Goal: Information Seeking & Learning: Find specific fact

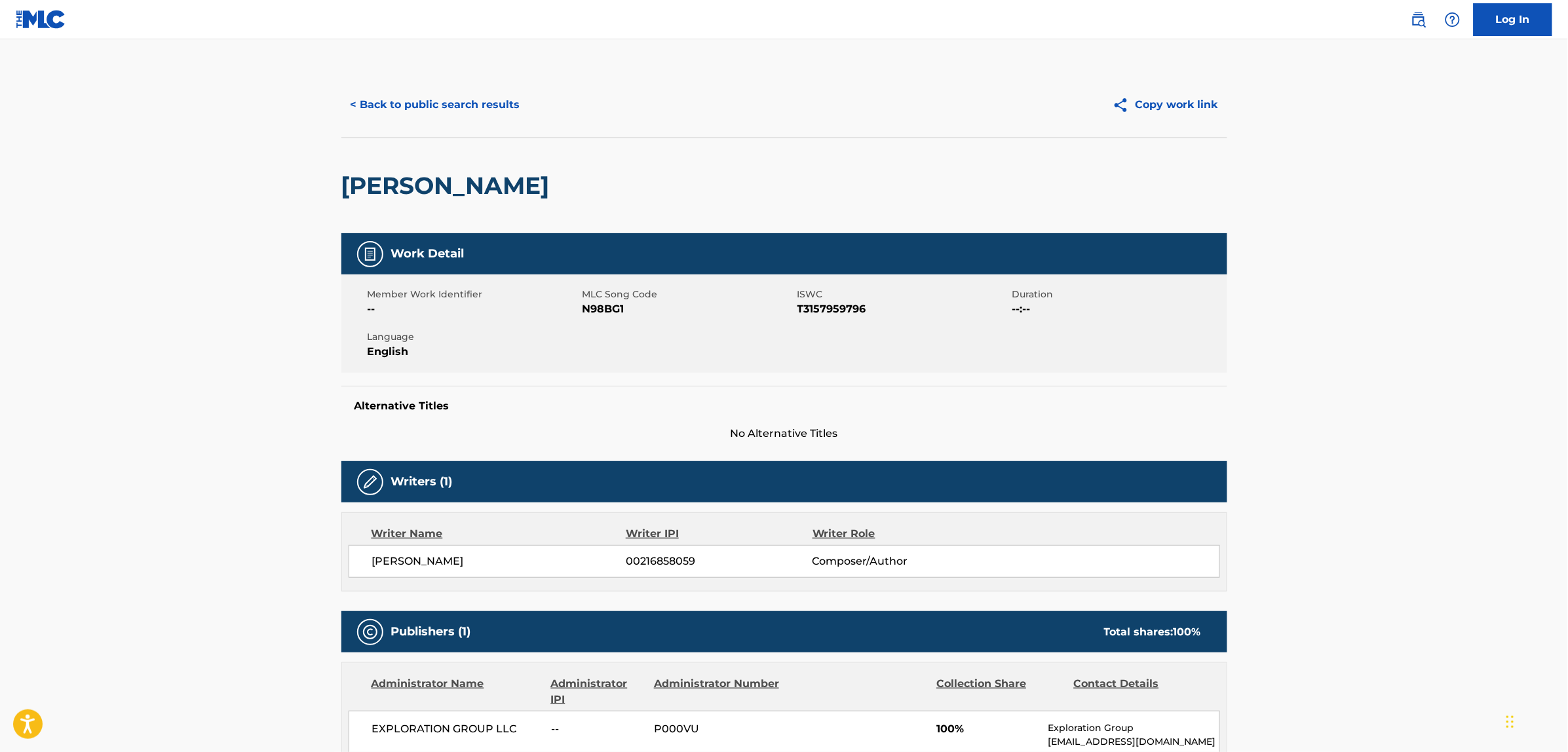
drag, startPoint x: 424, startPoint y: 87, endPoint x: 427, endPoint y: 99, distance: 12.4
click at [424, 93] on div "< Back to public search results Copy work link" at bounding box center [784, 105] width 886 height 66
click at [447, 119] on button "< Back to public search results" at bounding box center [435, 105] width 188 height 33
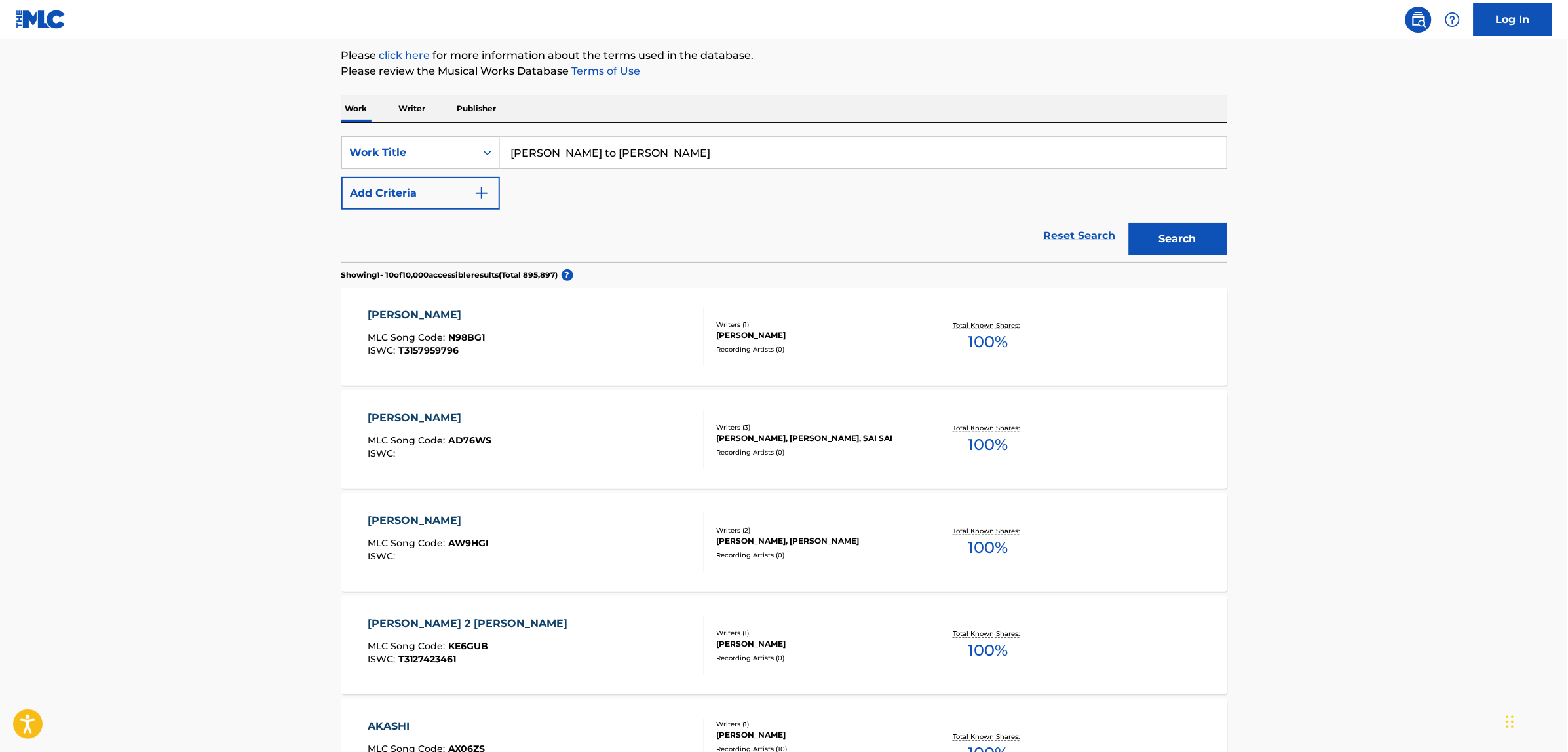
drag, startPoint x: 1098, startPoint y: 233, endPoint x: 912, endPoint y: 213, distance: 187.1
click at [1098, 233] on link "Reset Search" at bounding box center [1080, 235] width 85 height 29
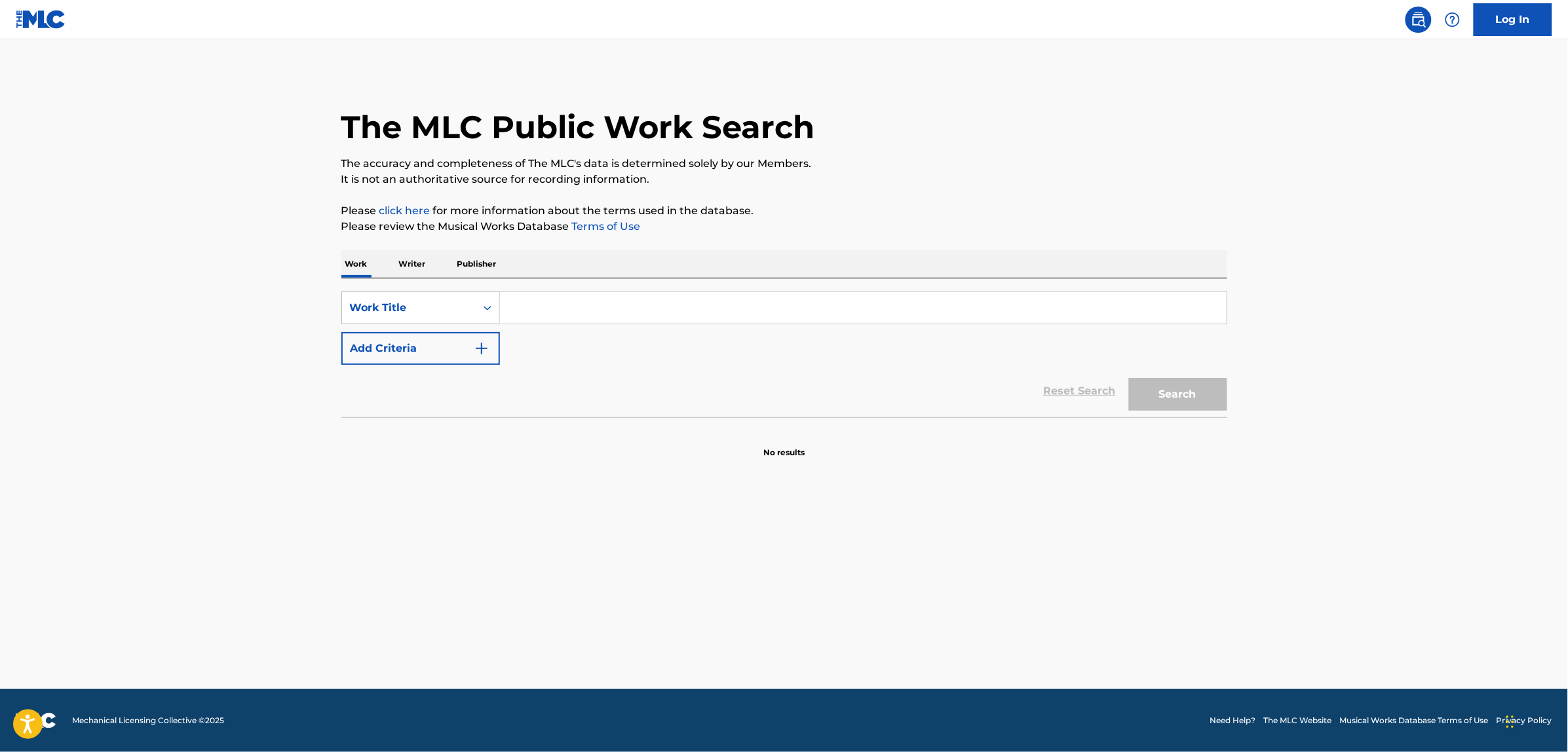
click at [436, 308] on div "Work Title" at bounding box center [409, 308] width 118 height 16
click at [430, 342] on div "MLC Song Code" at bounding box center [420, 340] width 157 height 33
click at [545, 301] on input "Search Form" at bounding box center [863, 308] width 727 height 31
paste input "I70850"
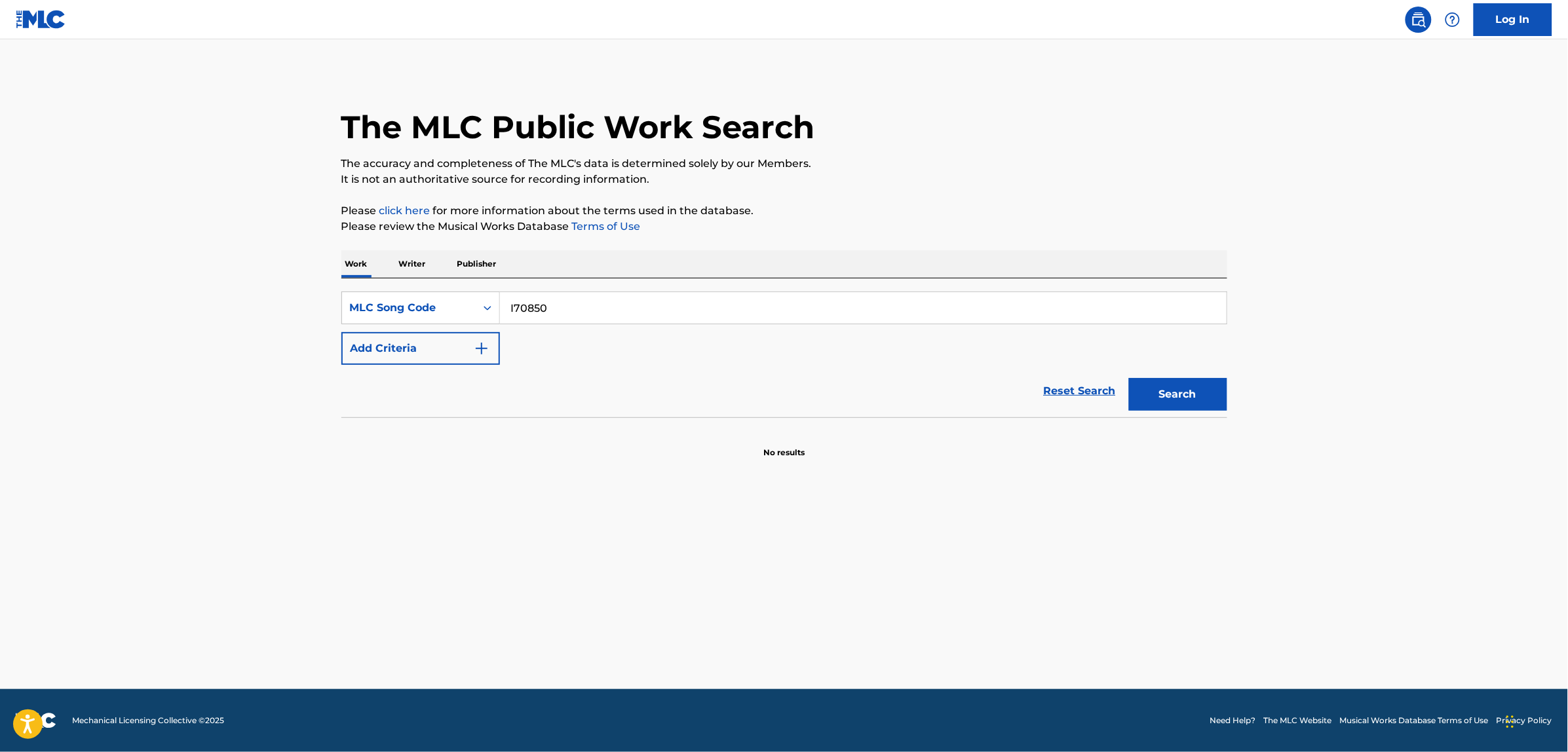
type input "I70850"
click at [1129, 378] on button "Search" at bounding box center [1178, 394] width 98 height 33
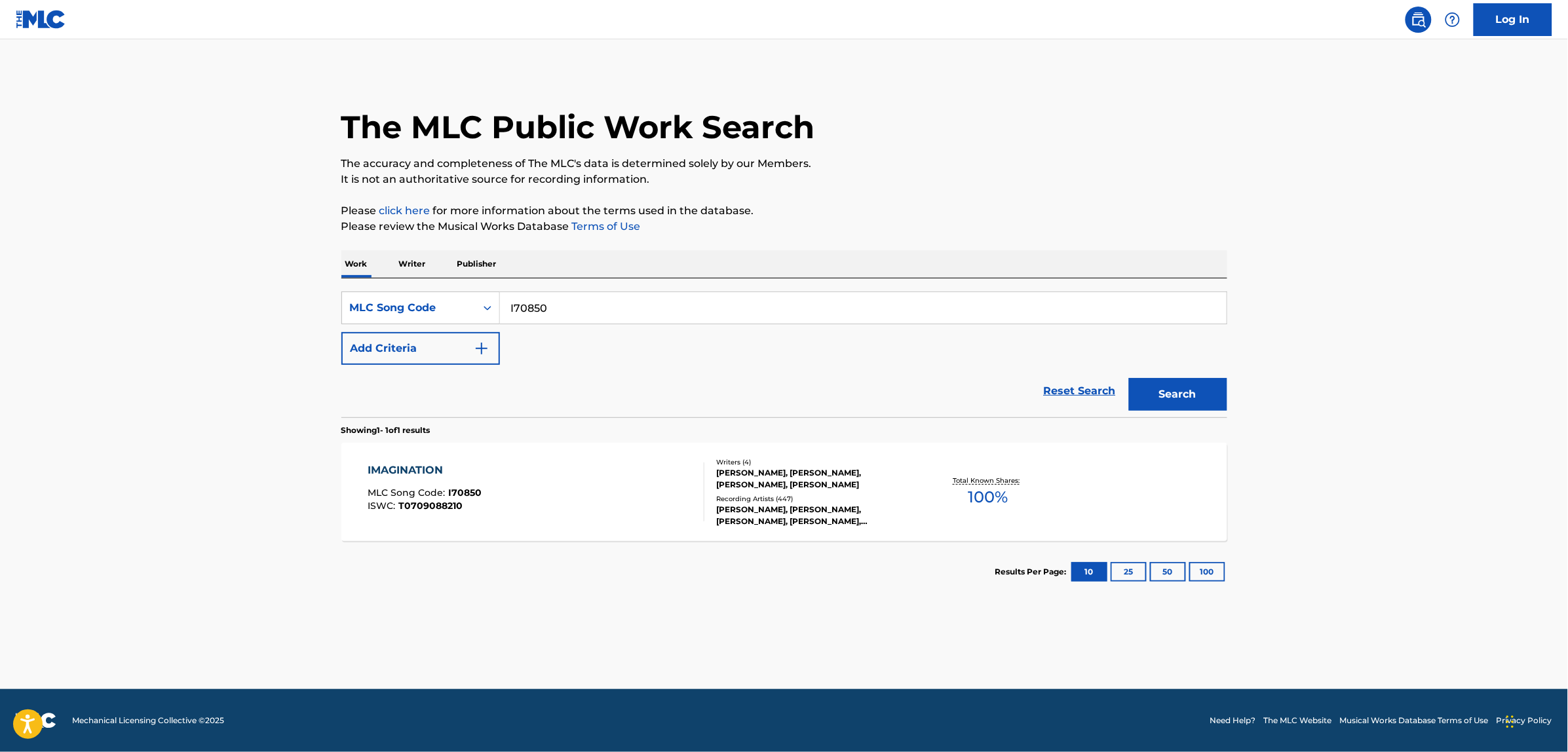
click at [606, 489] on div "IMAGINATION MLC Song Code : I70850 ISWC : T0709088210" at bounding box center [536, 491] width 337 height 59
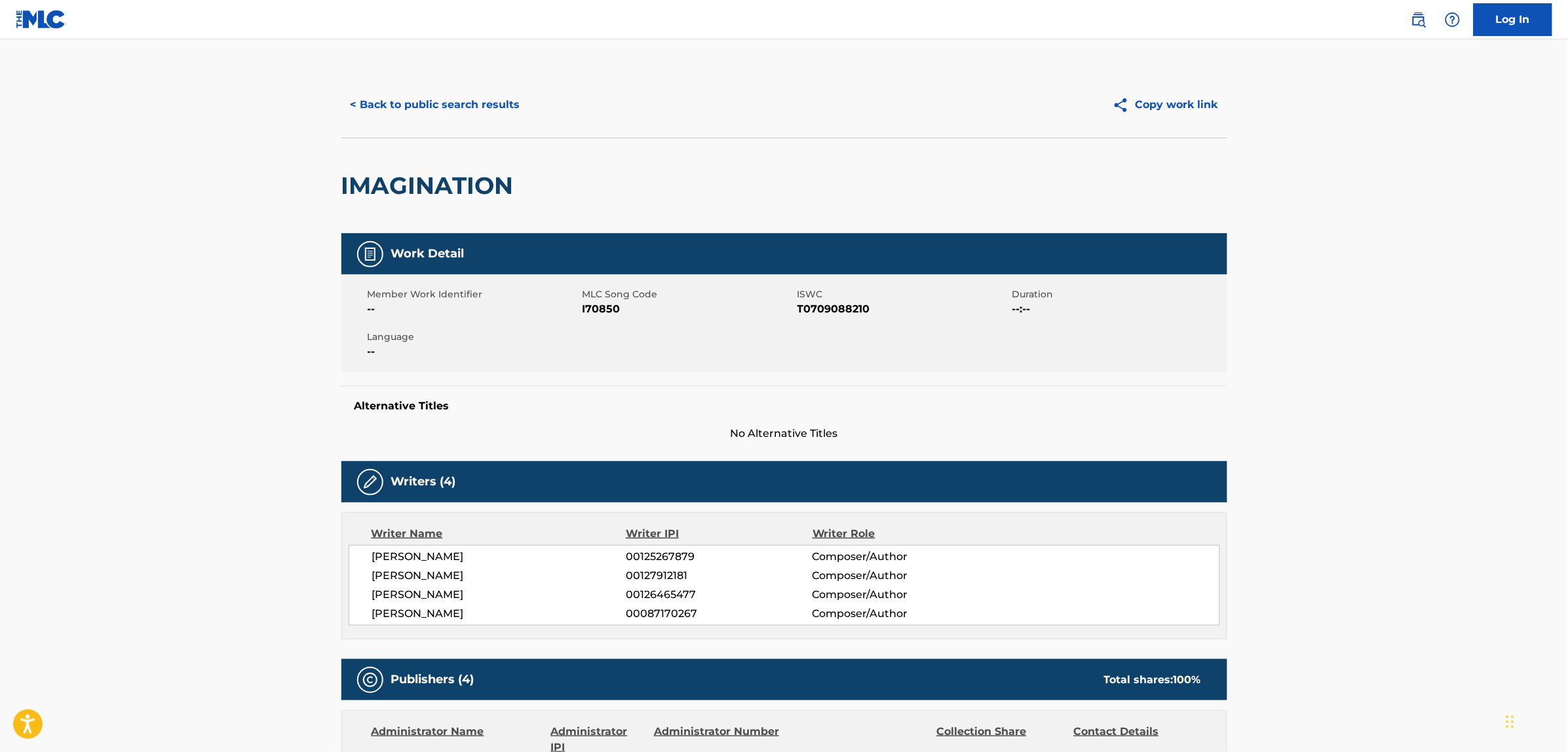
click at [406, 93] on button "< Back to public search results" at bounding box center [435, 105] width 188 height 33
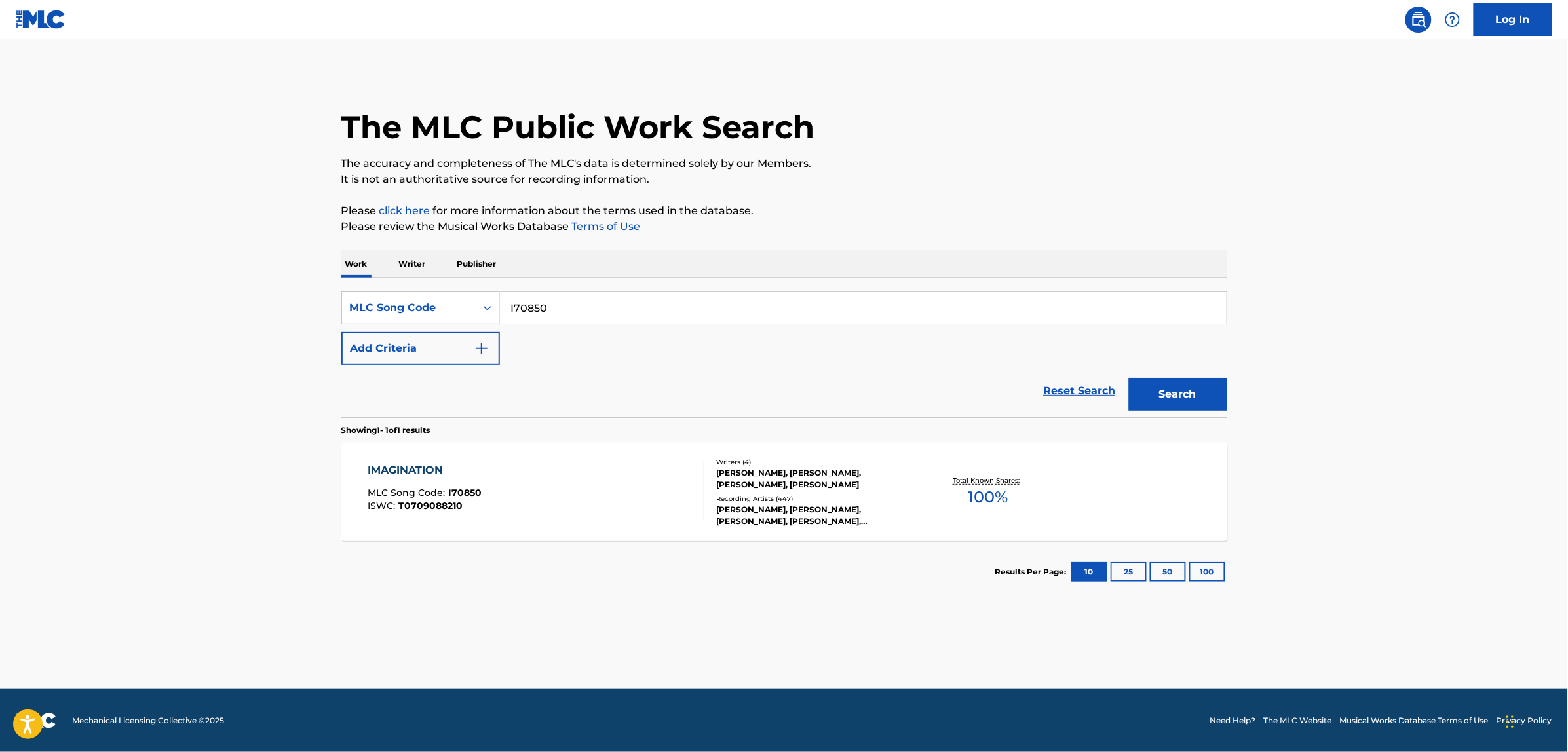
click at [567, 310] on input "I70850" at bounding box center [863, 308] width 727 height 31
click at [568, 307] on input "I70850" at bounding box center [863, 308] width 727 height 31
paste input "V8DZW"
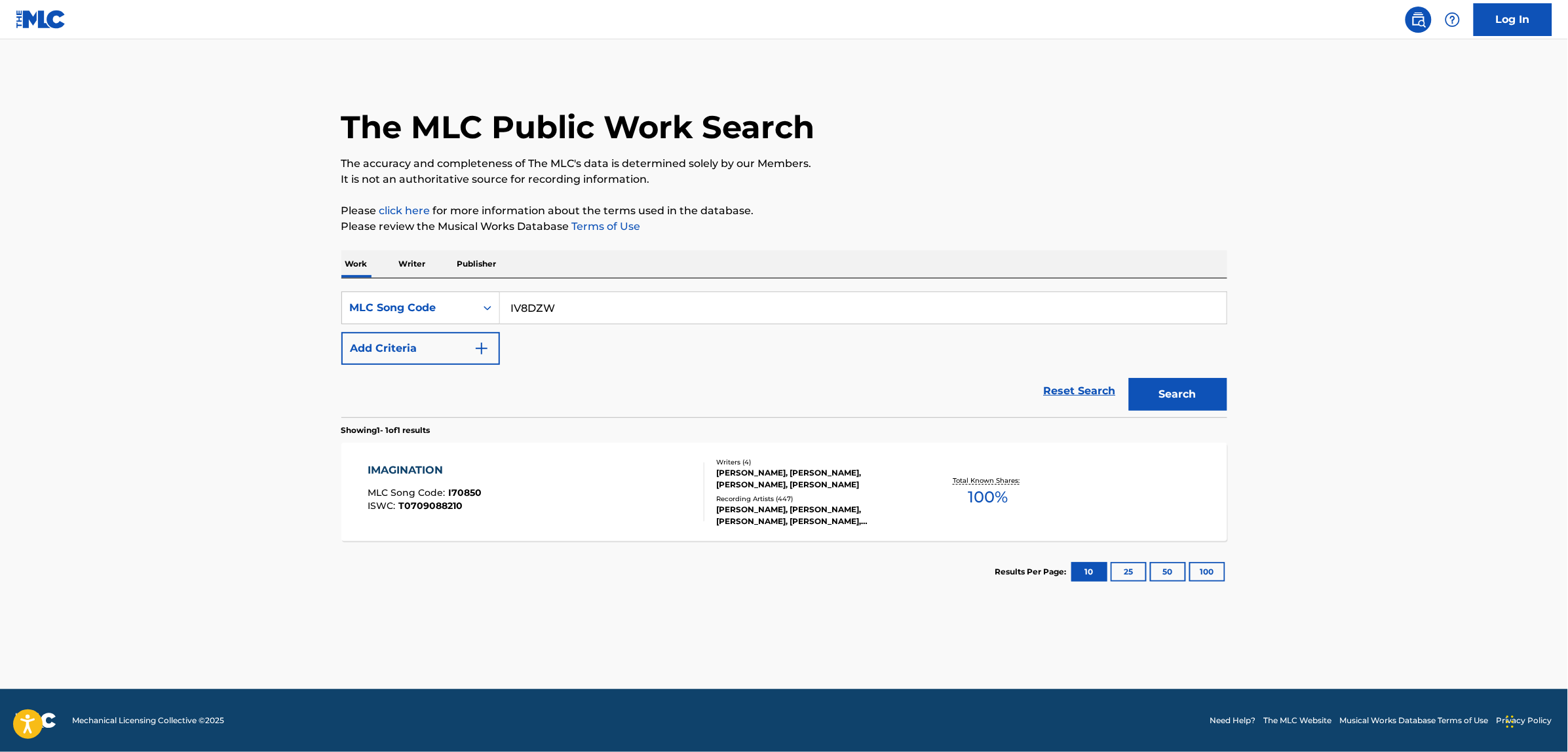
type input "IV8DZW"
click at [1175, 407] on button "Search" at bounding box center [1178, 394] width 98 height 33
click at [629, 518] on div "IMAGINATE MLC Song Code : IV8DZW ISWC :" at bounding box center [536, 491] width 337 height 59
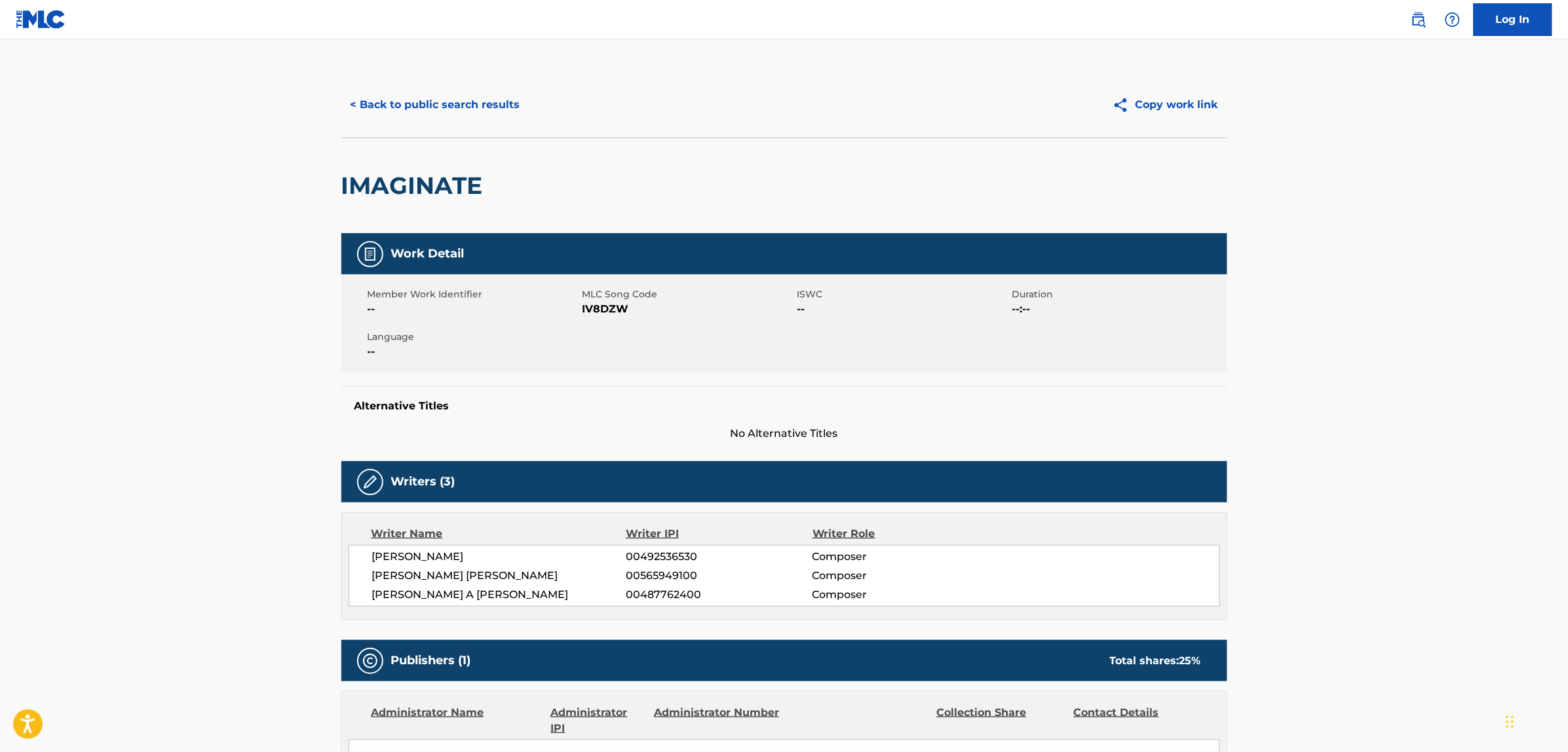
click at [437, 124] on div "< Back to public search results Copy work link" at bounding box center [784, 105] width 886 height 66
click at [431, 109] on button "< Back to public search results" at bounding box center [435, 105] width 188 height 33
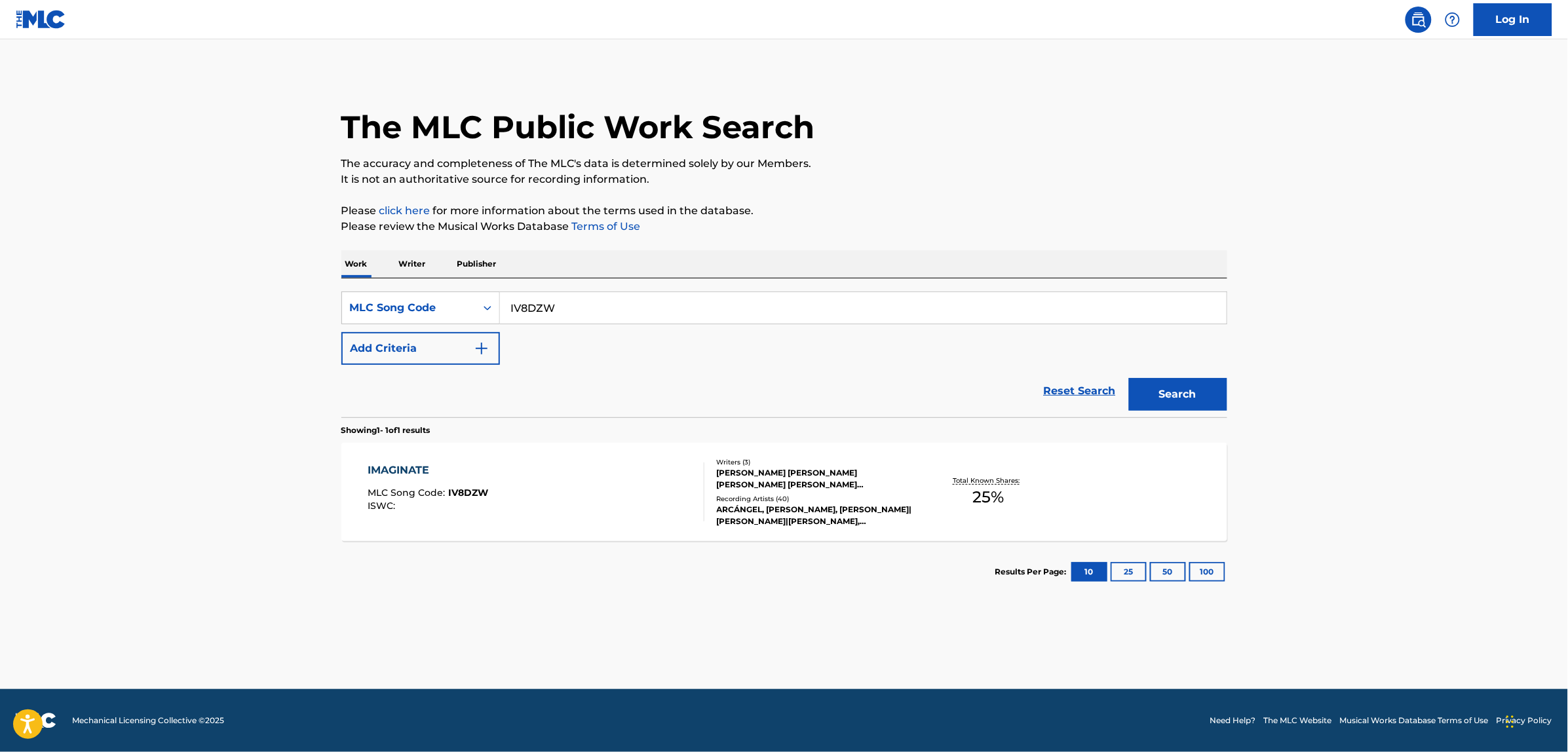
click at [557, 302] on input "IV8DZW" at bounding box center [863, 308] width 727 height 31
paste input "OLT"
click at [1129, 378] on button "Search" at bounding box center [1178, 394] width 98 height 33
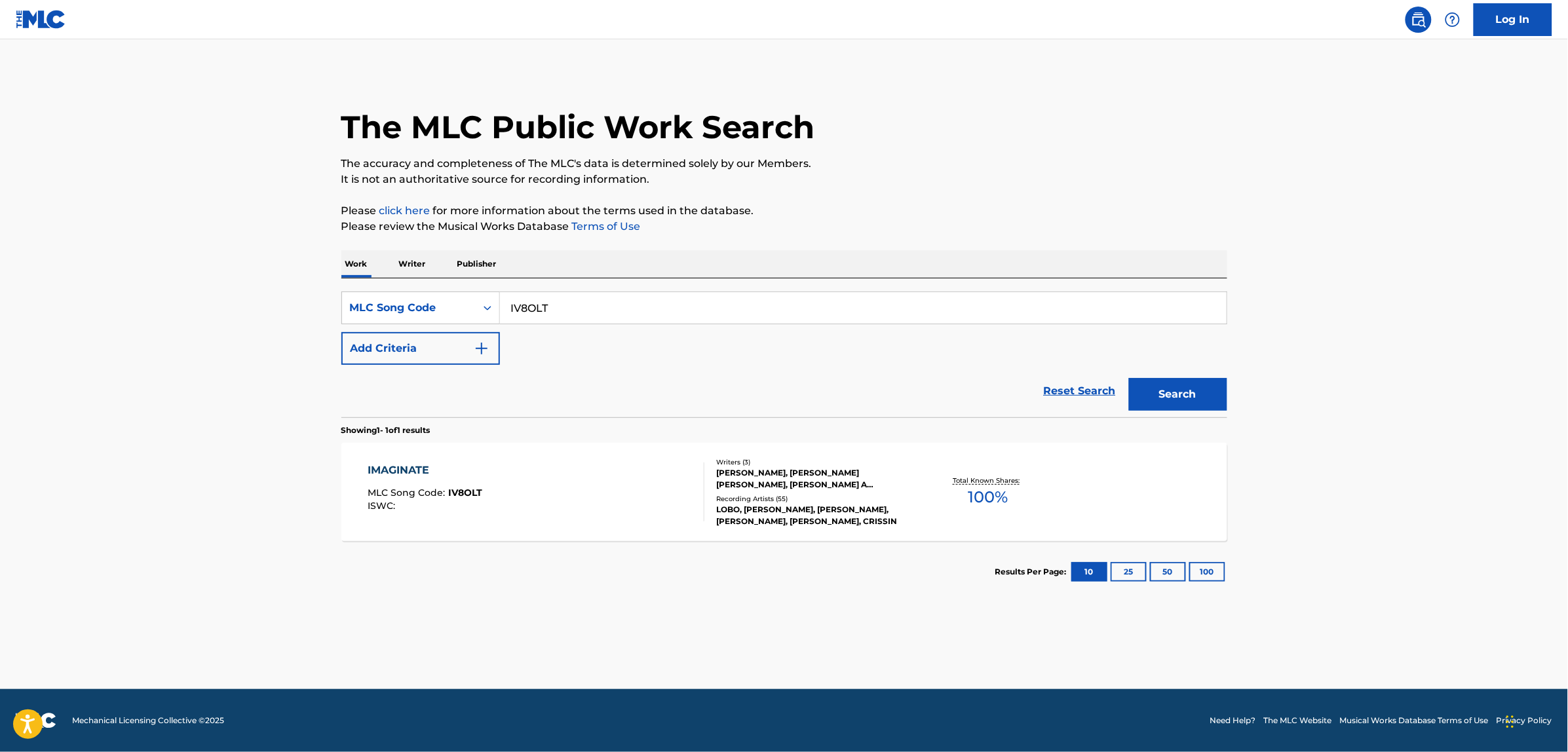
click at [562, 302] on input "IV8OLT" at bounding box center [863, 308] width 727 height 31
paste input "G3013A"
type input "G3013A"
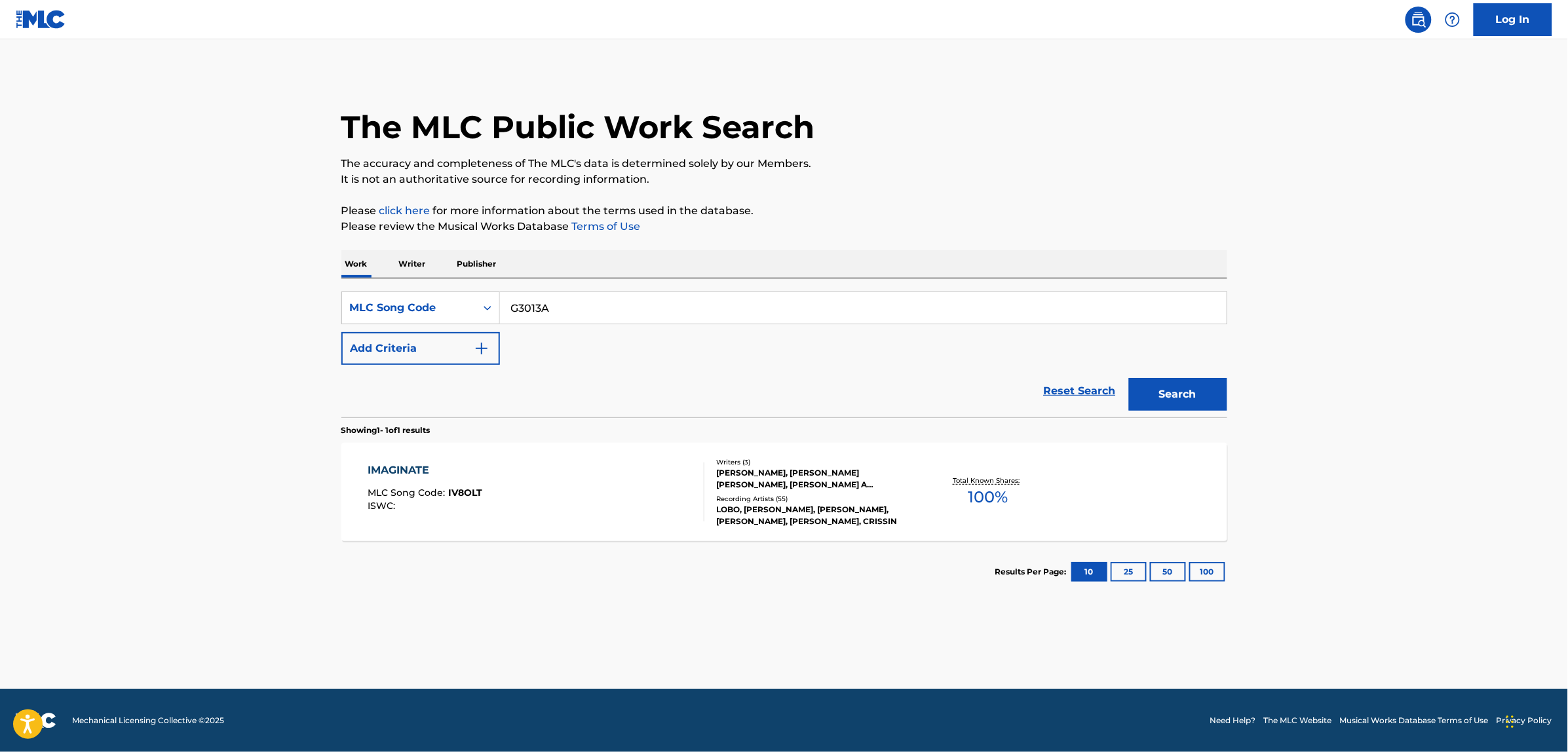
click at [1129, 378] on button "Search" at bounding box center [1178, 394] width 98 height 33
click at [566, 482] on div "GERMAN DANCE NO. 1 IN C MAJOR MLC Song Code : G3013A ISWC : T9115035591" at bounding box center [536, 491] width 337 height 59
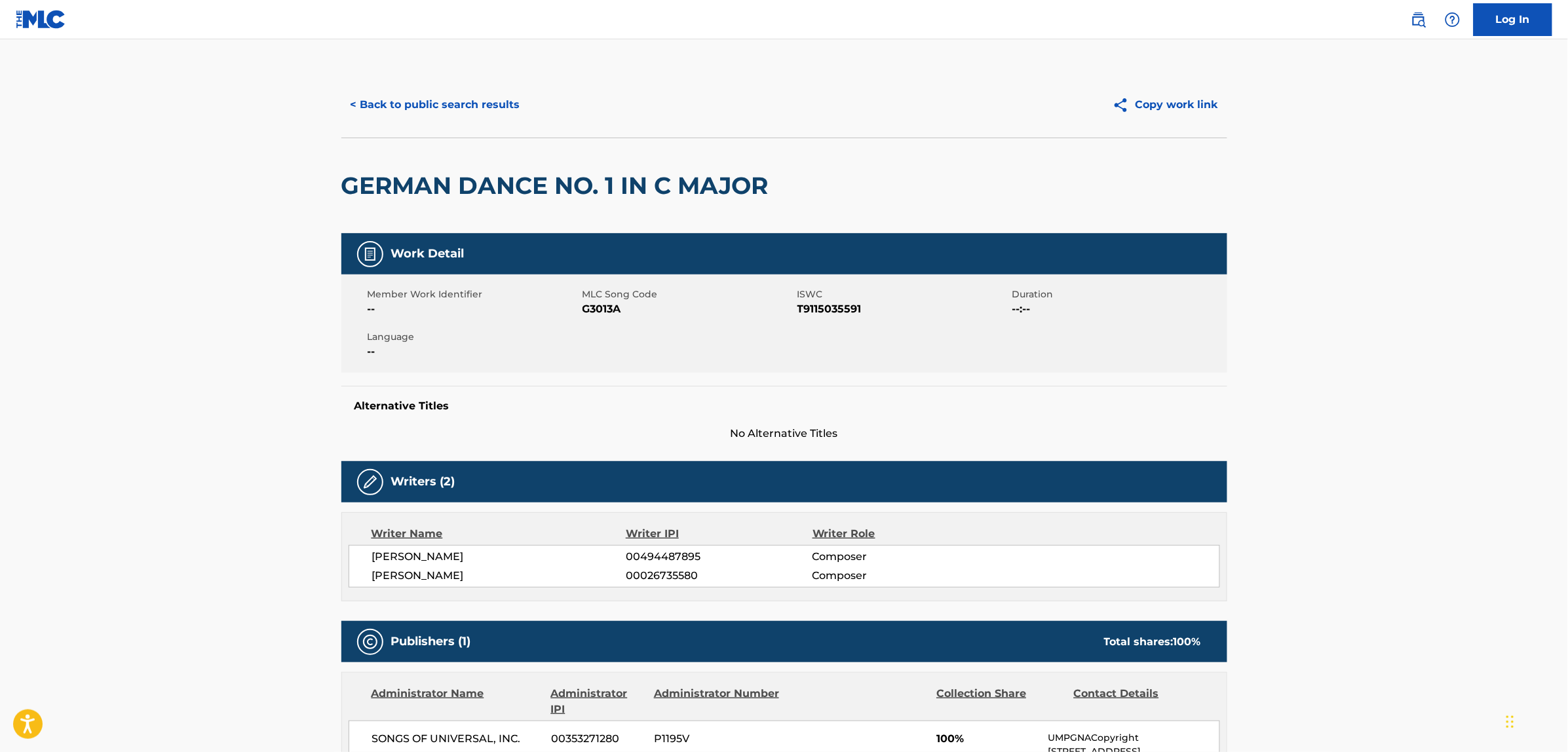
click at [457, 104] on button "< Back to public search results" at bounding box center [435, 105] width 188 height 33
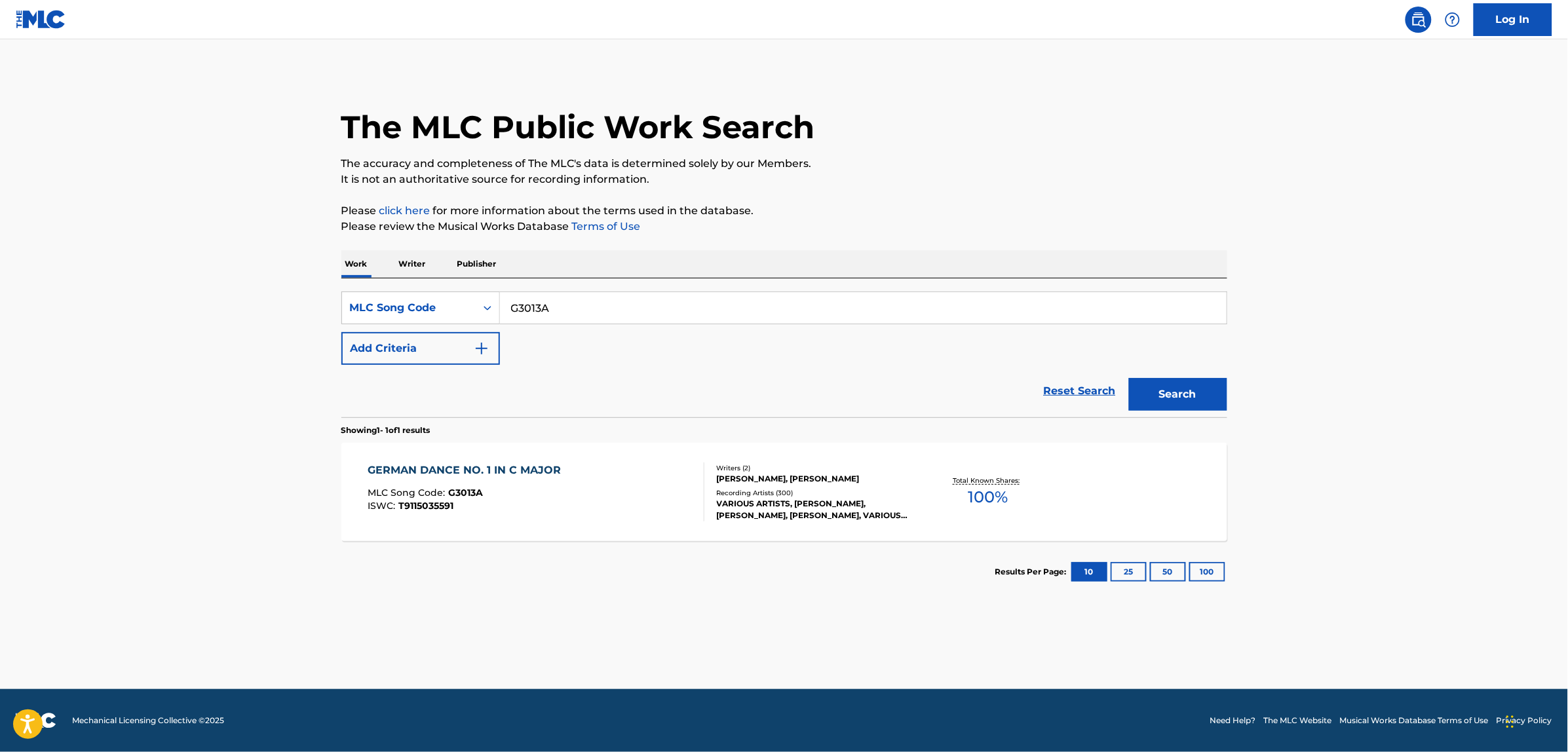
drag, startPoint x: 1075, startPoint y: 394, endPoint x: 916, endPoint y: 361, distance: 162.4
click at [1075, 394] on link "Reset Search" at bounding box center [1080, 390] width 85 height 29
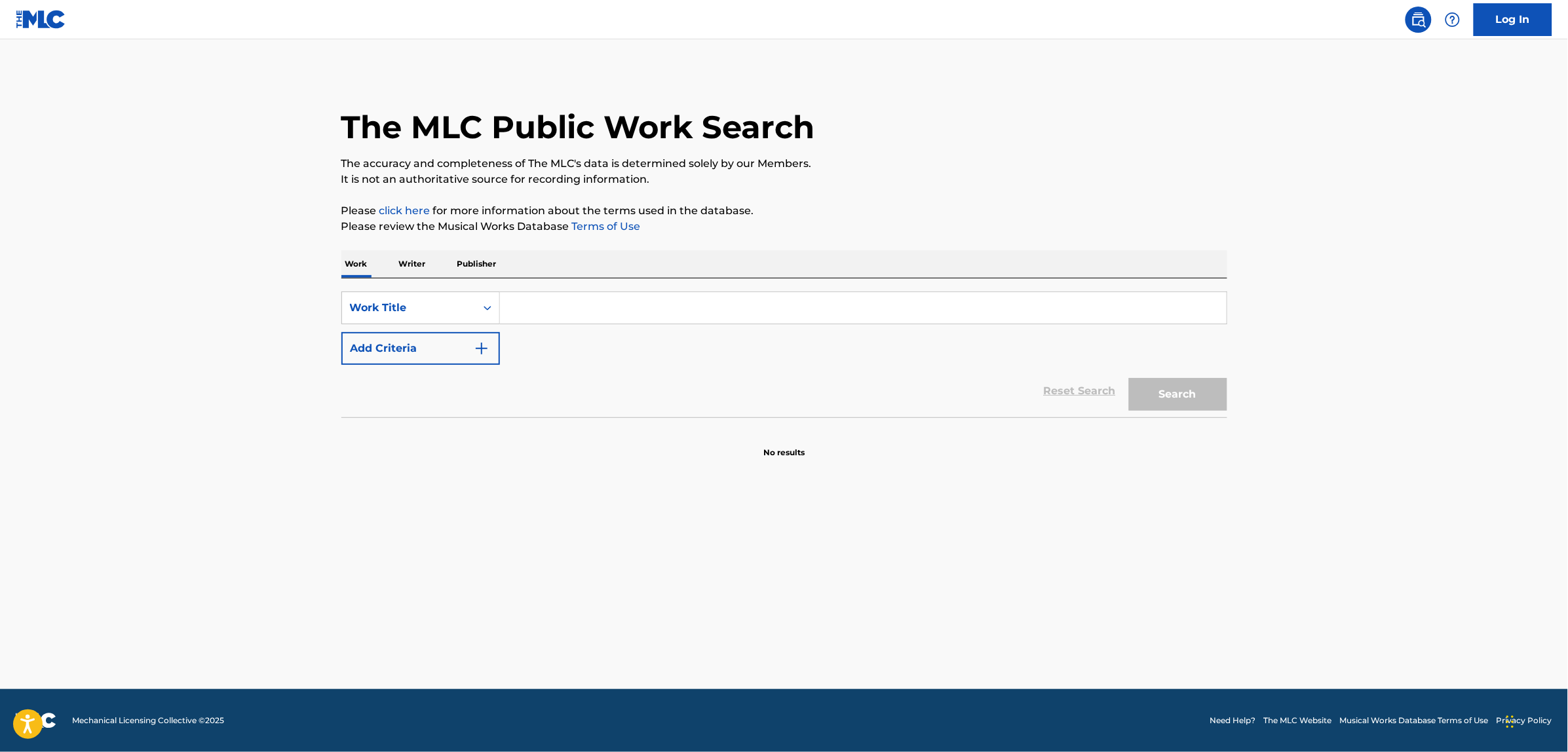
click at [677, 310] on input "Search Form" at bounding box center [863, 308] width 727 height 31
paste input "5 German Dances and 7 Trios with [PERSON_NAME], D. 90: No. 1 in C major"
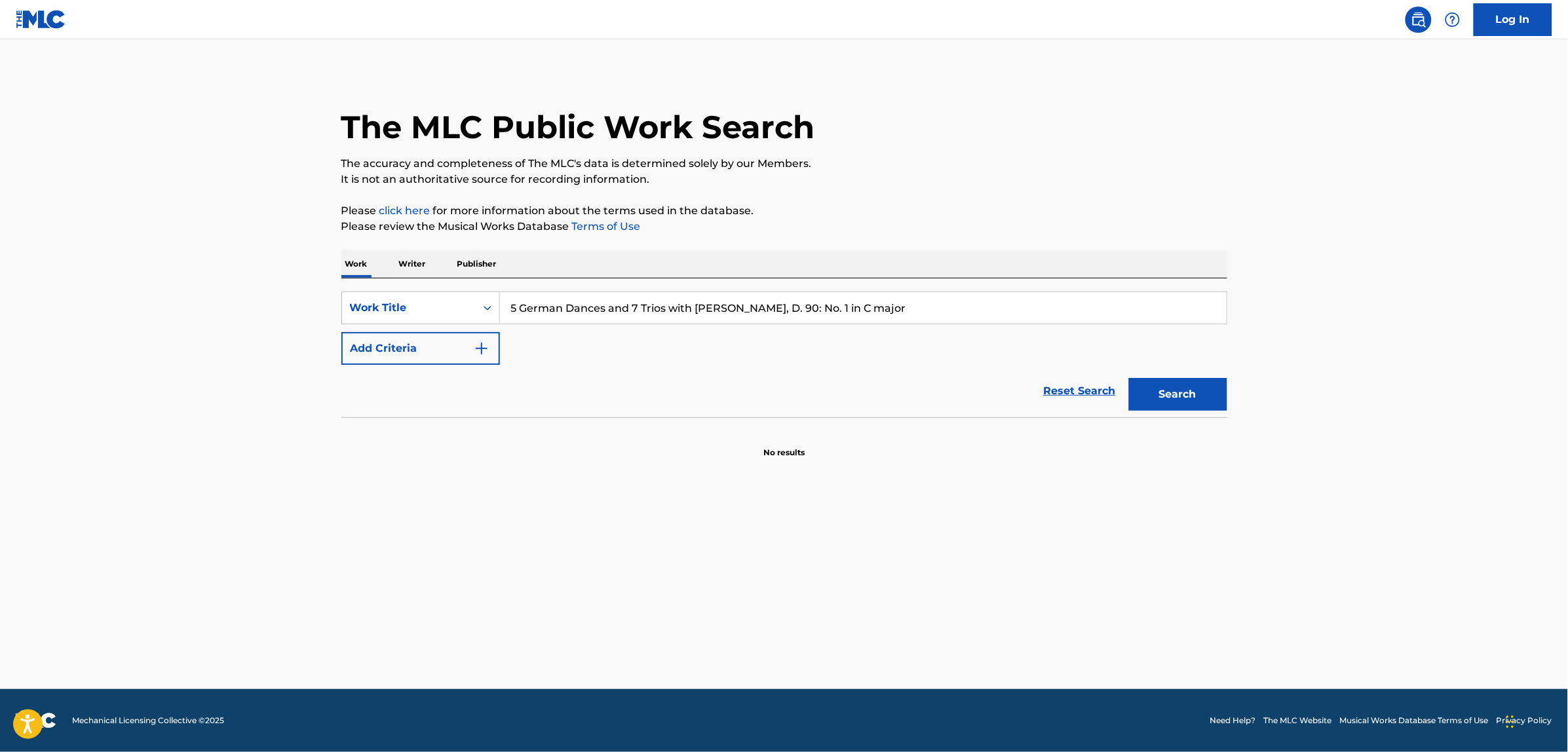
click at [723, 308] on input "5 German Dances and 7 Trios with [PERSON_NAME], D. 90: No. 1 in C major" at bounding box center [863, 308] width 727 height 31
drag, startPoint x: 723, startPoint y: 308, endPoint x: 891, endPoint y: 302, distance: 168.1
click at [891, 302] on input "5 German Dances and 7 Trios with [PERSON_NAME], D. 90: No. 1 in C major" at bounding box center [863, 308] width 727 height 31
type input "5 German Dances and 7 Trios"
click at [1129, 378] on button "Search" at bounding box center [1178, 394] width 98 height 33
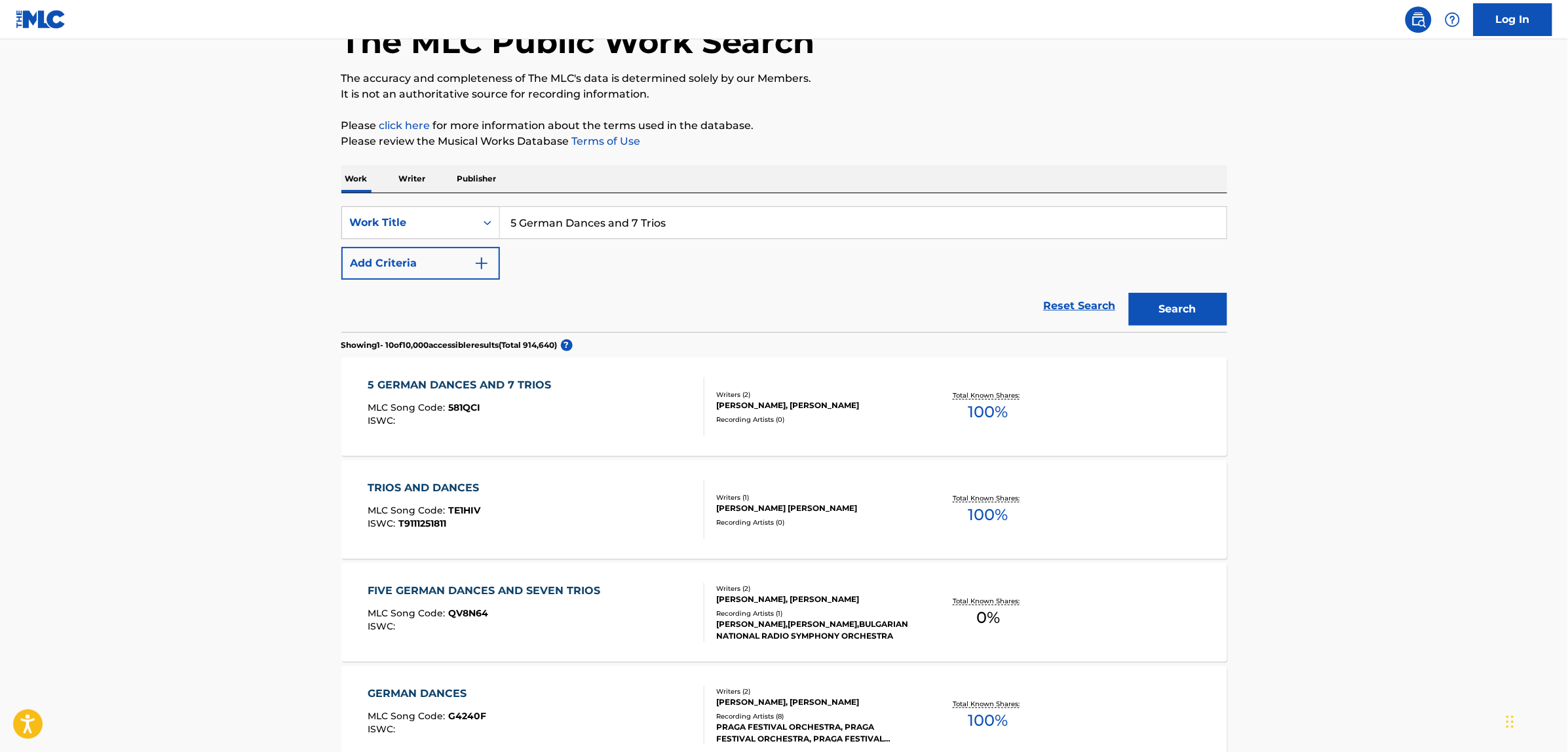
scroll to position [87, 0]
click at [409, 269] on button "Add Criteria" at bounding box center [420, 262] width 159 height 33
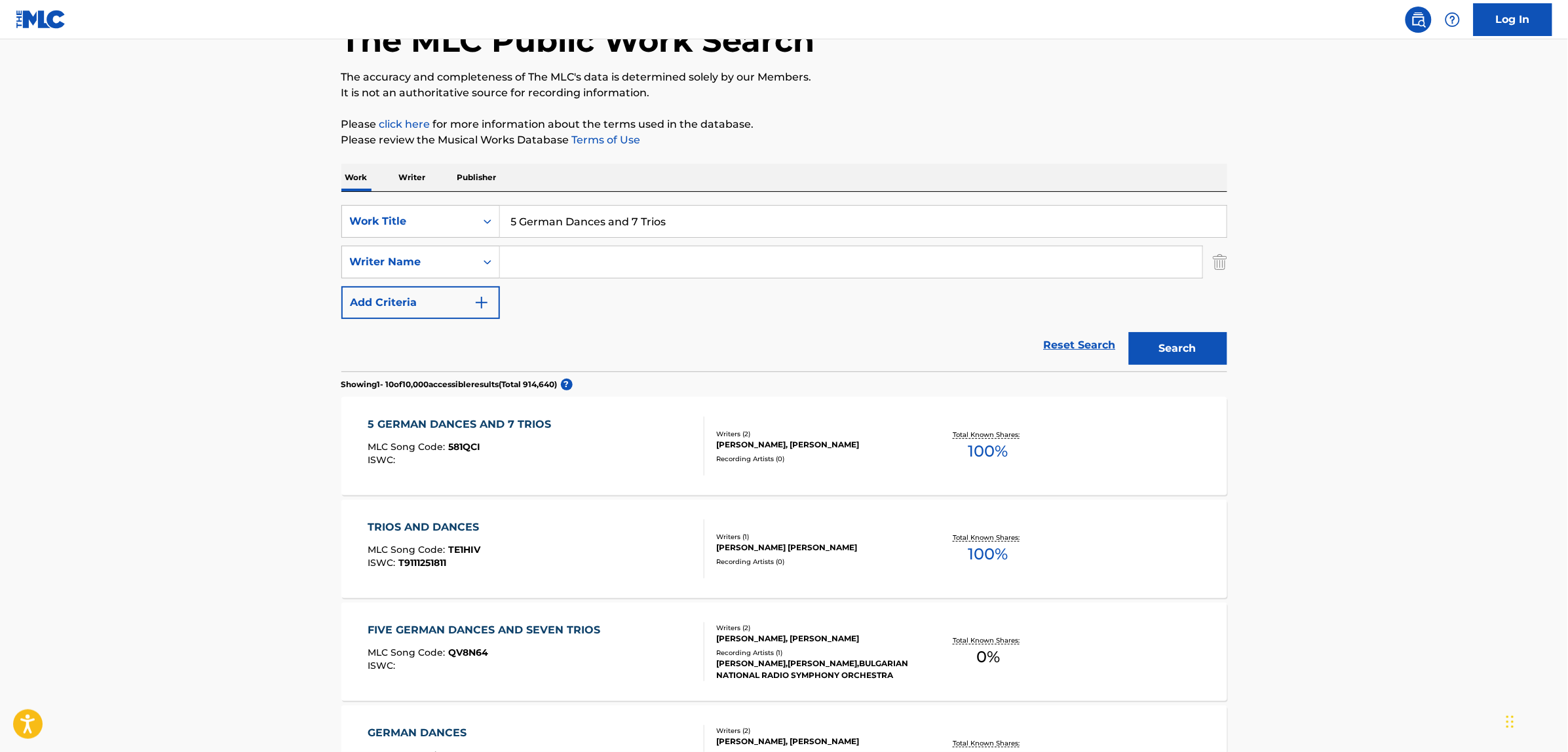
click at [531, 266] on input "Search Form" at bounding box center [851, 262] width 702 height 31
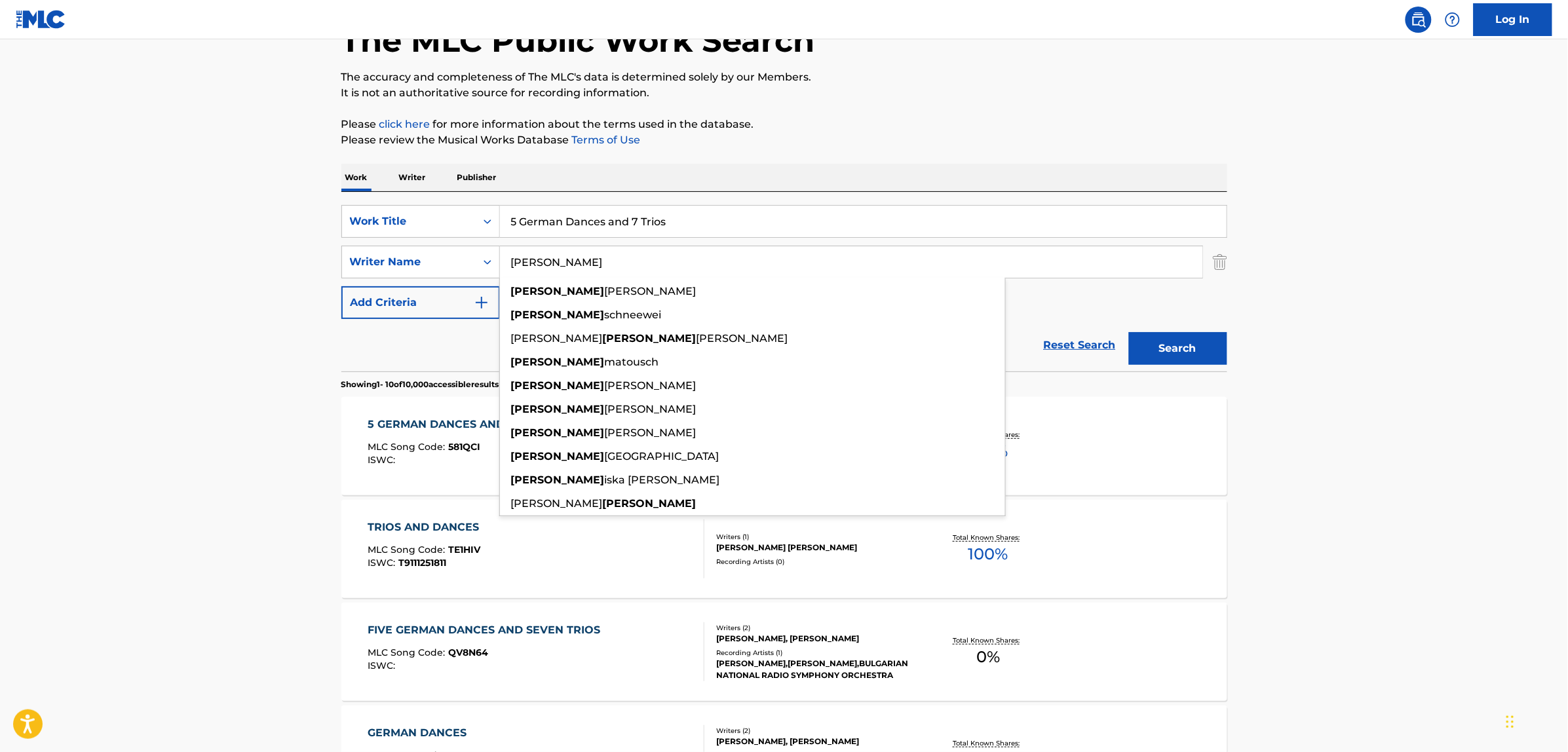
type input "[PERSON_NAME]"
click at [1129, 332] on button "Search" at bounding box center [1178, 348] width 98 height 33
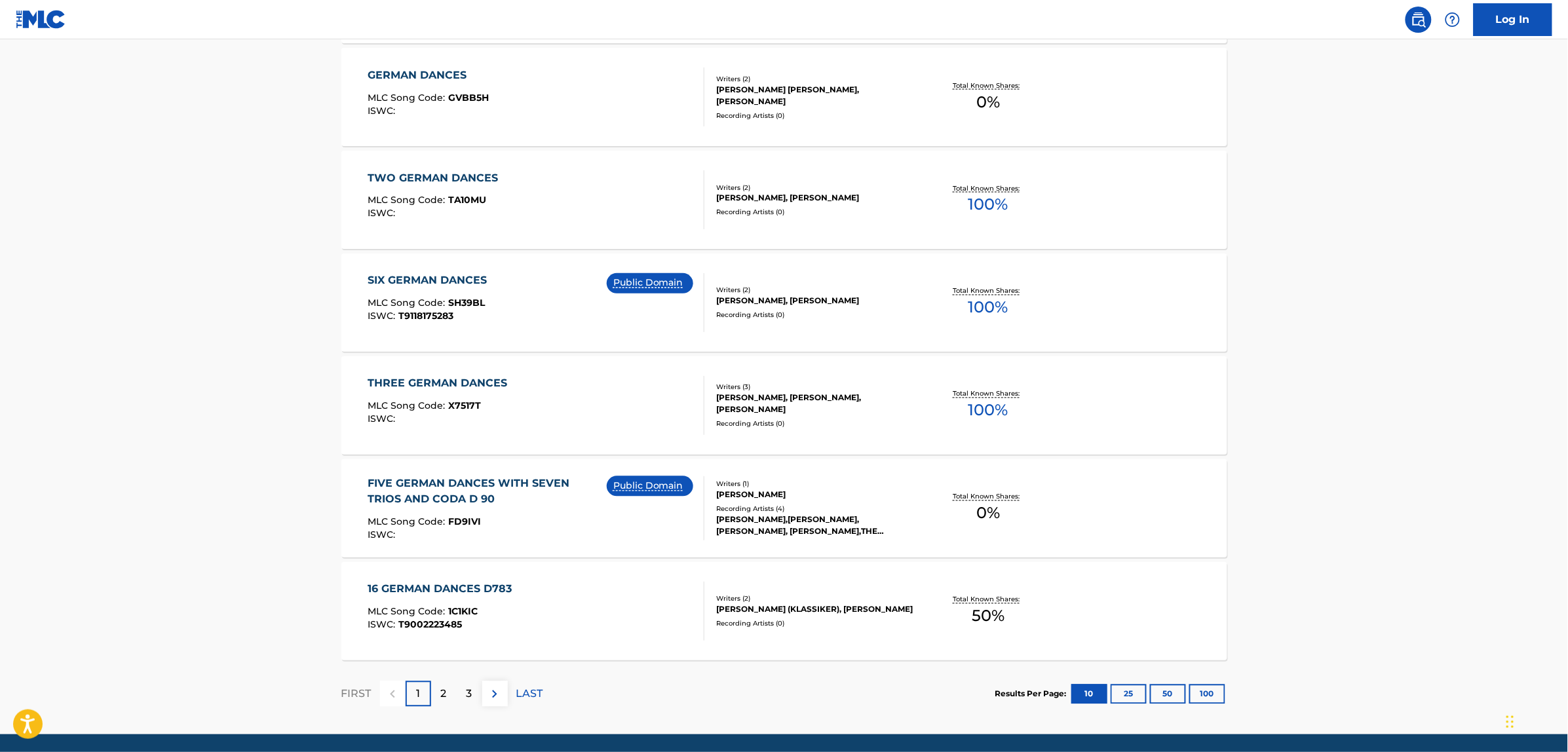
scroll to position [846, 0]
click at [526, 522] on div "MLC Song Code : FD9IVI" at bounding box center [488, 524] width 239 height 13
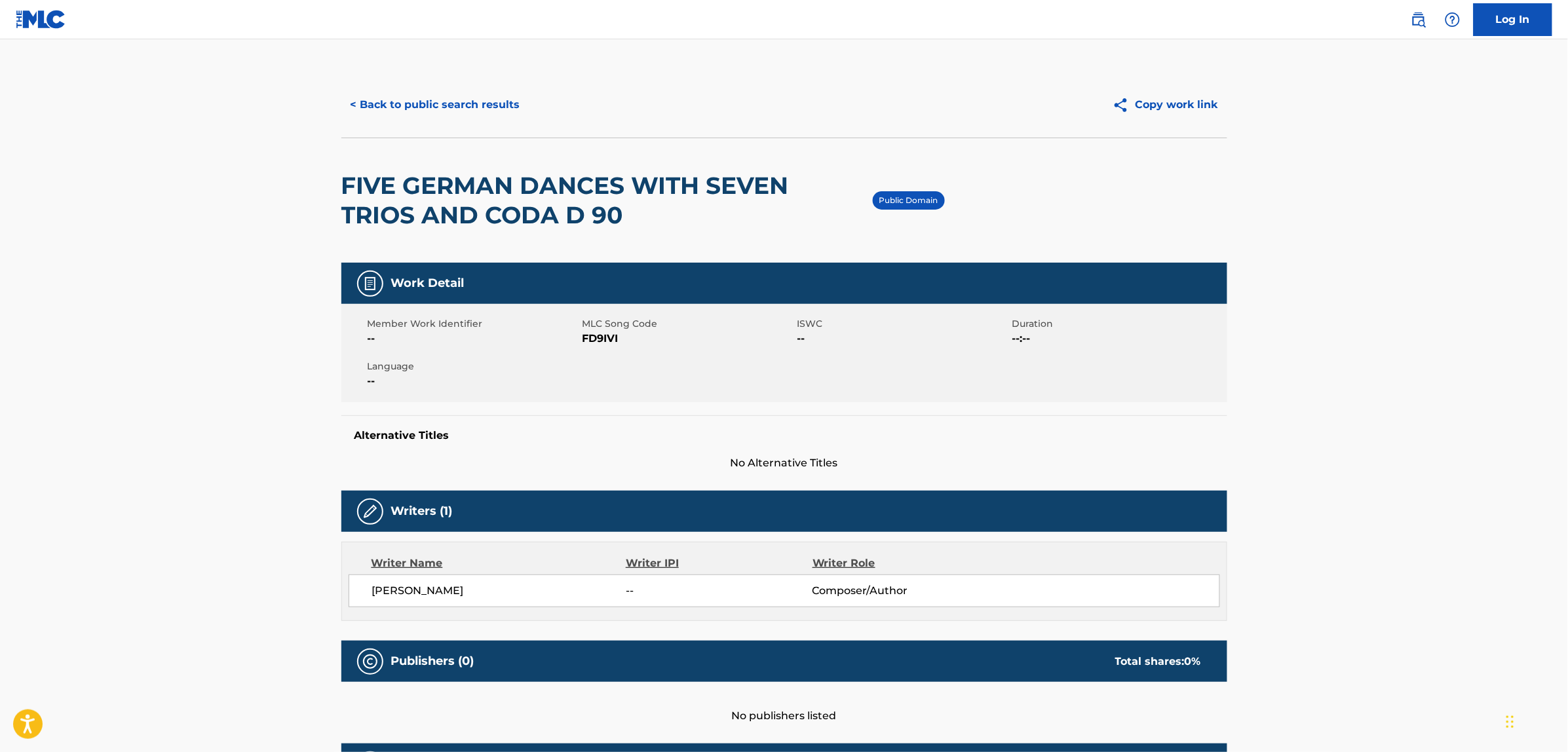
click at [605, 331] on span "FD9IVI" at bounding box center [688, 339] width 212 height 16
copy span "FD9IVI"
click at [477, 102] on button "< Back to public search results" at bounding box center [435, 105] width 188 height 33
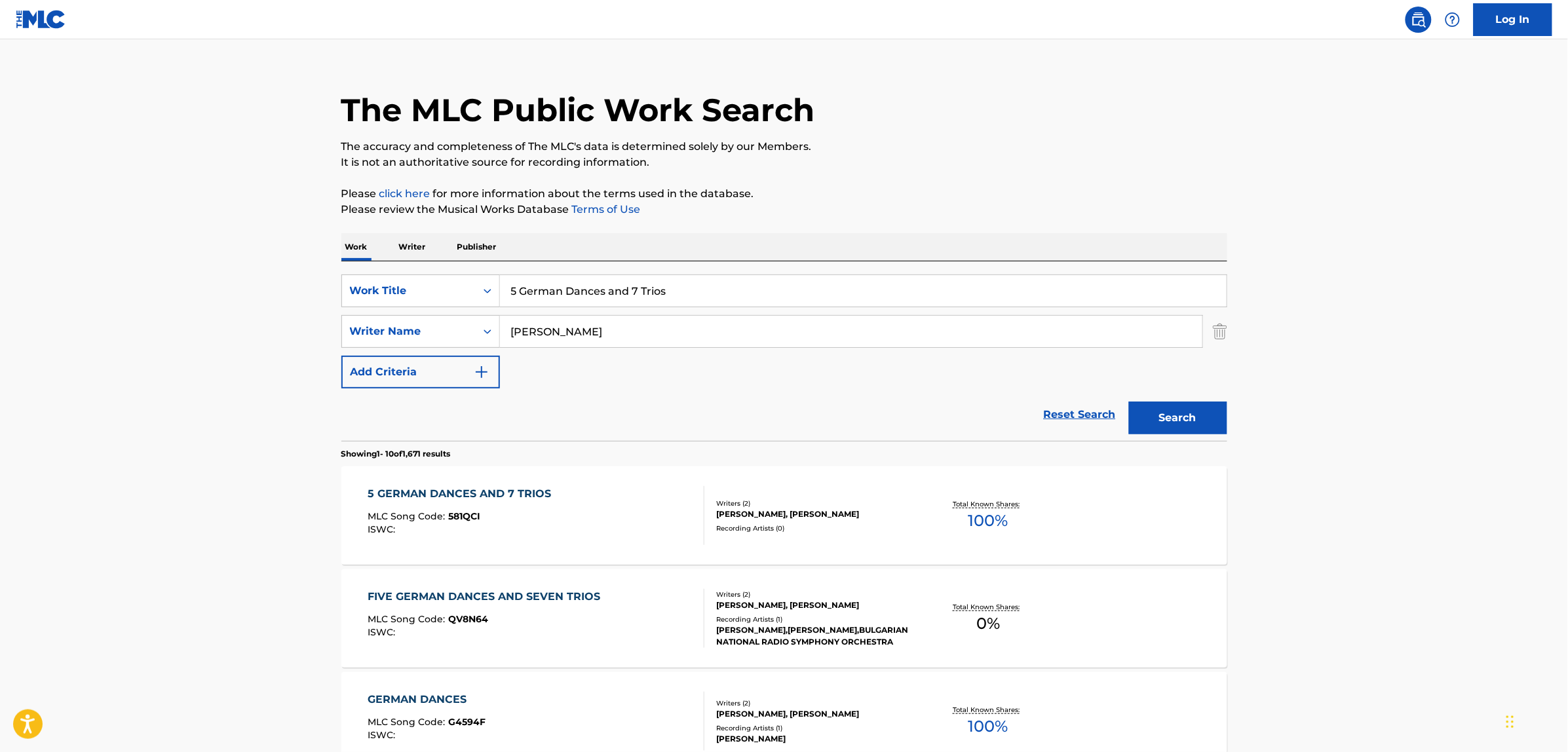
scroll to position [15, 0]
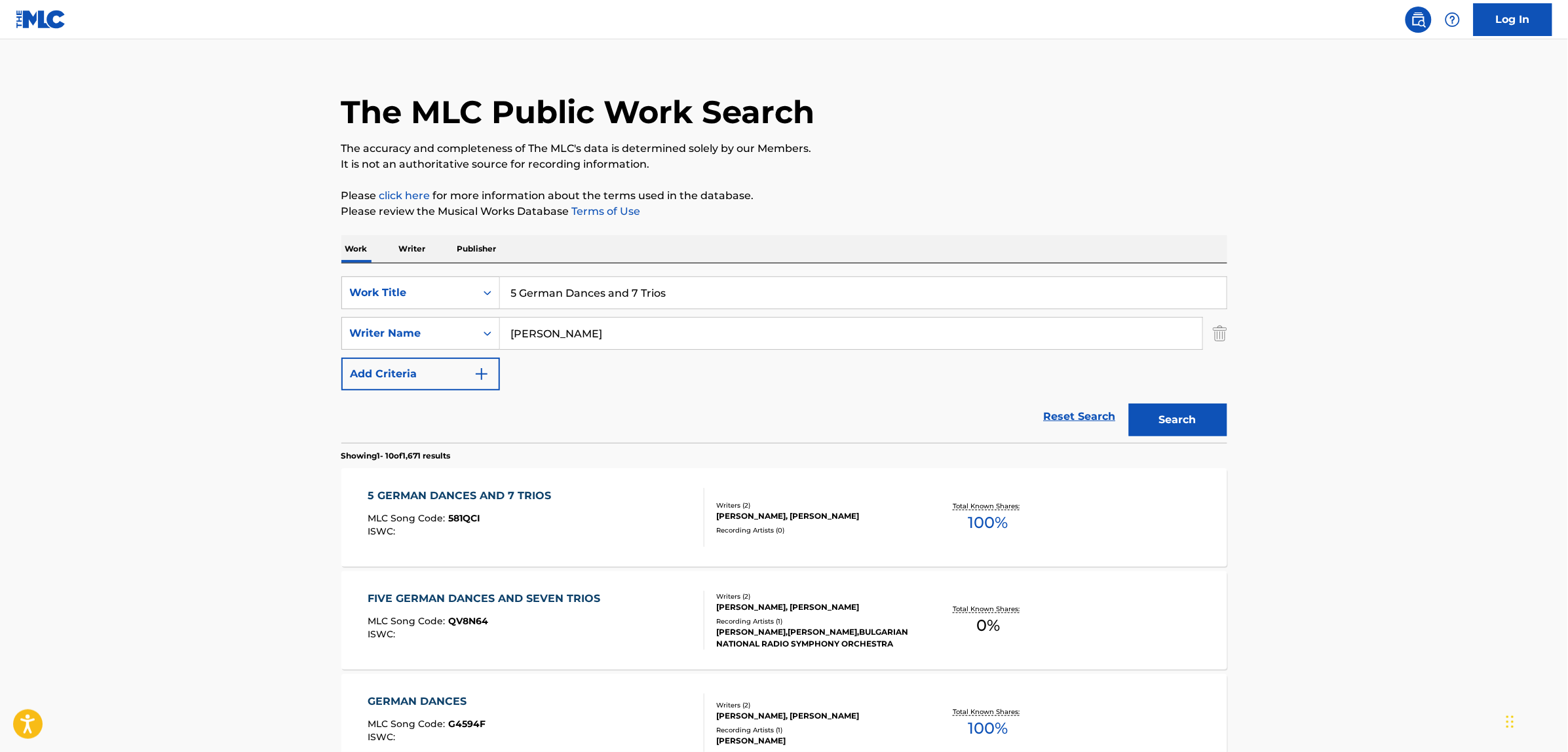
click at [1063, 416] on link "Reset Search" at bounding box center [1080, 416] width 85 height 29
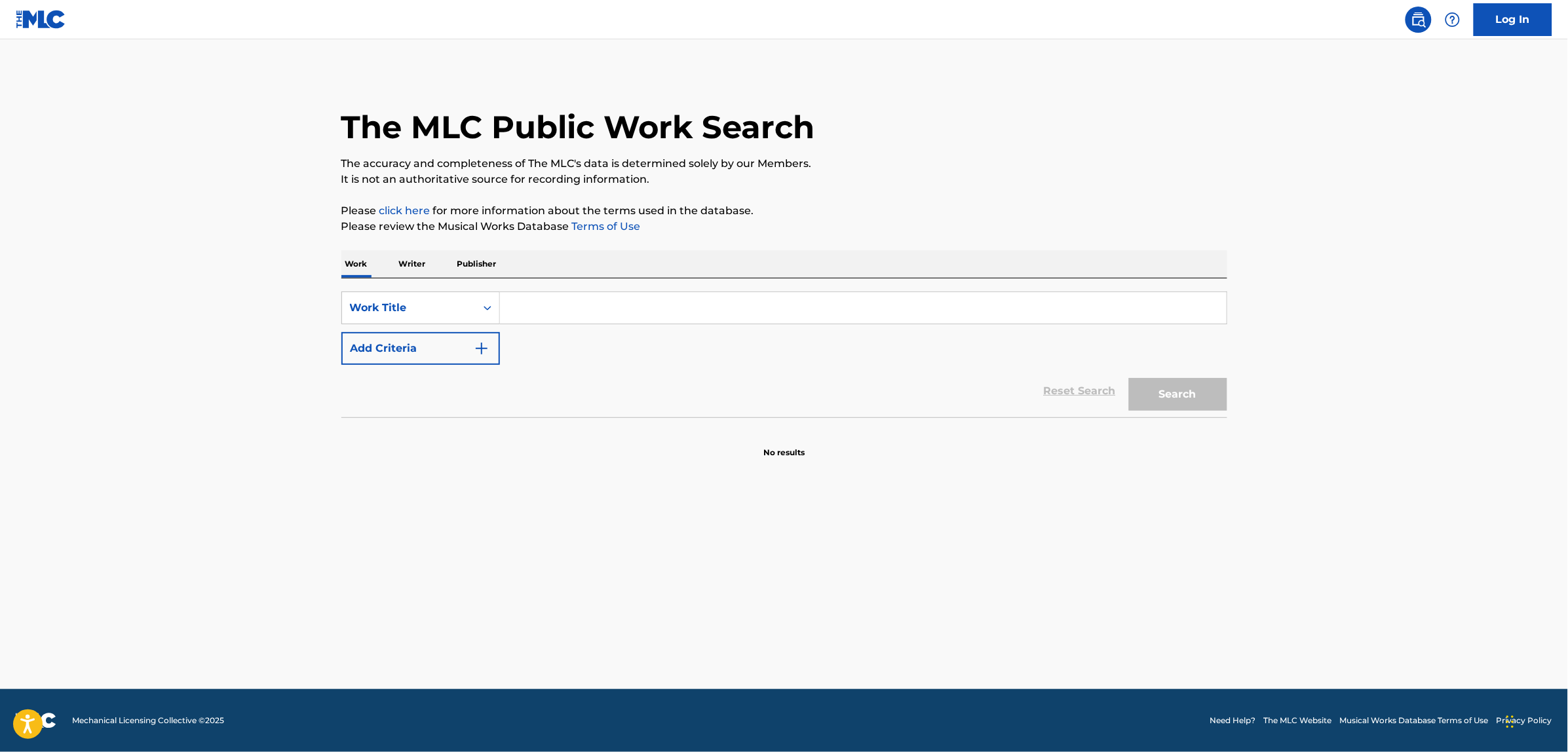
scroll to position [0, 0]
click at [429, 312] on div "Work Title" at bounding box center [409, 308] width 118 height 16
click at [441, 344] on div "MLC Song Code" at bounding box center [420, 340] width 157 height 33
click at [579, 315] on input "Search Form" at bounding box center [863, 308] width 727 height 31
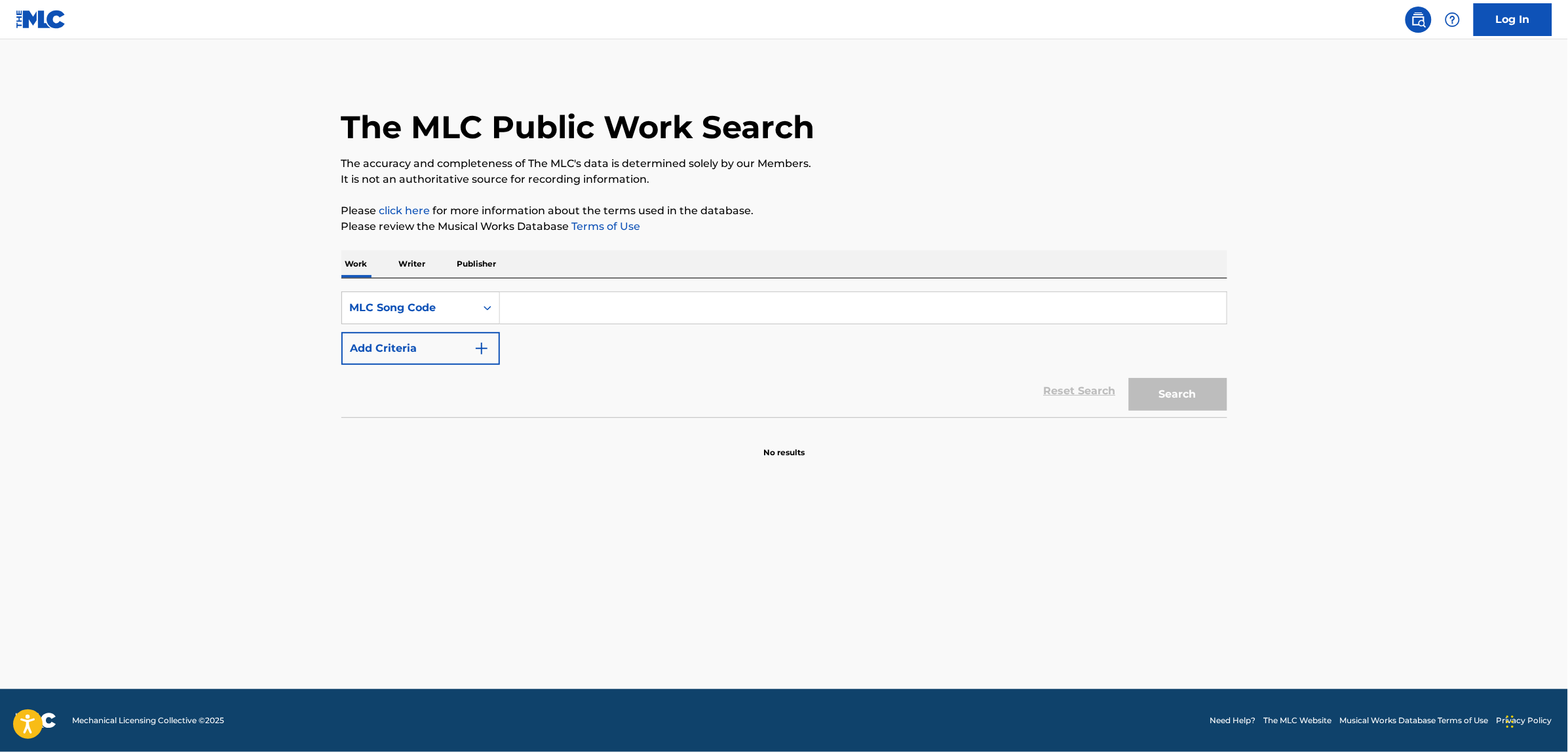
paste input "G3013A"
type input "G3013A"
click at [1129, 378] on button "Search" at bounding box center [1178, 394] width 98 height 33
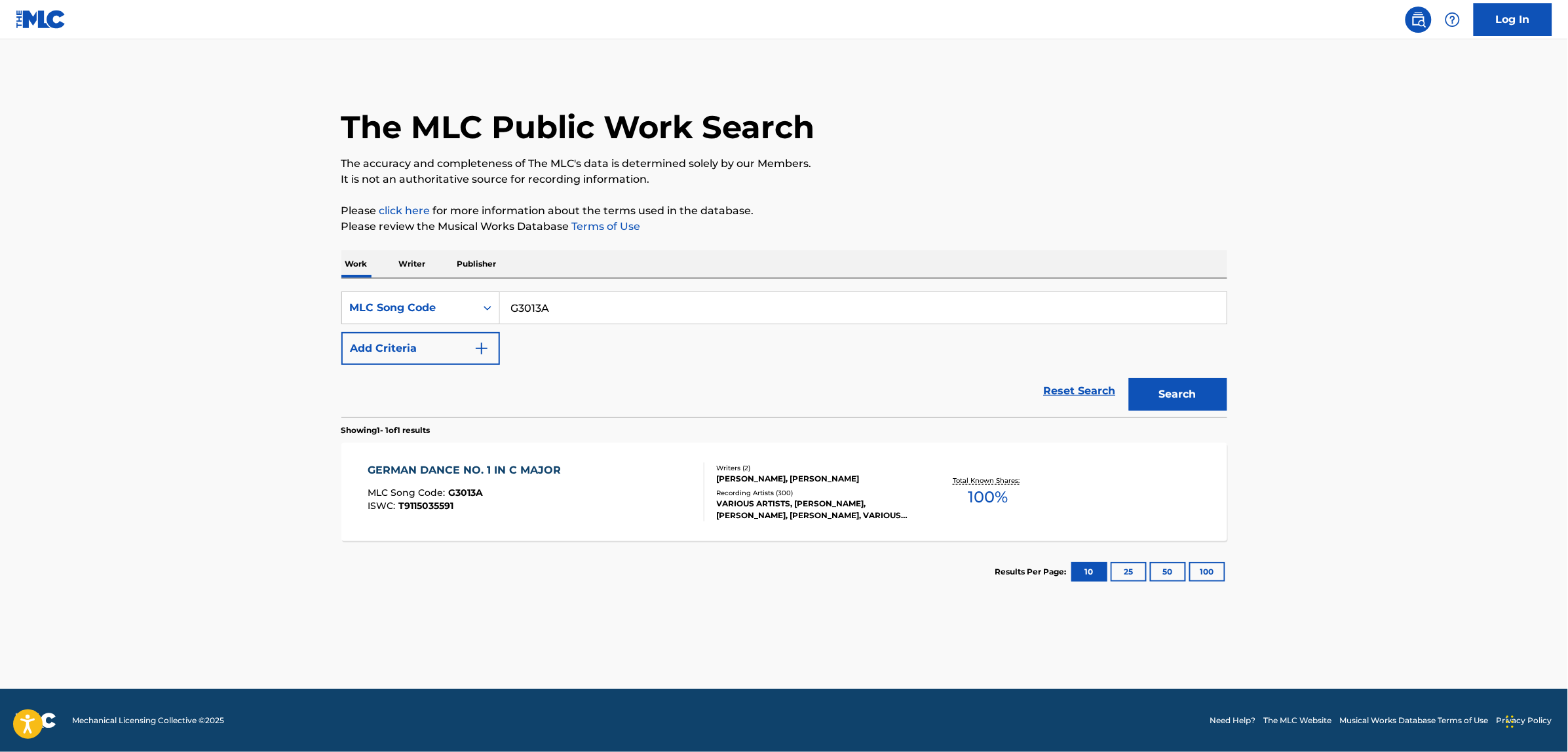
click at [597, 473] on div "GERMAN DANCE NO. 1 IN C MAJOR MLC Song Code : G3013A ISWC : T9115035591" at bounding box center [536, 491] width 337 height 59
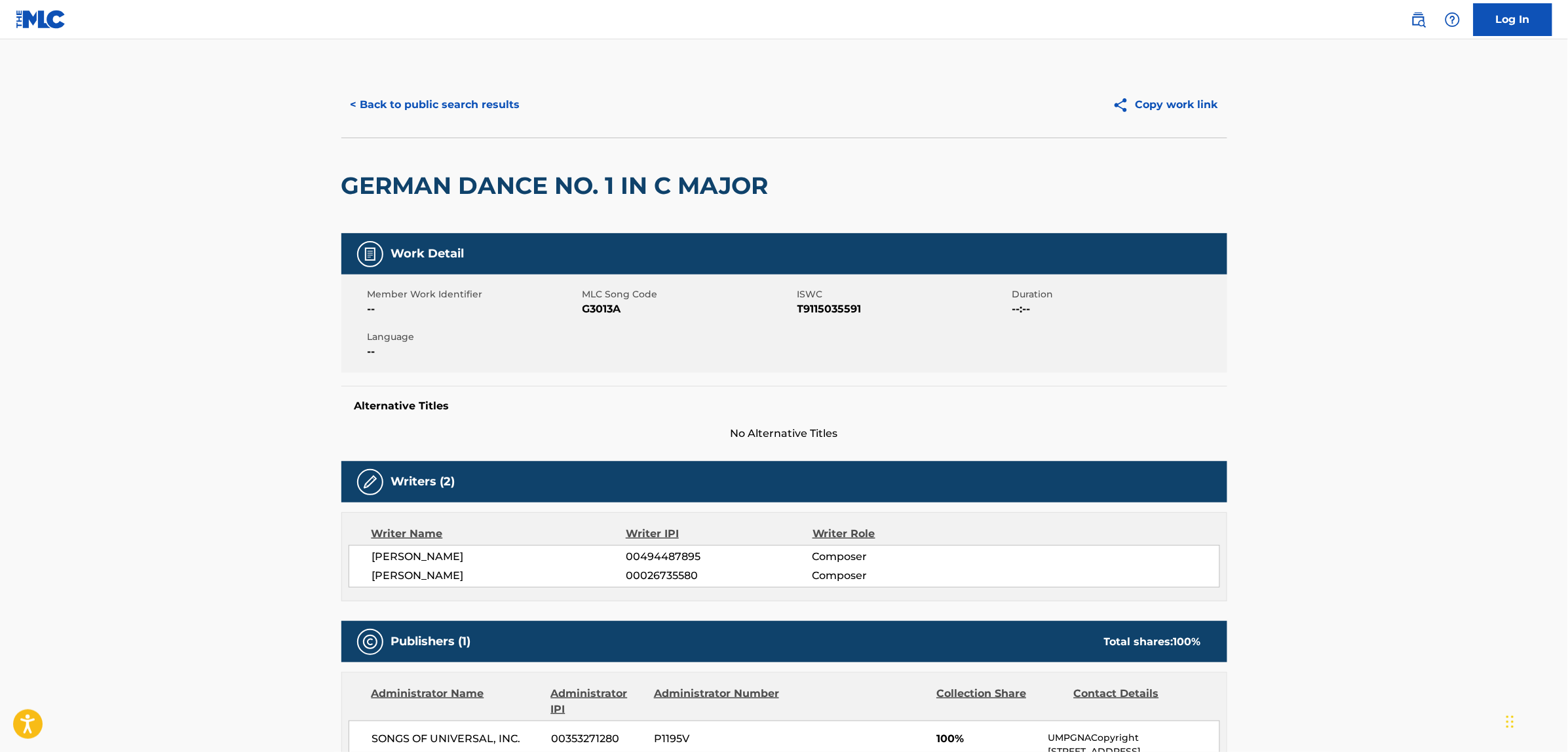
click at [490, 100] on button "< Back to public search results" at bounding box center [435, 105] width 188 height 33
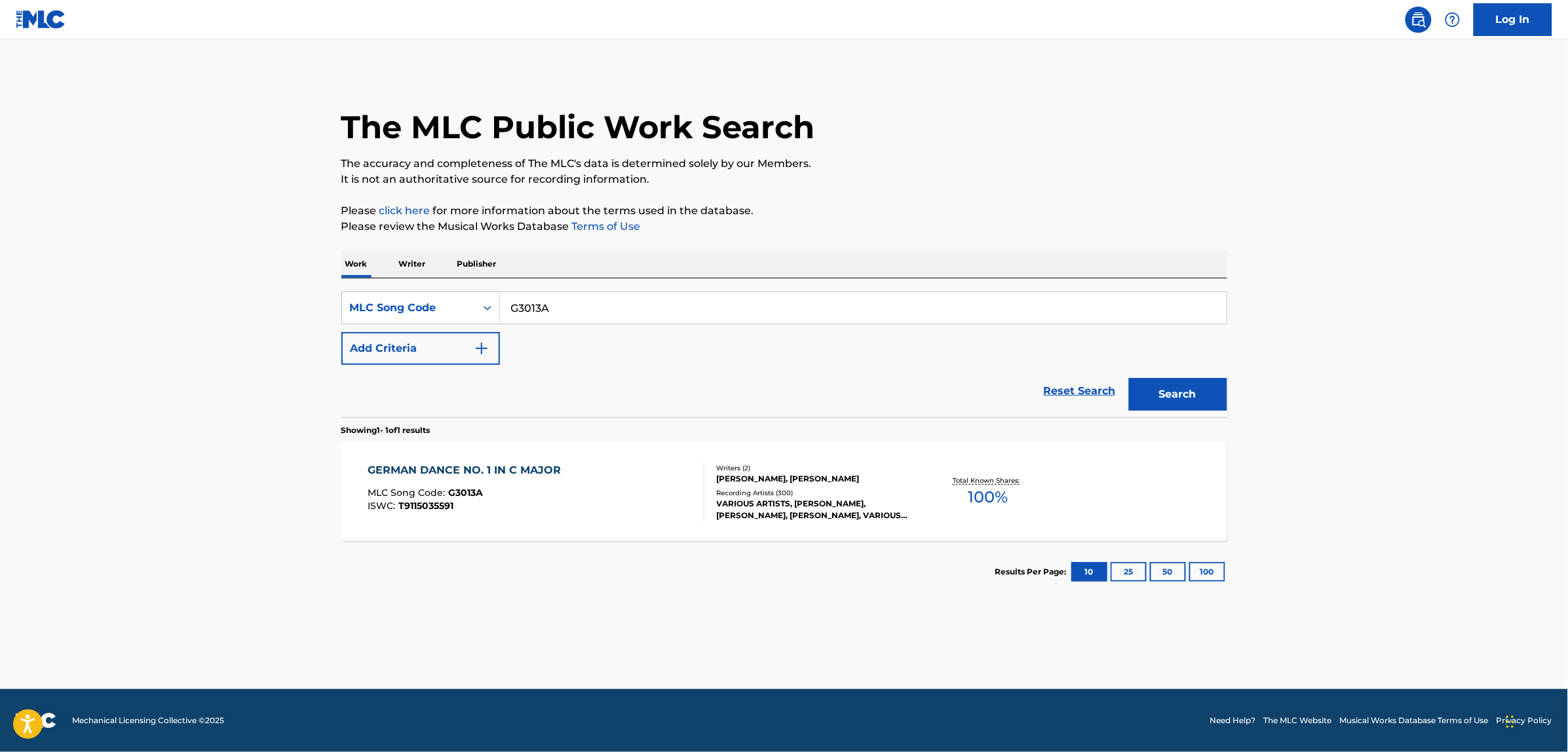
click at [99, 420] on main "The MLC Public Work Search The accuracy and completeness of The MLC's data is d…" at bounding box center [784, 364] width 1568 height 650
click at [534, 305] on input "G3013A" at bounding box center [863, 308] width 727 height 31
paste input "A6388E"
type input "A6388E"
click at [1183, 384] on button "Search" at bounding box center [1178, 394] width 98 height 33
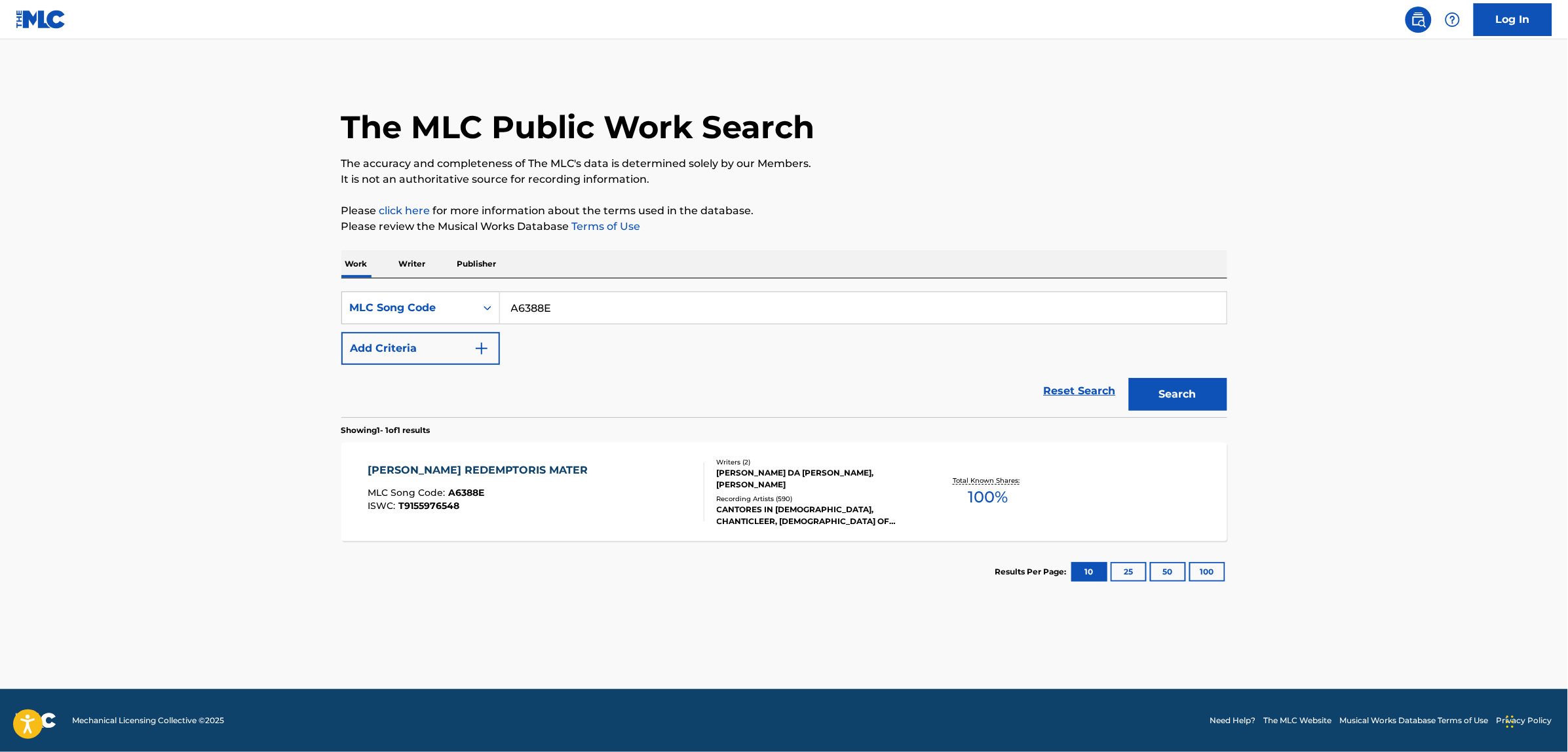
click at [558, 513] on div "[PERSON_NAME] REDEMPTORIS MATER MLC Song Code : A6388E ISWC : T9155976548" at bounding box center [536, 491] width 337 height 59
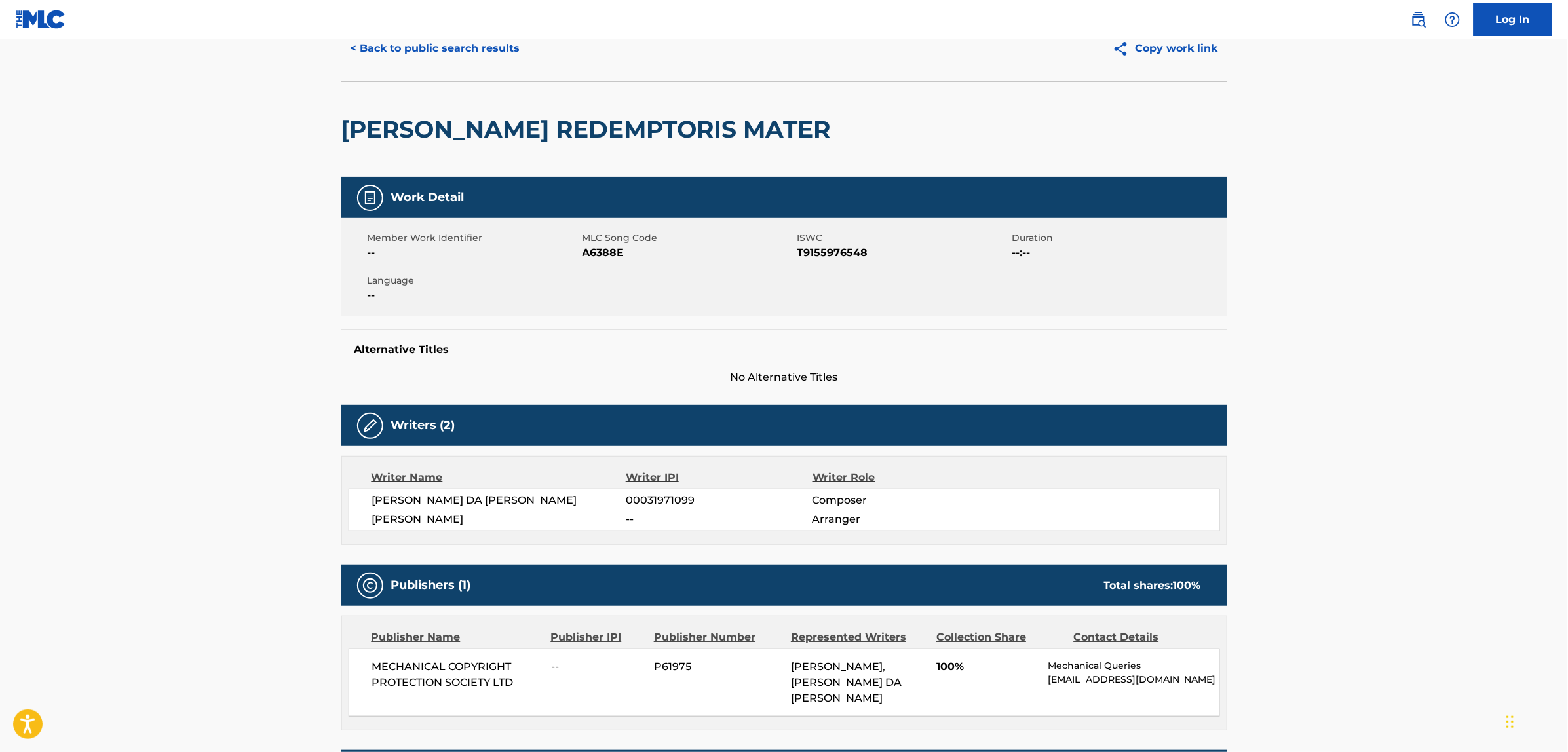
scroll to position [55, 0]
click at [439, 60] on button "< Back to public search results" at bounding box center [435, 49] width 188 height 33
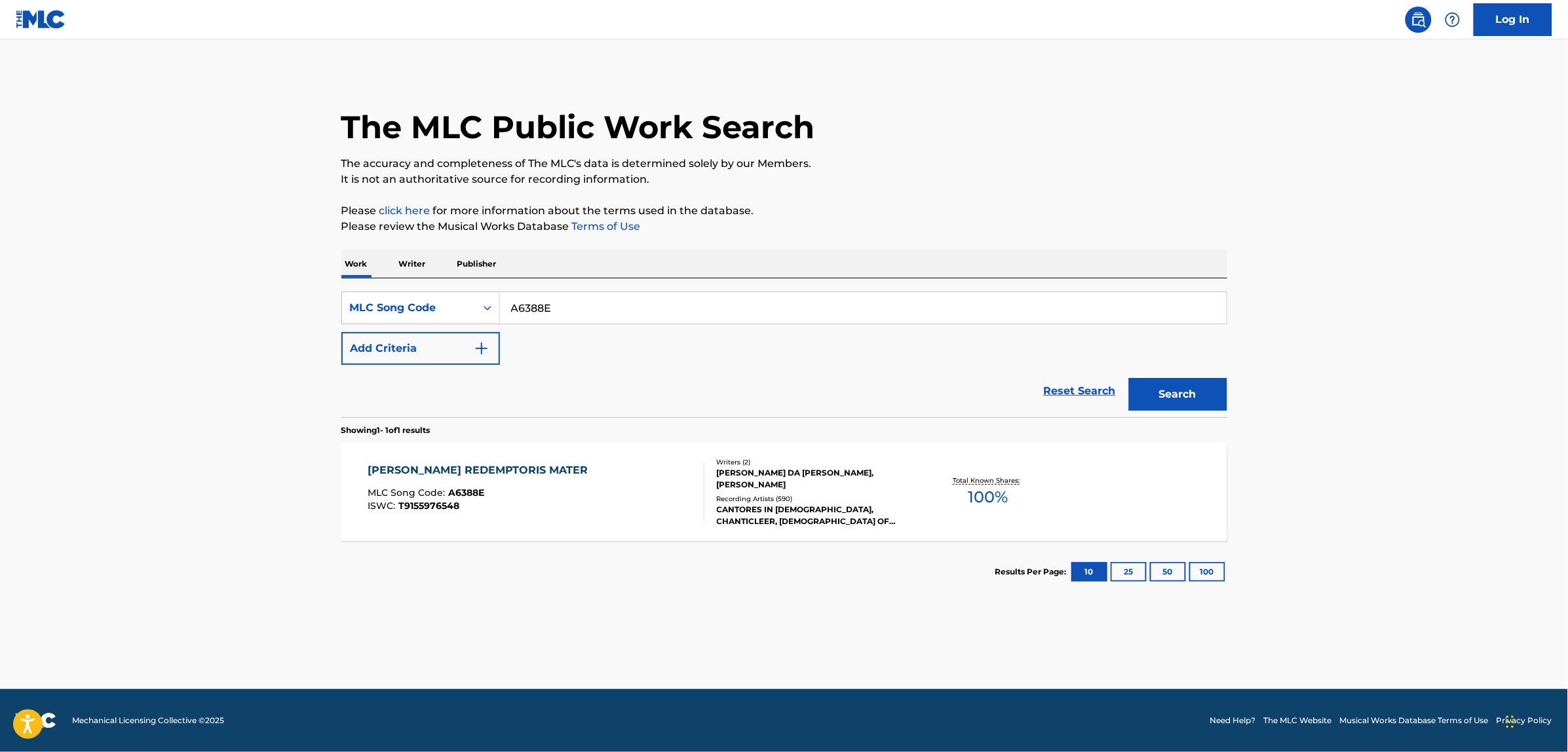
click at [1075, 388] on link "Reset Search" at bounding box center [1080, 390] width 85 height 29
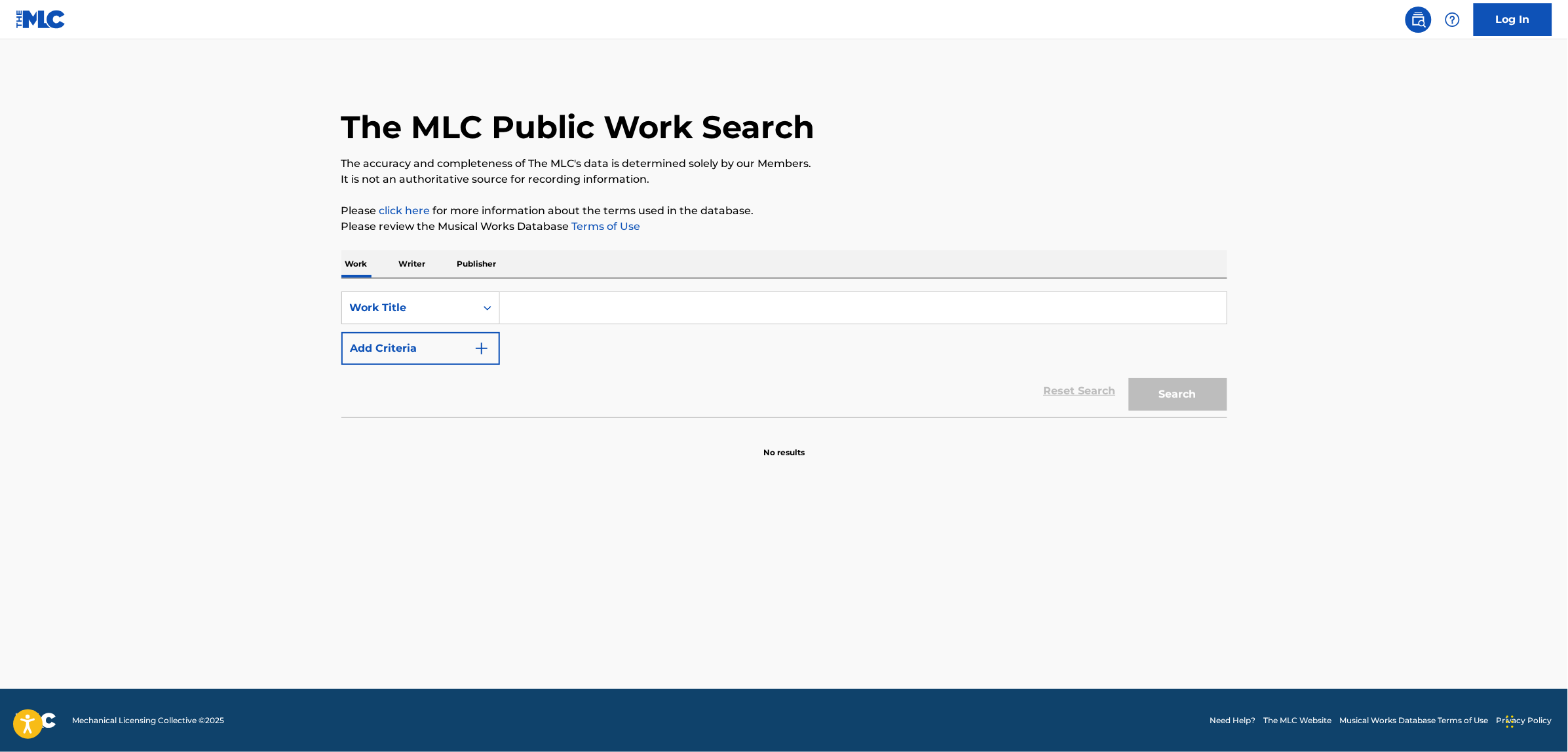
click at [528, 302] on input "Search Form" at bounding box center [863, 308] width 727 height 31
click at [455, 340] on button "Add Criteria" at bounding box center [420, 348] width 159 height 33
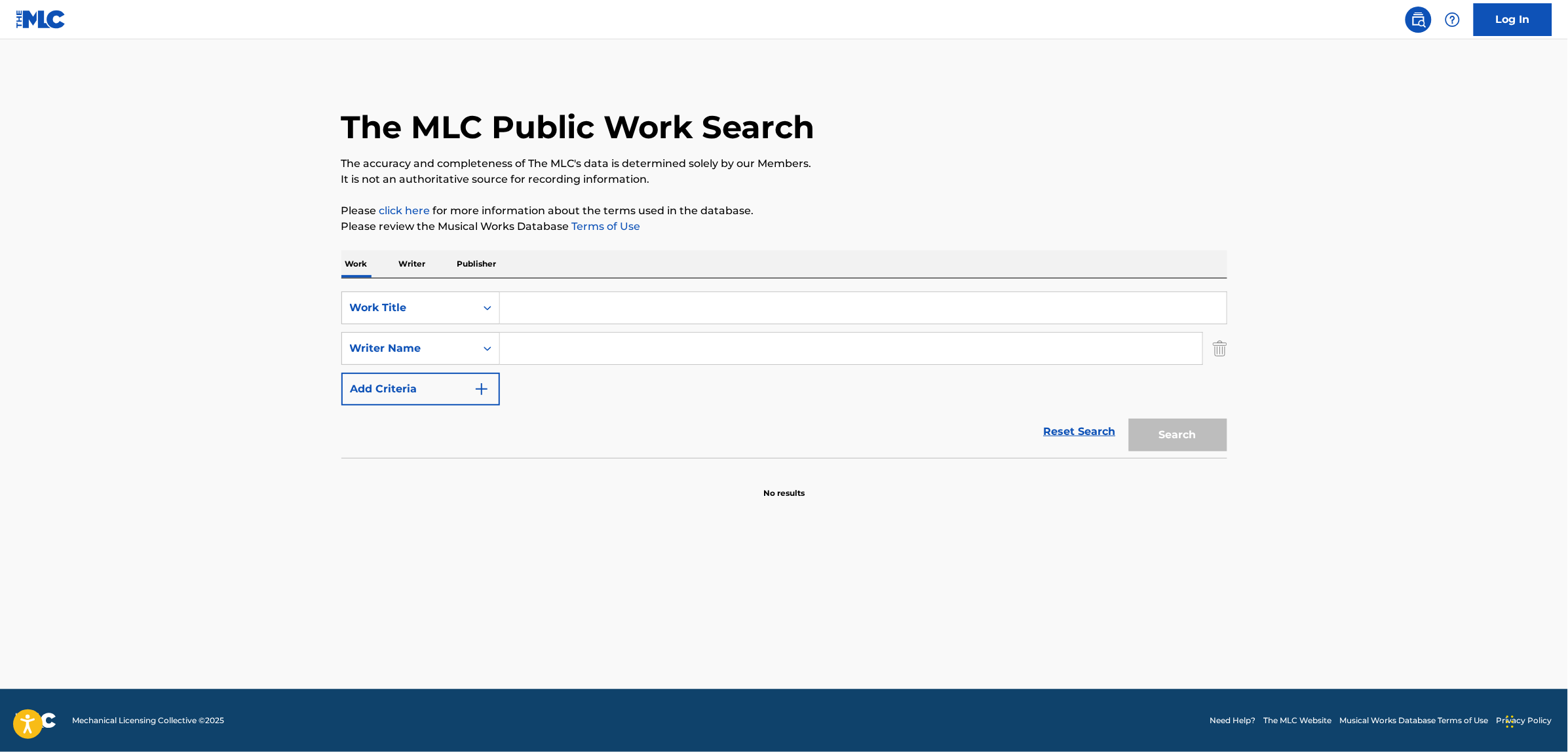
click at [519, 342] on input "Search Form" at bounding box center [851, 348] width 702 height 31
paste input "[PERSON_NAME]"
type input "[PERSON_NAME]"
paste input "[PERSON_NAME] redemptoris mater"
type input "[PERSON_NAME] redemptoris mater"
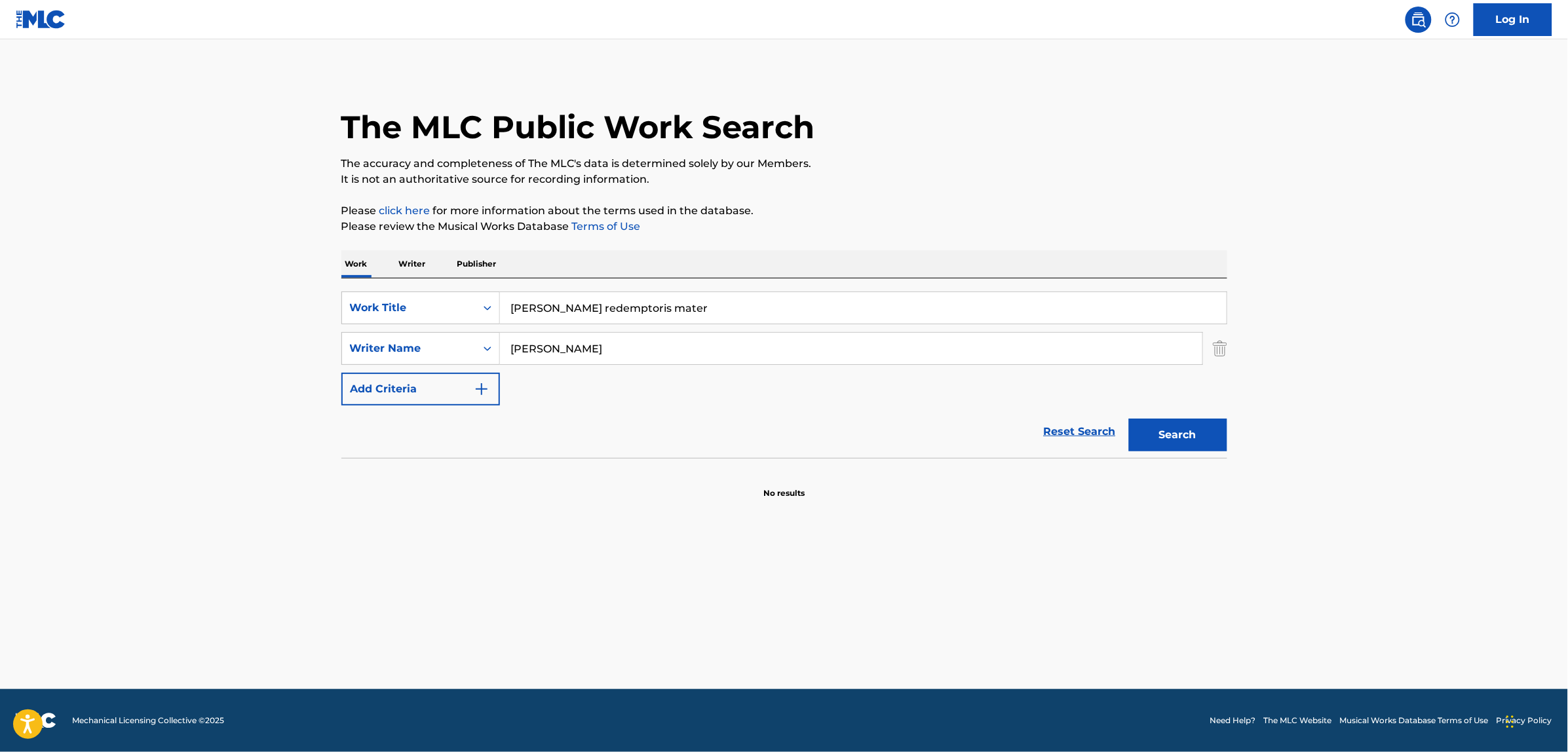
click at [1129, 419] on button "Search" at bounding box center [1178, 435] width 98 height 33
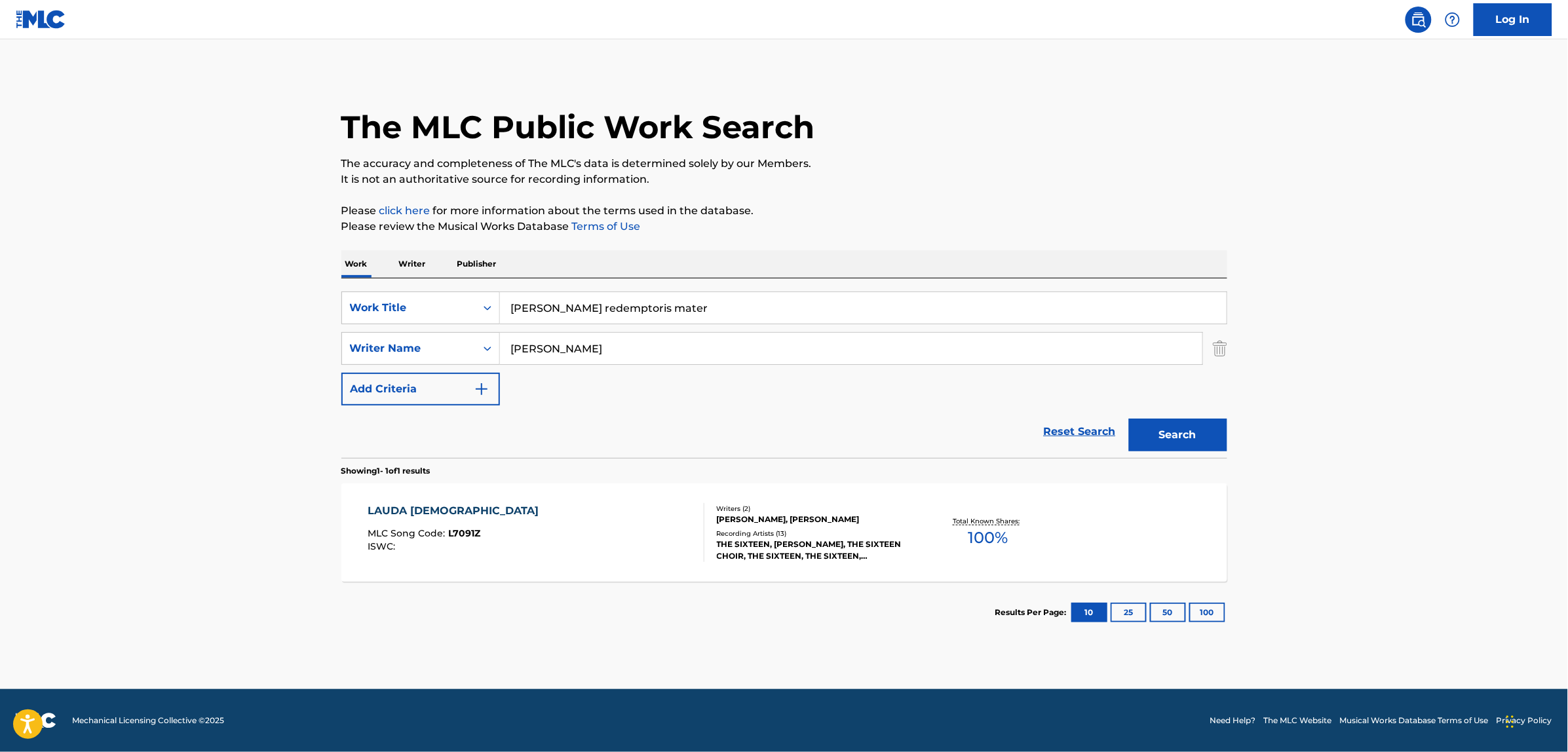
click at [1087, 429] on link "Reset Search" at bounding box center [1080, 431] width 85 height 29
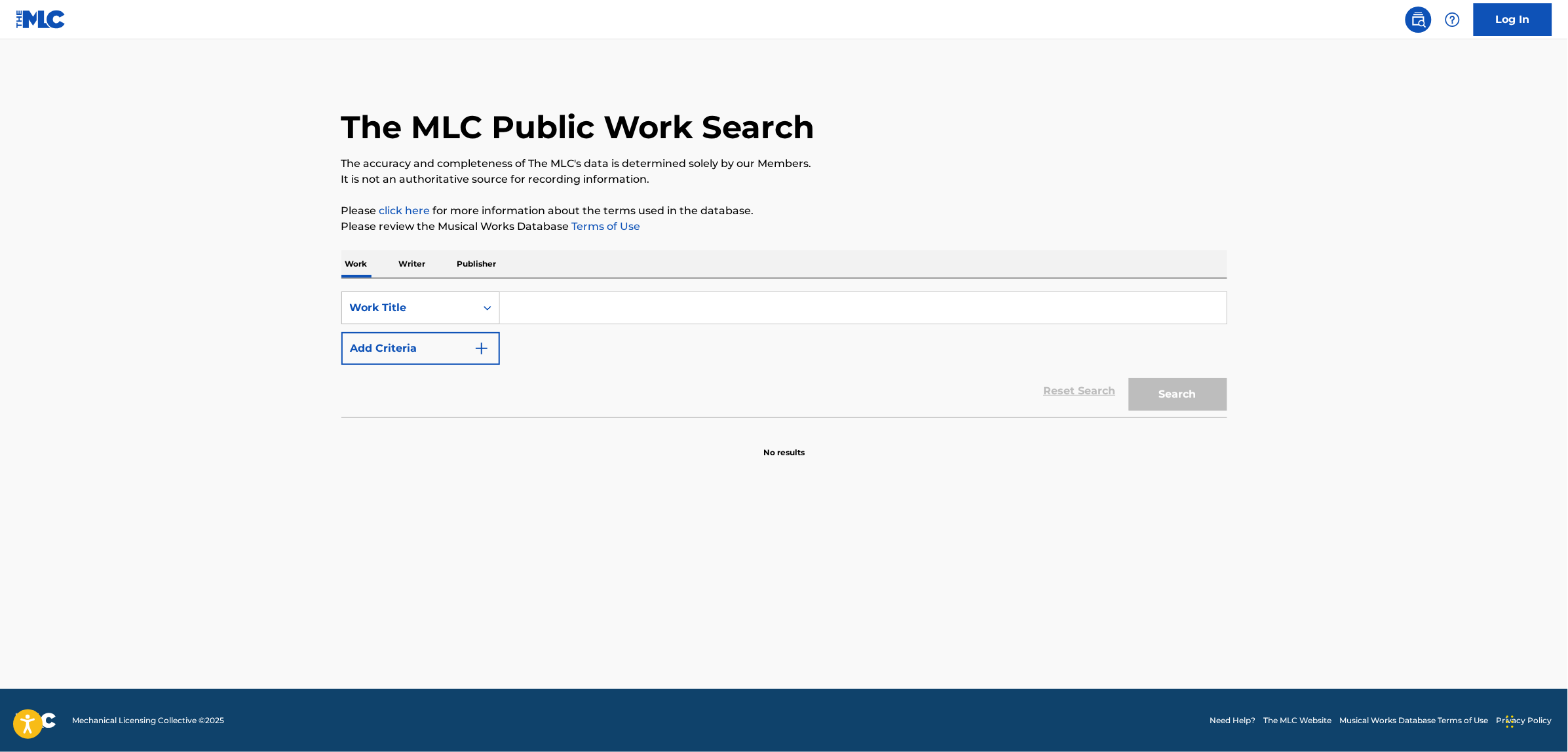
click at [384, 292] on div "Work Title" at bounding box center [420, 308] width 159 height 33
click at [420, 349] on div "MLC Song Code" at bounding box center [420, 340] width 157 height 33
click at [559, 306] on input "Search Form" at bounding box center [863, 308] width 727 height 31
paste input "A6388E"
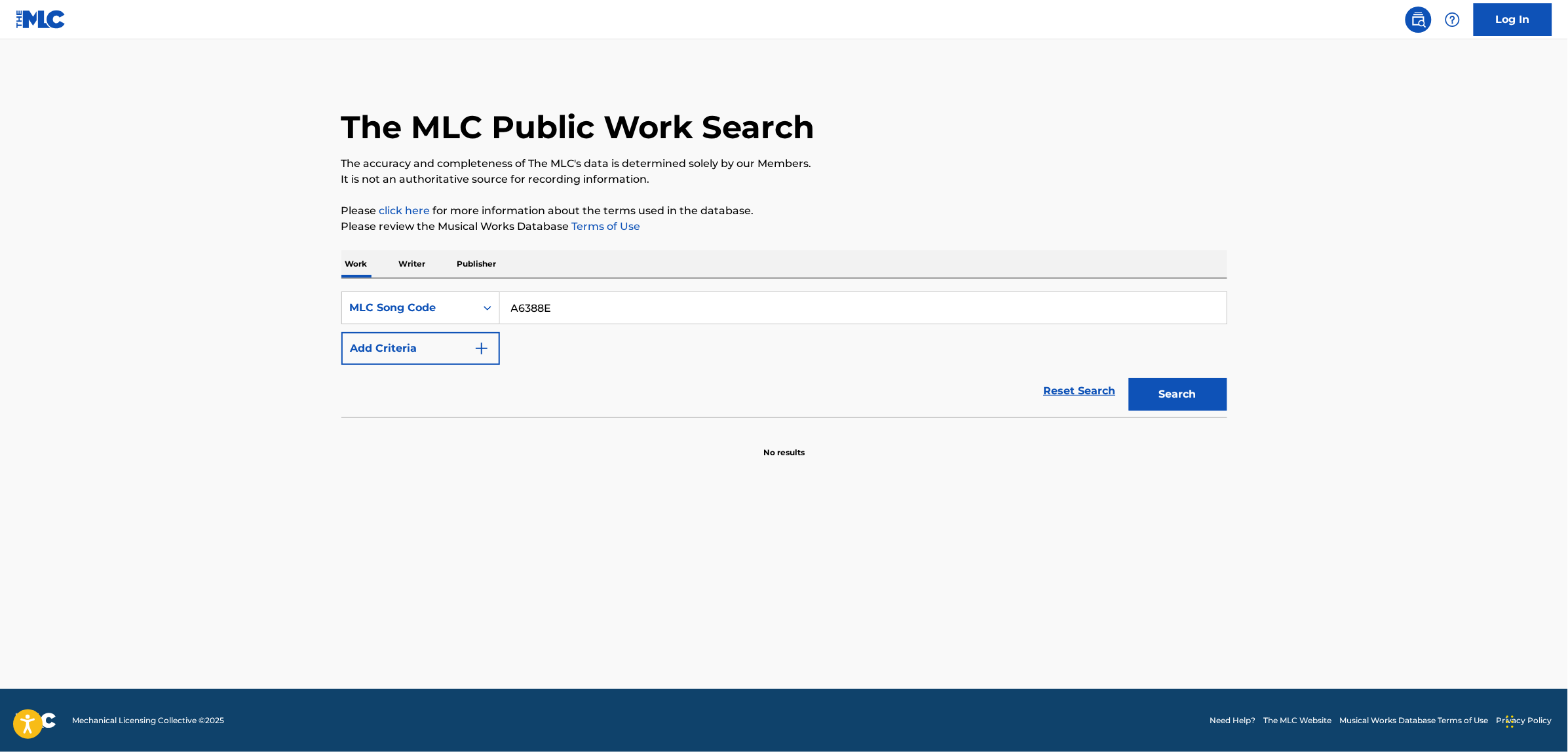
type input "A6388E"
click at [1205, 388] on button "Search" at bounding box center [1178, 394] width 98 height 33
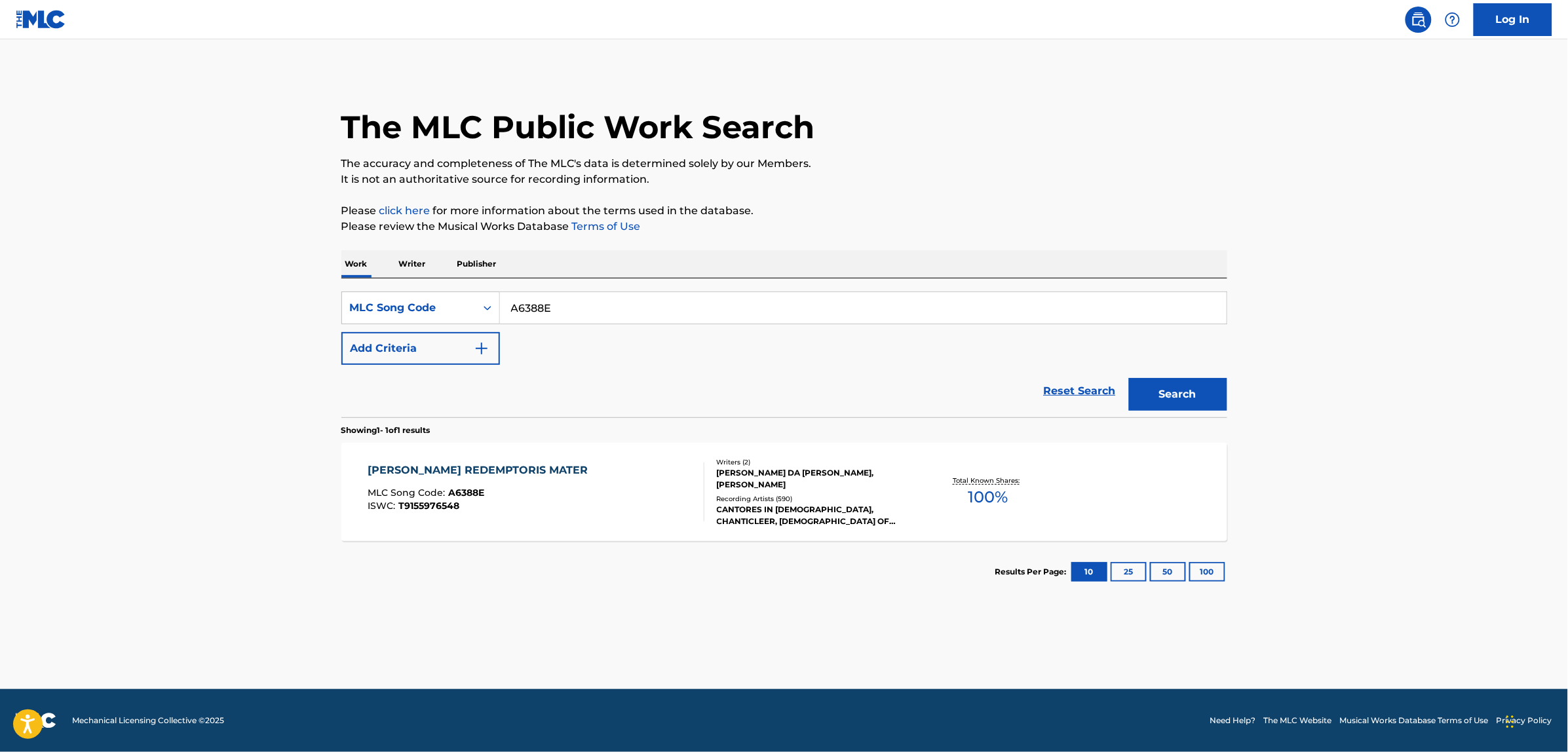
click at [563, 499] on div "[PERSON_NAME] REDEMPTORIS MATER MLC Song Code : A6388E ISWC : T9155976548" at bounding box center [536, 491] width 337 height 59
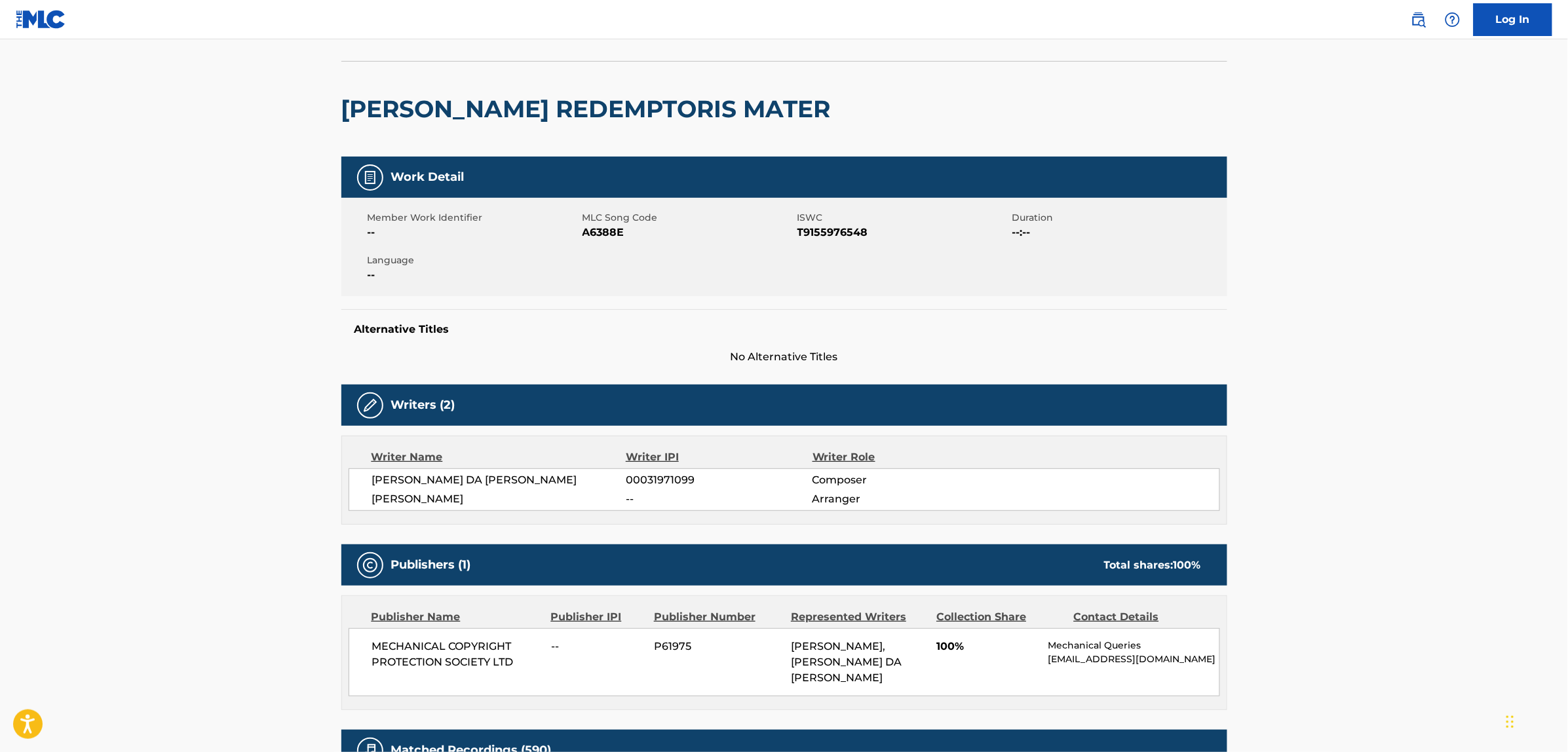
scroll to position [76, 0]
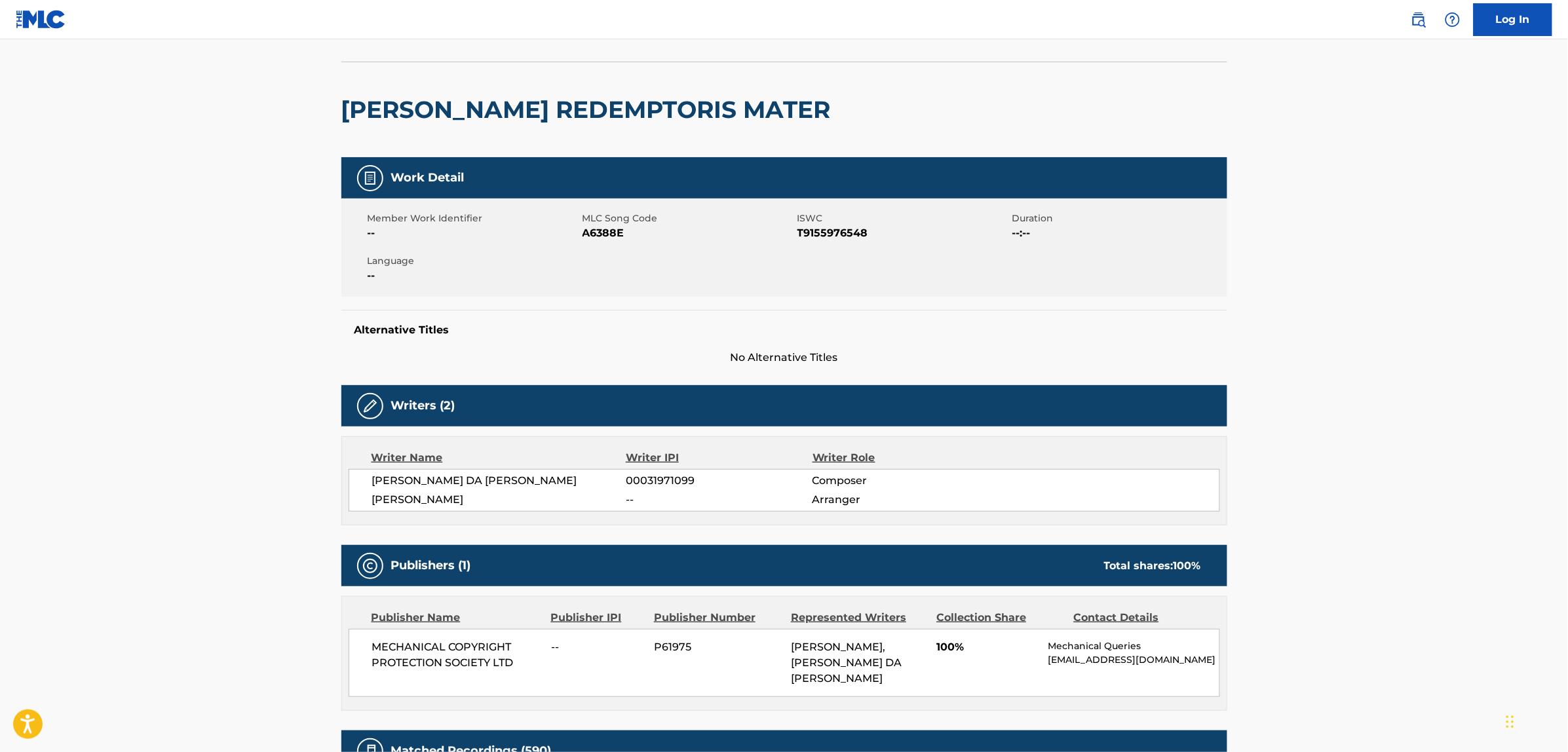
click at [445, 472] on div "[PERSON_NAME] DA [PERSON_NAME] 00031971099 Composer [PERSON_NAME] -- Arranger" at bounding box center [784, 490] width 871 height 43
copy div "[PERSON_NAME] DA [PERSON_NAME]"
click at [445, 103] on h2 "[PERSON_NAME] REDEMPTORIS MATER" at bounding box center [589, 110] width 496 height 30
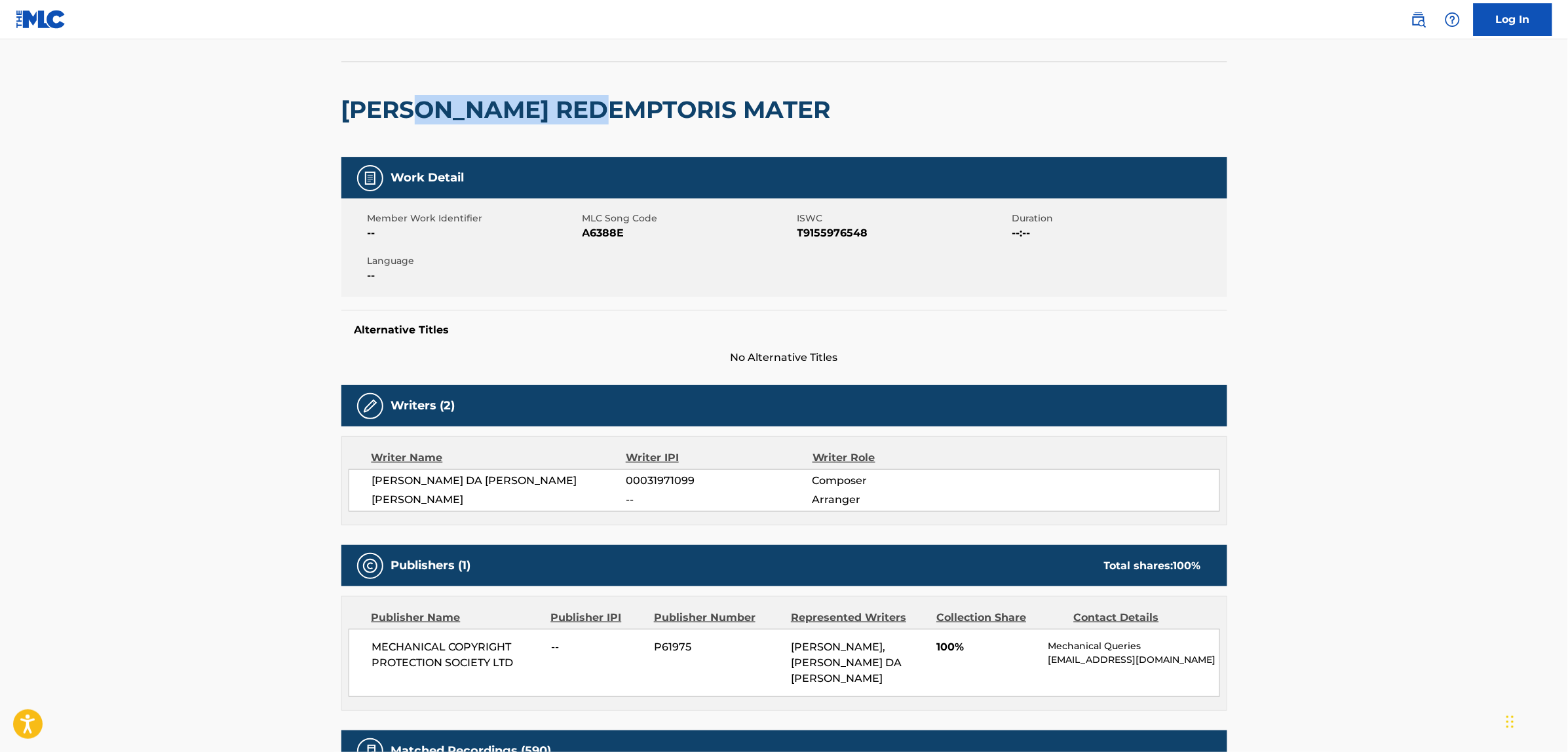
click at [445, 103] on h2 "[PERSON_NAME] REDEMPTORIS MATER" at bounding box center [589, 110] width 496 height 30
copy div "[PERSON_NAME] REDEMPTORIS MATER"
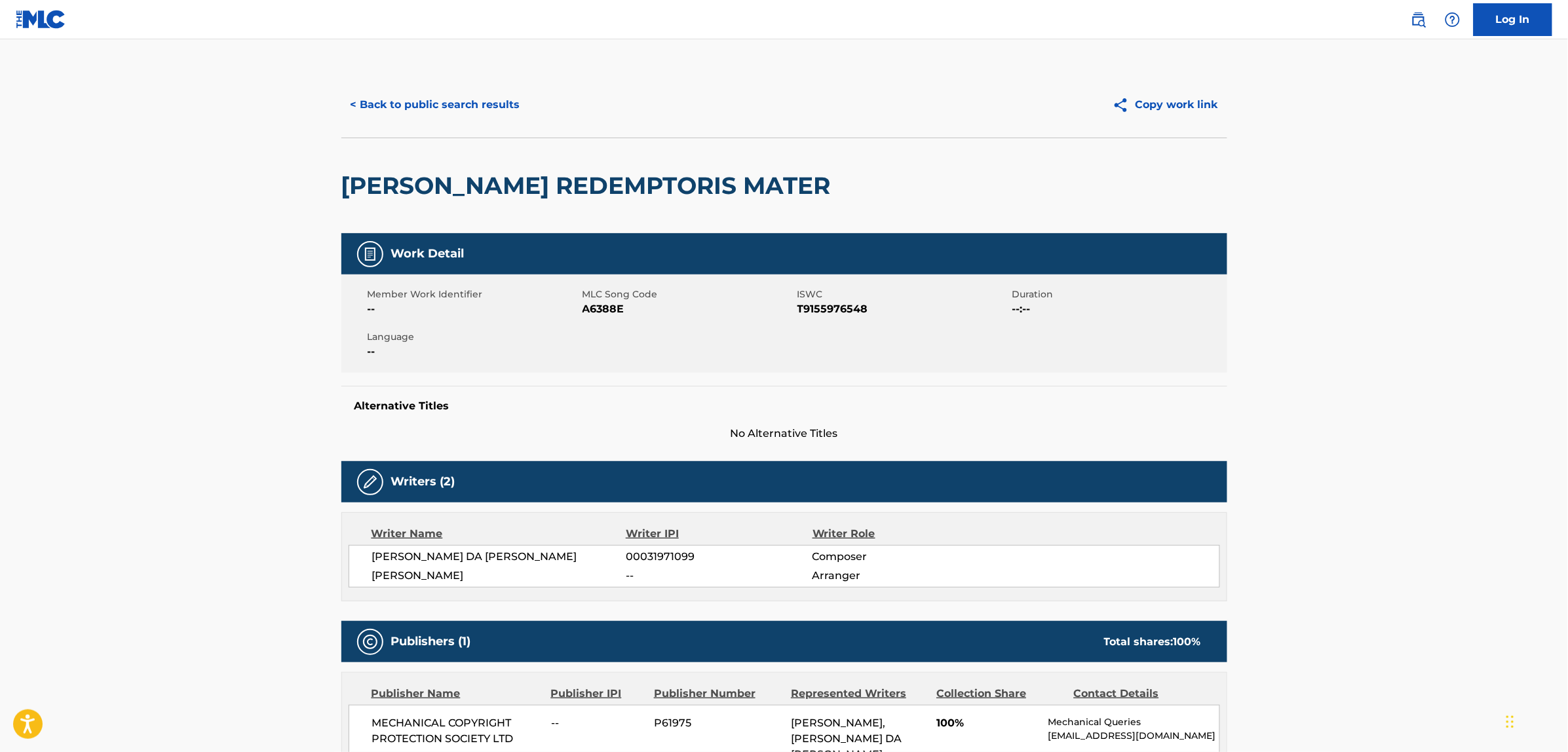
click at [424, 79] on div "< Back to public search results Copy work link" at bounding box center [784, 105] width 886 height 66
click at [429, 91] on button "< Back to public search results" at bounding box center [435, 105] width 188 height 33
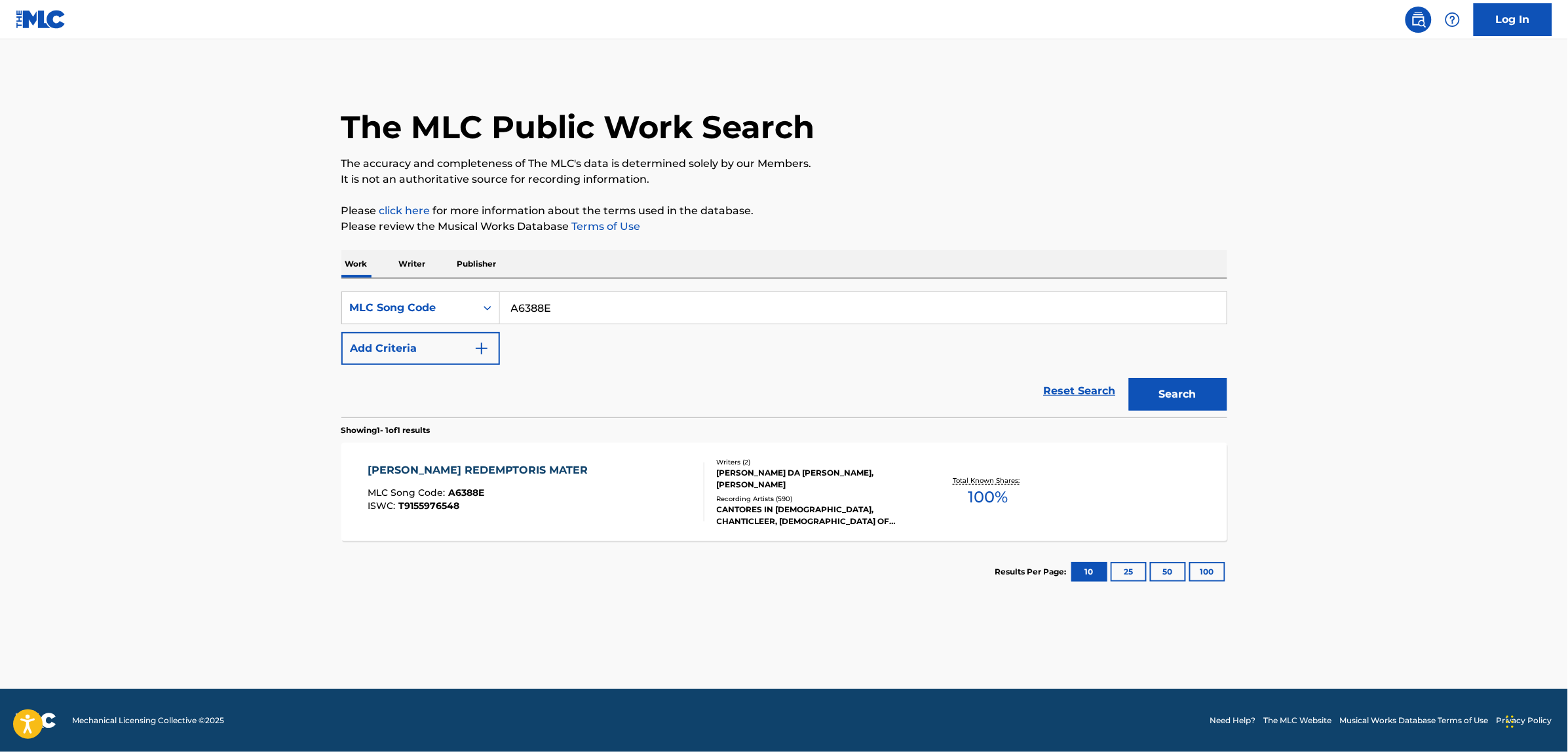
click at [534, 301] on input "A6388E" at bounding box center [863, 308] width 727 height 31
paste input "D8DIA"
click at [1129, 378] on button "Search" at bounding box center [1178, 394] width 98 height 33
click at [572, 309] on input "AD8DIA" at bounding box center [863, 308] width 727 height 31
paste input "R5080Y"
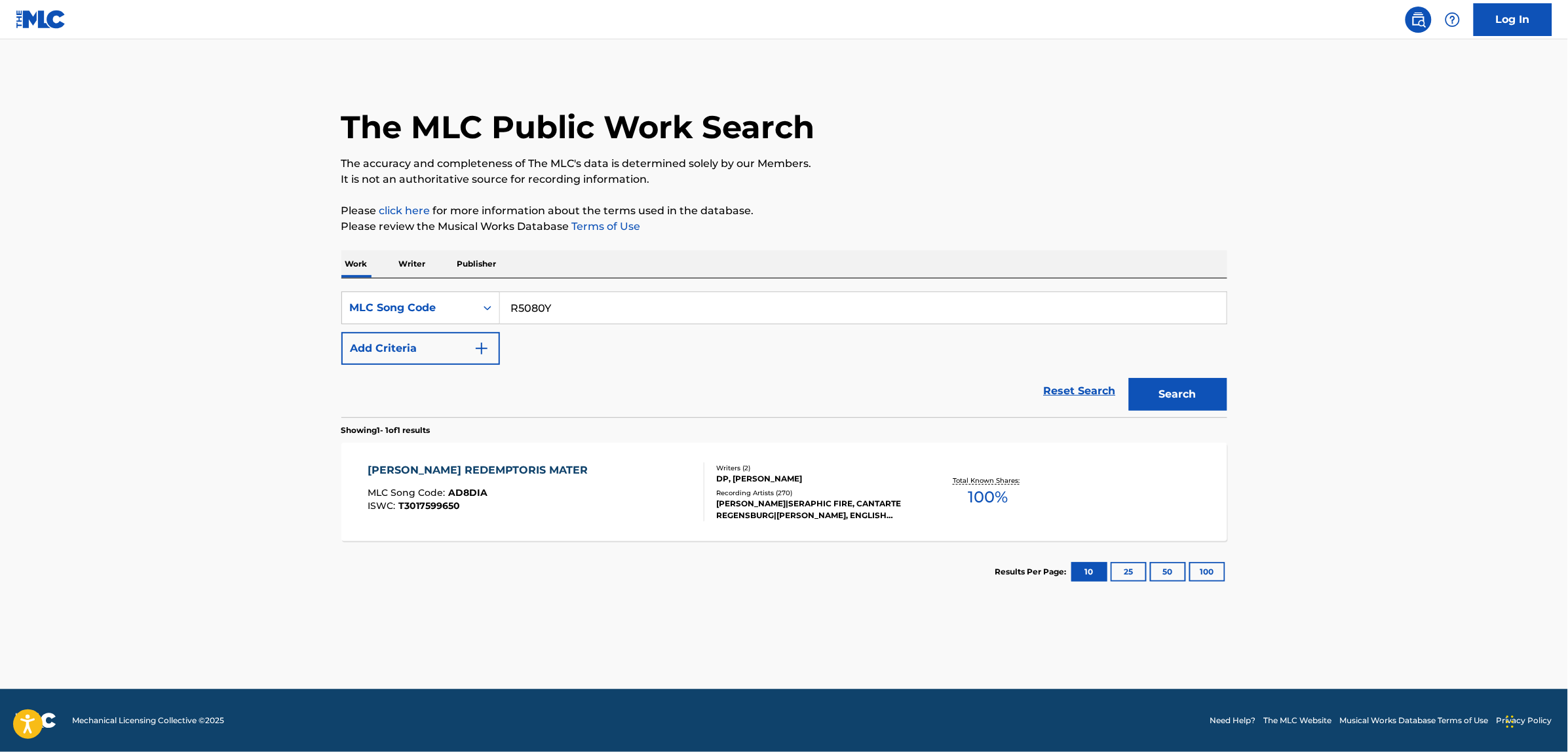
type input "R5080Y"
click at [1129, 378] on button "Search" at bounding box center [1178, 394] width 98 height 33
click at [515, 501] on div "ISWC : T9125200126" at bounding box center [448, 506] width 160 height 10
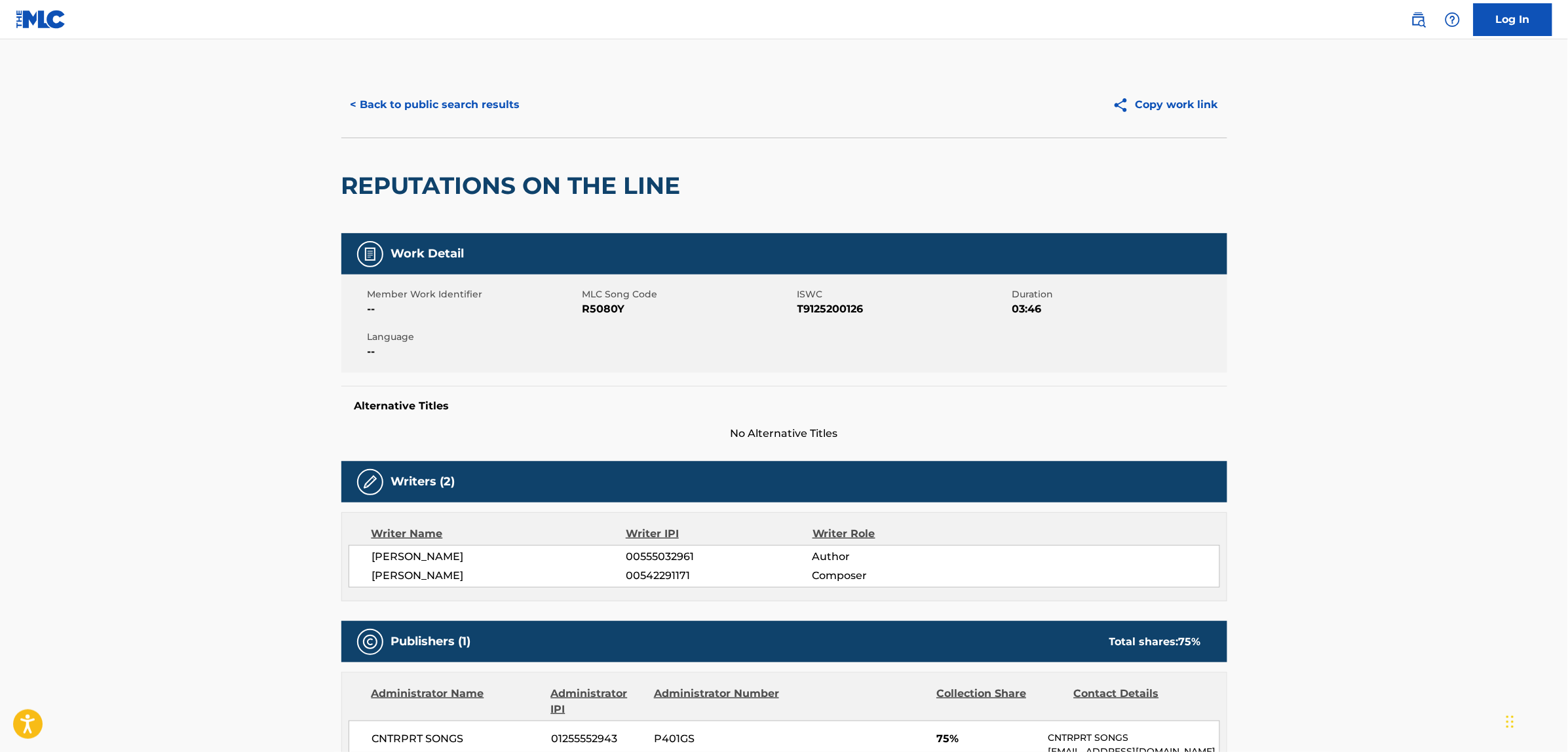
click at [412, 109] on button "< Back to public search results" at bounding box center [435, 105] width 188 height 33
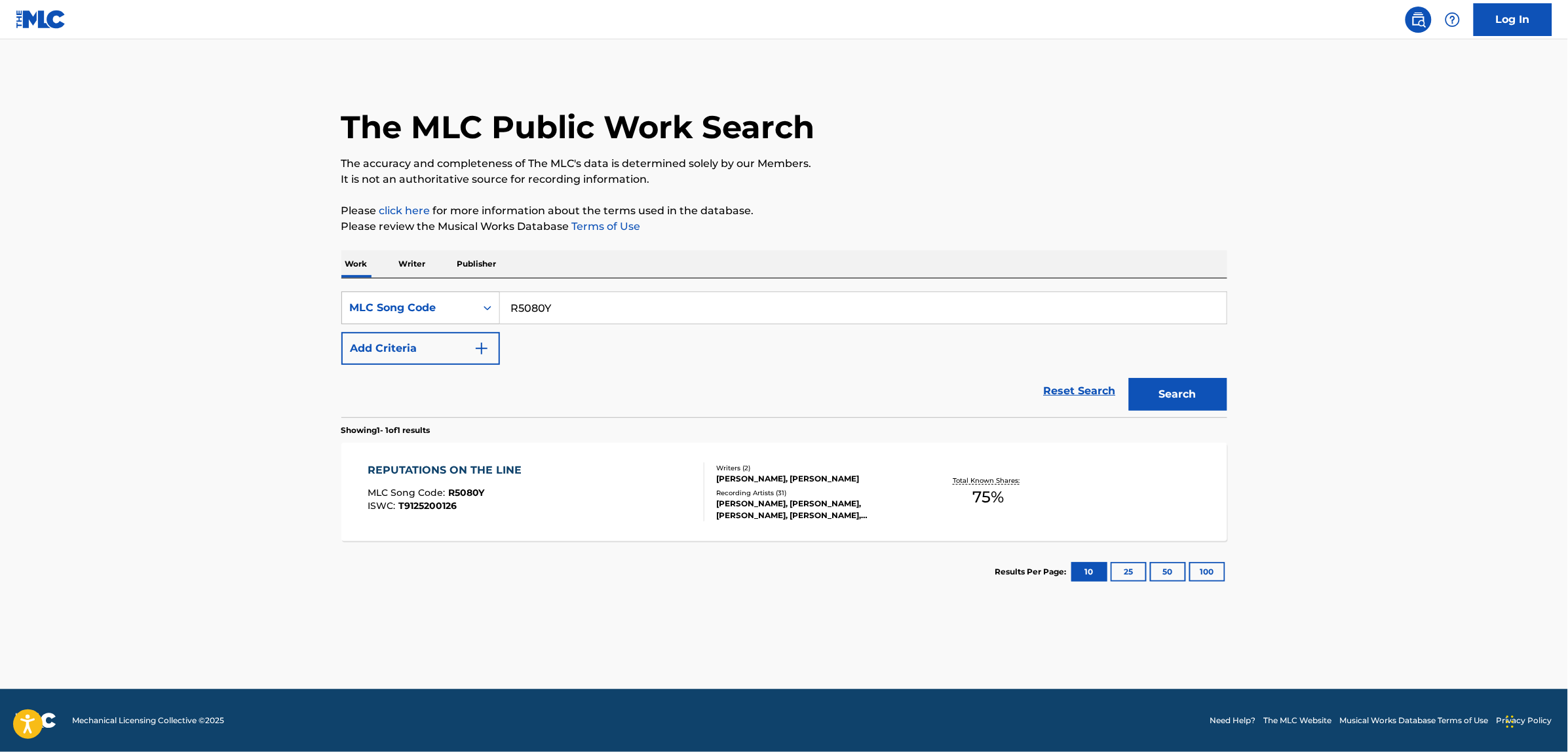
drag, startPoint x: 457, startPoint y: 340, endPoint x: 475, endPoint y: 323, distance: 24.8
click at [462, 337] on button "Add Criteria" at bounding box center [420, 348] width 159 height 33
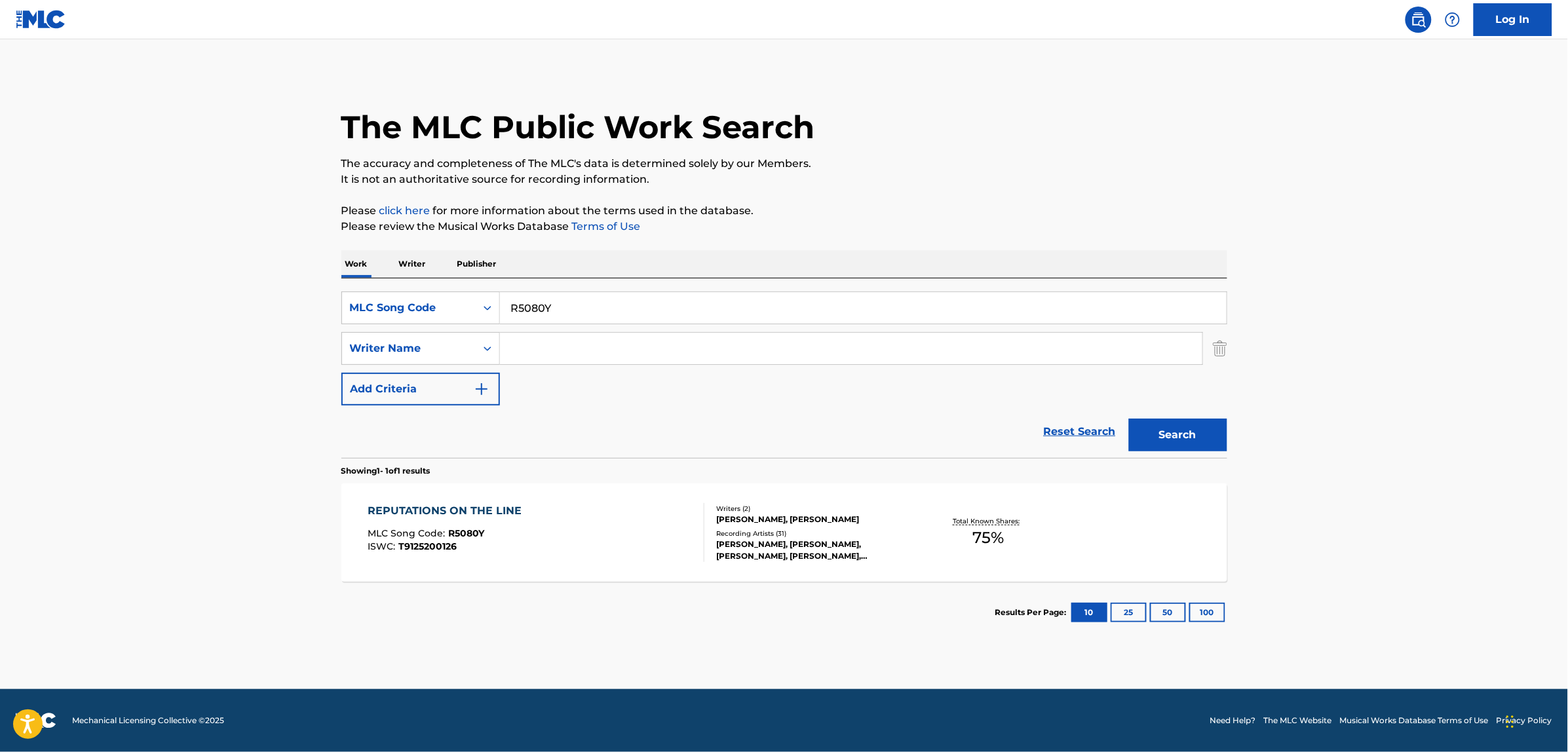
drag, startPoint x: 1106, startPoint y: 431, endPoint x: 974, endPoint y: 401, distance: 135.4
click at [1105, 431] on link "Reset Search" at bounding box center [1080, 431] width 85 height 29
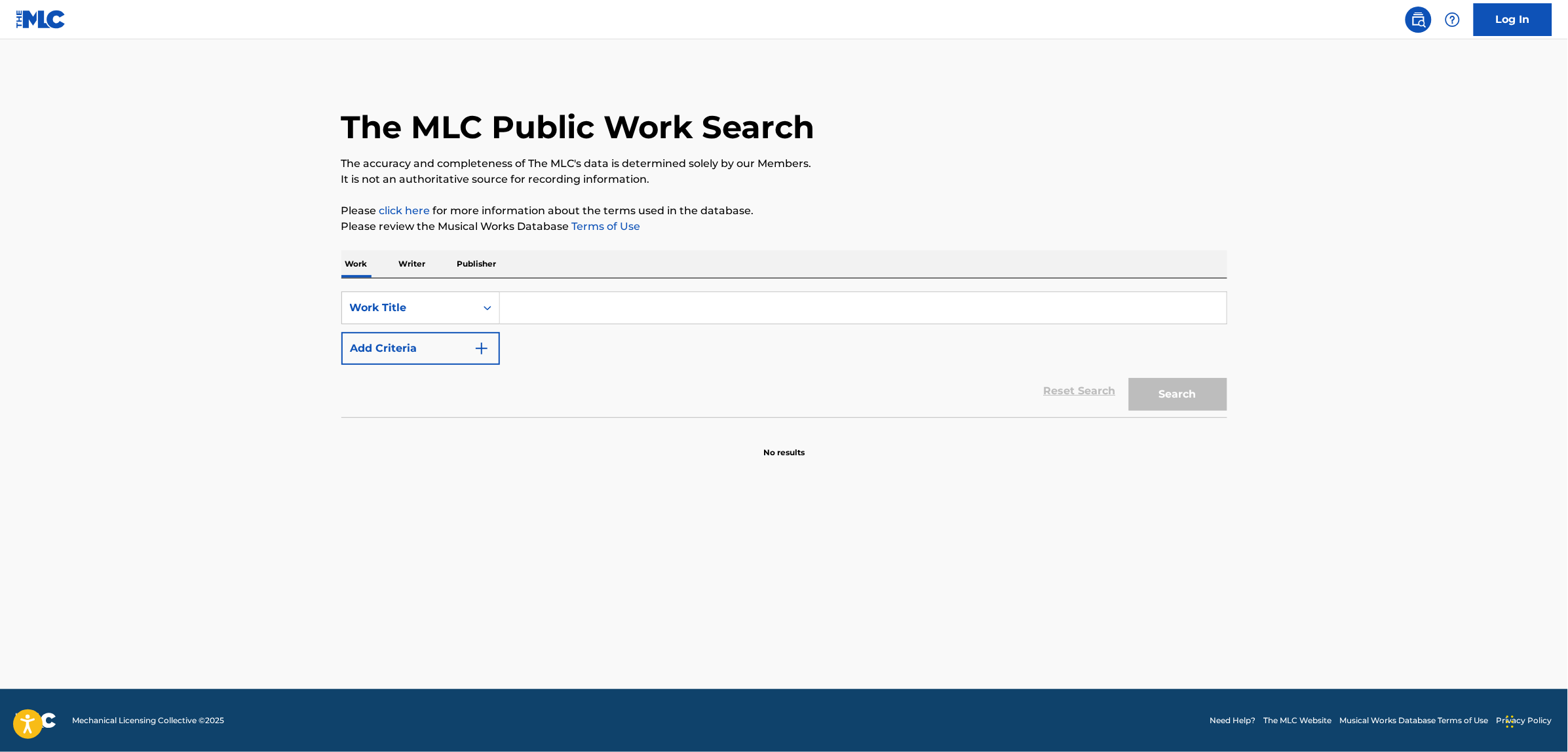
drag, startPoint x: 436, startPoint y: 331, endPoint x: 443, endPoint y: 342, distance: 13.0
click at [442, 341] on div "SearchWithCriteria35e53499-11c6-485a-9d27-4701d685a2a6 Work Title Add Criteria" at bounding box center [784, 328] width 886 height 73
drag, startPoint x: 446, startPoint y: 342, endPoint x: 460, endPoint y: 338, distance: 14.6
click at [460, 338] on button "Add Criteria" at bounding box center [420, 348] width 159 height 33
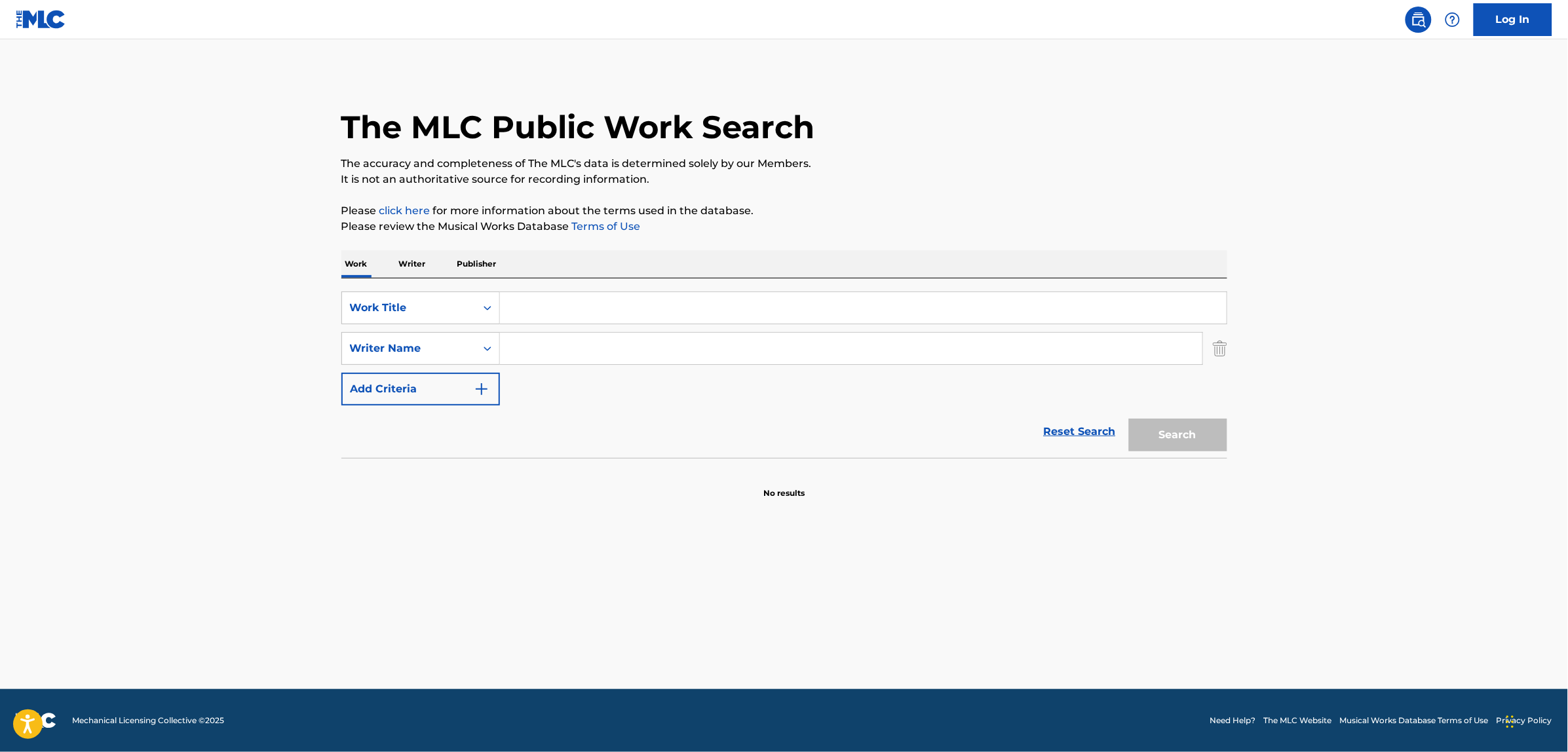
click at [587, 302] on input "Search Form" at bounding box center [863, 308] width 727 height 31
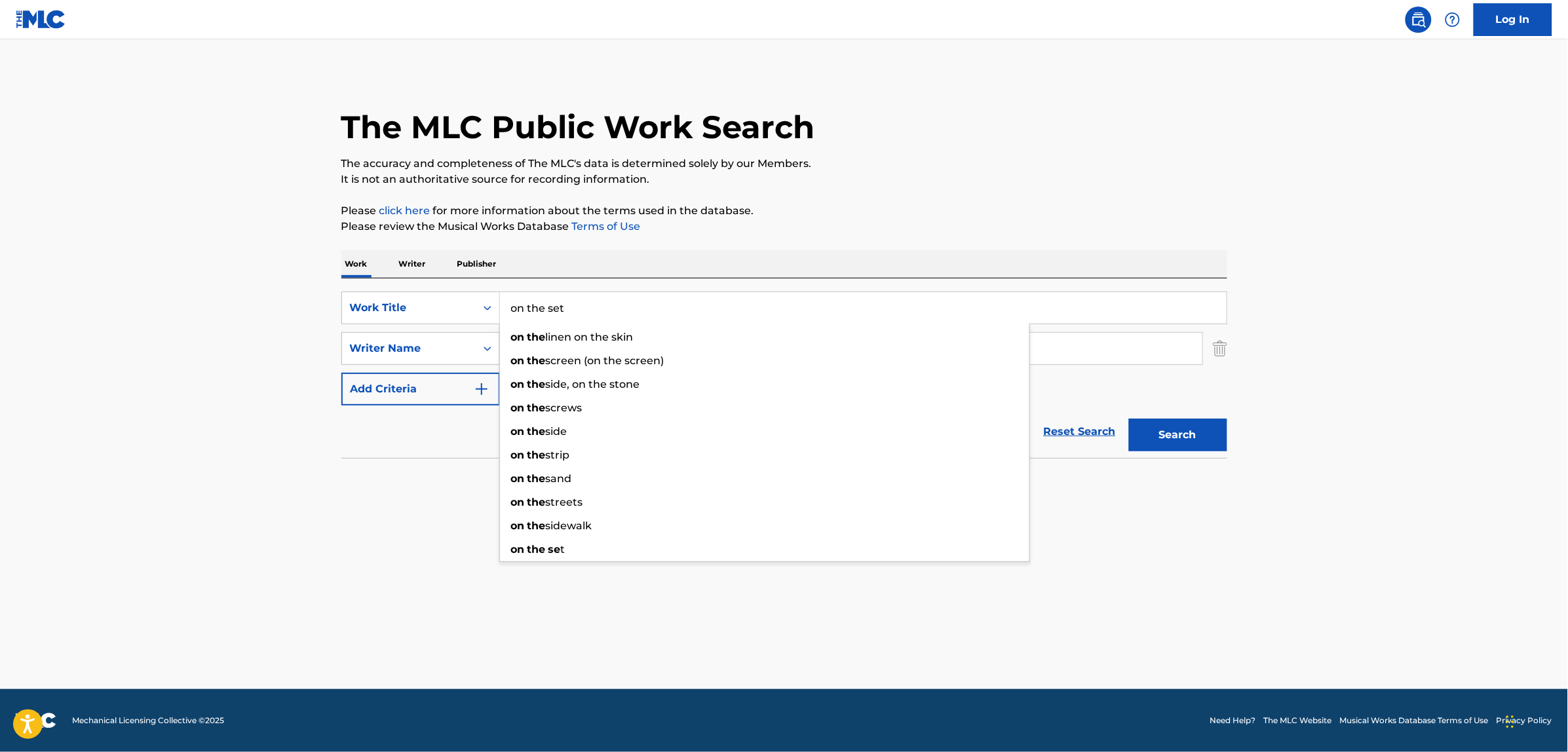
type input "on the set"
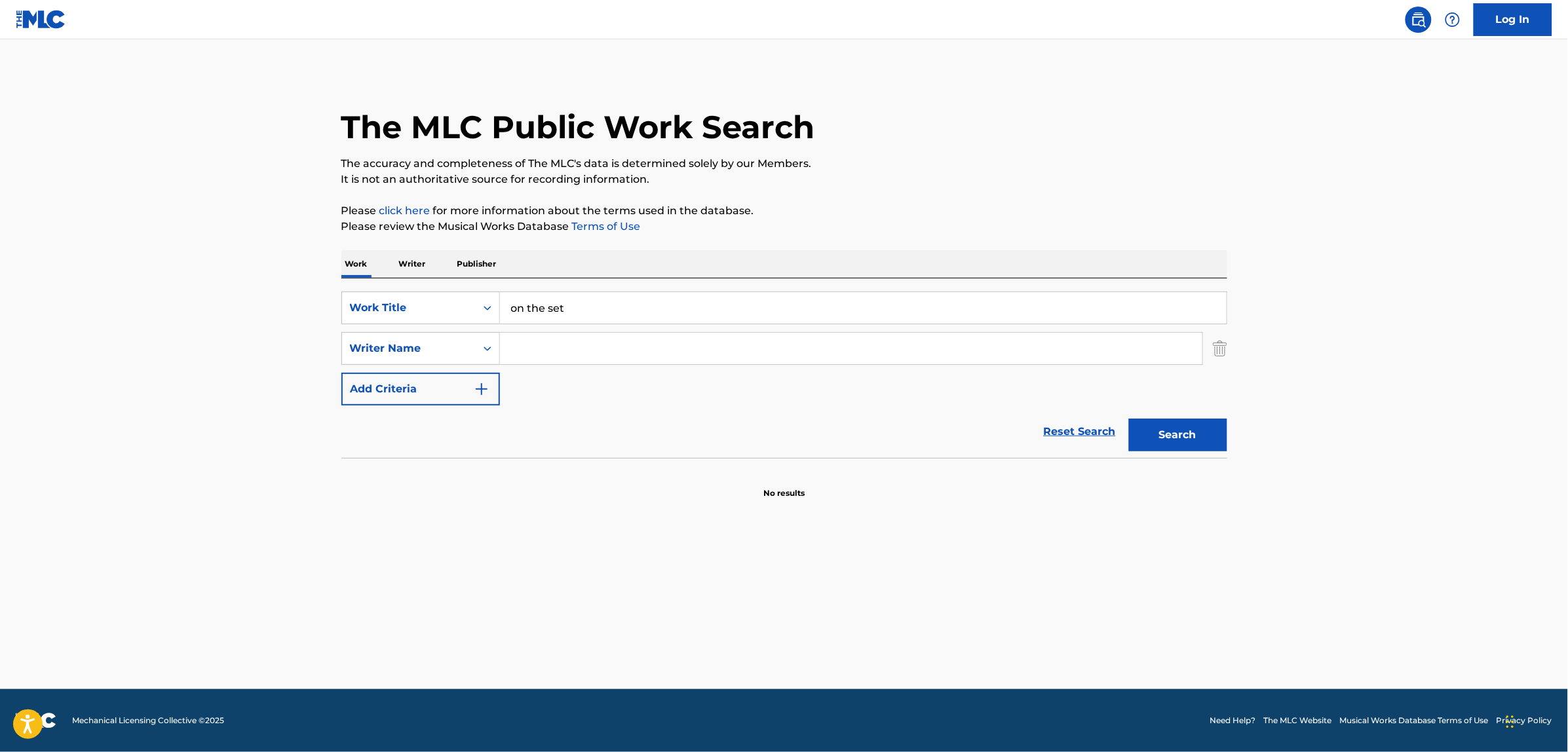
paste input "[PERSON_NAME]"
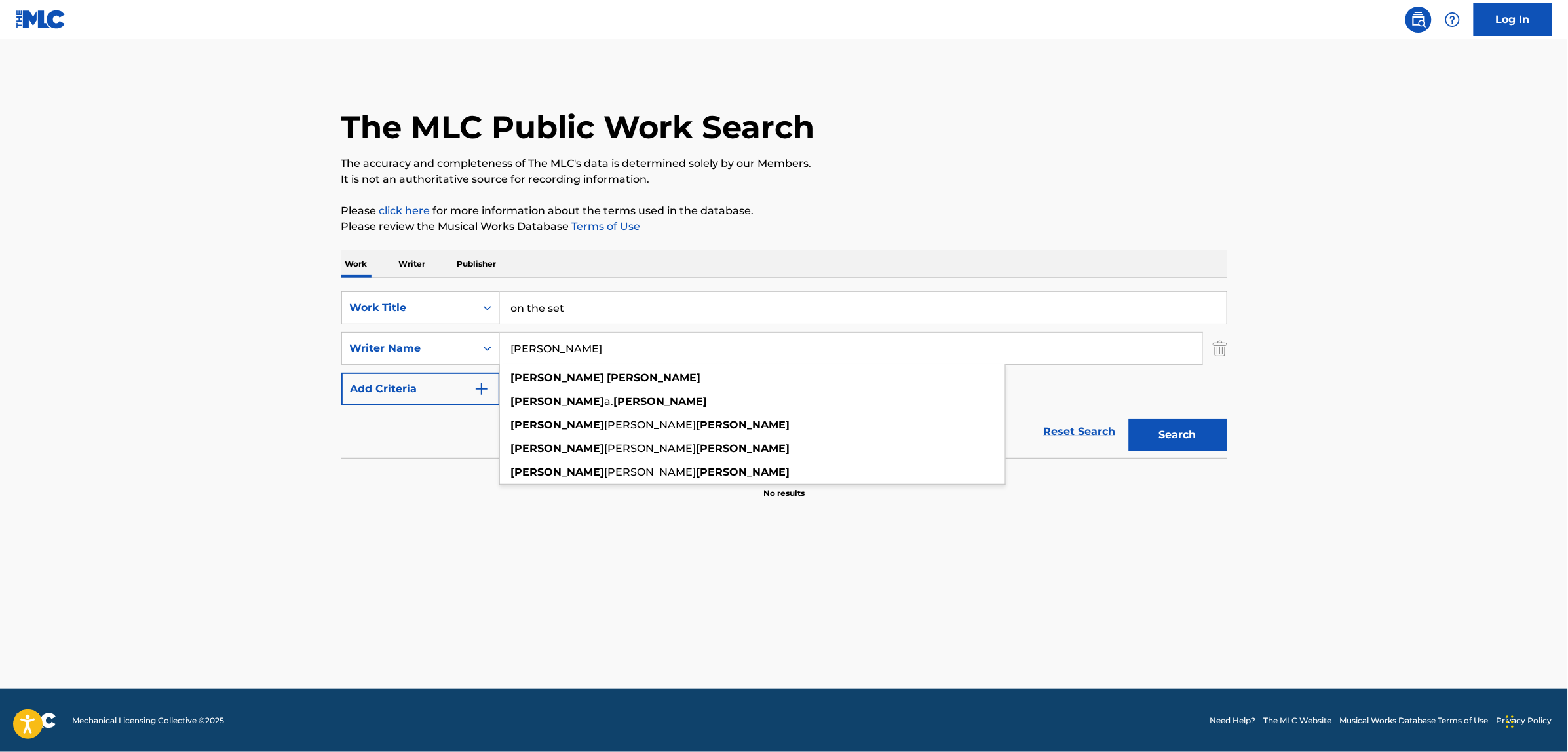
type input "[PERSON_NAME]"
click at [1129, 419] on button "Search" at bounding box center [1178, 435] width 98 height 33
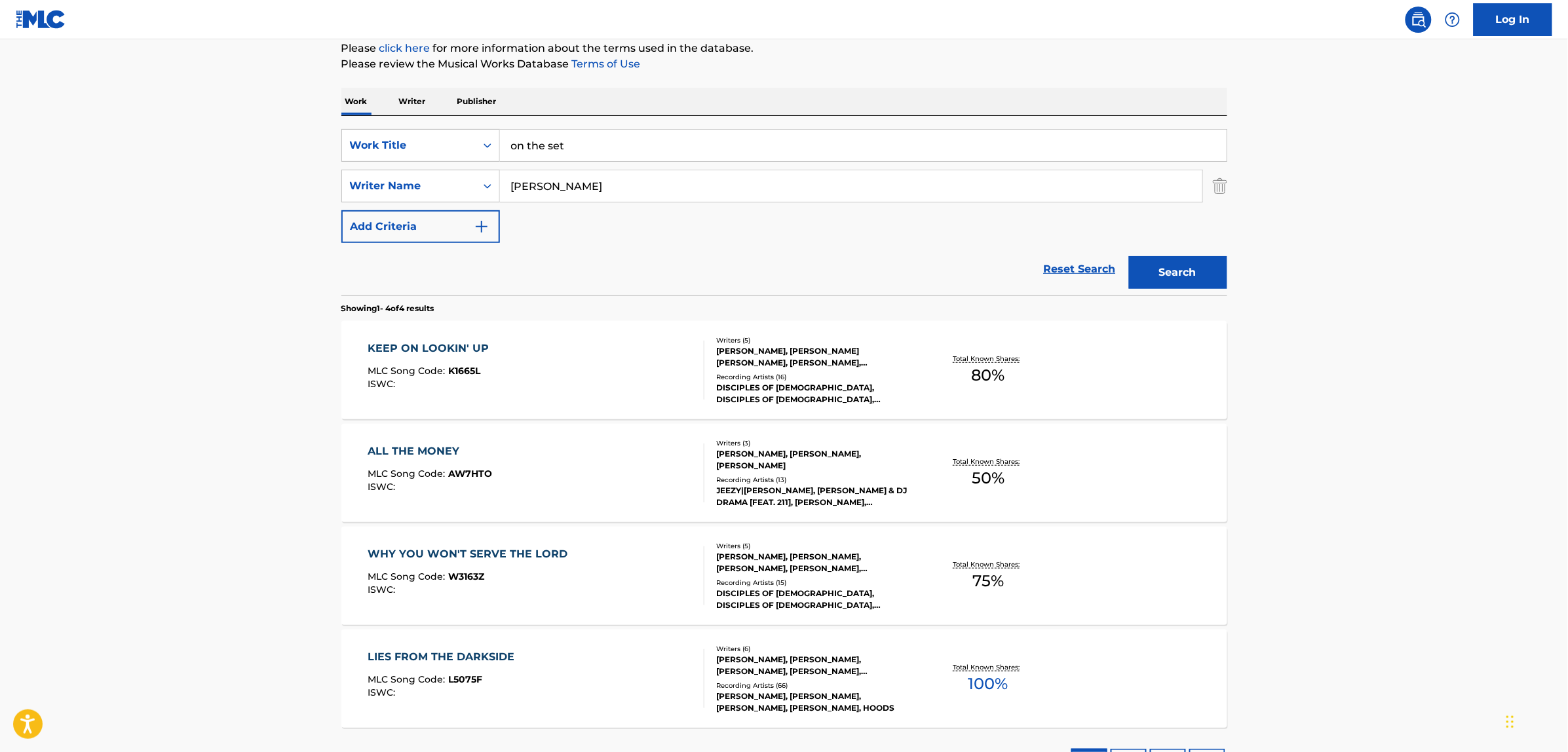
scroll to position [164, 0]
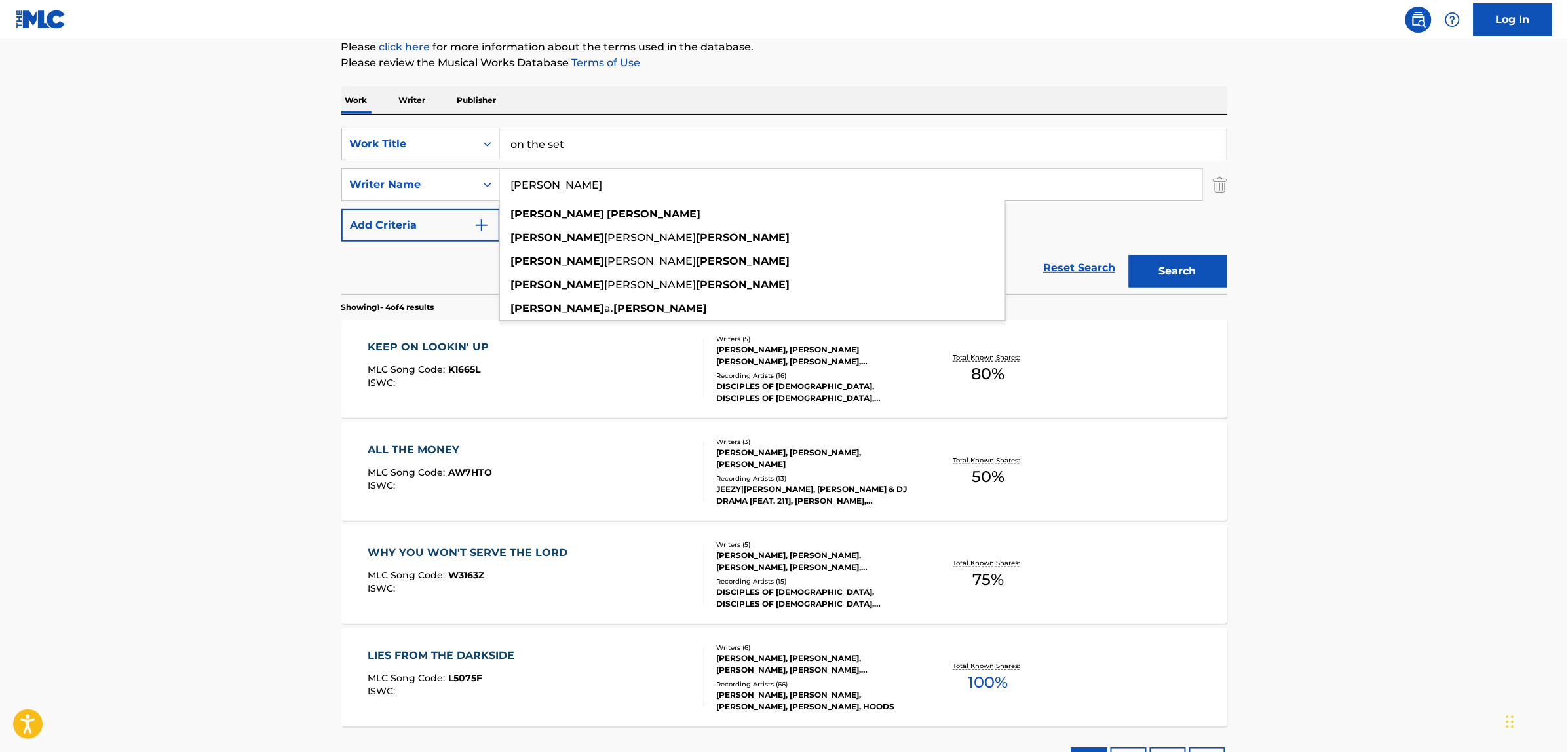
click at [1086, 270] on link "Reset Search" at bounding box center [1080, 268] width 85 height 29
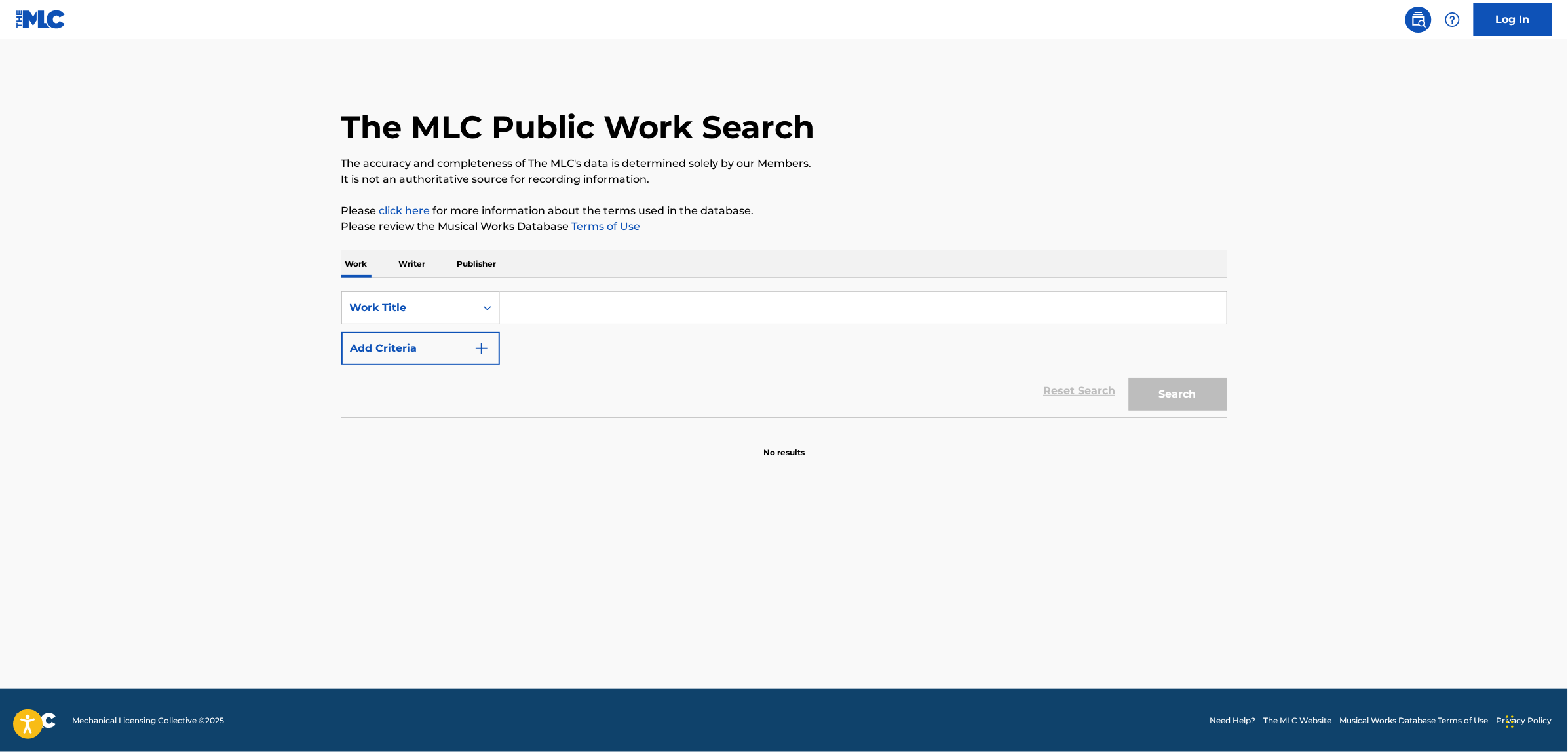
scroll to position [0, 0]
click at [381, 308] on div "Work Title" at bounding box center [409, 308] width 118 height 16
click at [420, 351] on div "MLC Song Code" at bounding box center [420, 340] width 157 height 33
click at [552, 306] on input "Search Form" at bounding box center [863, 308] width 727 height 31
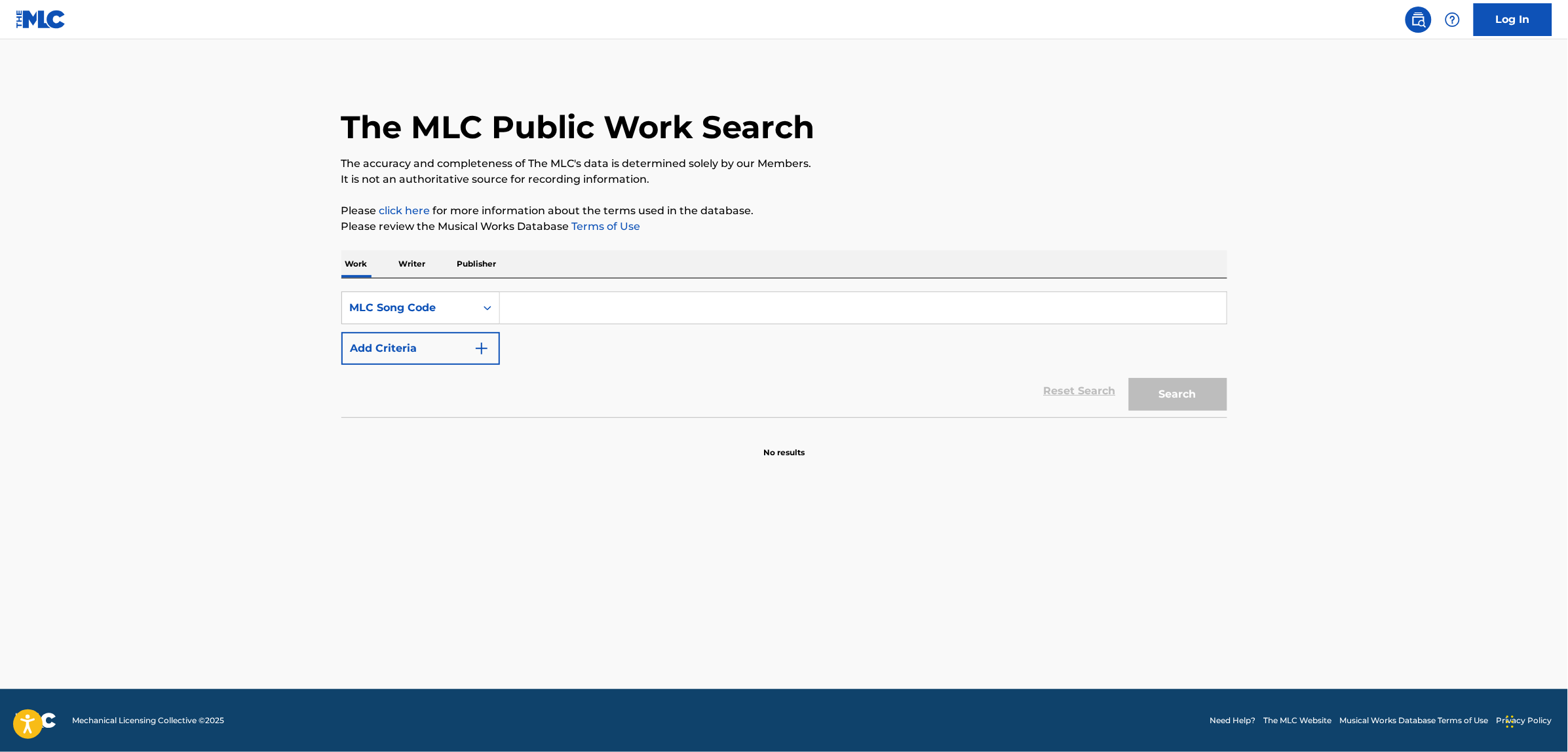
paste input "S4012F"
click at [1129, 378] on button "Search" at bounding box center [1178, 394] width 98 height 33
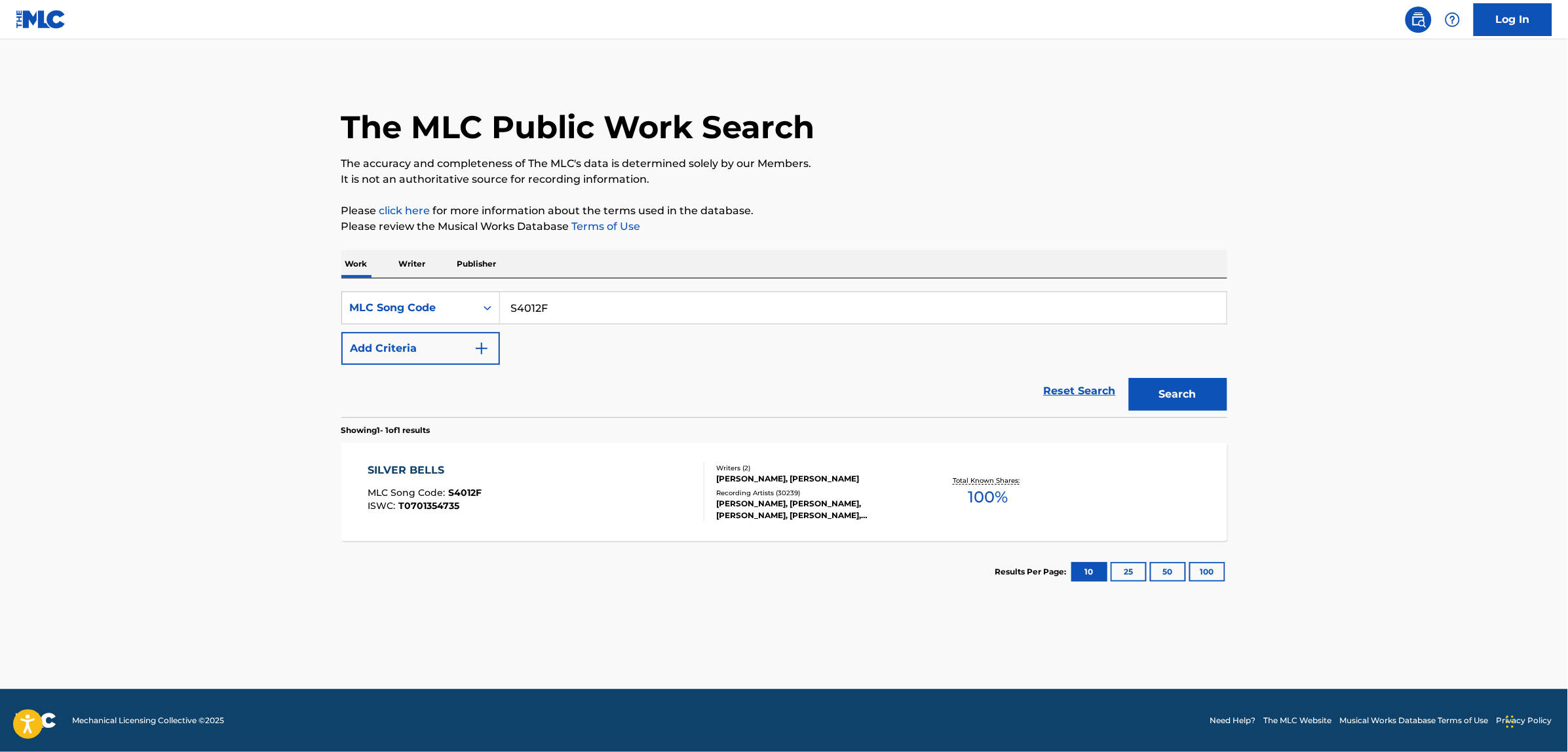
click at [551, 319] on input "S4012F" at bounding box center [863, 308] width 727 height 31
click at [549, 316] on input "S4012F" at bounding box center [863, 308] width 727 height 31
click at [548, 301] on input "S4012F" at bounding box center [863, 308] width 727 height 31
paste input "L5205Q"
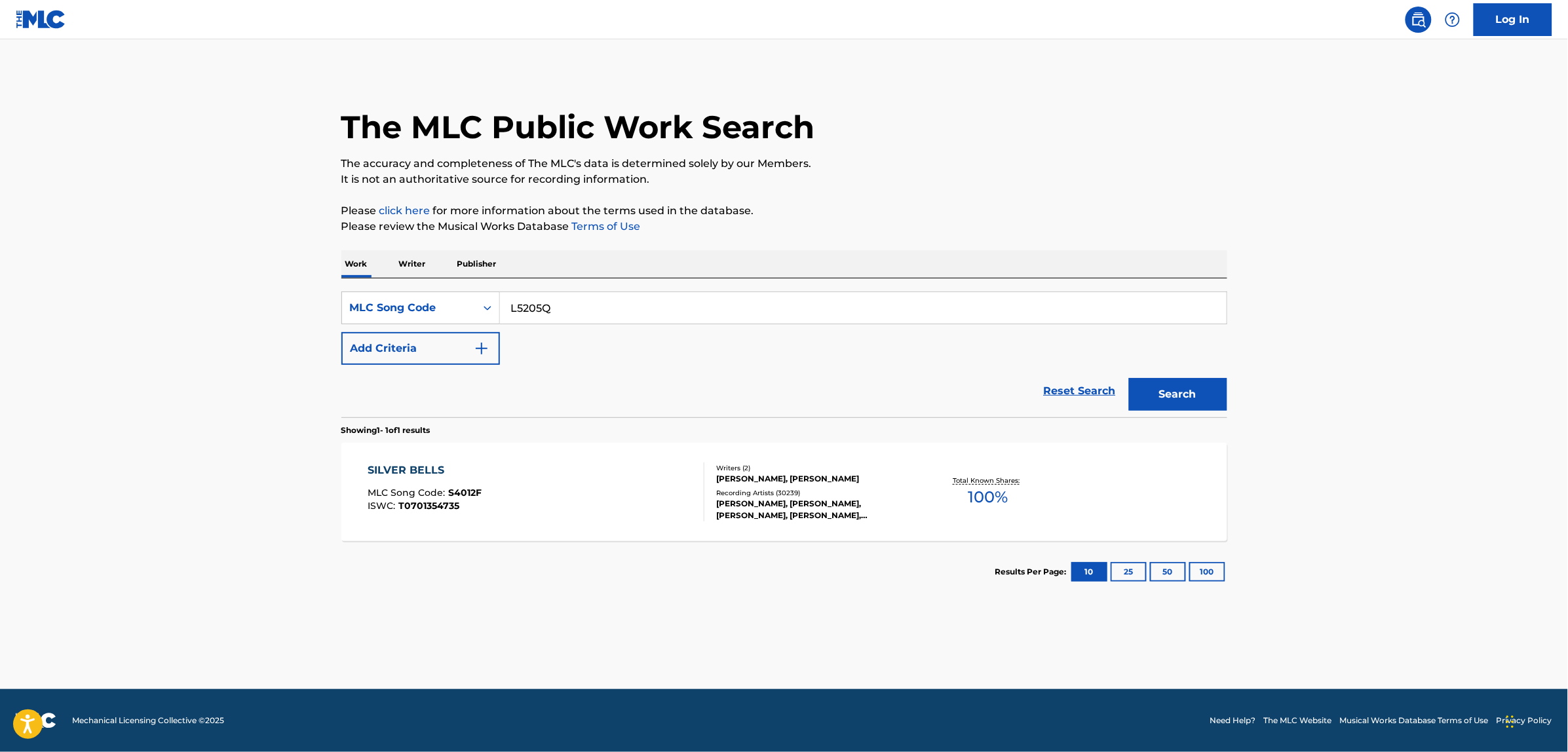
click at [1208, 394] on button "Search" at bounding box center [1178, 394] width 98 height 33
click at [531, 309] on input "L5205Q" at bounding box center [863, 308] width 727 height 31
click at [530, 309] on input "L5205Q" at bounding box center [863, 308] width 727 height 31
paste input "BA1K4B"
type input "BA1K4B"
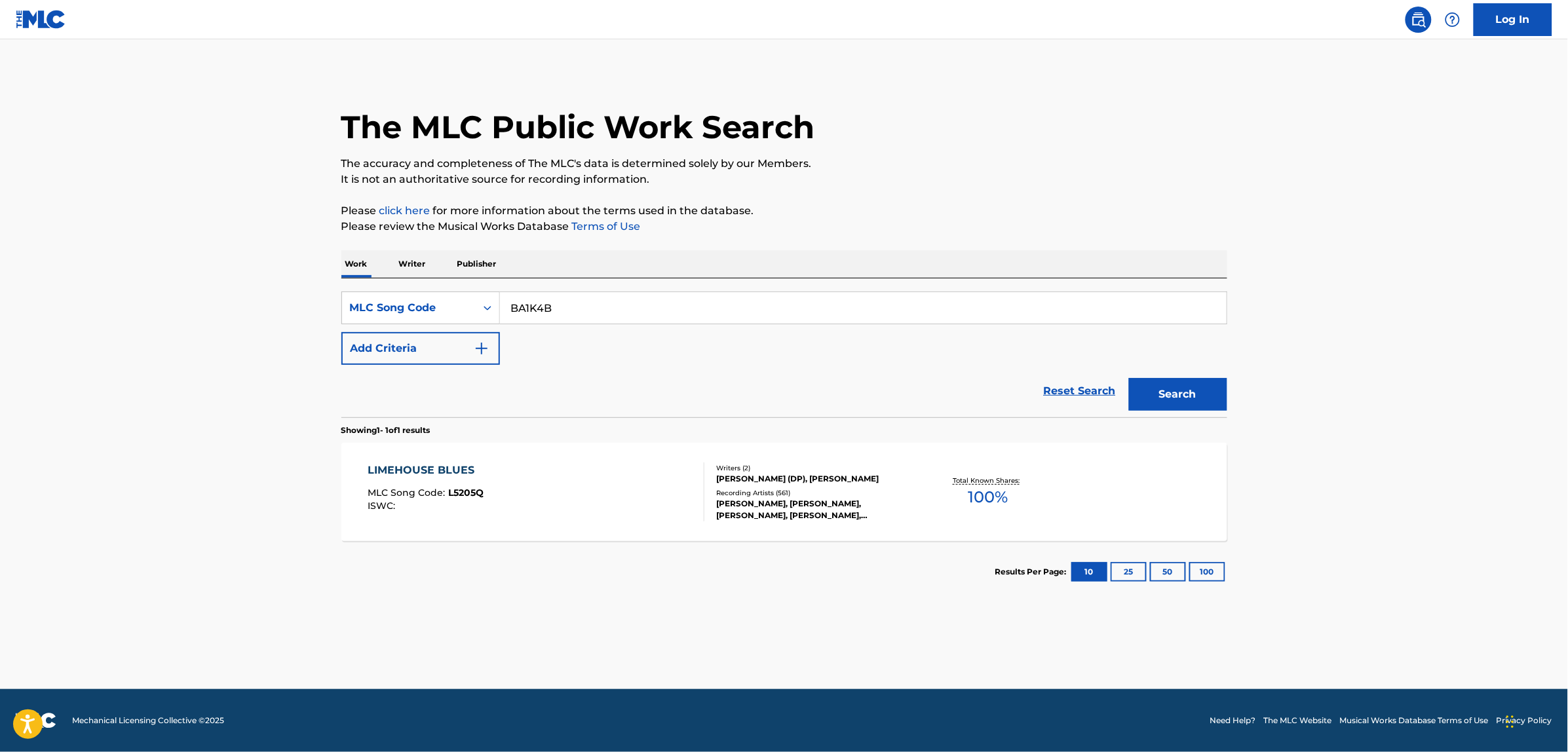
click at [1180, 388] on button "Search" at bounding box center [1178, 394] width 98 height 33
click at [551, 457] on div "BIG DEAL MLC Song Code : BA1K4B ISWC : Writers ( 2 ) [PERSON_NAME] I STURGHALL,…" at bounding box center [784, 492] width 886 height 98
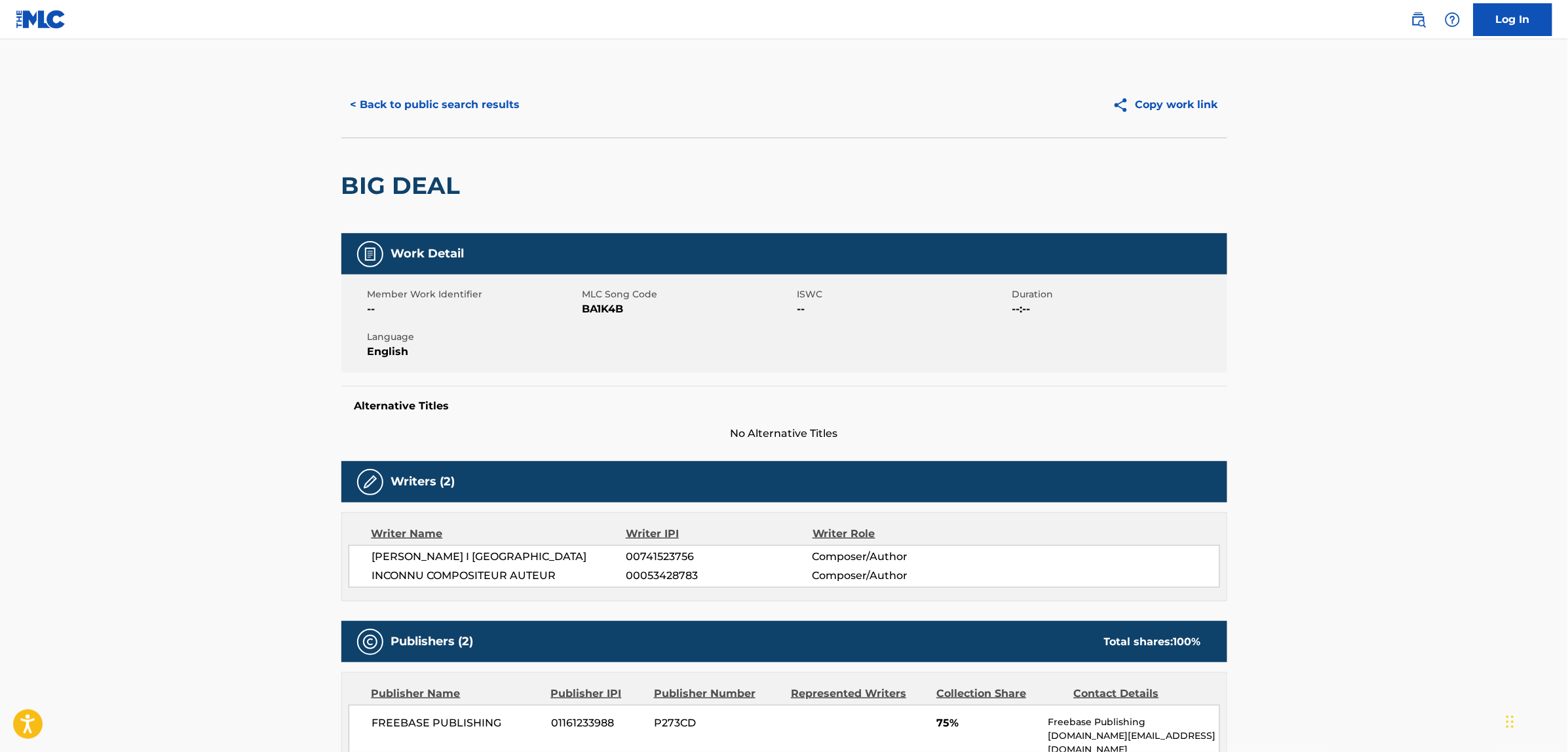
click at [423, 554] on span "[PERSON_NAME] I [GEOGRAPHIC_DATA]" at bounding box center [498, 557] width 254 height 16
copy div "[PERSON_NAME] I [GEOGRAPHIC_DATA]"
click at [407, 119] on button "< Back to public search results" at bounding box center [435, 105] width 188 height 33
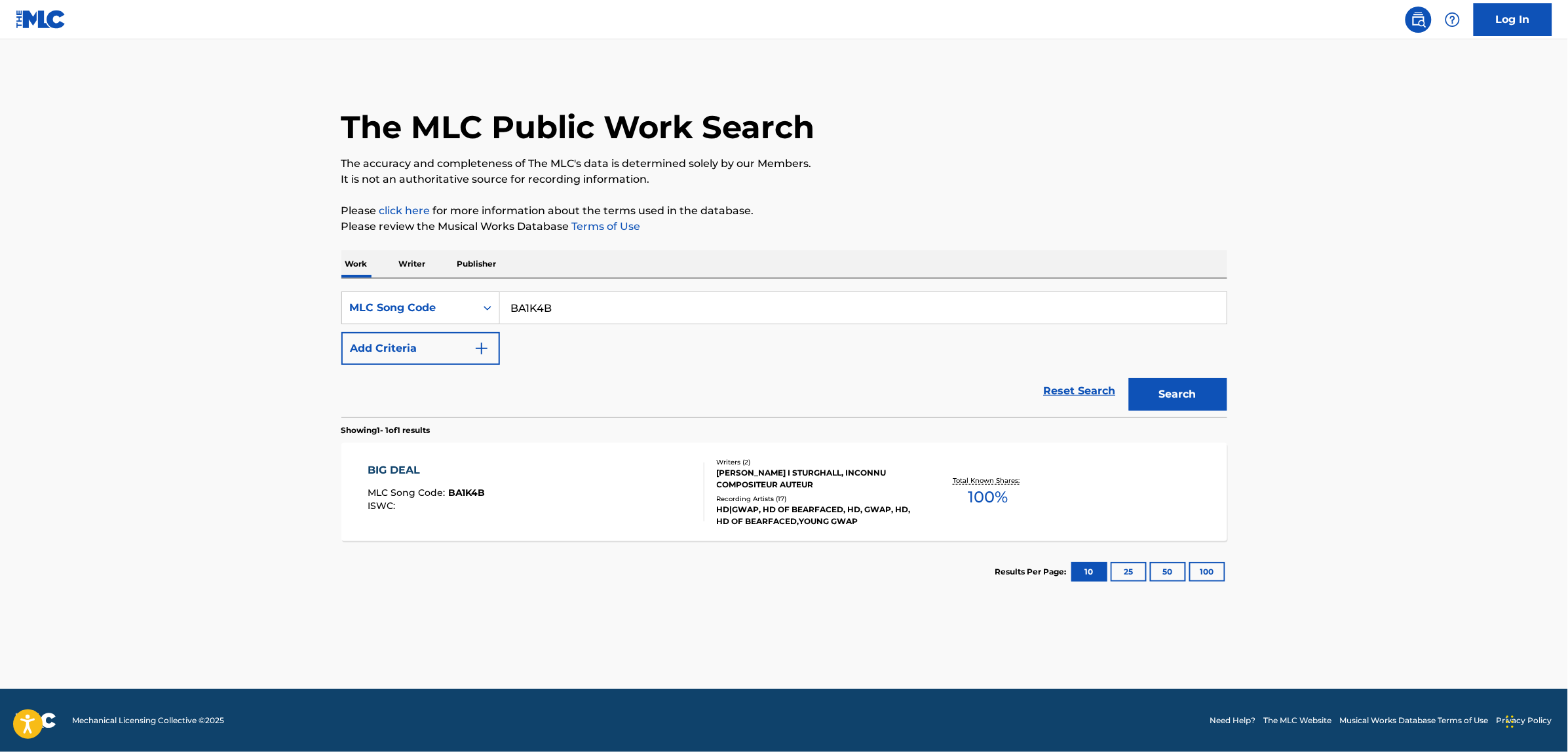
click at [538, 312] on input "BA1K4B" at bounding box center [863, 308] width 727 height 31
paste input "DB0KS2"
type input "DB0KS2"
click at [1129, 378] on button "Search" at bounding box center [1178, 394] width 98 height 33
click at [555, 469] on div "DONE IT MLC Song Code : DB0KS2 ISWC :" at bounding box center [536, 491] width 337 height 59
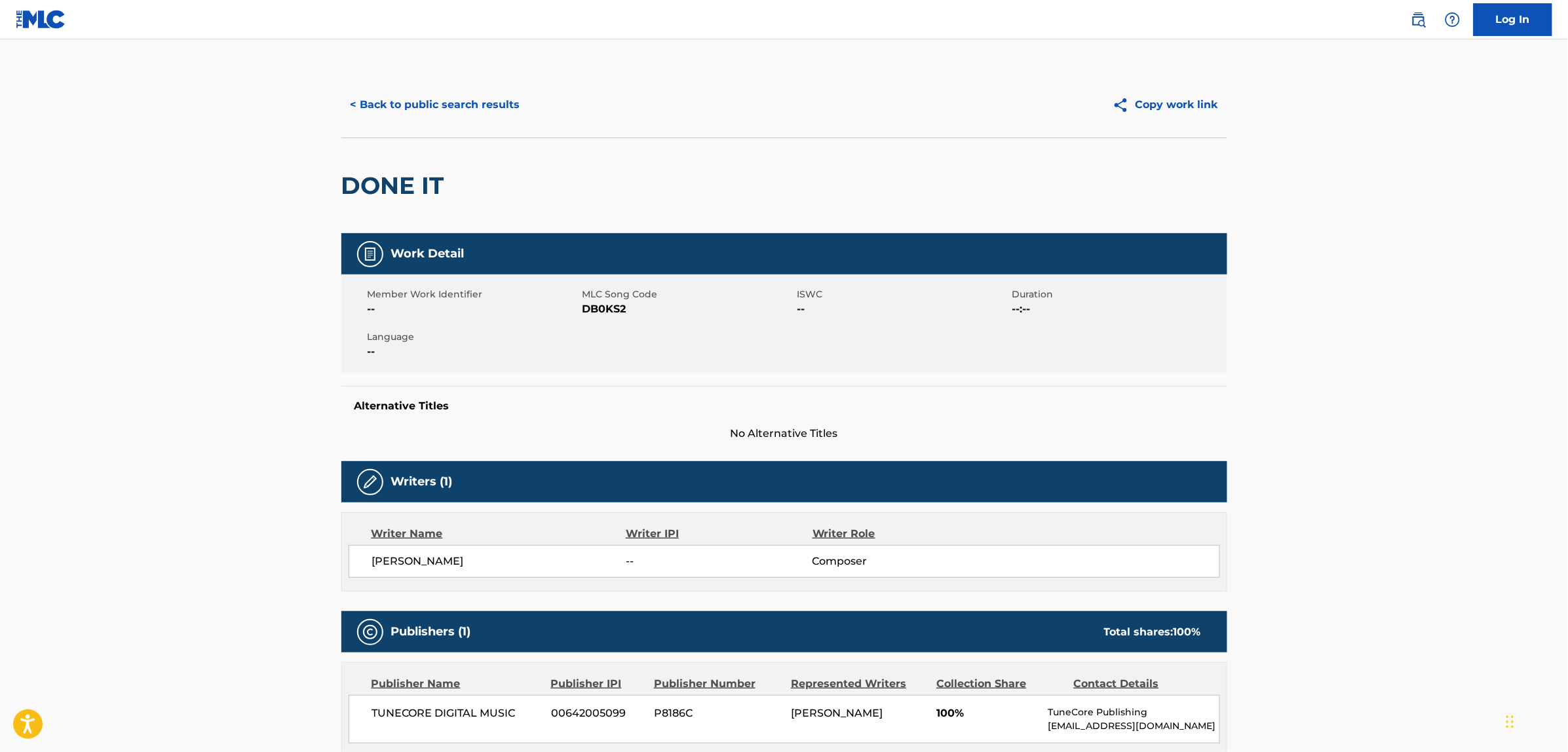
click at [449, 121] on div "< Back to public search results Copy work link" at bounding box center [784, 105] width 886 height 66
click at [470, 85] on div "< Back to public search results Copy work link" at bounding box center [784, 105] width 886 height 66
click at [473, 116] on button "< Back to public search results" at bounding box center [435, 105] width 188 height 33
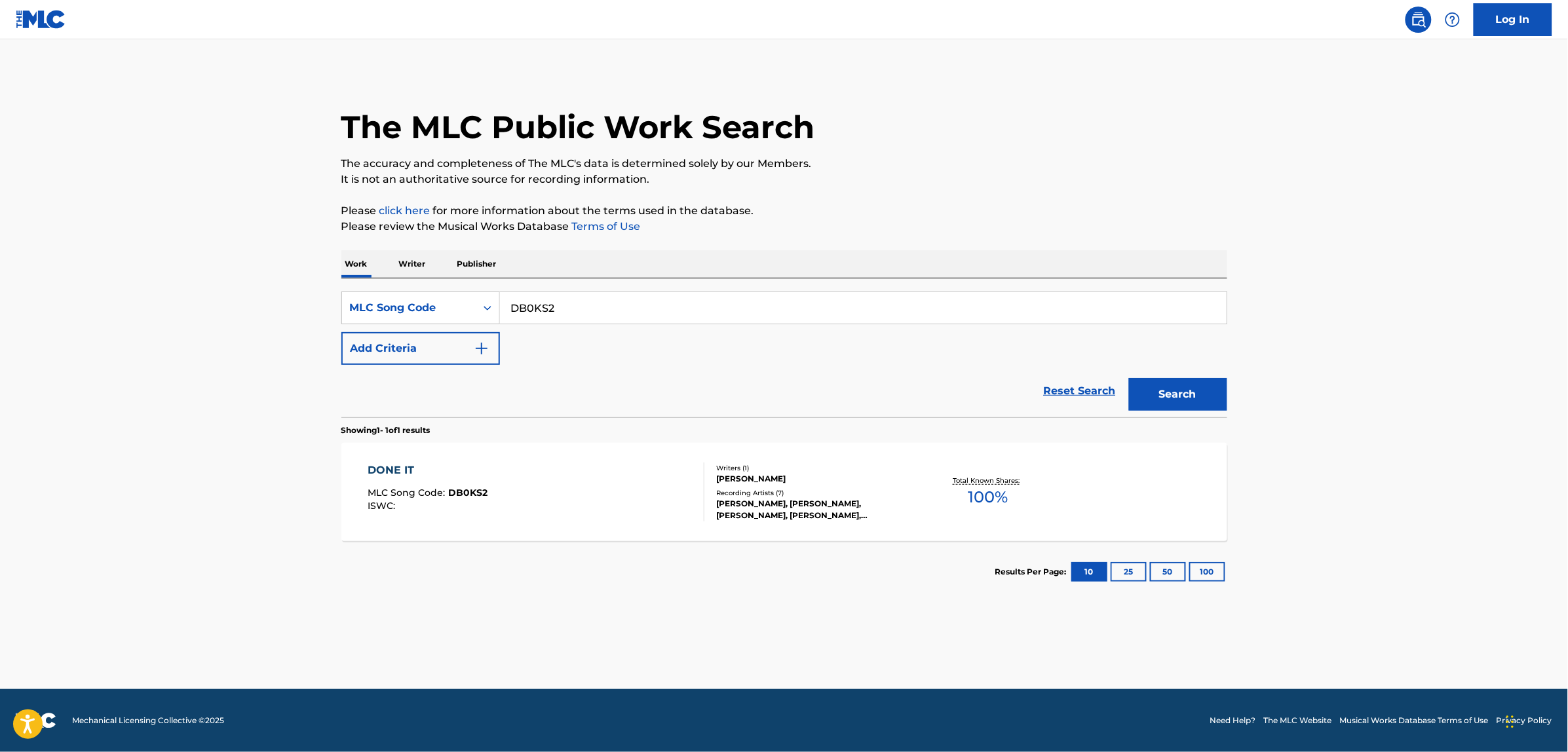
click at [538, 307] on input "DB0KS2" at bounding box center [863, 308] width 727 height 31
paste input "I02728"
type input "I02728"
click at [1129, 378] on button "Search" at bounding box center [1178, 394] width 98 height 33
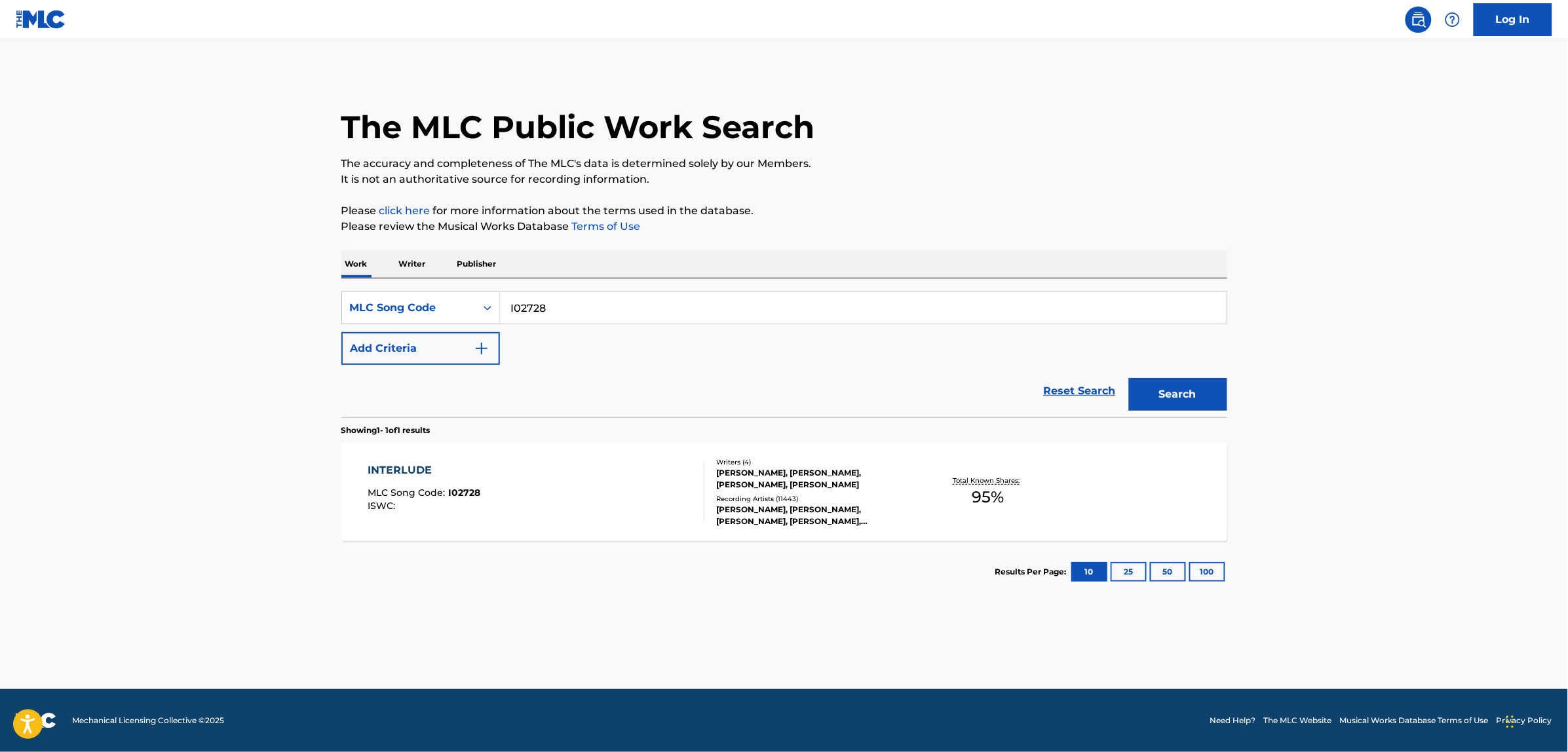
click at [513, 482] on div "INTERLUDE MLC Song Code : I02728 ISWC :" at bounding box center [536, 491] width 337 height 59
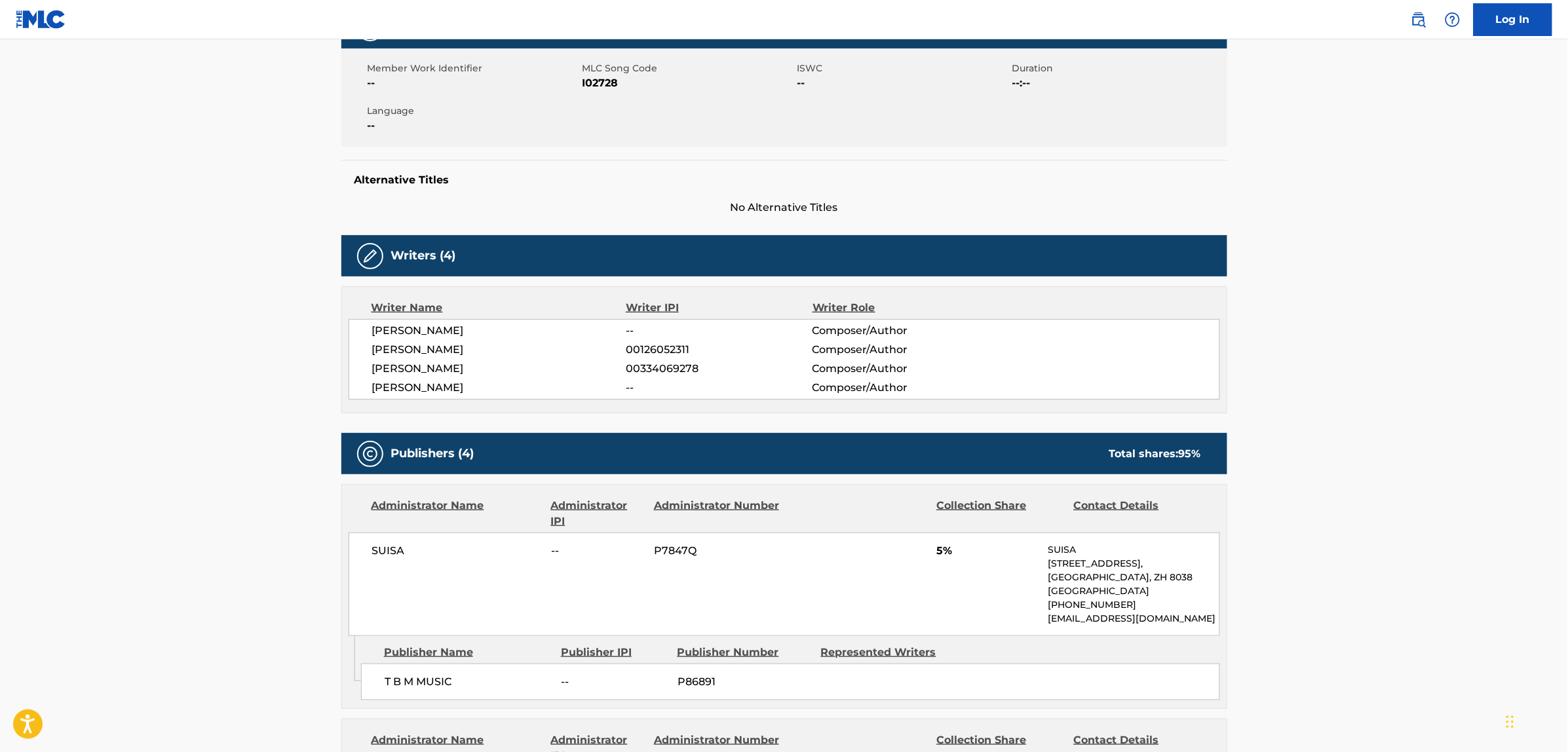
scroll to position [225, 0]
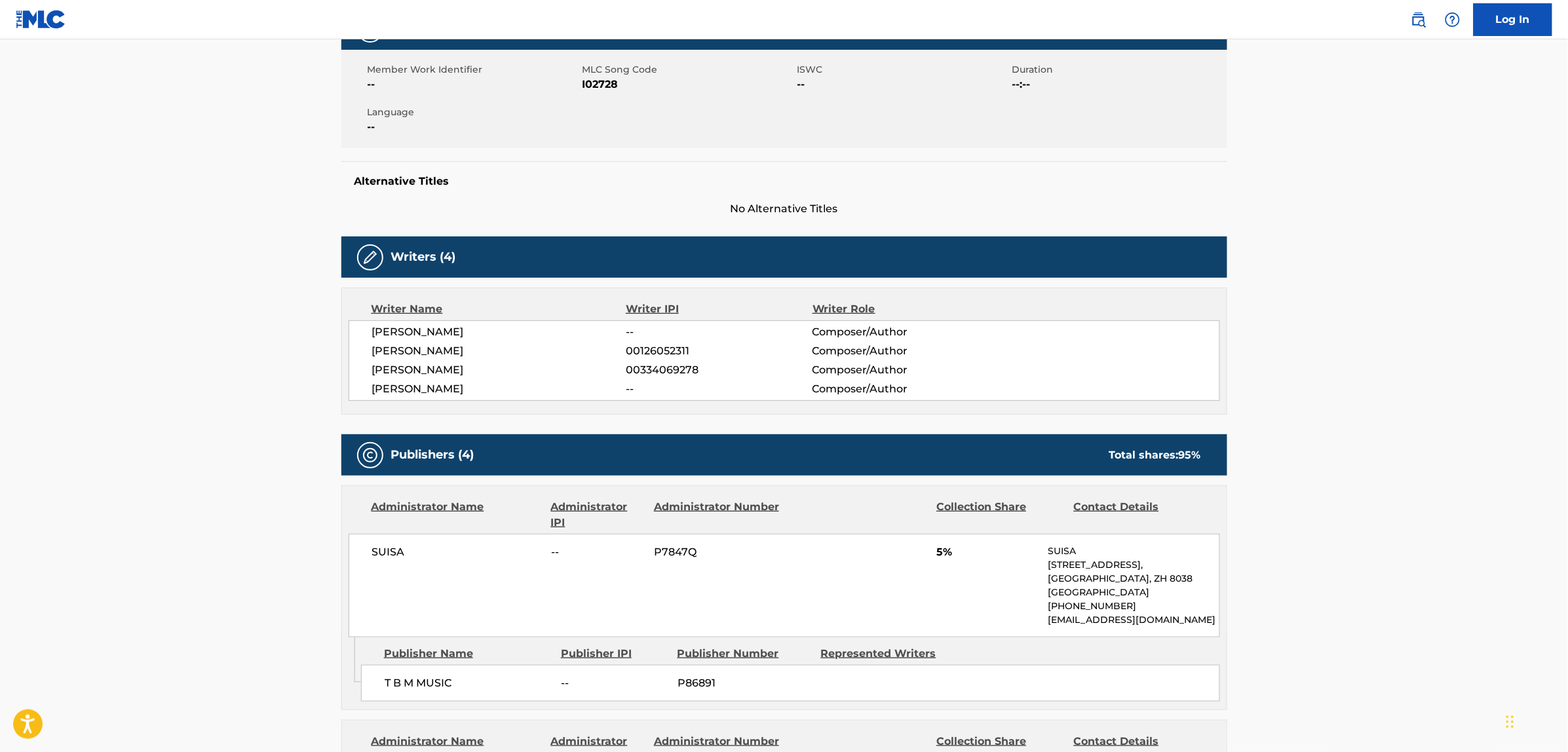
click at [412, 333] on span "[PERSON_NAME]" at bounding box center [498, 332] width 254 height 16
copy div "[PERSON_NAME]"
drag, startPoint x: 366, startPoint y: 351, endPoint x: 478, endPoint y: 385, distance: 117.0
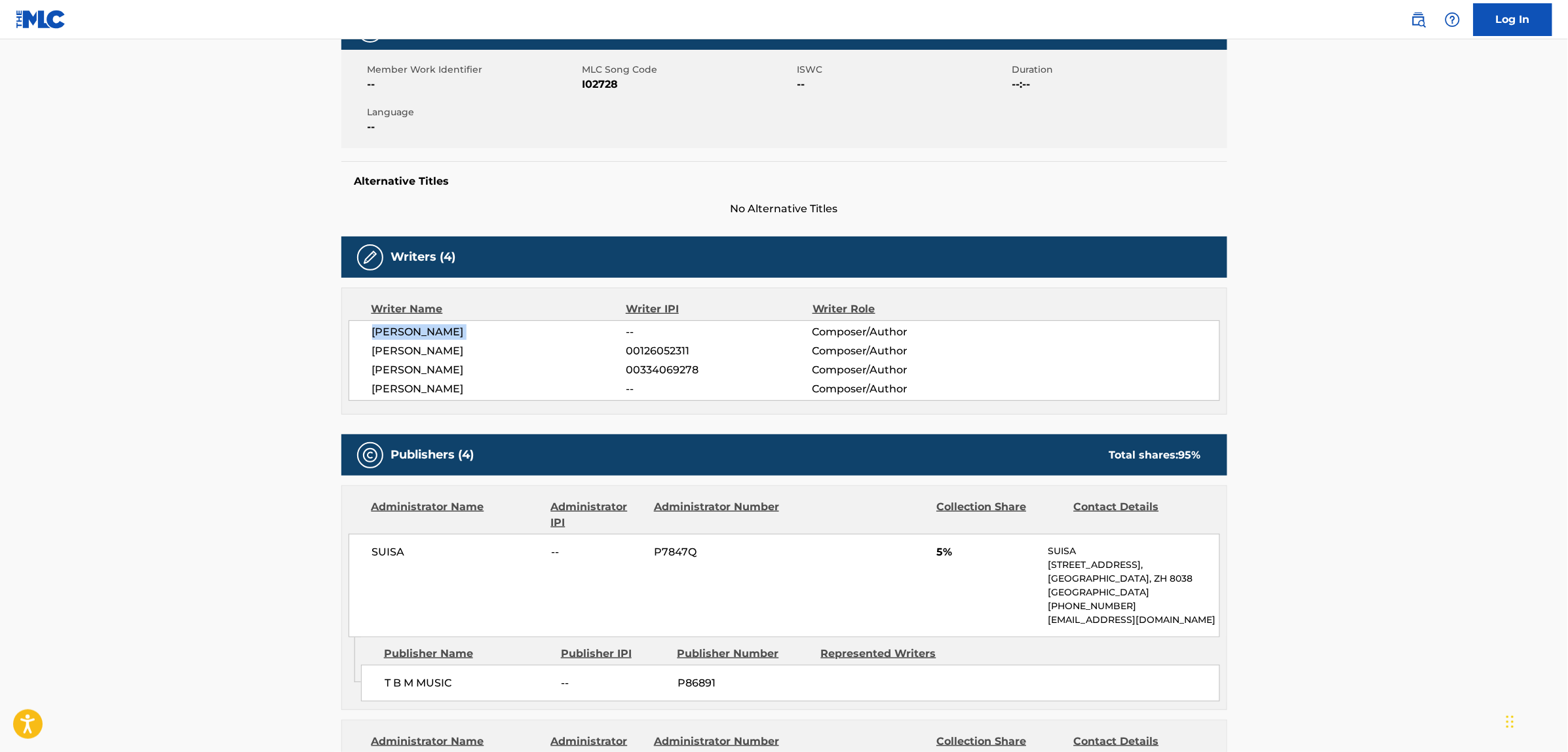
click at [480, 388] on div "[PERSON_NAME] -- Composer/Author [PERSON_NAME] 00126052311 Composer/Author [PER…" at bounding box center [784, 360] width 871 height 80
click at [475, 383] on span "[PERSON_NAME]" at bounding box center [498, 389] width 254 height 16
click at [449, 387] on span "[PERSON_NAME]" at bounding box center [498, 389] width 254 height 16
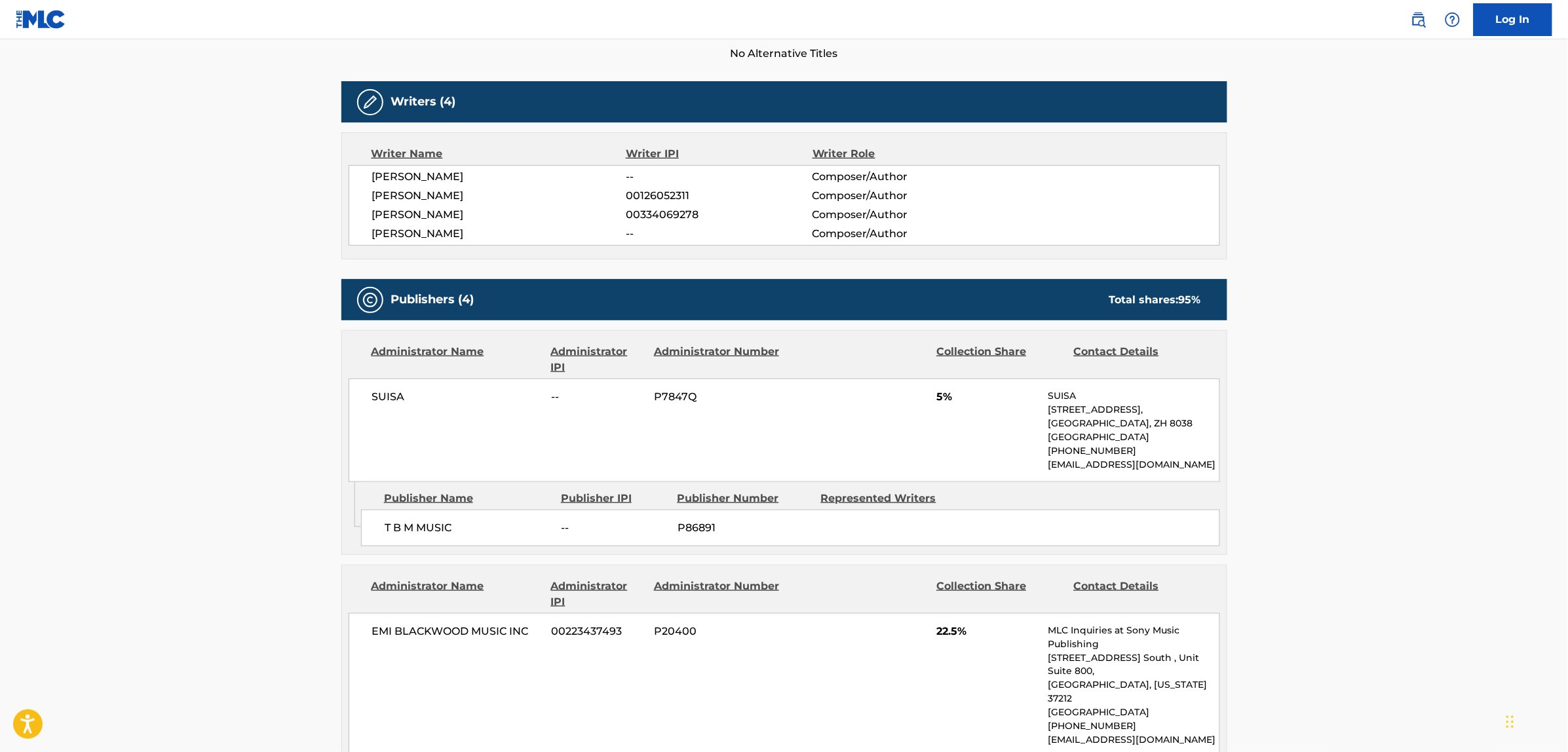
scroll to position [0, 0]
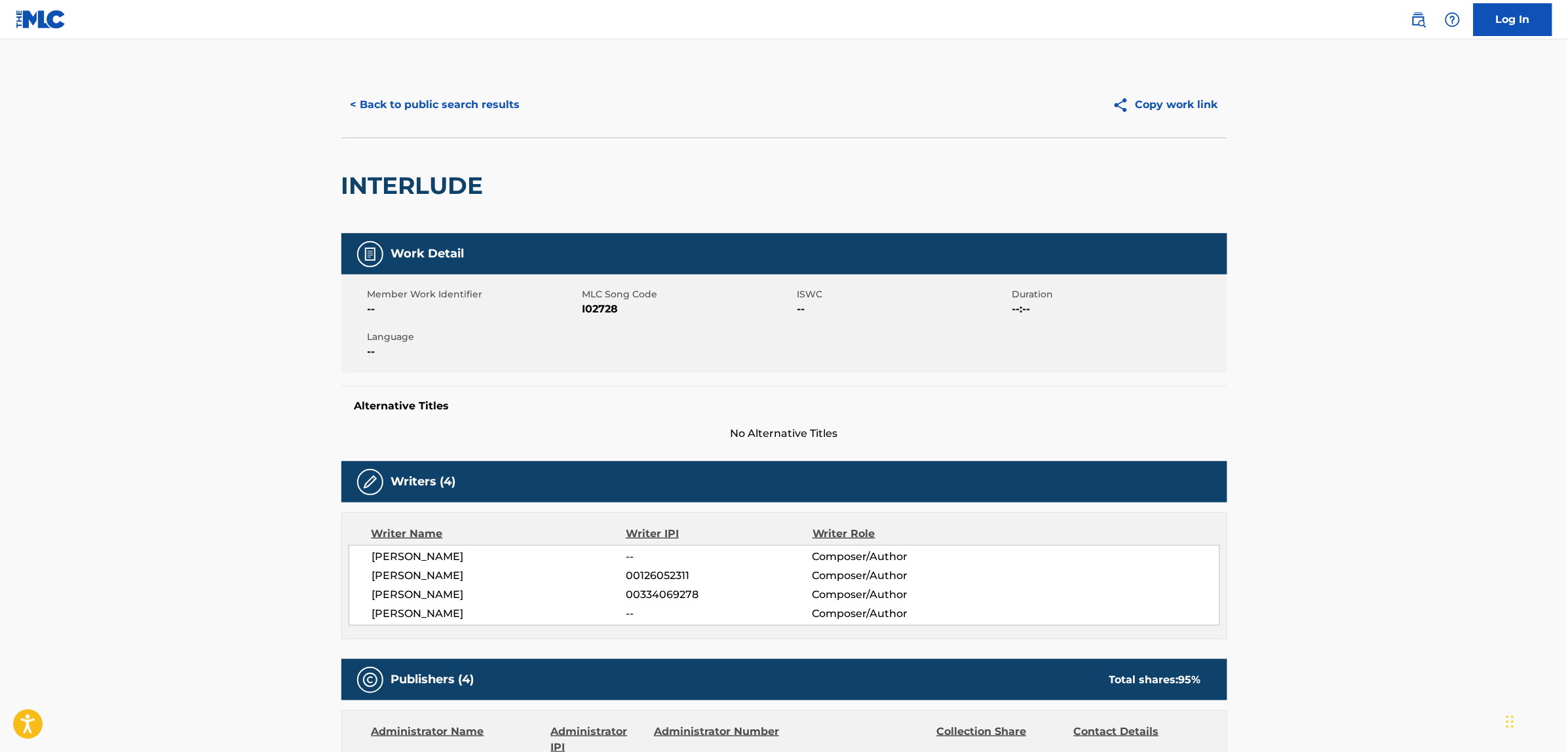
click at [369, 107] on button "< Back to public search results" at bounding box center [435, 105] width 188 height 33
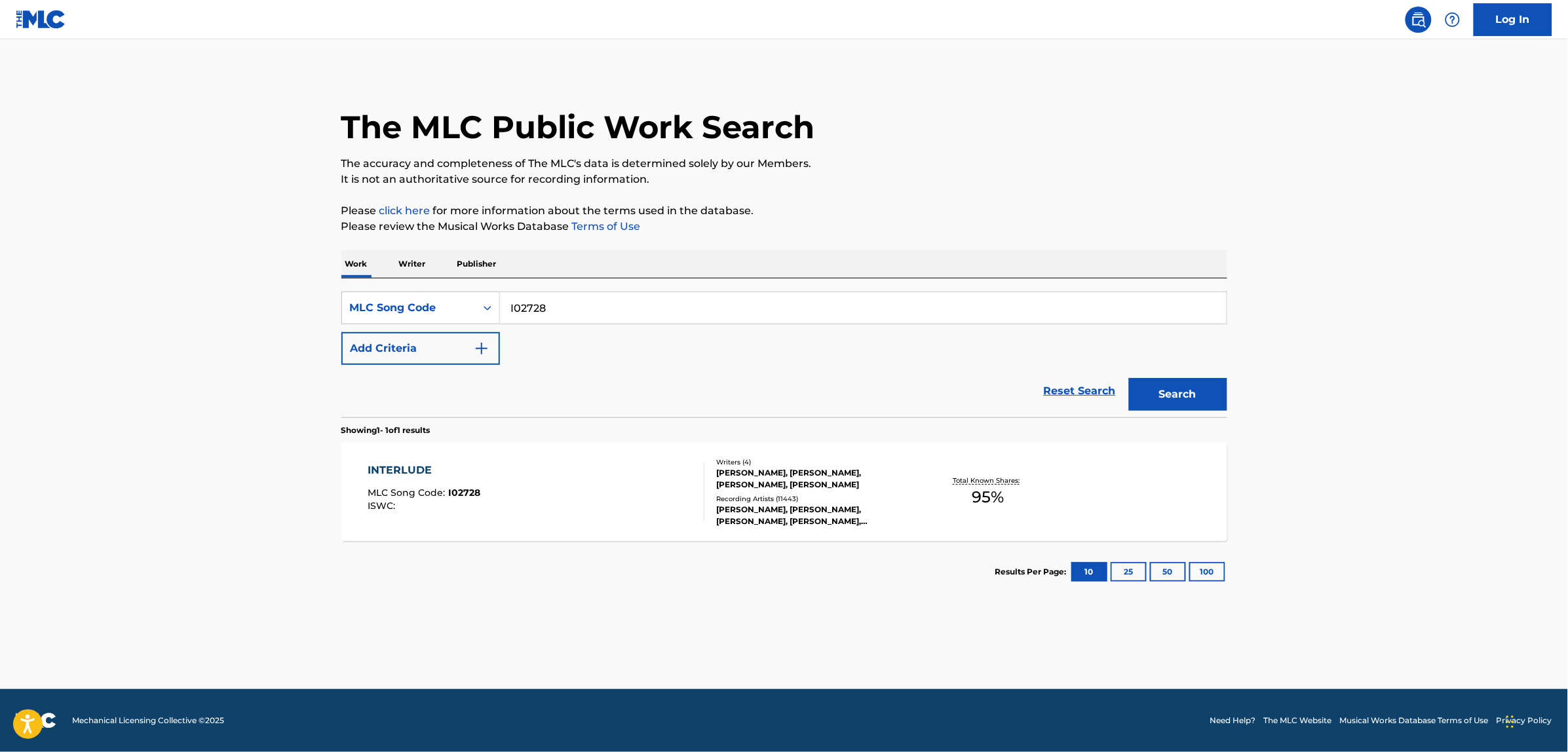
drag, startPoint x: 1068, startPoint y: 390, endPoint x: 875, endPoint y: 362, distance: 195.0
click at [1068, 390] on link "Reset Search" at bounding box center [1080, 390] width 85 height 29
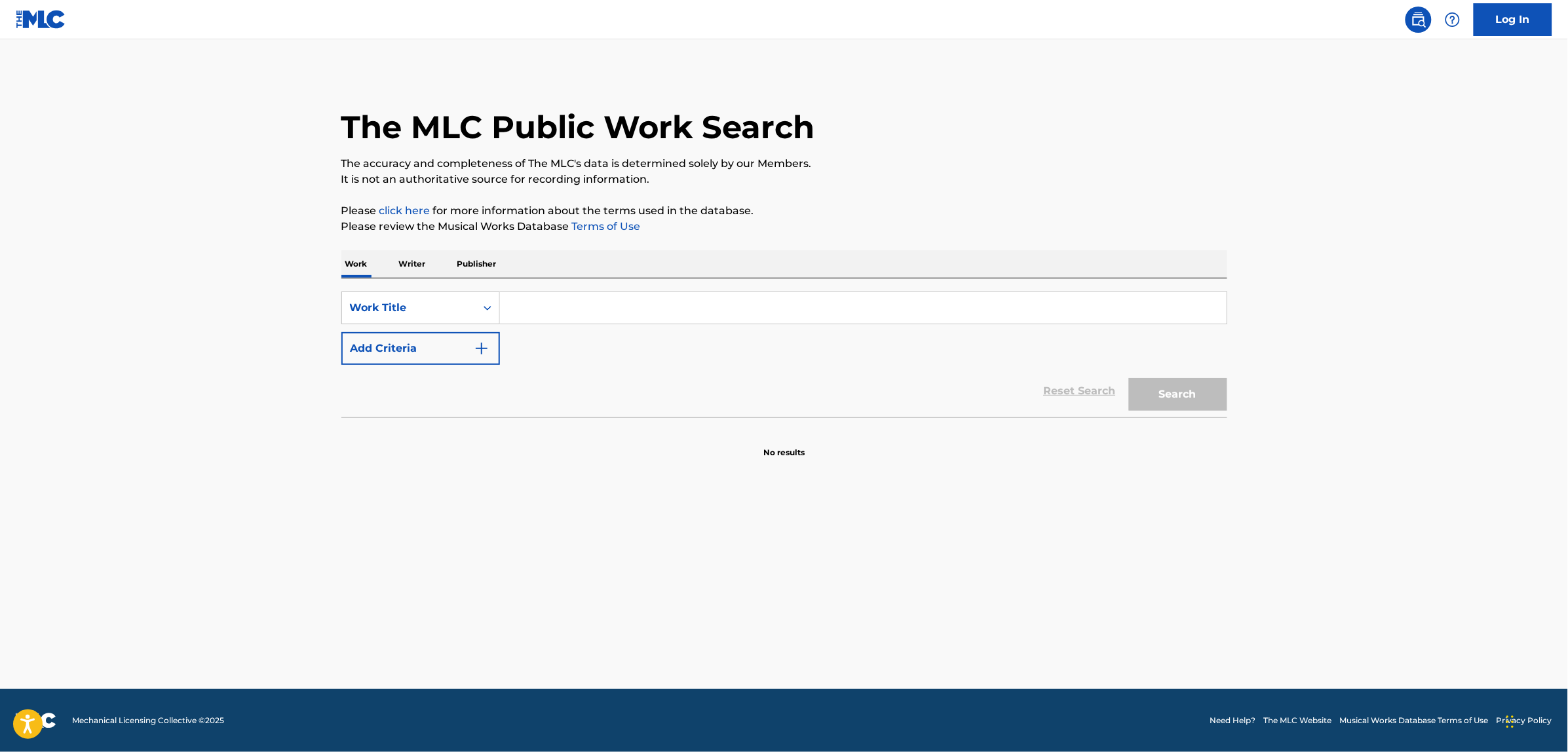
click at [616, 300] on input "Search Form" at bounding box center [863, 308] width 727 height 31
type input "yung nigga interlude"
click at [1129, 378] on button "Search" at bounding box center [1178, 394] width 98 height 33
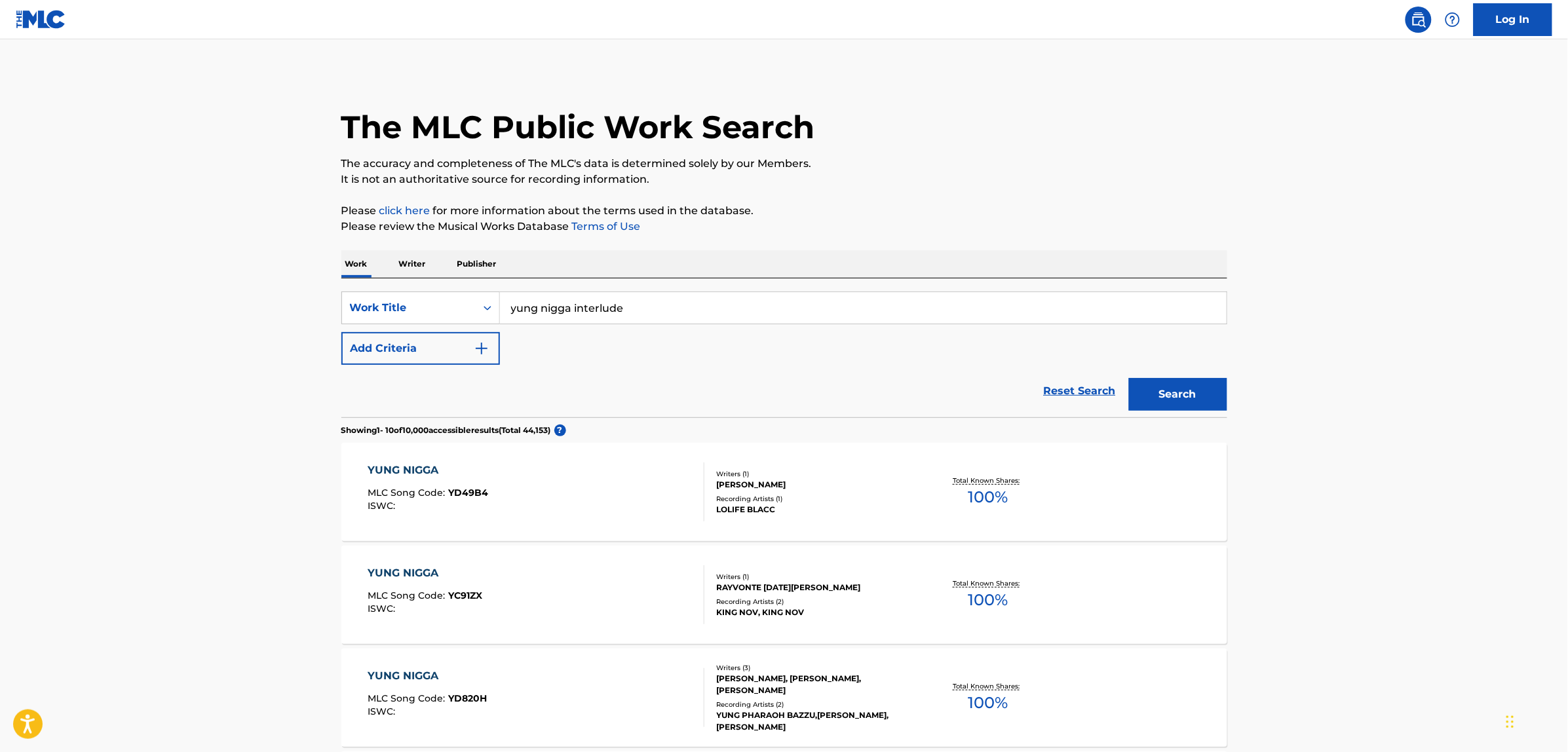
click at [616, 300] on input "yung nigga interlude" at bounding box center [863, 308] width 727 height 31
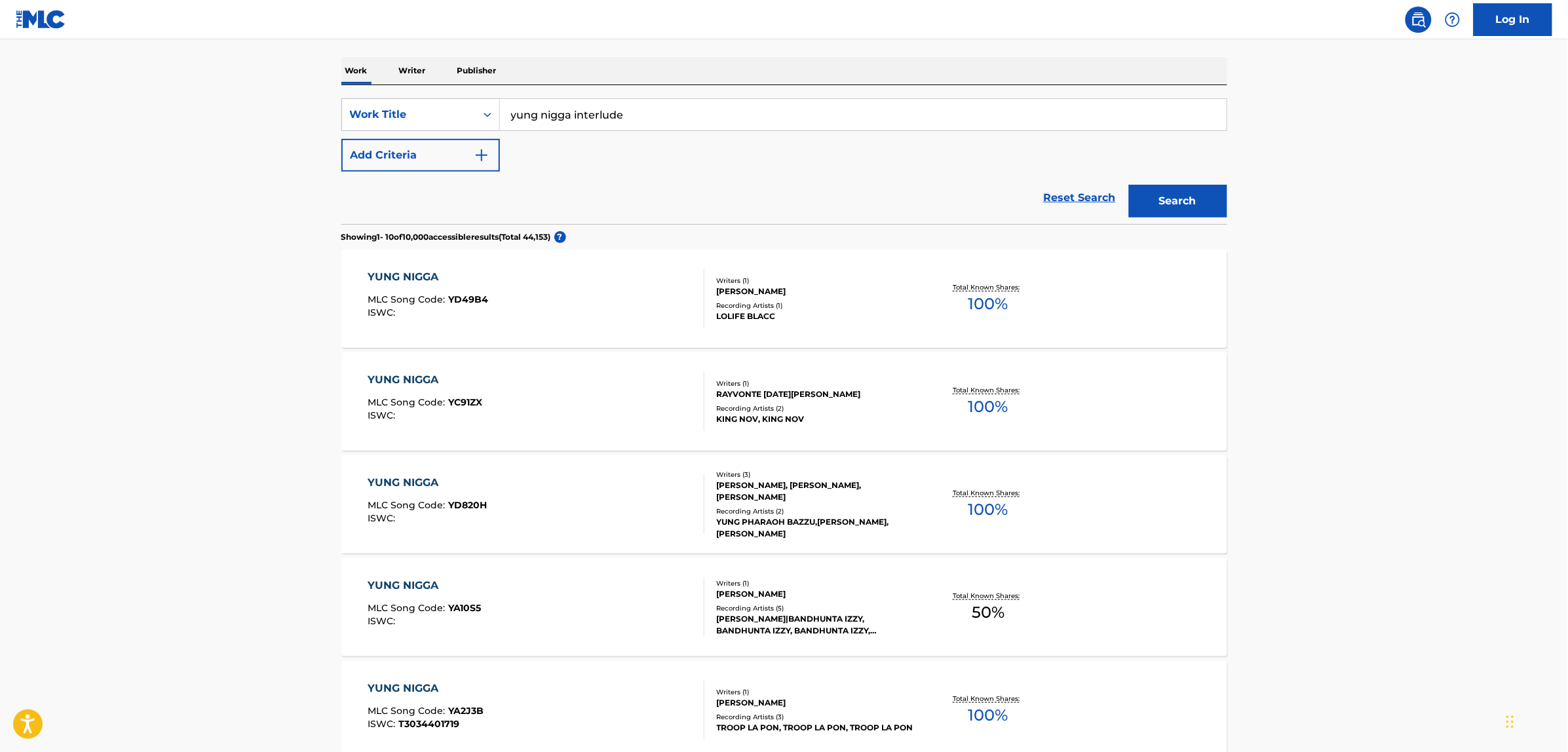
scroll to position [194, 0]
click at [408, 142] on button "Add Criteria" at bounding box center [420, 154] width 159 height 33
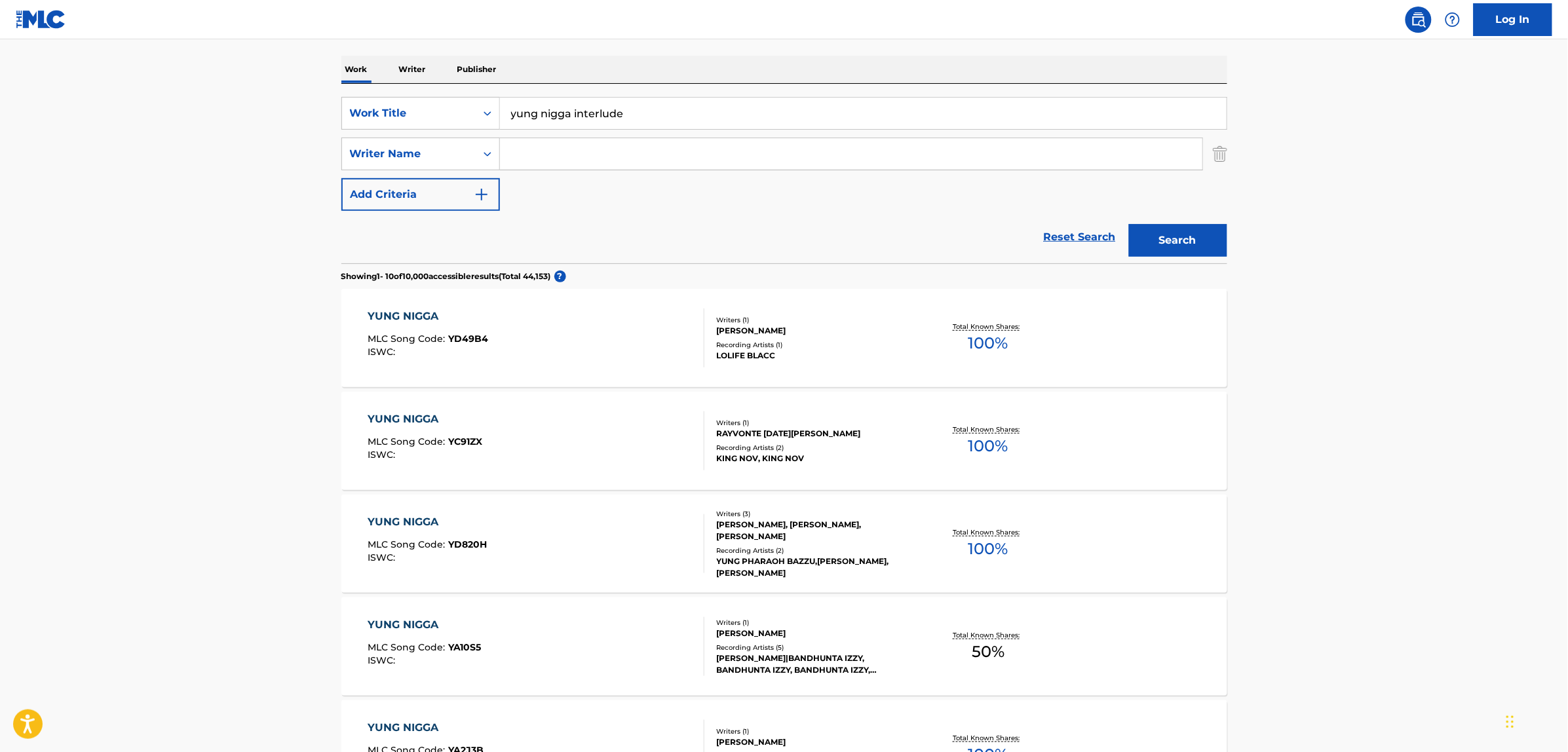
click at [557, 154] on input "Search Form" at bounding box center [851, 154] width 702 height 31
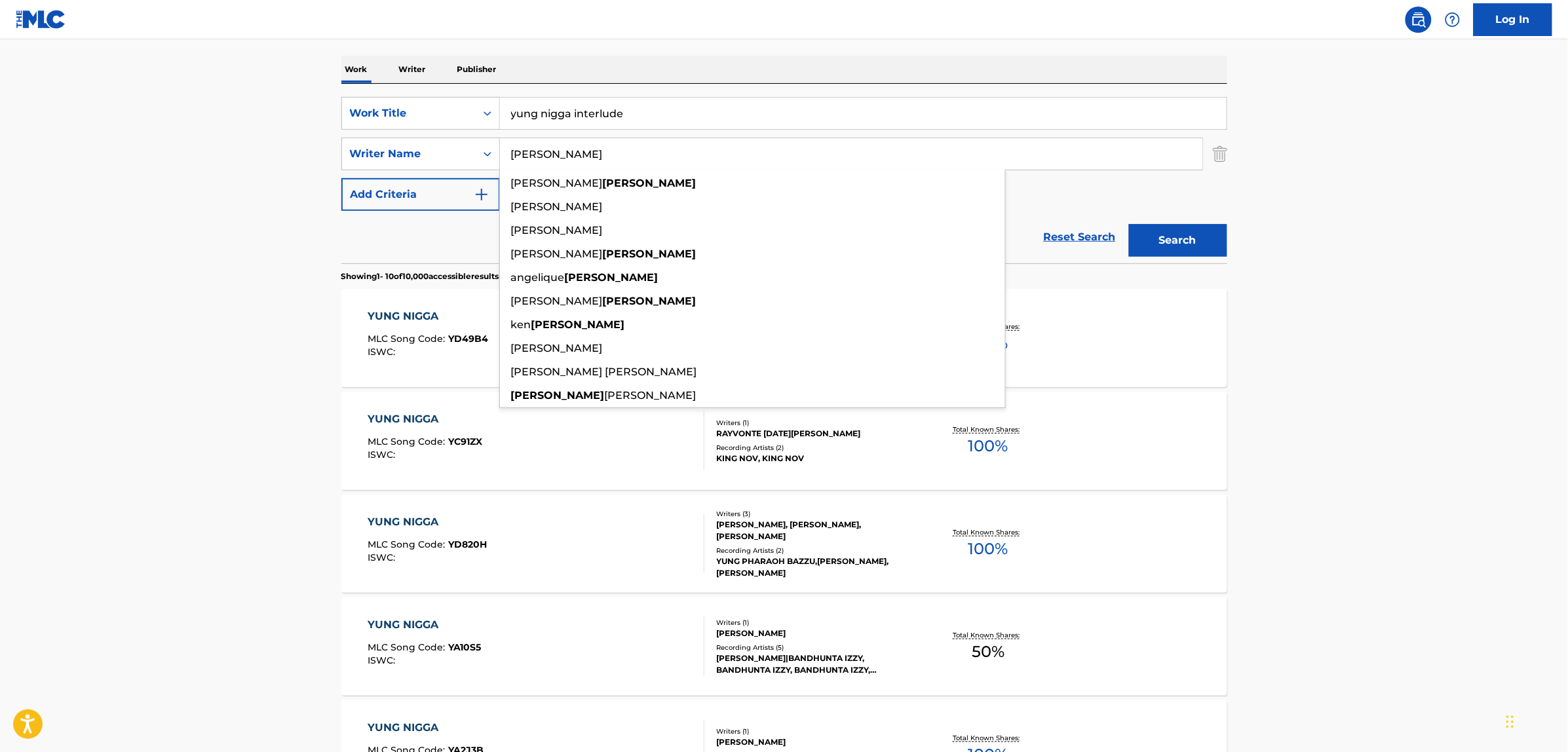
type input "[PERSON_NAME]"
click at [1129, 224] on button "Search" at bounding box center [1178, 241] width 98 height 33
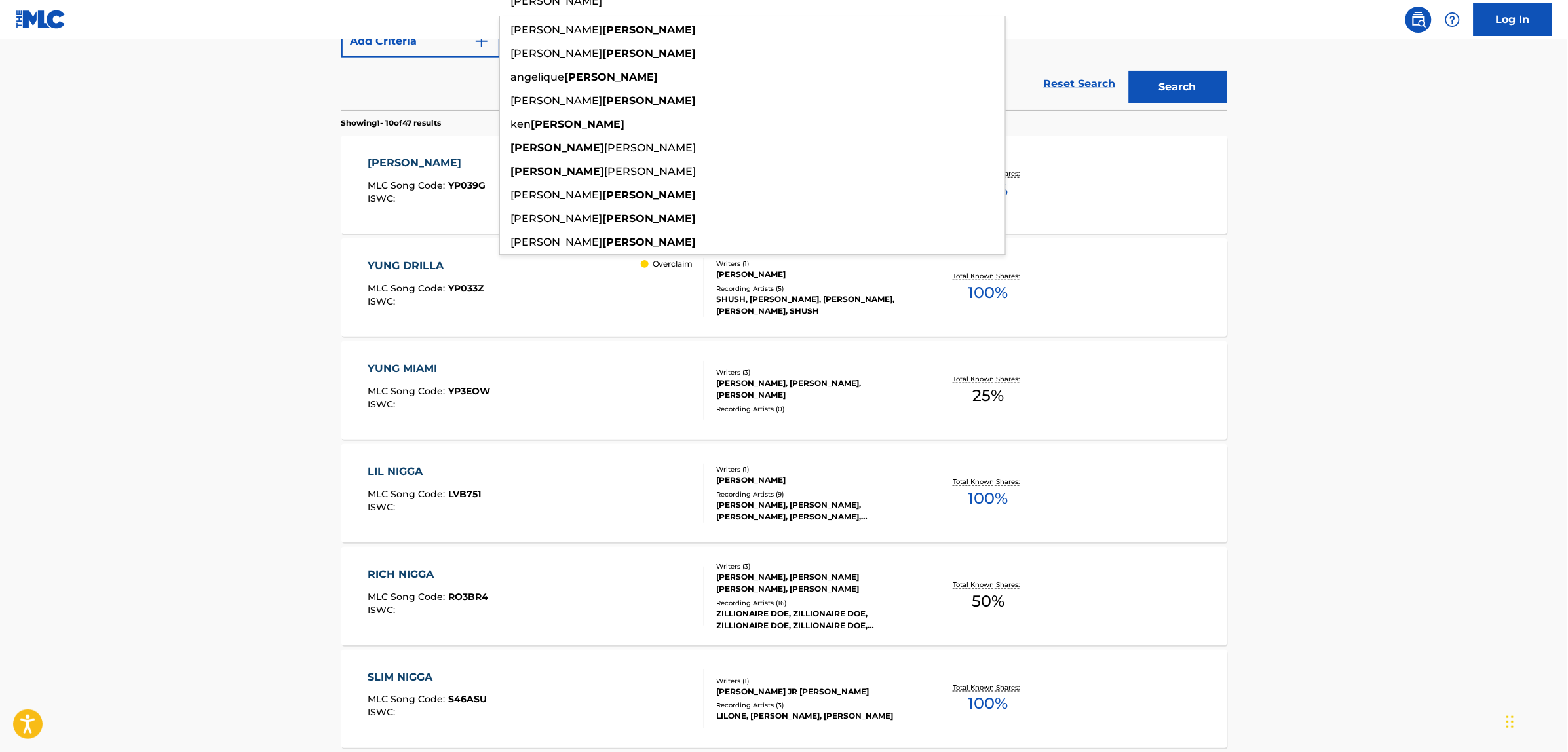
scroll to position [0, 0]
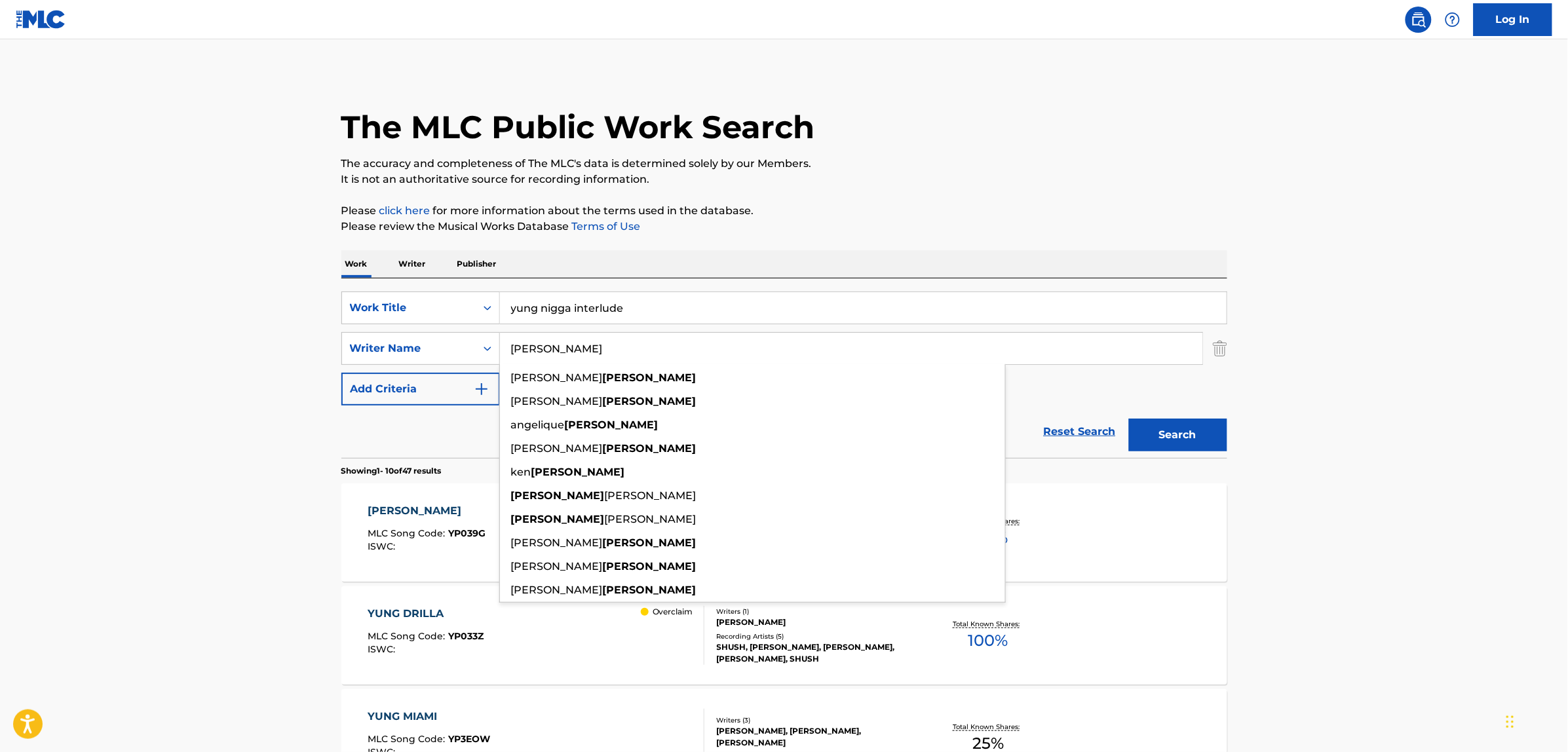
click at [1069, 439] on link "Reset Search" at bounding box center [1080, 431] width 85 height 29
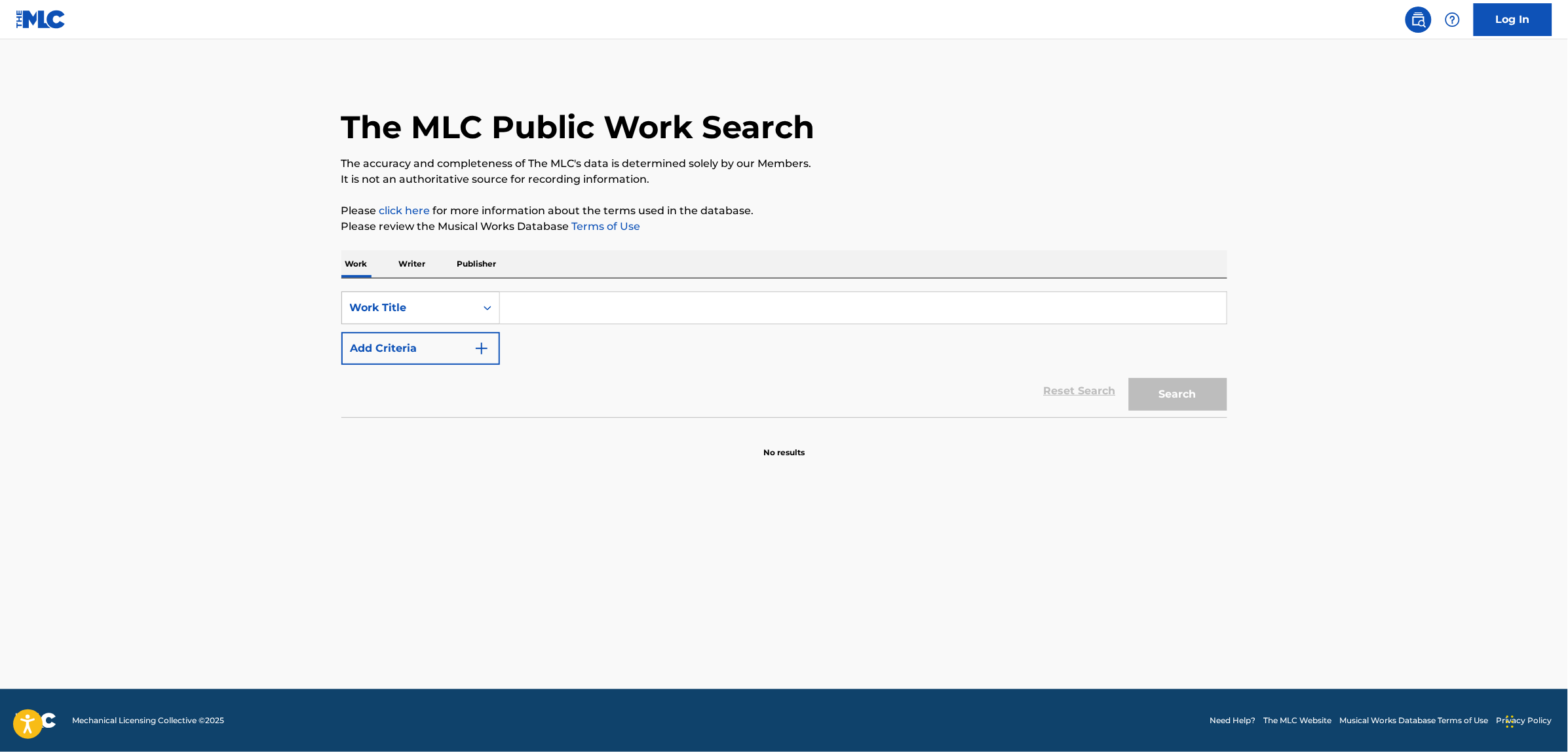
click at [434, 300] on div "Work Title" at bounding box center [409, 308] width 118 height 16
click at [457, 340] on div "MLC Song Code" at bounding box center [420, 340] width 157 height 33
click at [544, 309] on input "Search Form" at bounding box center [863, 308] width 727 height 31
paste input "W5042Z"
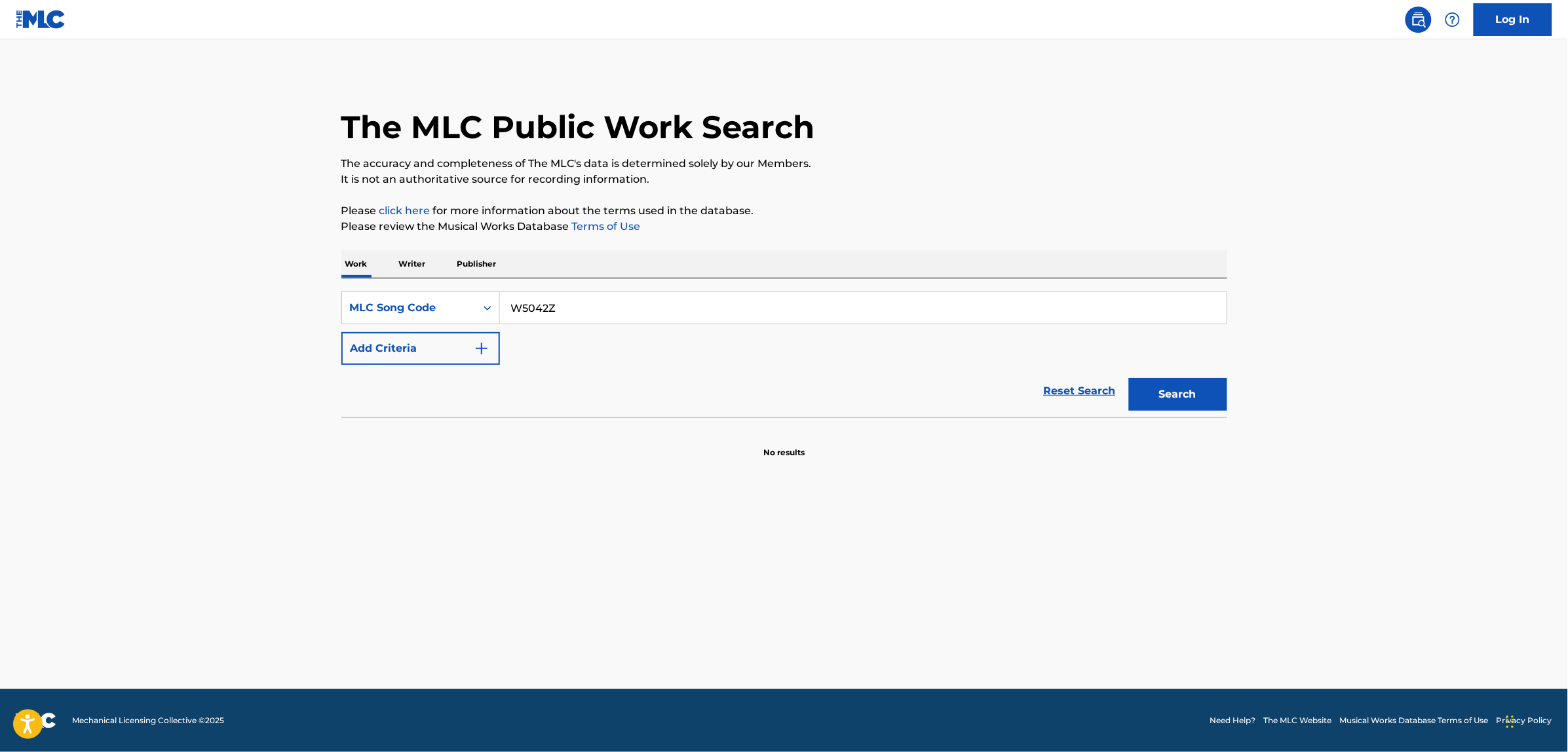
click at [1129, 378] on button "Search" at bounding box center [1178, 394] width 98 height 33
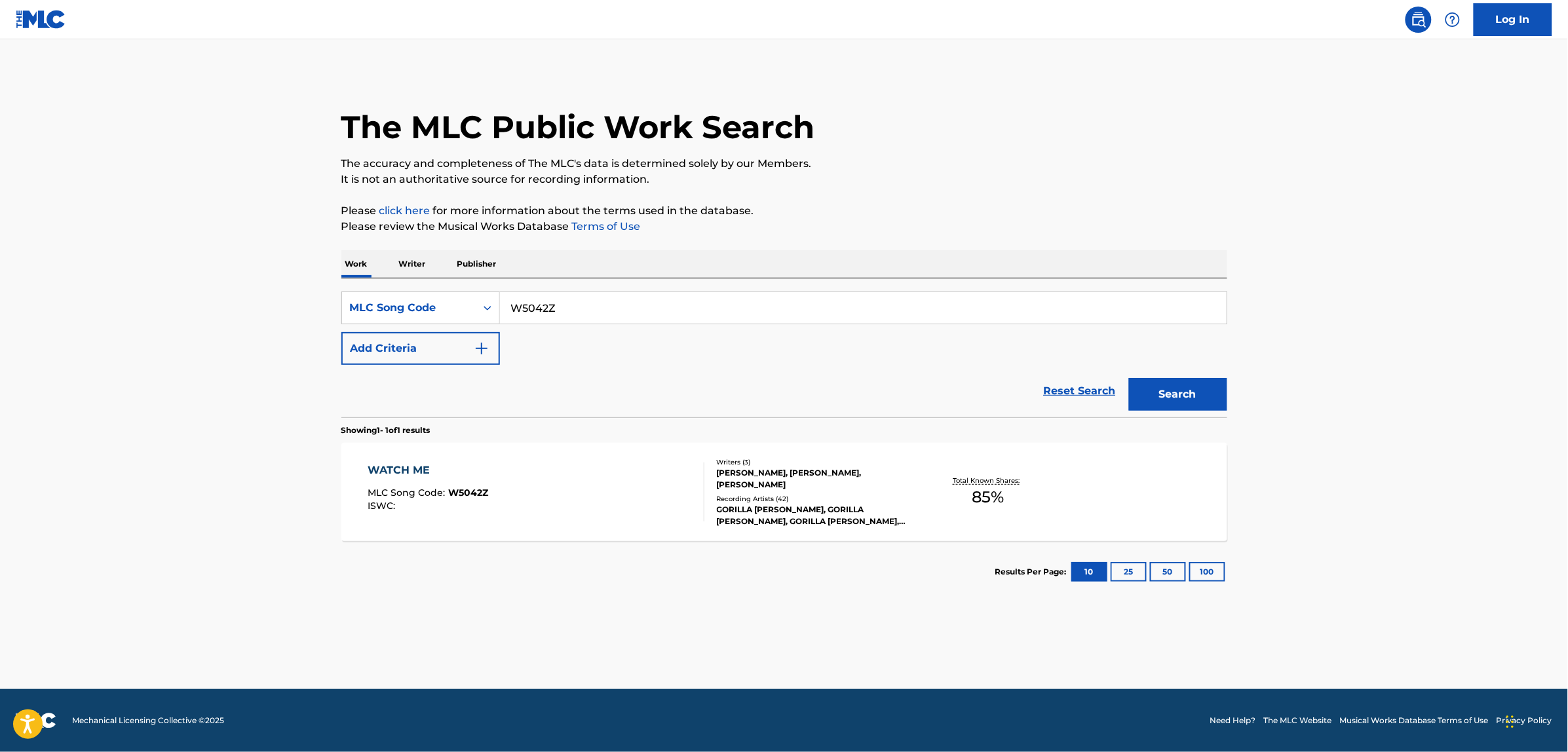
paste input "P02832"
type input "P02832"
click at [1129, 378] on button "Search" at bounding box center [1178, 394] width 98 height 33
click at [452, 522] on div "ISWC :" at bounding box center [530, 519] width 326 height 10
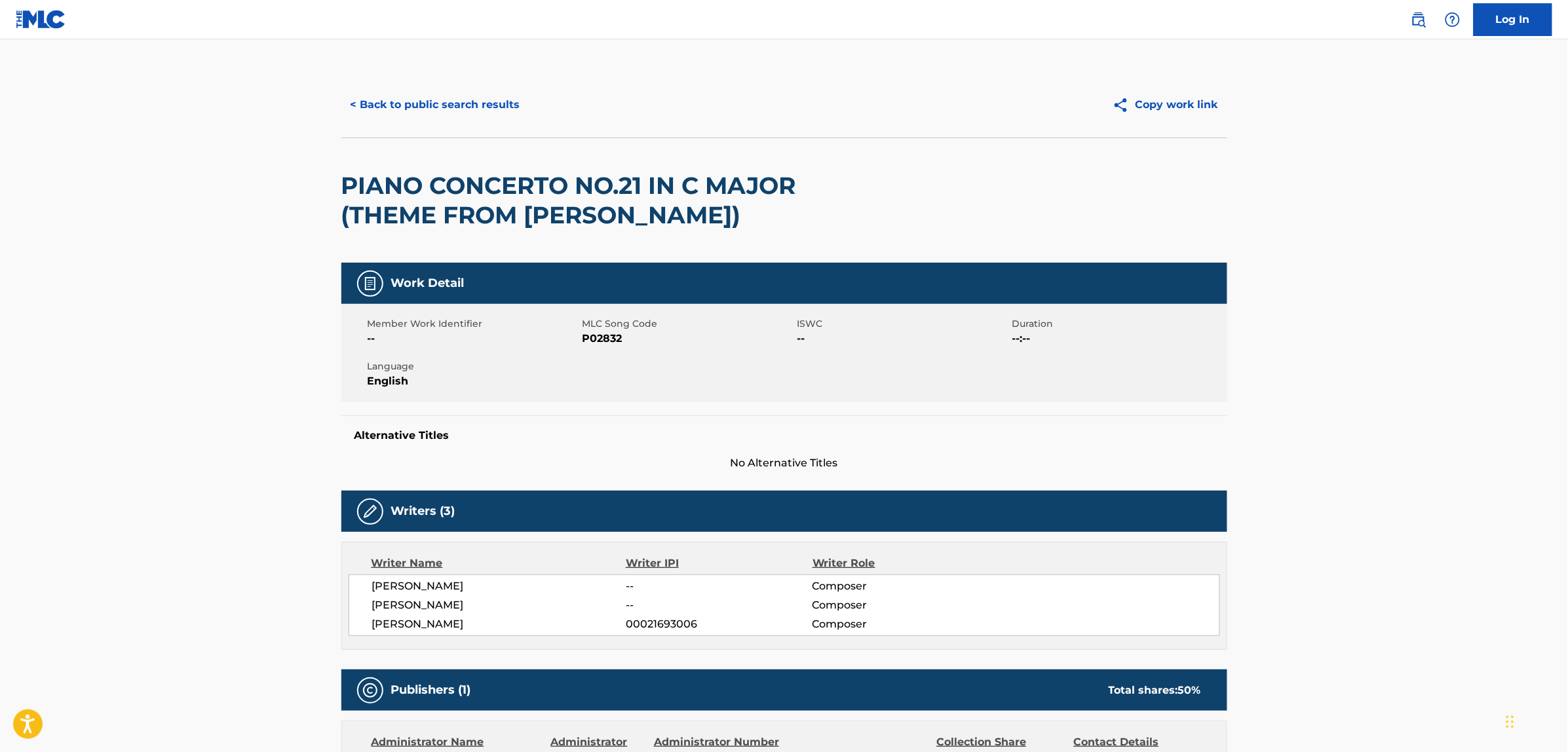
click at [433, 103] on button "< Back to public search results" at bounding box center [435, 105] width 188 height 33
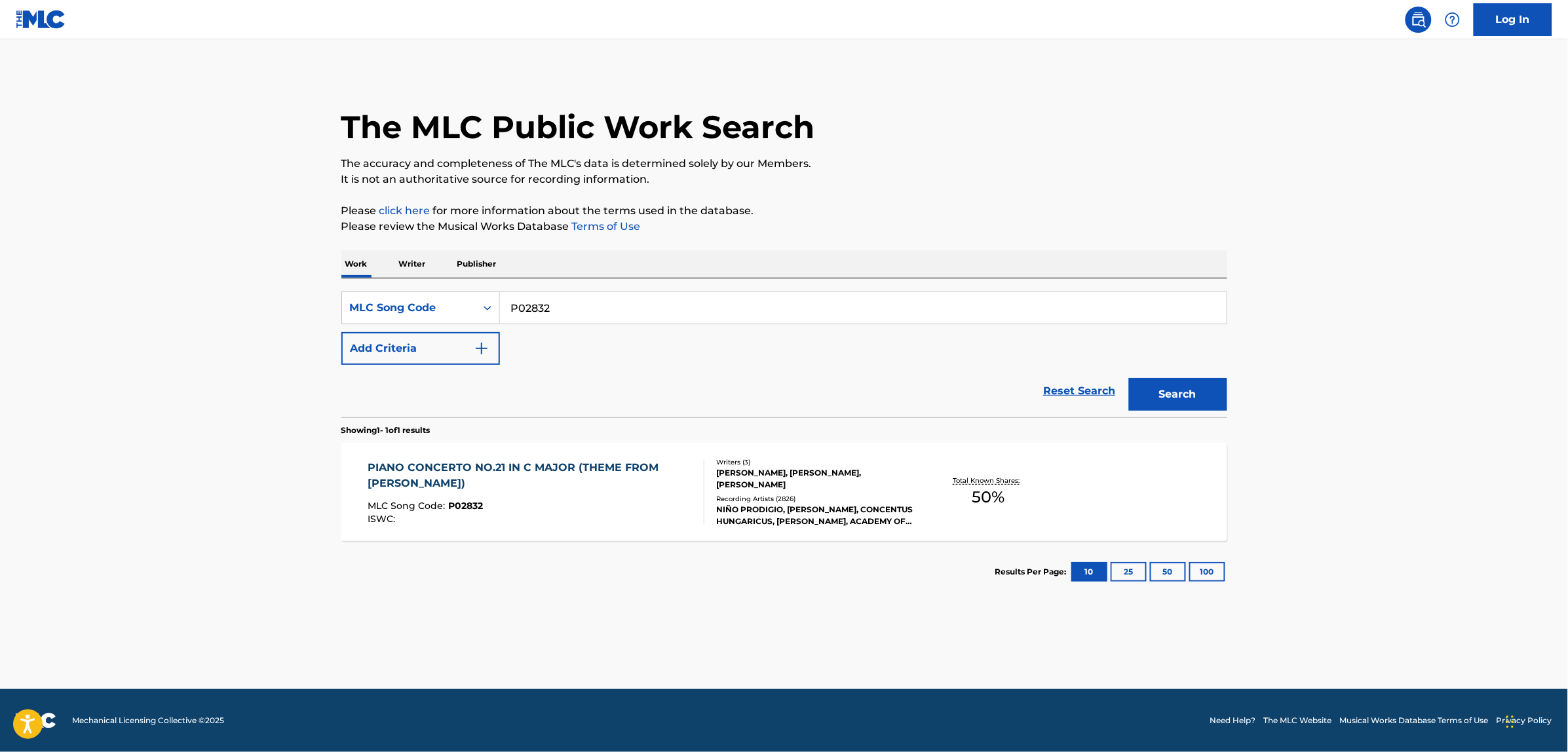
click at [521, 302] on input "P02832" at bounding box center [863, 308] width 727 height 31
paste input "SA3AEG"
click at [1129, 378] on button "Search" at bounding box center [1178, 394] width 98 height 33
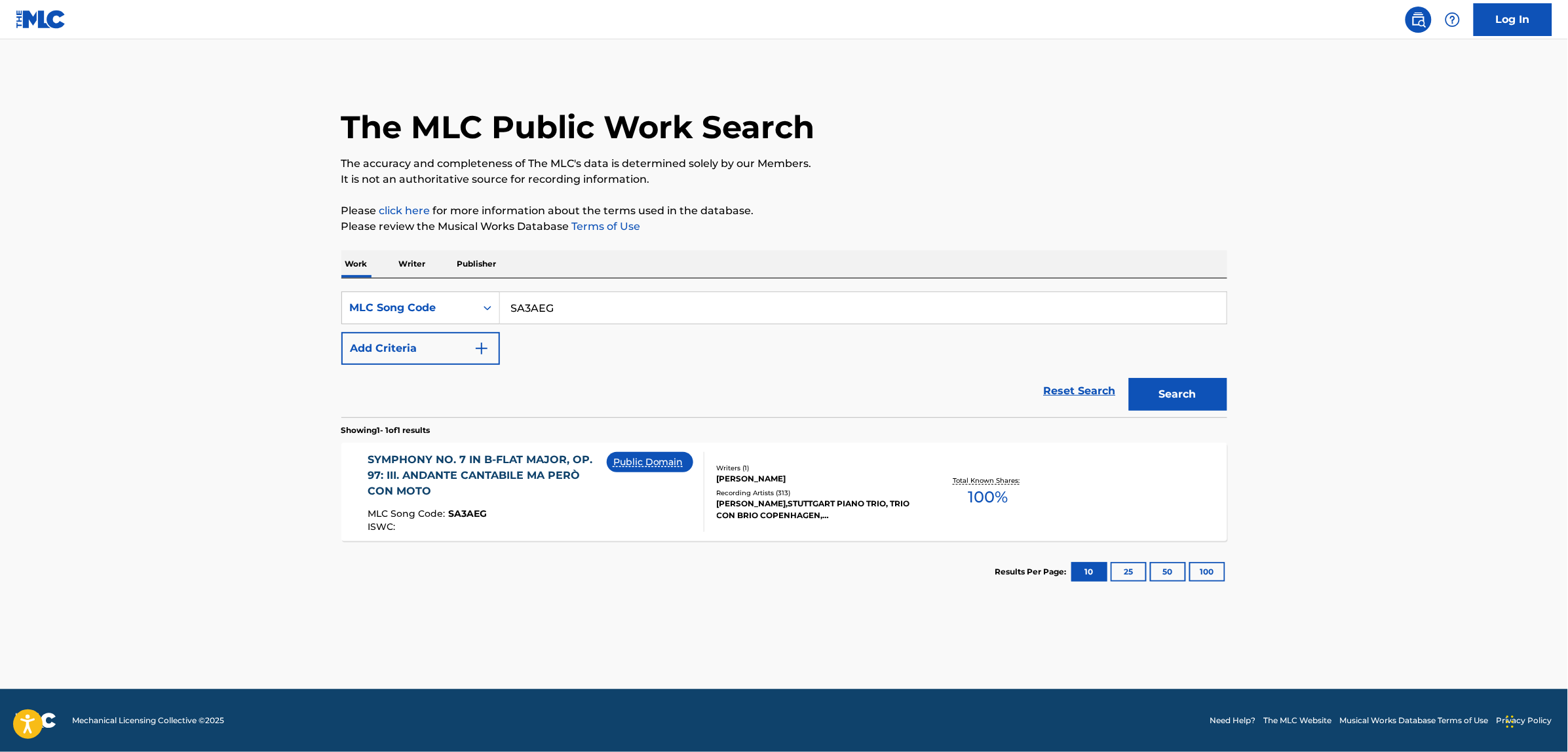
click at [603, 316] on input "SA3AEG" at bounding box center [863, 308] width 727 height 31
paste input "I53468"
type input "I53468"
click at [1129, 378] on button "Search" at bounding box center [1178, 394] width 98 height 33
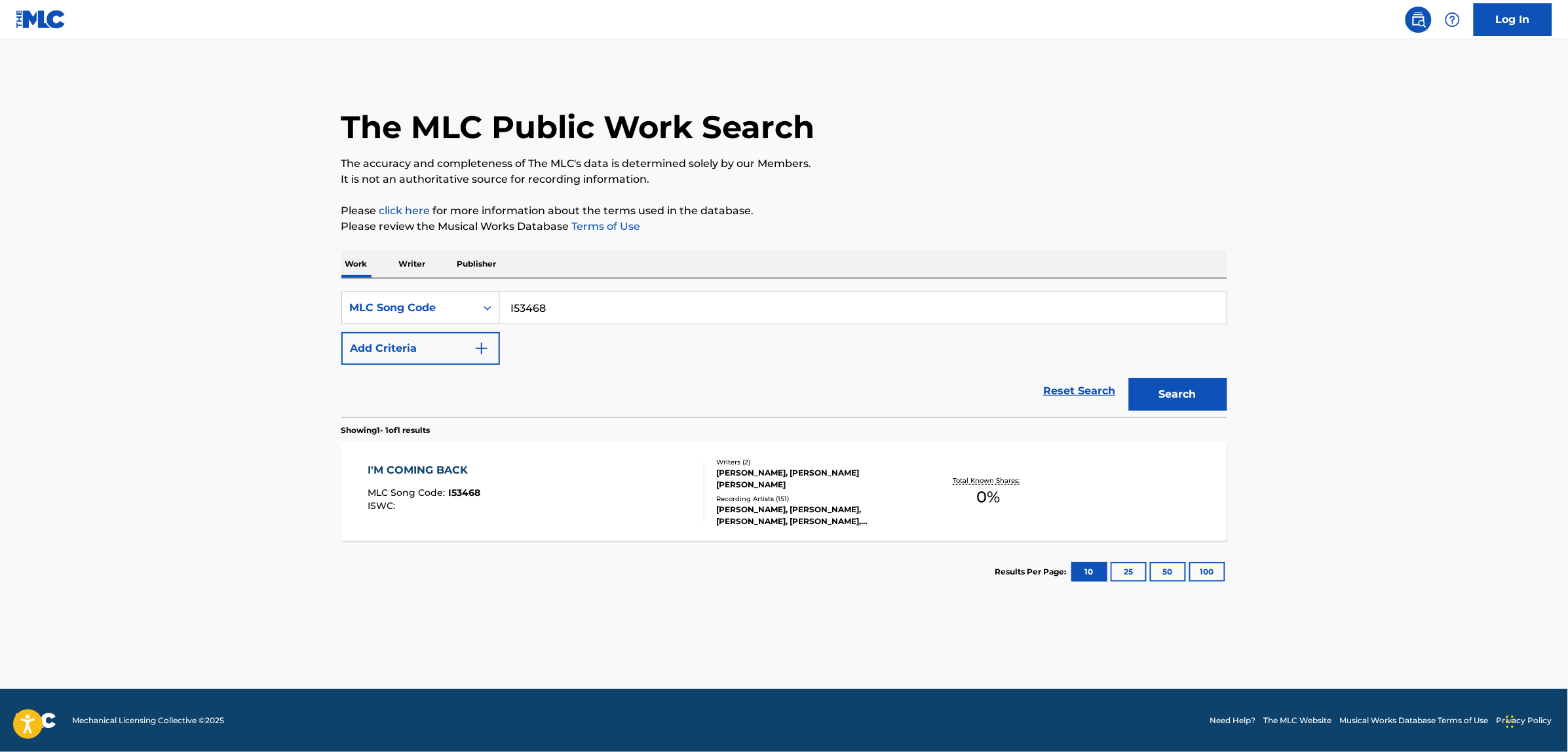
click at [525, 472] on div "I'M COMING BACK MLC Song Code : I53468 ISWC :" at bounding box center [536, 491] width 337 height 59
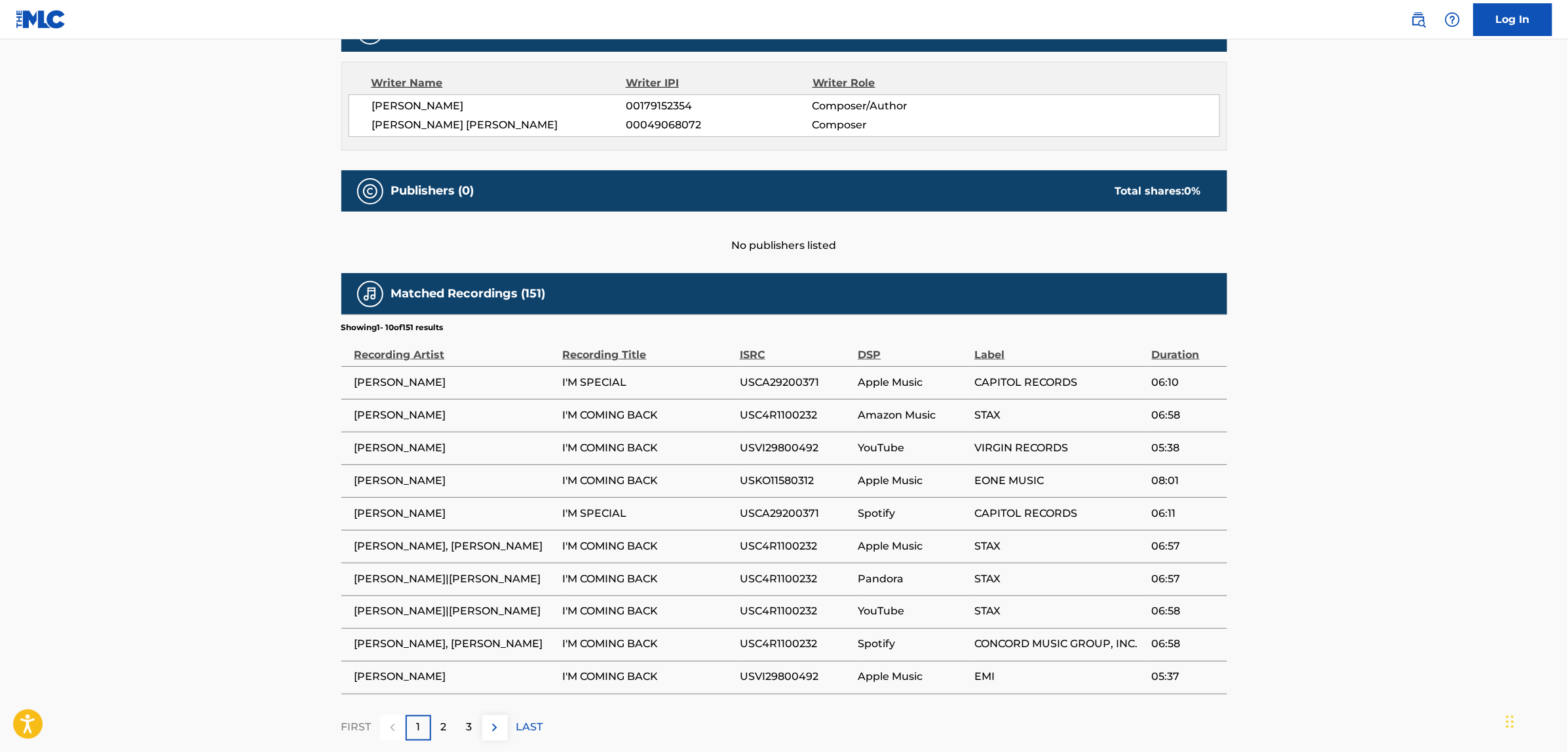
scroll to position [453, 0]
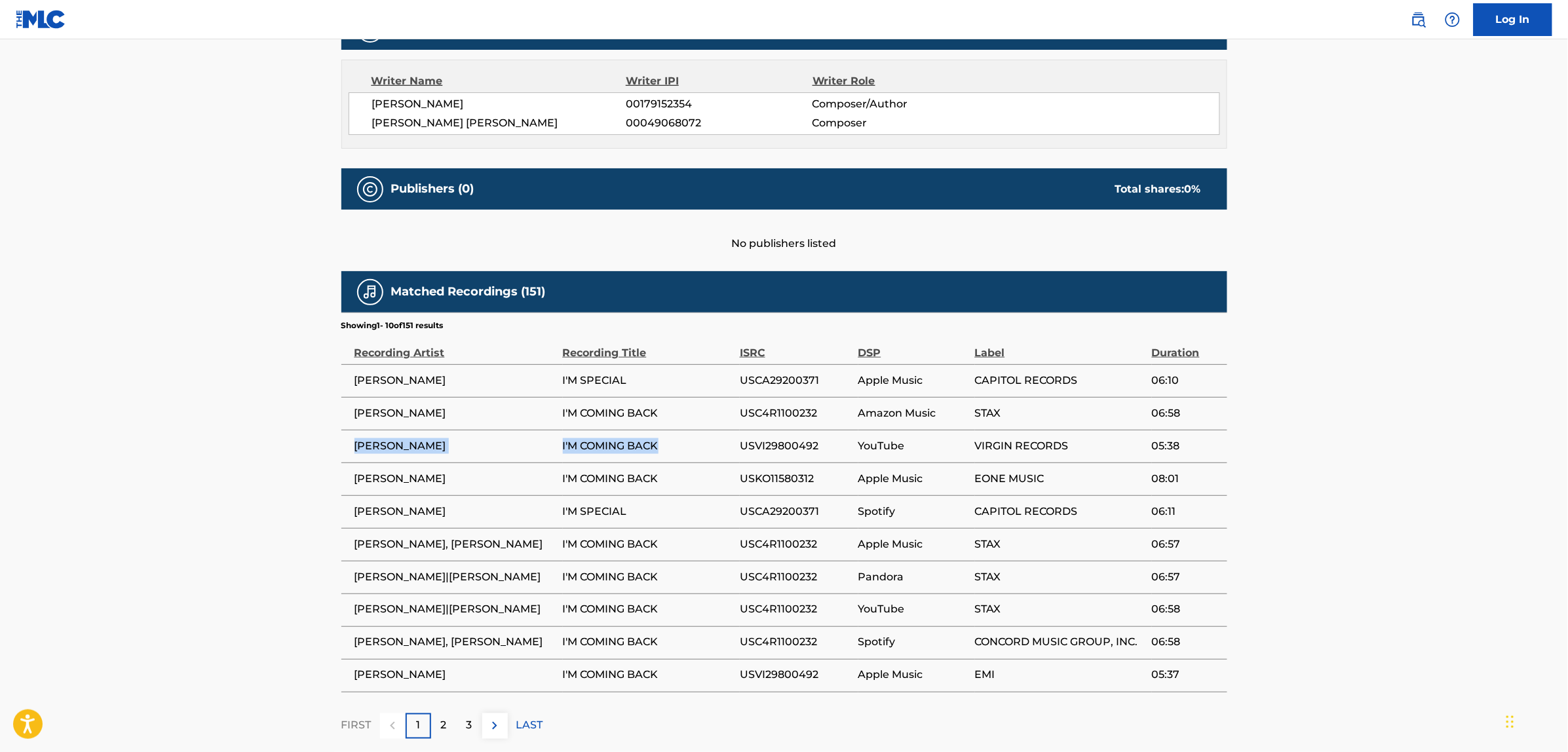
drag, startPoint x: 673, startPoint y: 453, endPoint x: 345, endPoint y: 455, distance: 328.0
click at [345, 455] on tr "[PERSON_NAME] I'M COMING BACK USVI29800492 YouTube VIRGIN RECORDS 05:38" at bounding box center [784, 446] width 886 height 33
copy tr "[PERSON_NAME] I'M COMING BACK"
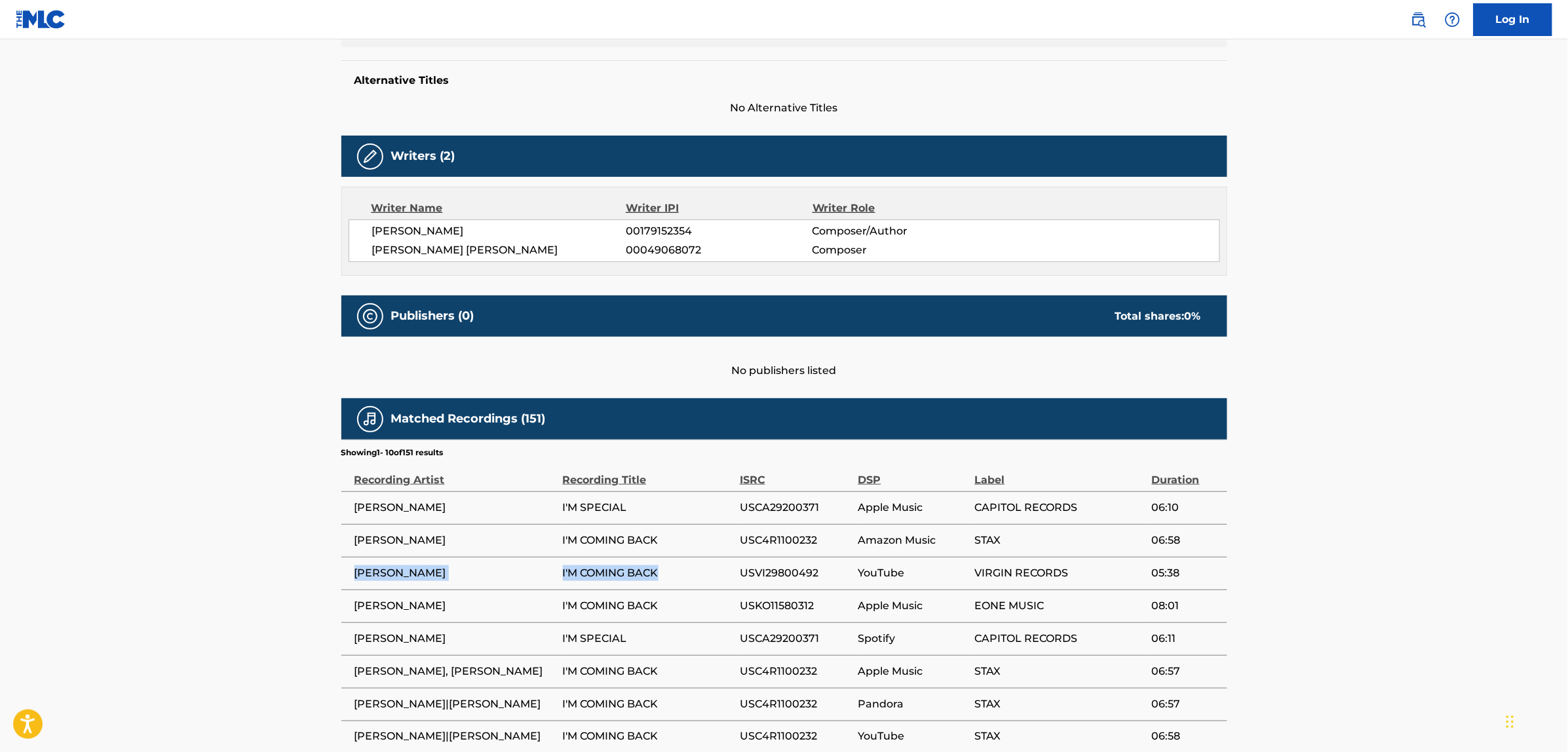
scroll to position [0, 0]
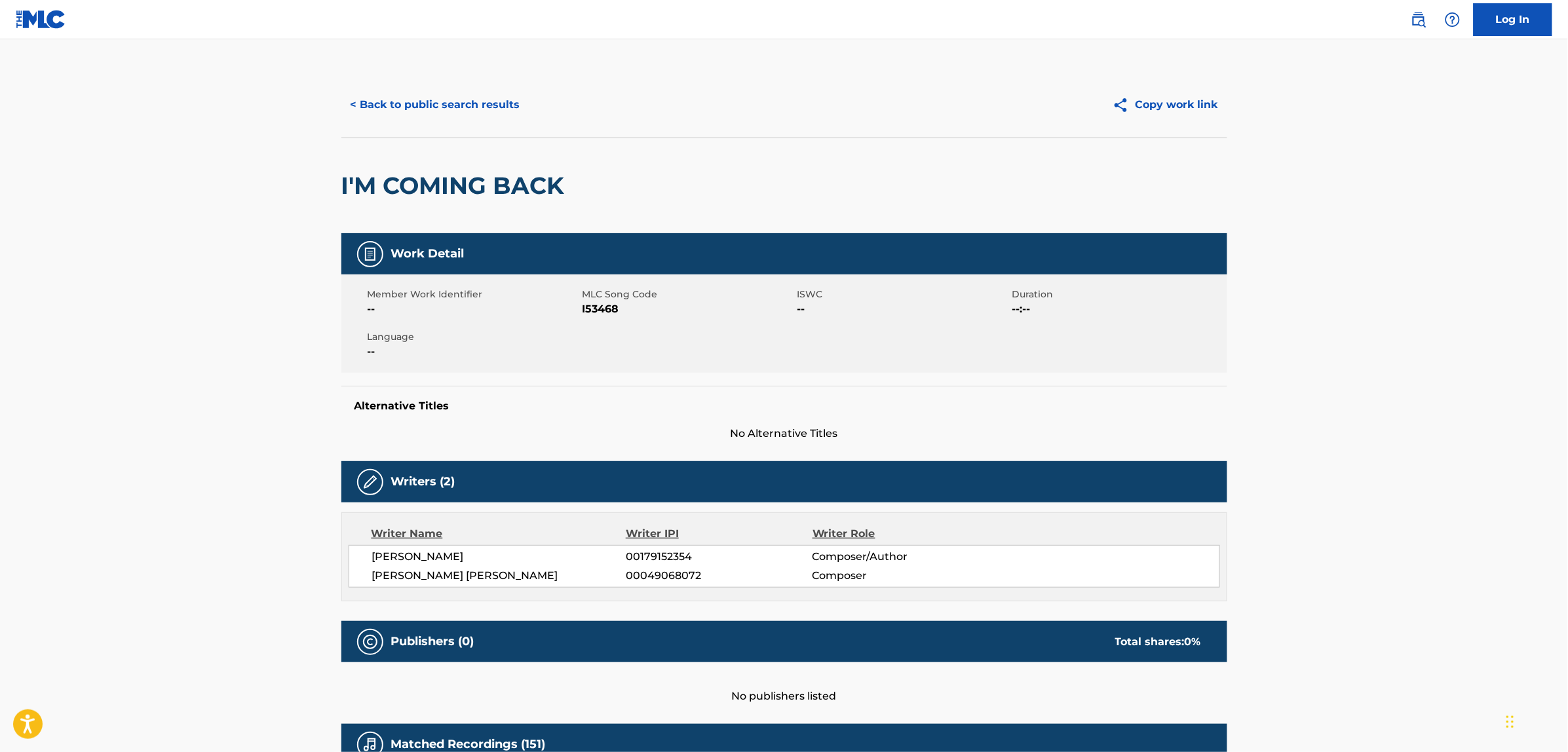
click at [447, 119] on button "< Back to public search results" at bounding box center [435, 105] width 188 height 33
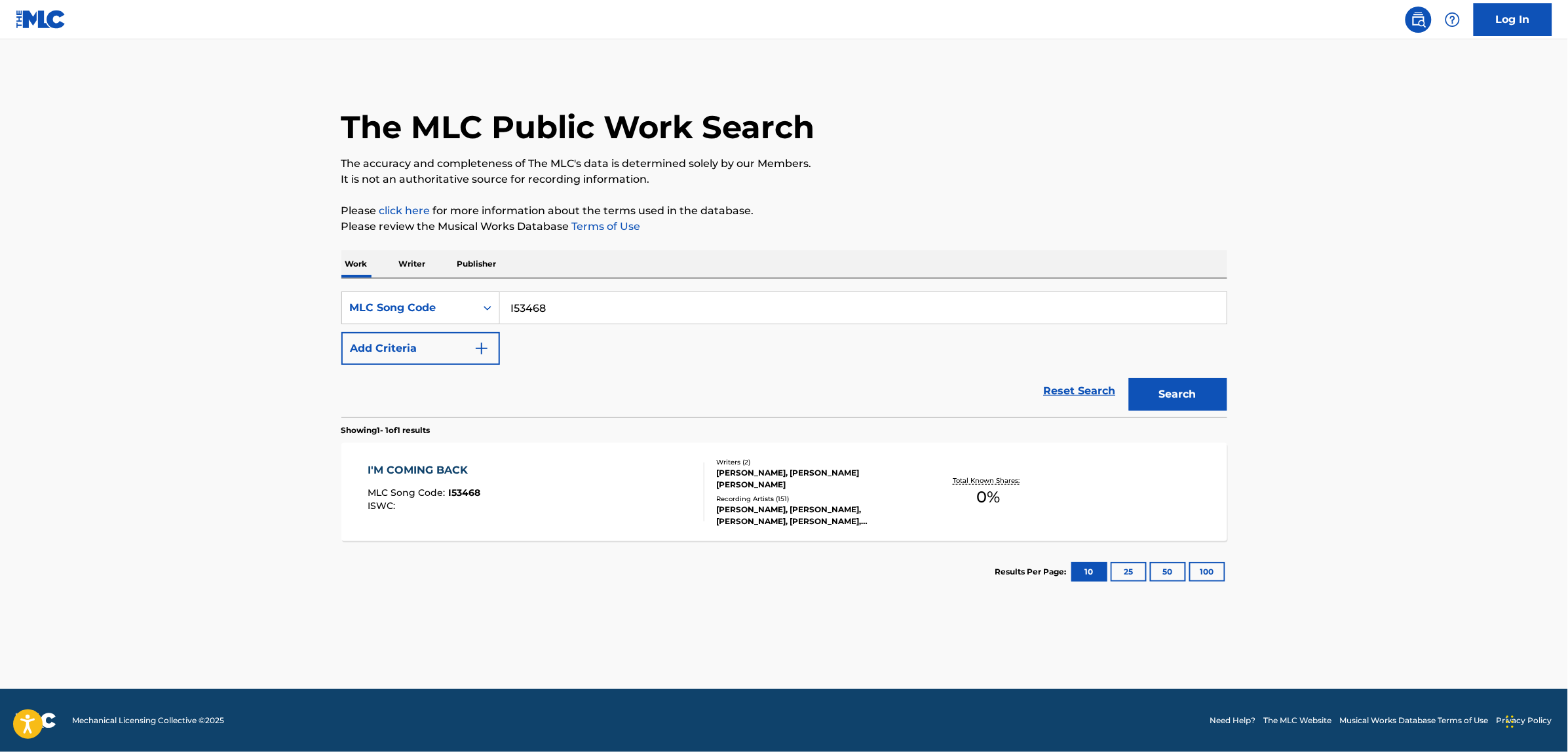
click at [1073, 400] on link "Reset Search" at bounding box center [1080, 390] width 85 height 29
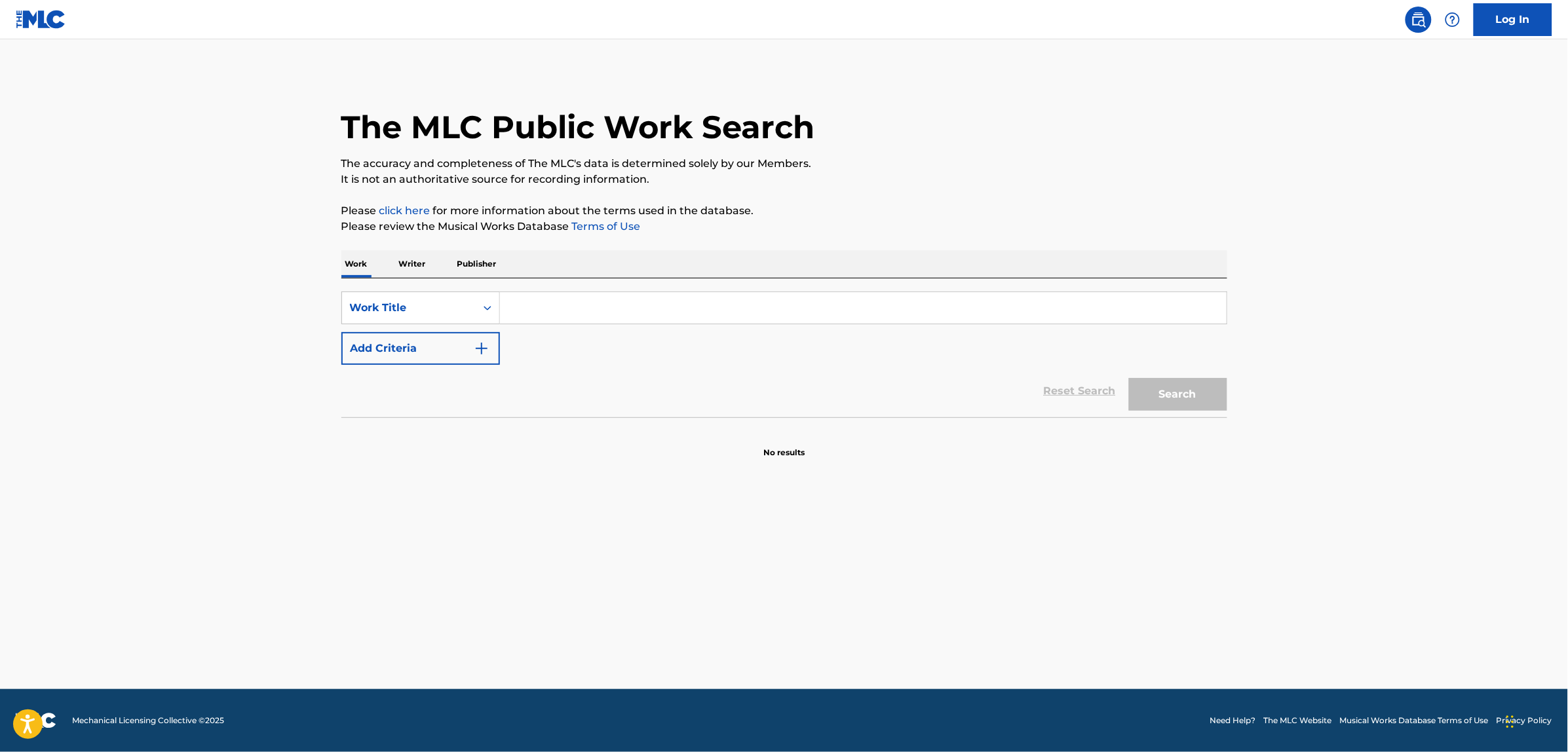
click at [445, 338] on button "Add Criteria" at bounding box center [420, 348] width 159 height 33
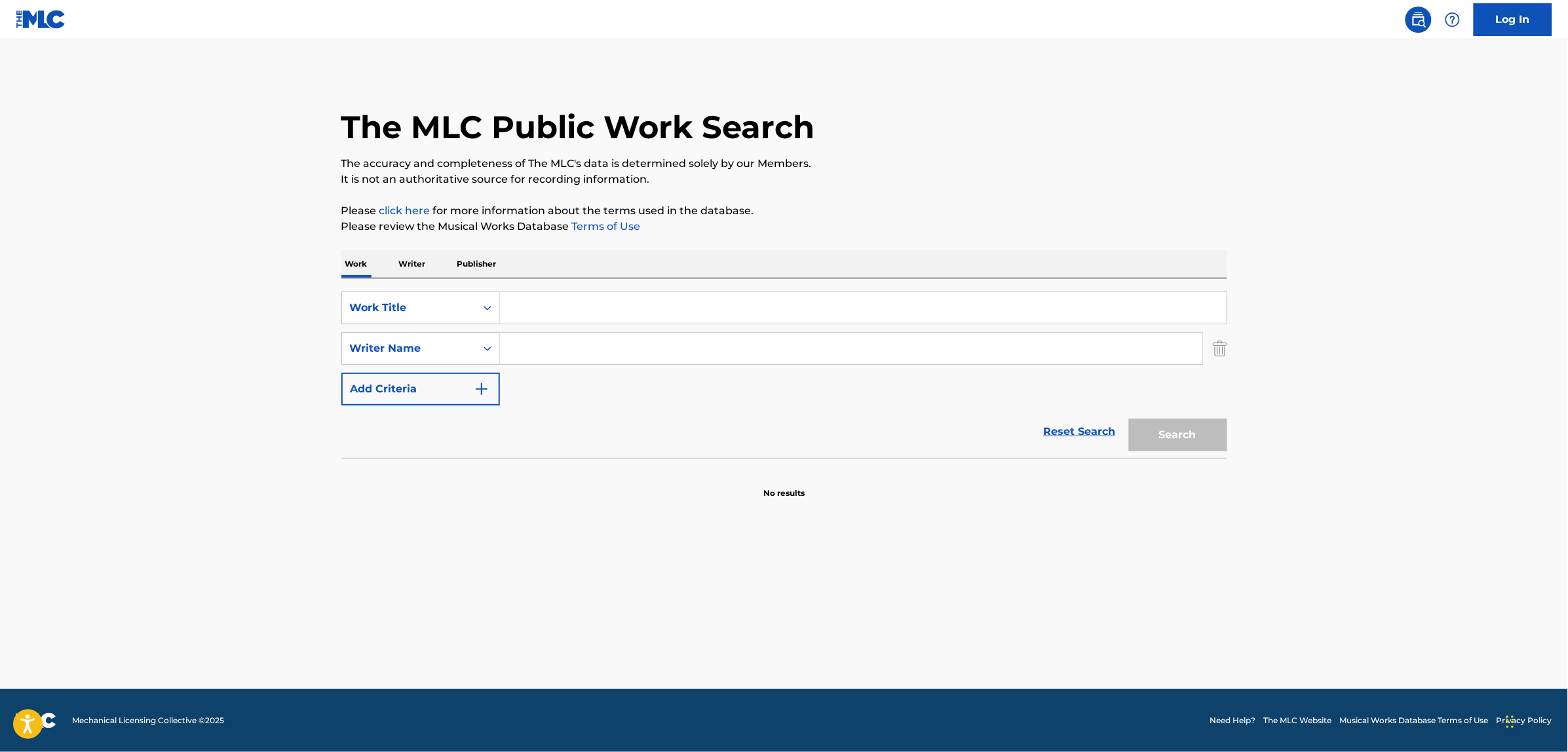
click at [528, 312] on input "Search Form" at bounding box center [863, 308] width 727 height 31
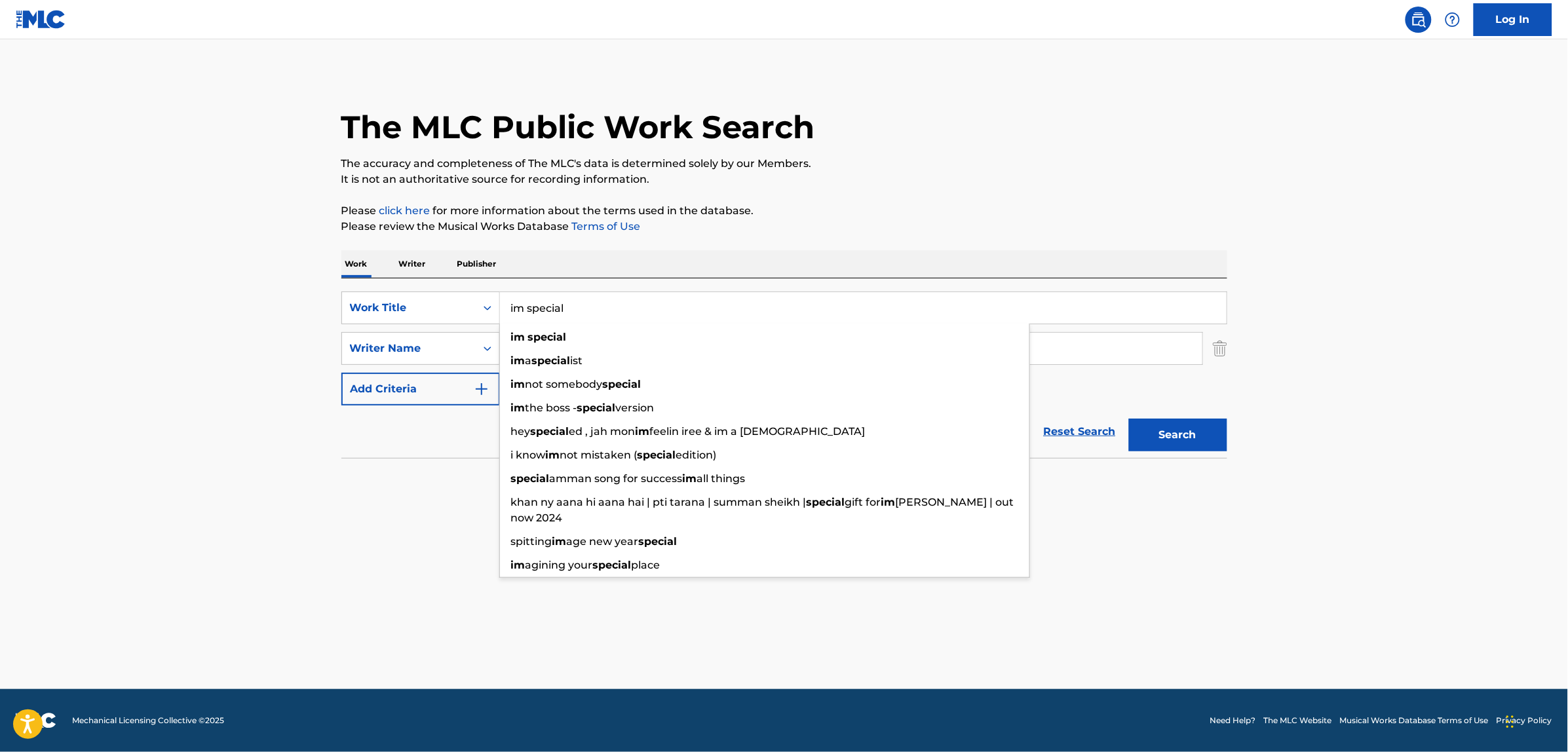
type input "im special"
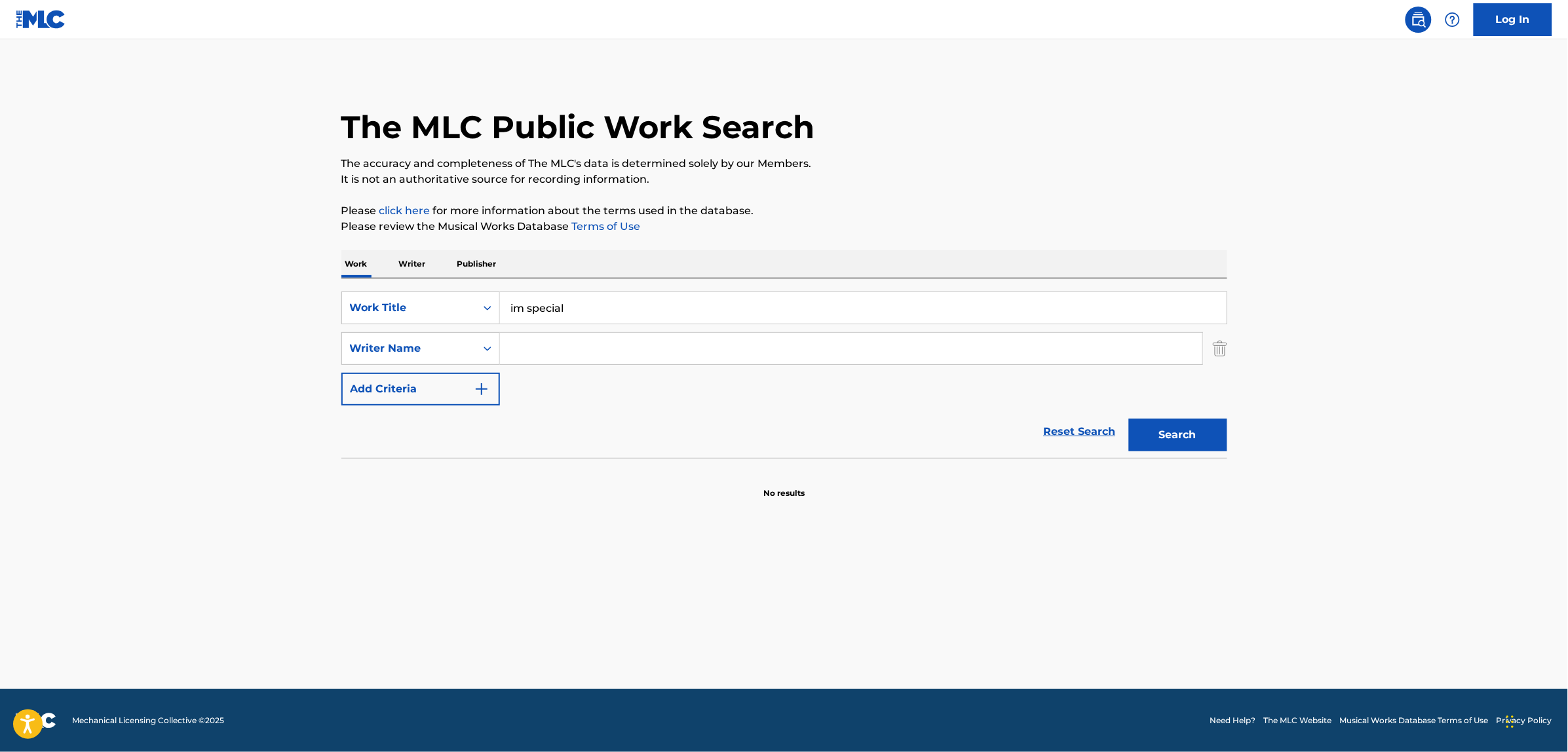
paste input "[PERSON_NAME]"
type input "[PERSON_NAME]"
click at [1129, 419] on button "Search" at bounding box center [1178, 435] width 98 height 33
drag, startPoint x: 1056, startPoint y: 427, endPoint x: 715, endPoint y: 417, distance: 341.1
click at [1030, 412] on div "Reset Search Search" at bounding box center [784, 431] width 886 height 52
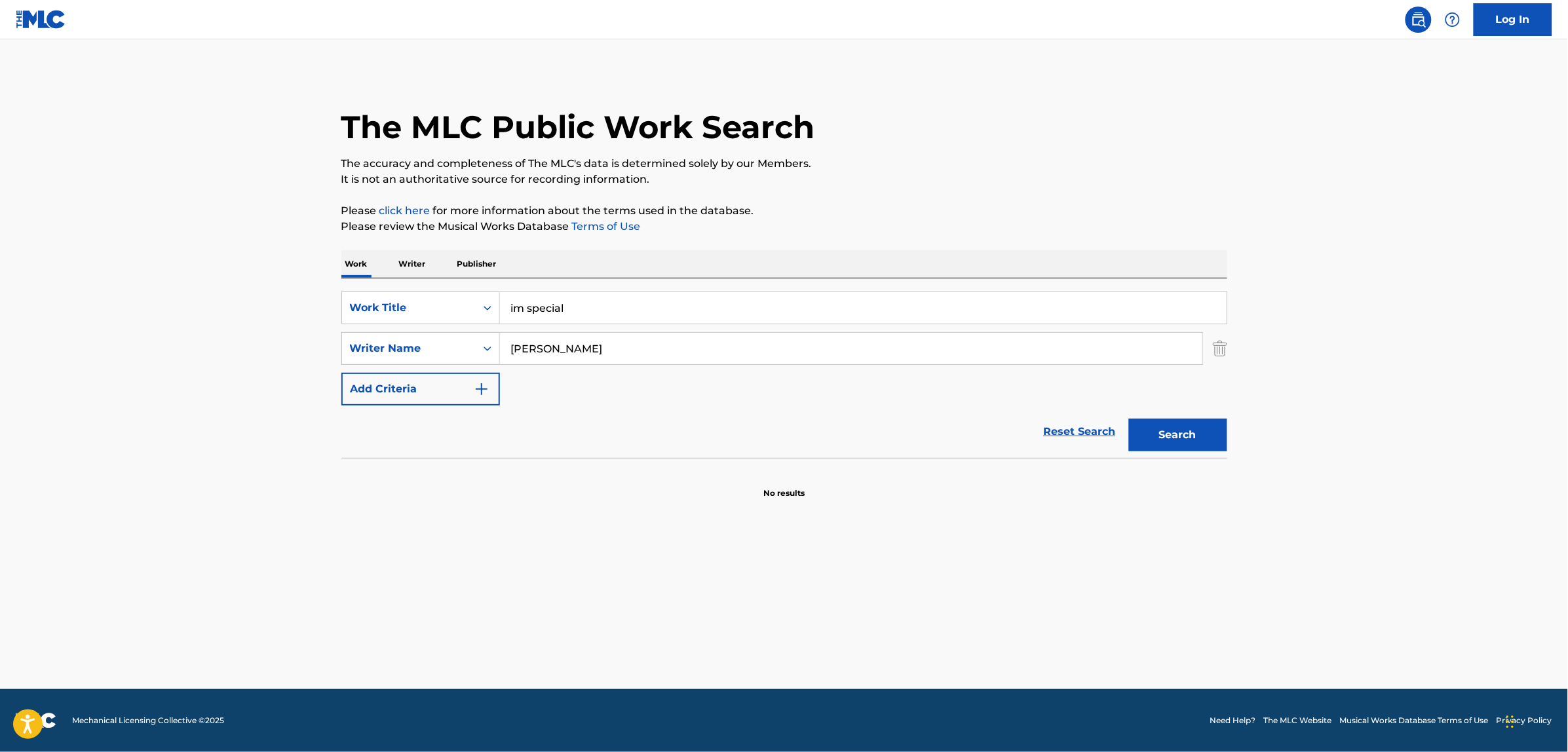
click at [1091, 429] on link "Reset Search" at bounding box center [1080, 431] width 85 height 29
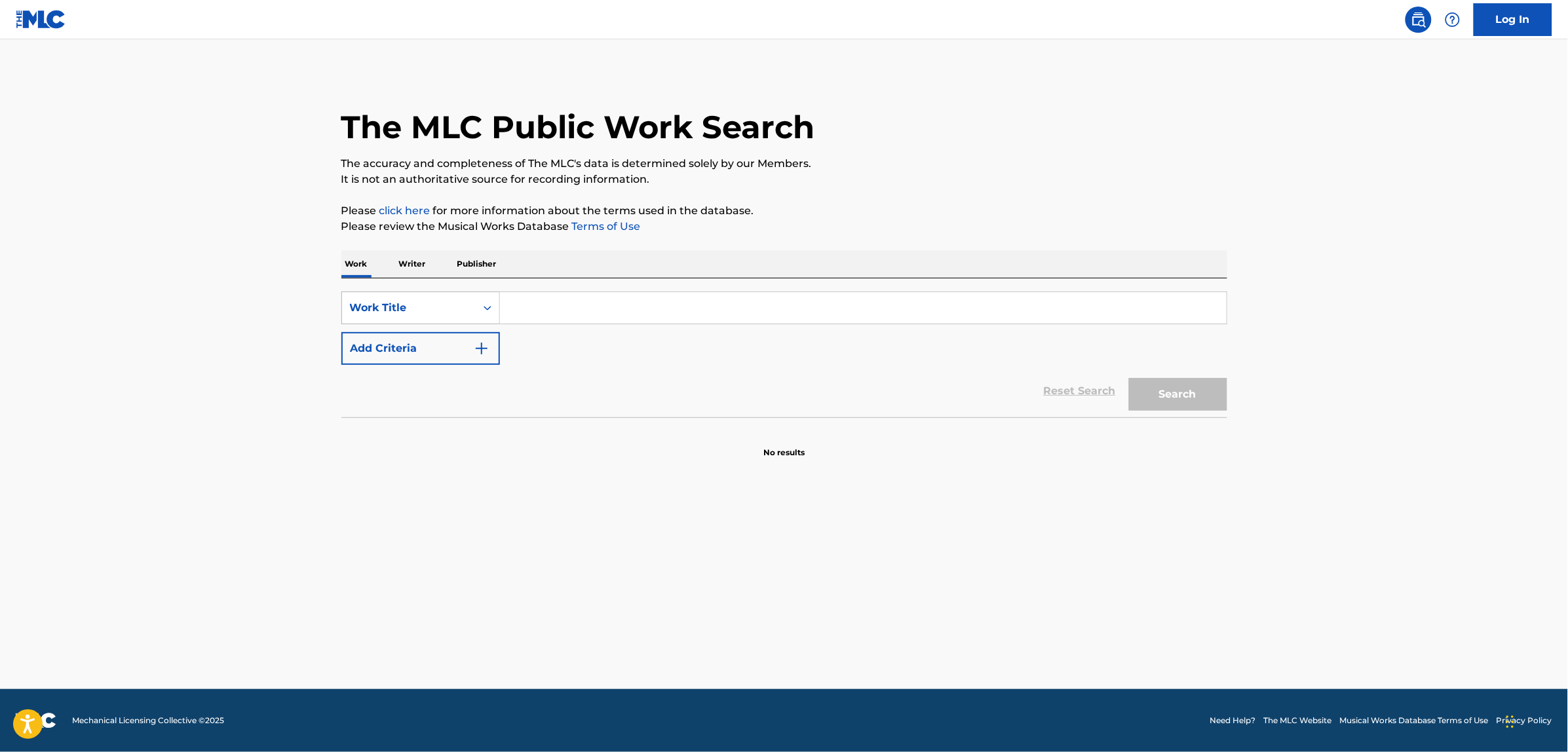
click at [391, 319] on div "Work Title" at bounding box center [409, 308] width 134 height 25
click at [413, 341] on div "MLC Song Code" at bounding box center [420, 340] width 157 height 33
click at [531, 307] on input "Search Form" at bounding box center [863, 308] width 727 height 31
paste input "F1811T"
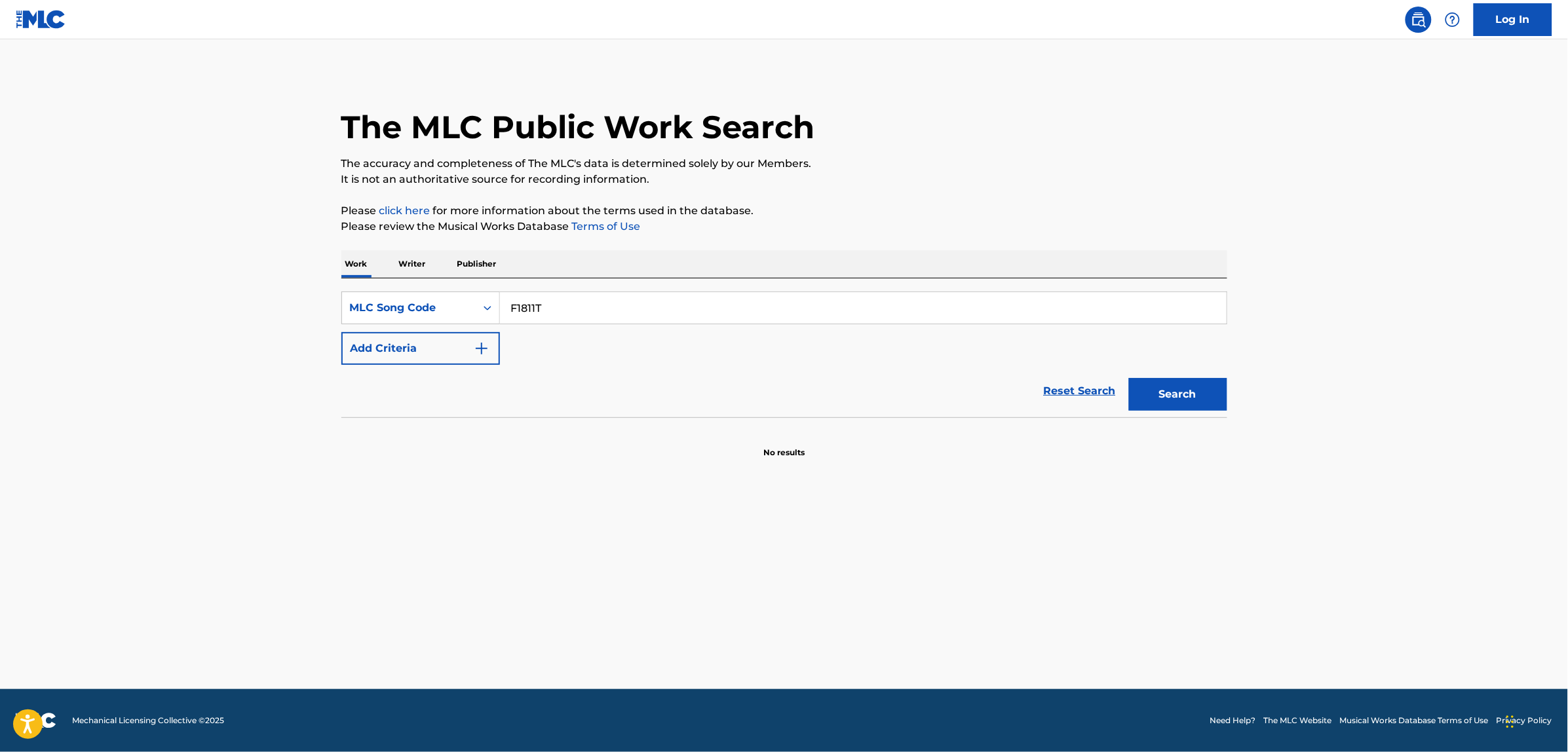
type input "F1811T"
click at [1129, 378] on button "Search" at bounding box center [1178, 394] width 98 height 33
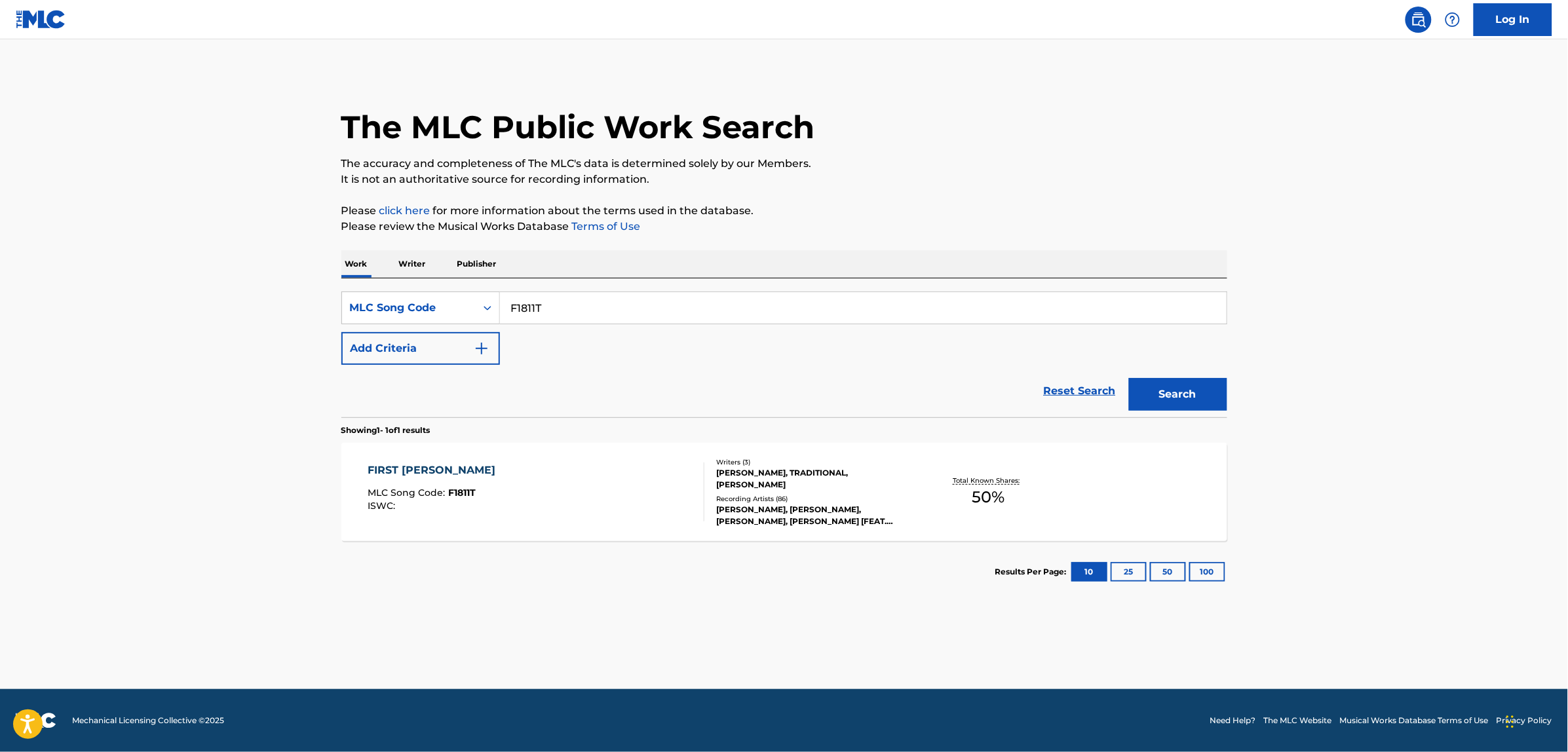
click at [583, 483] on div "FIRST [DATE] MLC Song Code : F1811T ISWC :" at bounding box center [536, 491] width 337 height 59
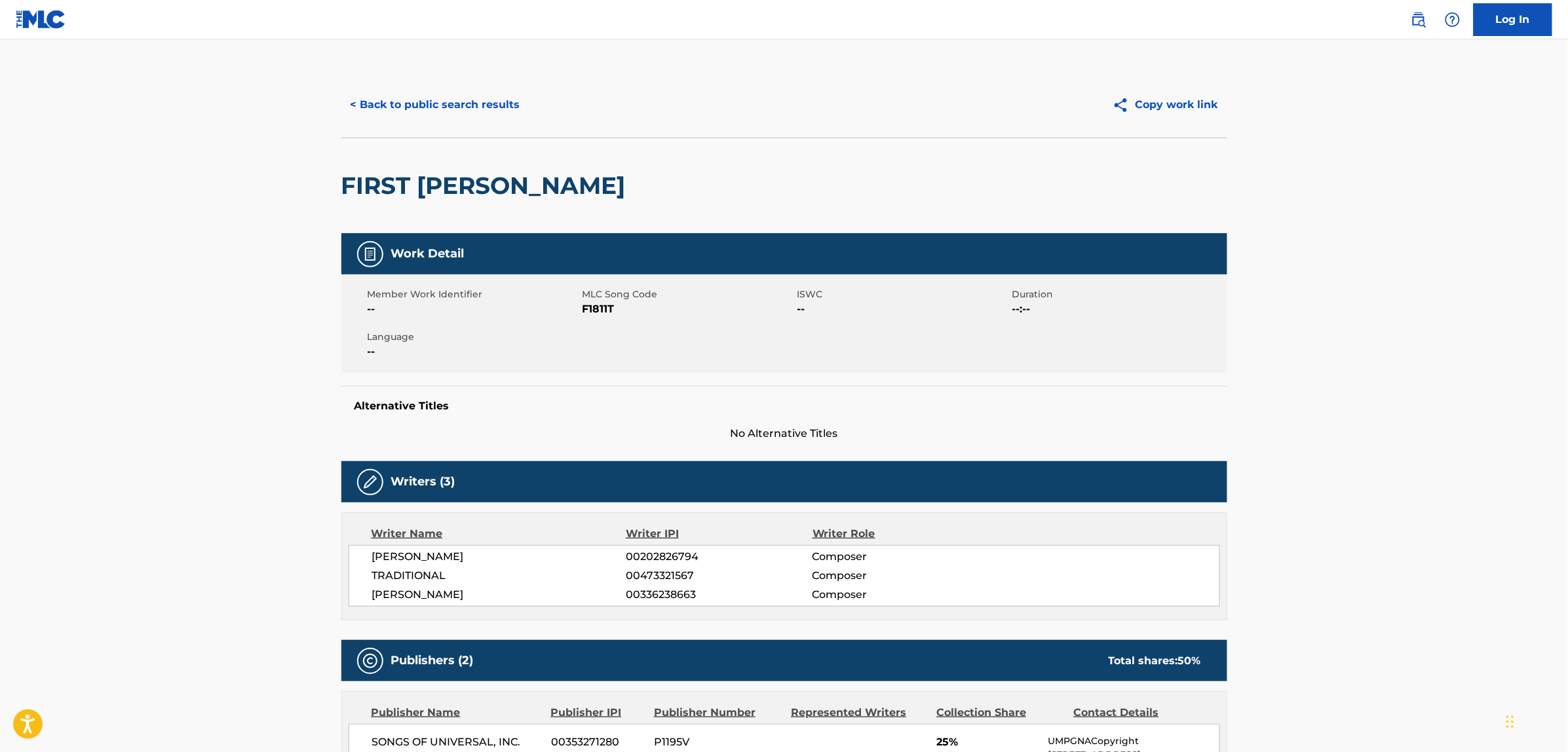
click at [412, 87] on div "< Back to public search results Copy work link" at bounding box center [784, 105] width 886 height 66
click at [424, 107] on button "< Back to public search results" at bounding box center [435, 105] width 188 height 33
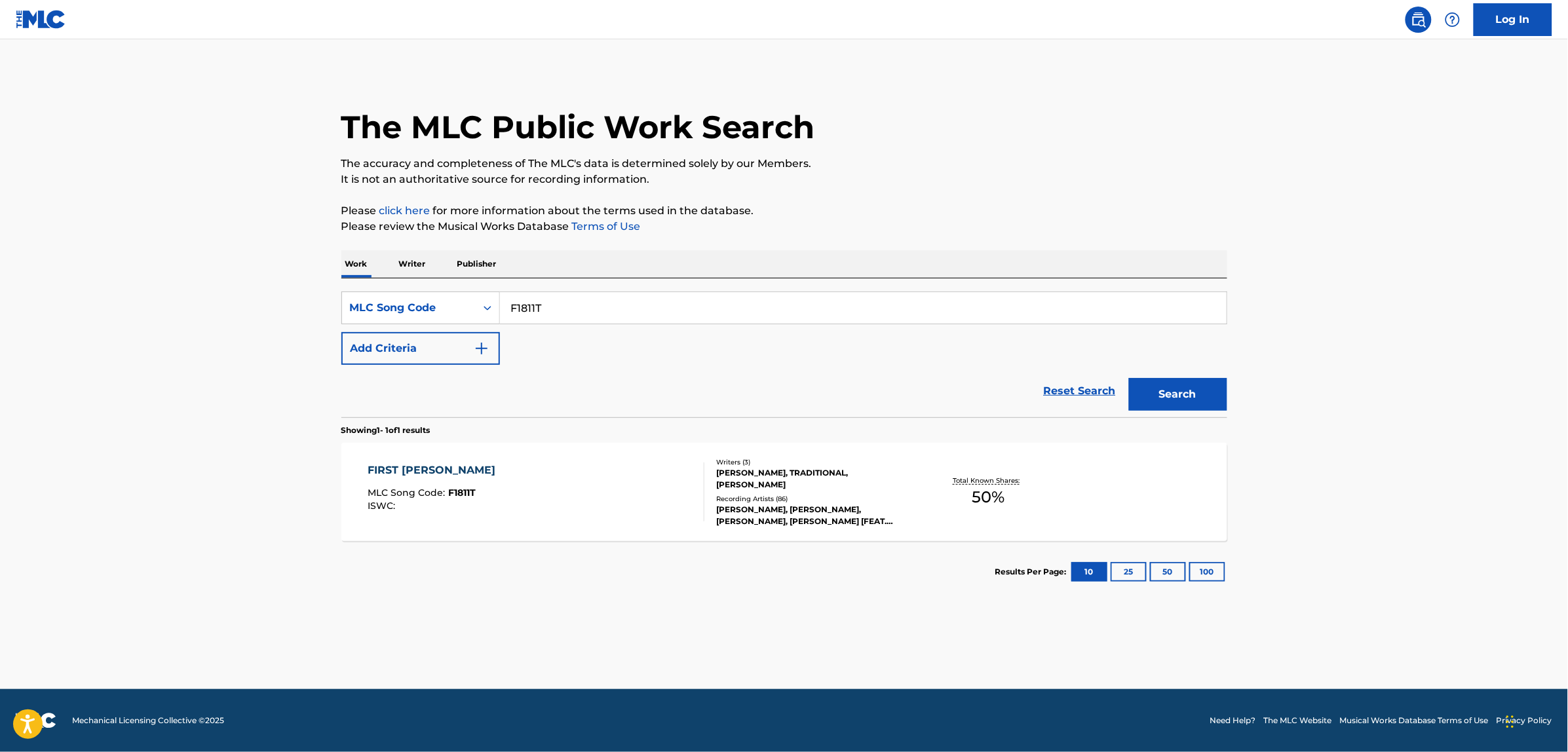
click at [1072, 398] on link "Reset Search" at bounding box center [1080, 390] width 85 height 29
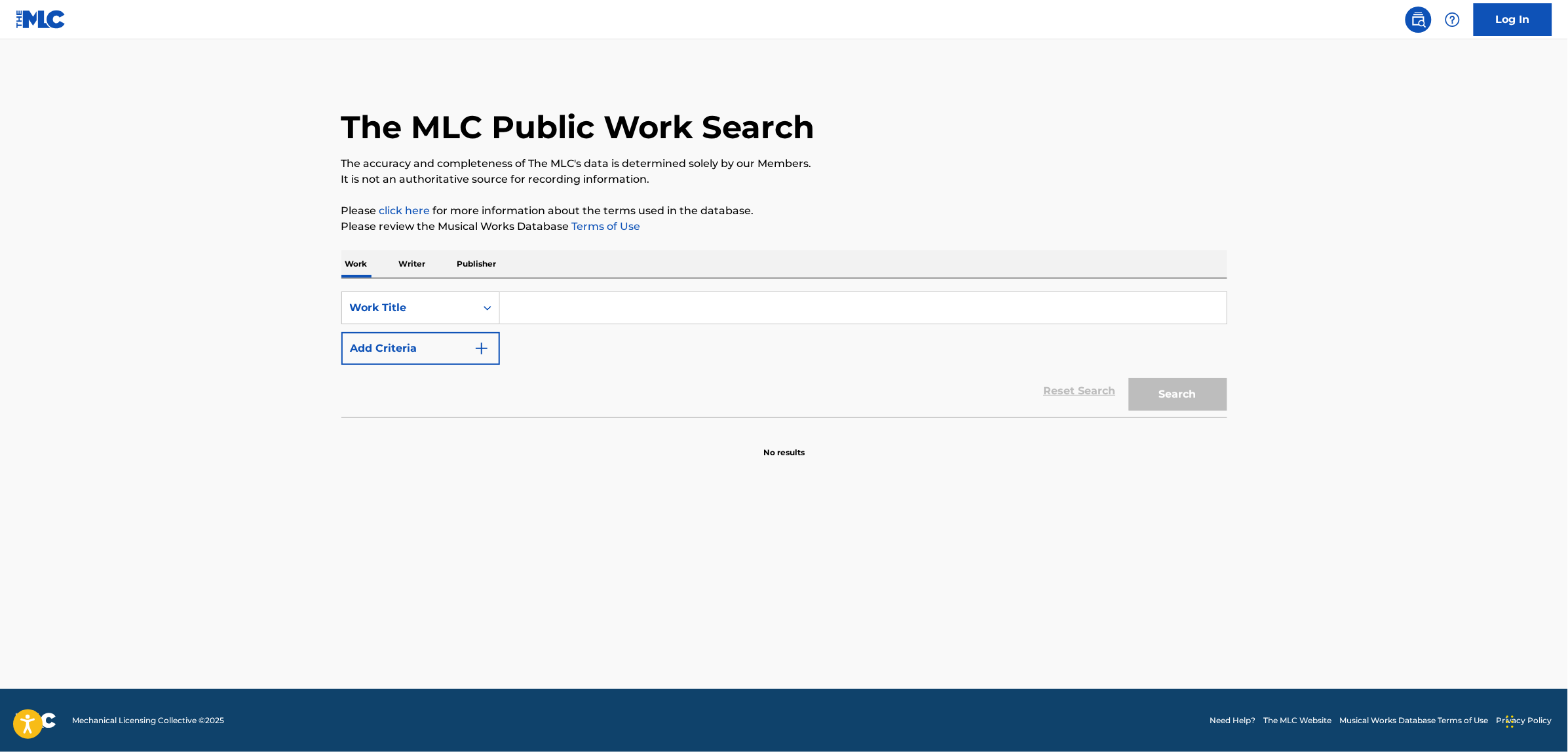
click at [751, 315] on input "Search Form" at bounding box center [863, 308] width 727 height 31
paste input "P8063H"
type input "P8063H"
click at [1129, 378] on button "Search" at bounding box center [1178, 394] width 98 height 33
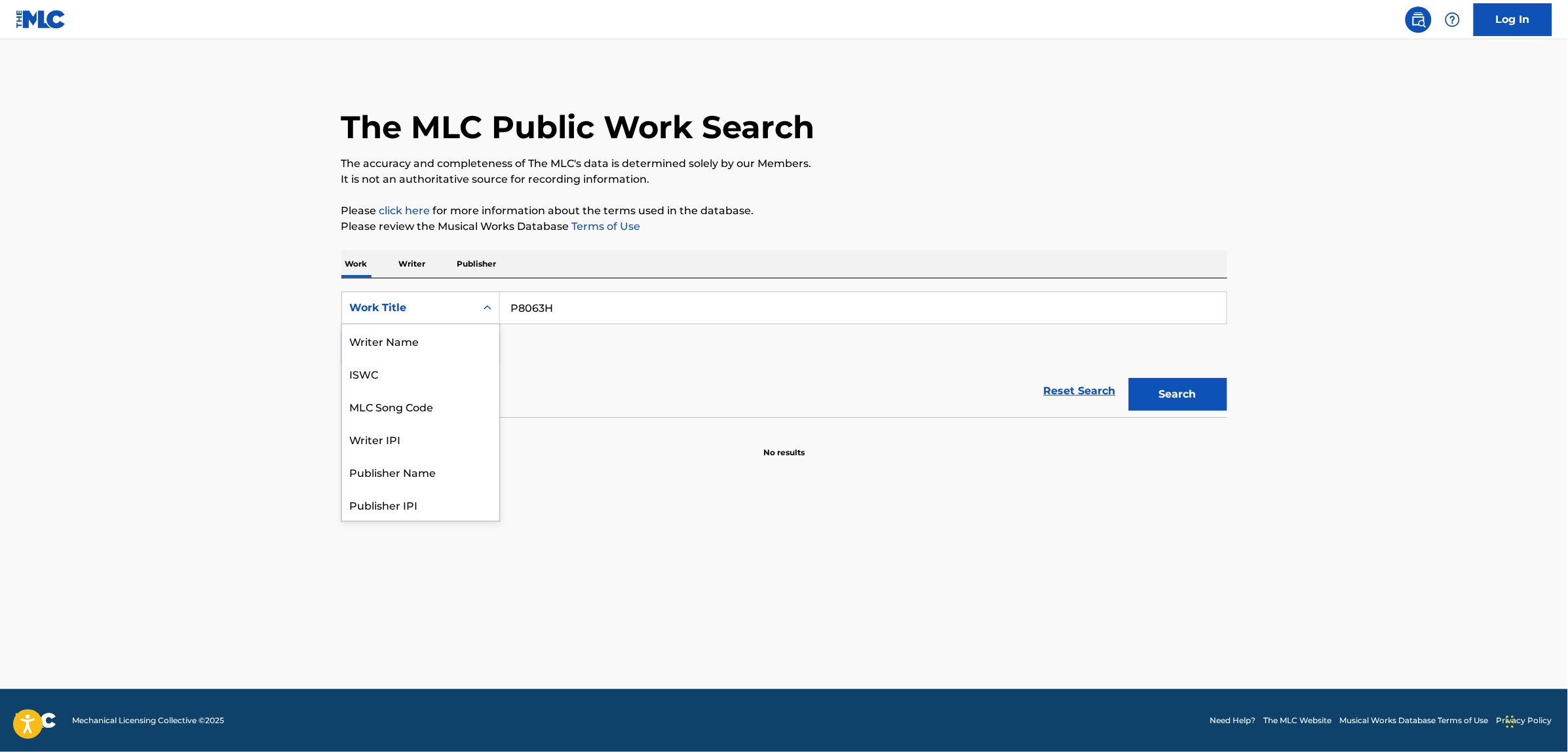
click at [453, 309] on div "Work Title" at bounding box center [409, 308] width 118 height 16
click at [433, 347] on div "MLC Song Code" at bounding box center [420, 340] width 157 height 33
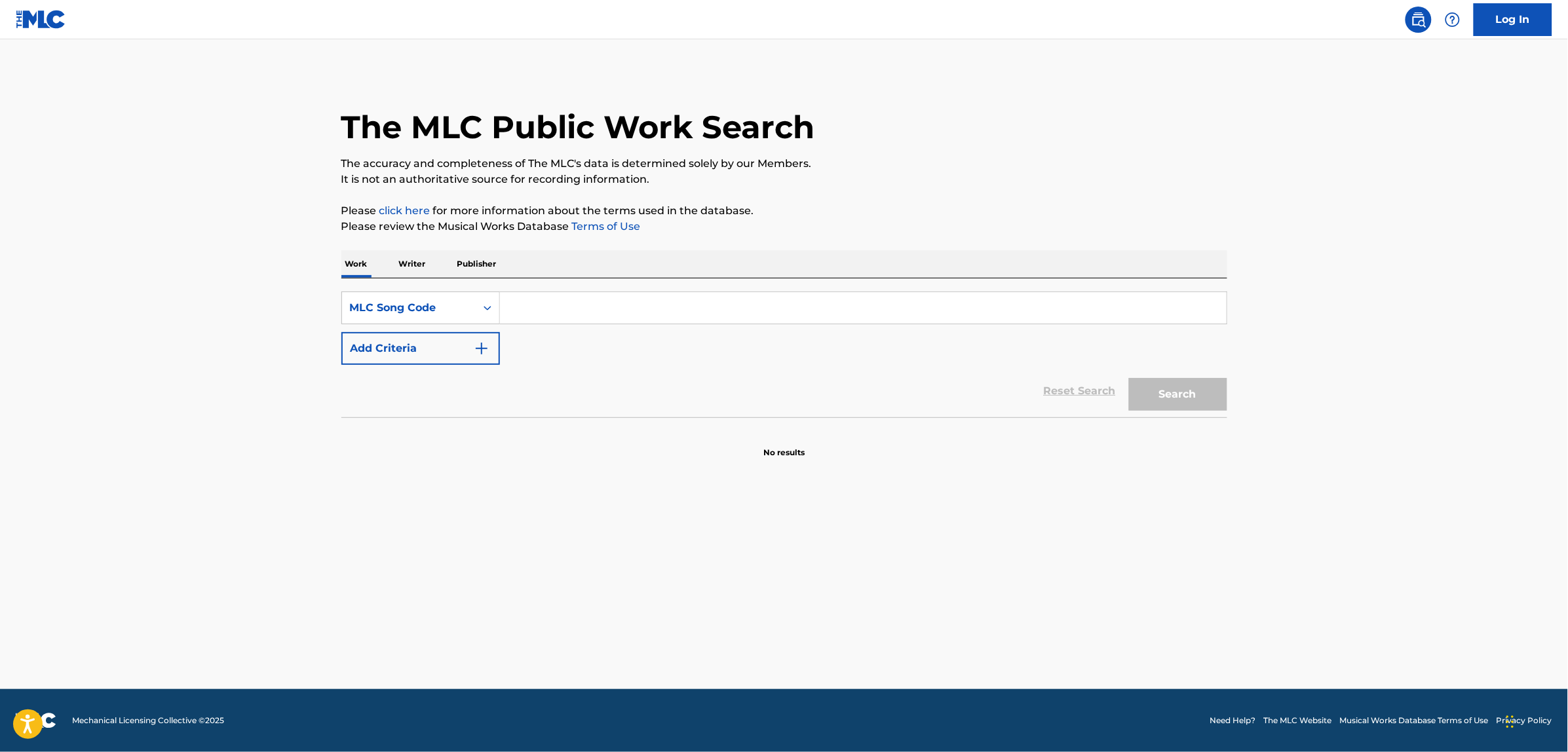
click at [719, 306] on input "Search Form" at bounding box center [863, 308] width 727 height 31
paste input "P8063H"
click at [1129, 378] on button "Search" at bounding box center [1178, 394] width 98 height 33
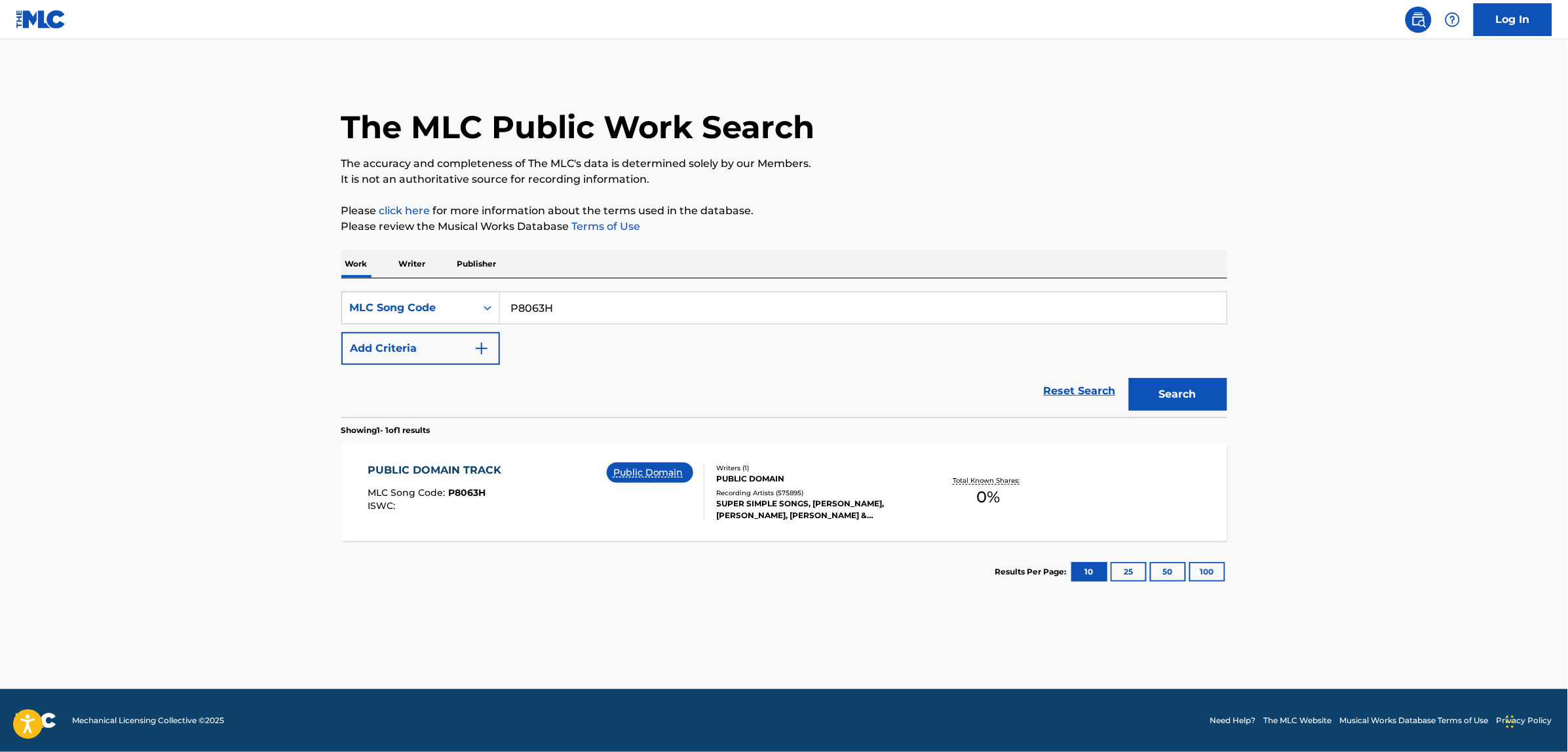
click at [611, 313] on input "P8063H" at bounding box center [863, 308] width 727 height 31
paste input "F1811T"
type input "F1811T"
click at [1129, 378] on button "Search" at bounding box center [1178, 394] width 98 height 33
click at [643, 550] on section "Results Per Page: 10 25 50 100" at bounding box center [784, 572] width 886 height 62
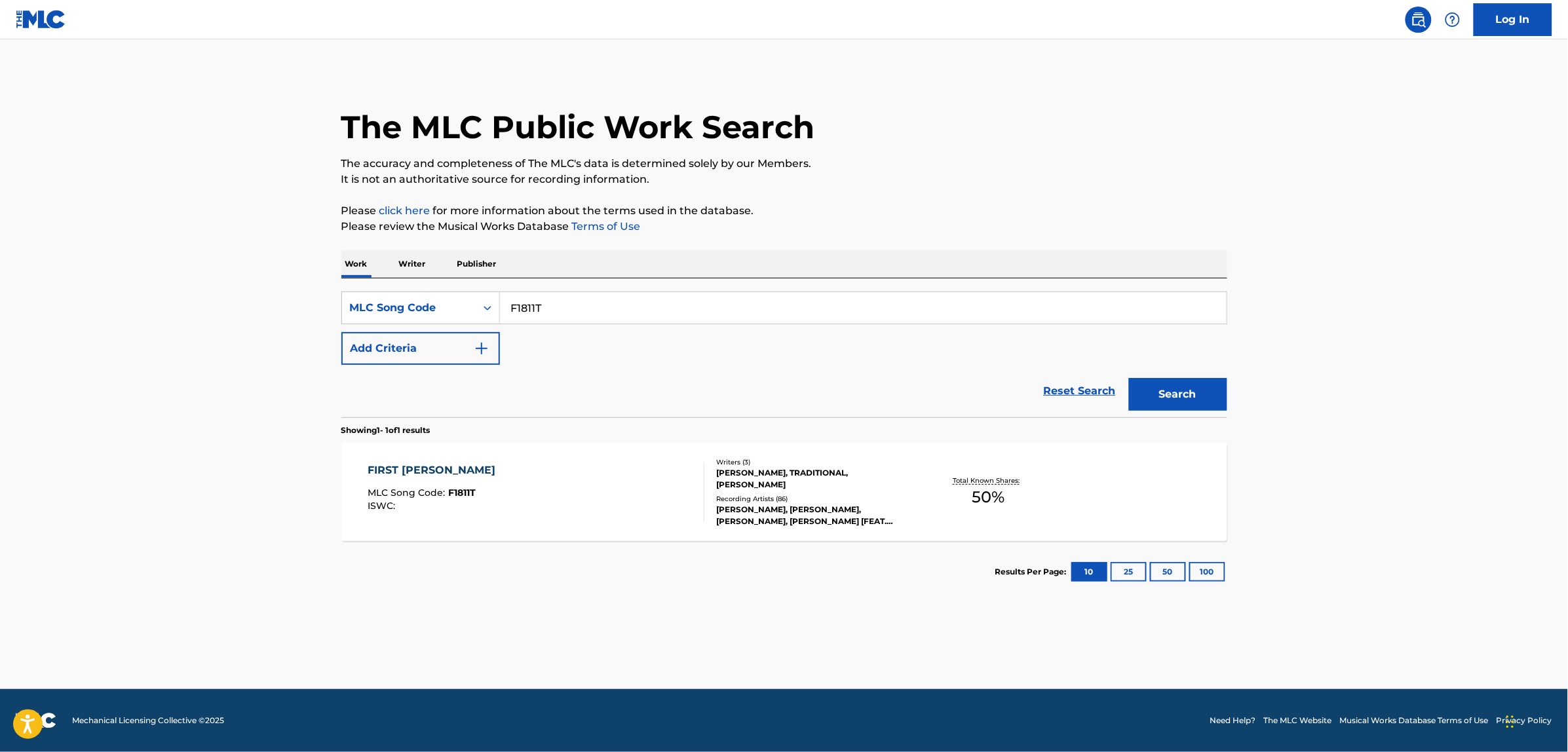
click at [634, 462] on div "FIRST [DATE] MLC Song Code : F1811T ISWC :" at bounding box center [536, 491] width 337 height 59
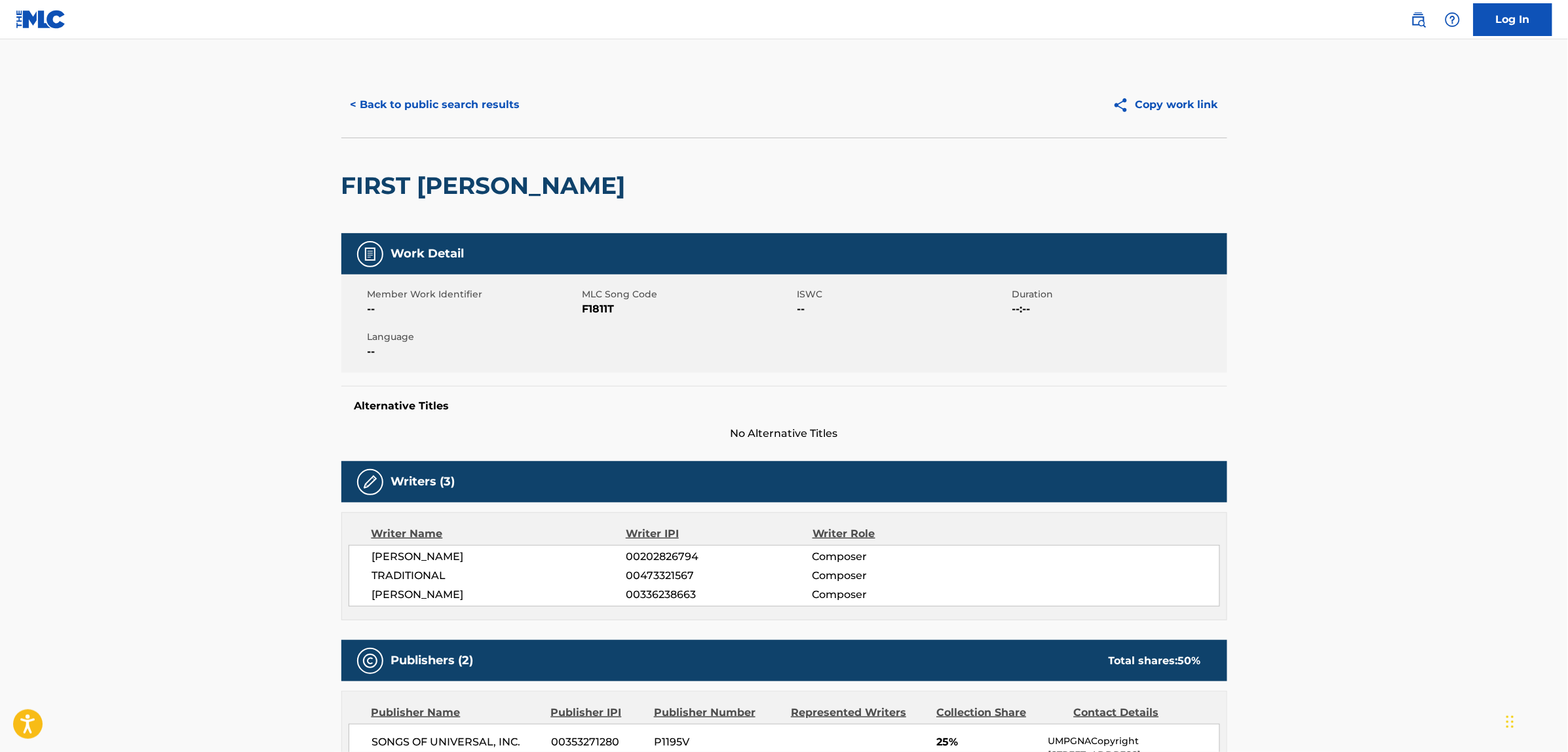
click at [429, 550] on span "[PERSON_NAME]" at bounding box center [498, 557] width 254 height 16
copy div "[PERSON_NAME]"
click at [484, 113] on button "< Back to public search results" at bounding box center [435, 105] width 188 height 33
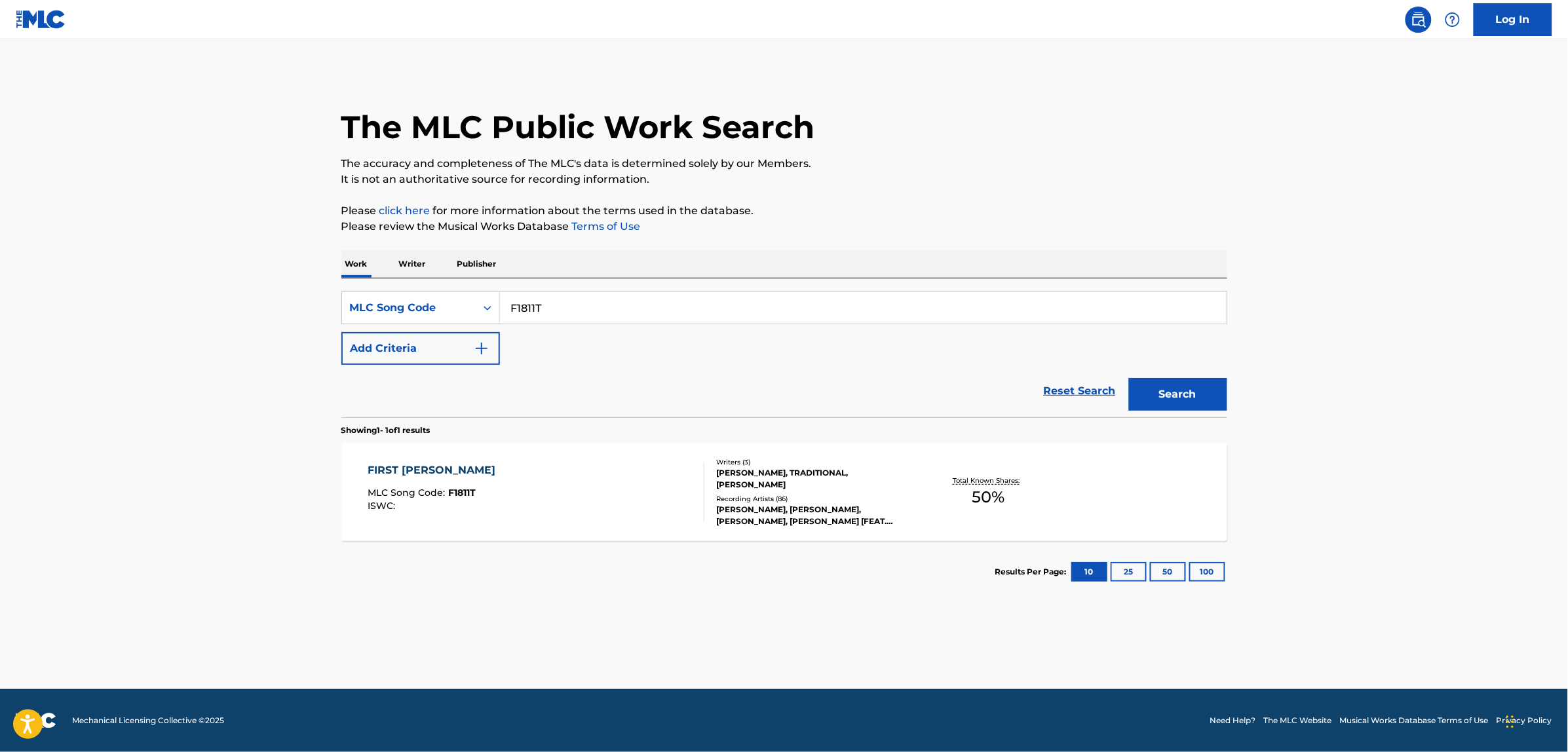
click at [1048, 391] on link "Reset Search" at bounding box center [1080, 390] width 85 height 29
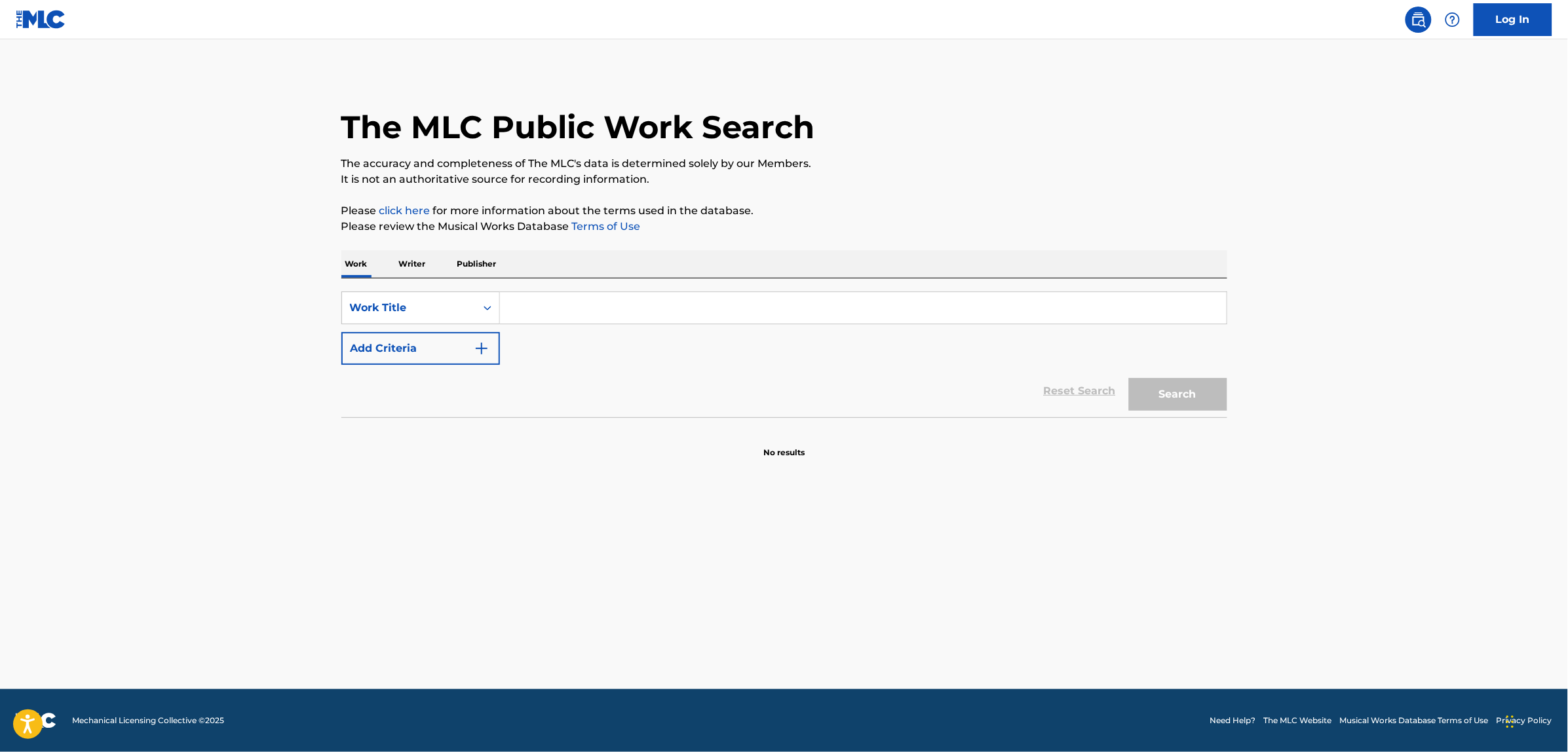
click at [565, 297] on input "Search Form" at bounding box center [863, 308] width 727 height 31
paste input "A69064"
type input "A69064"
click at [1129, 378] on button "Search" at bounding box center [1178, 394] width 98 height 33
click at [424, 300] on div "Work Title" at bounding box center [409, 308] width 118 height 16
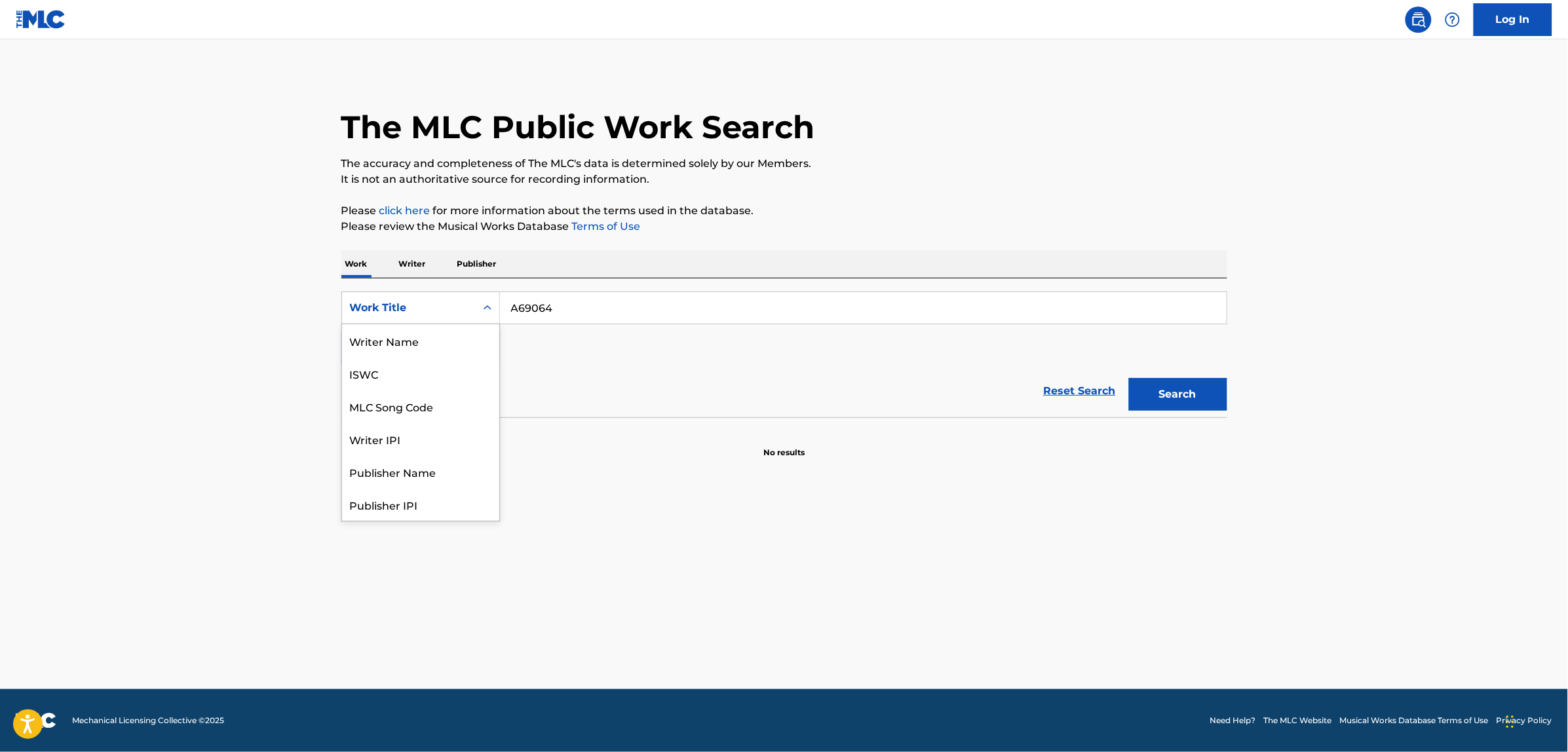
scroll to position [66, 0]
drag, startPoint x: 441, startPoint y: 340, endPoint x: 552, endPoint y: 330, distance: 111.4
click at [462, 340] on div "MLC Song Code" at bounding box center [420, 340] width 157 height 33
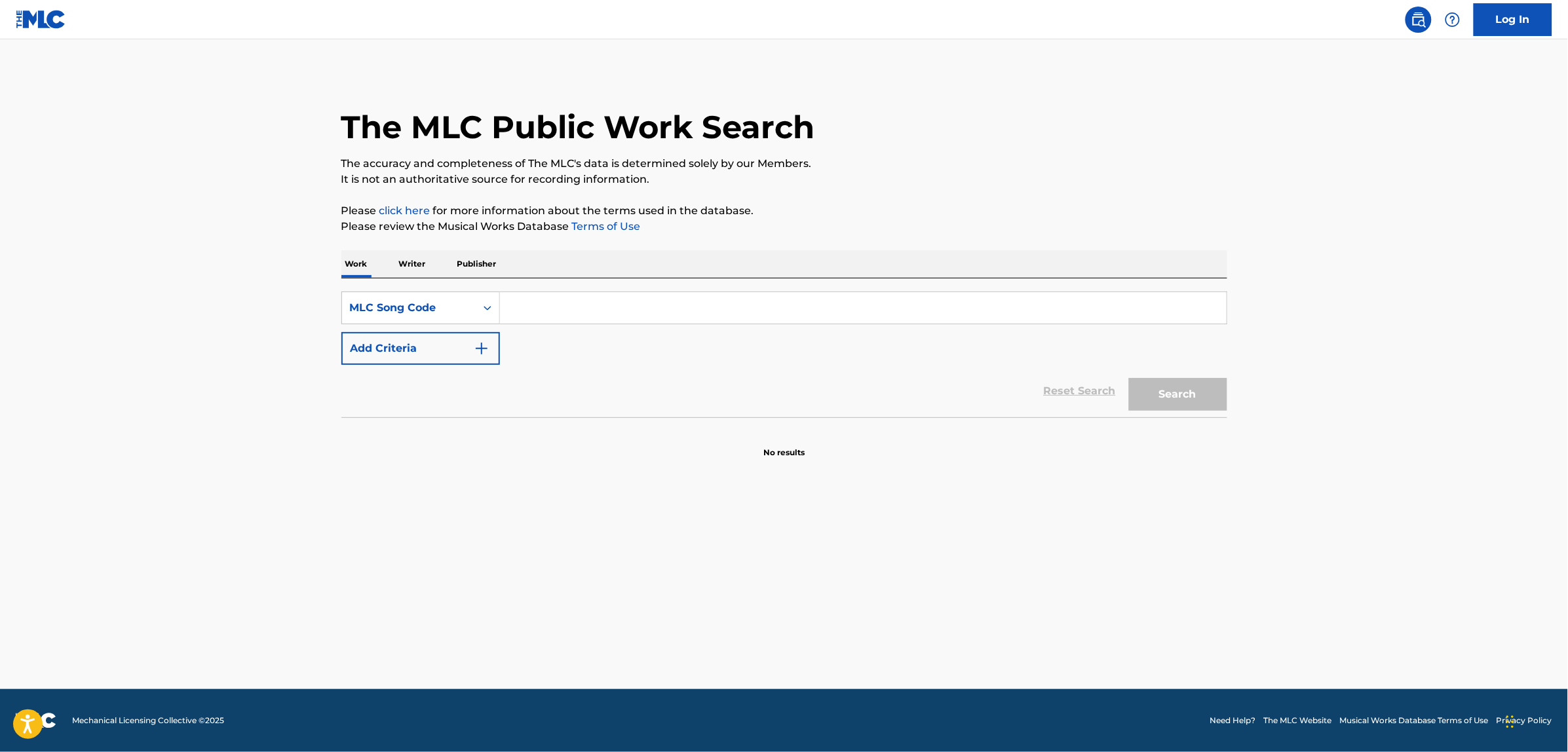
click at [564, 310] on input "Search Form" at bounding box center [863, 308] width 727 height 31
paste input "A69064"
type input "A69064"
click at [1129, 378] on button "Search" at bounding box center [1178, 394] width 98 height 33
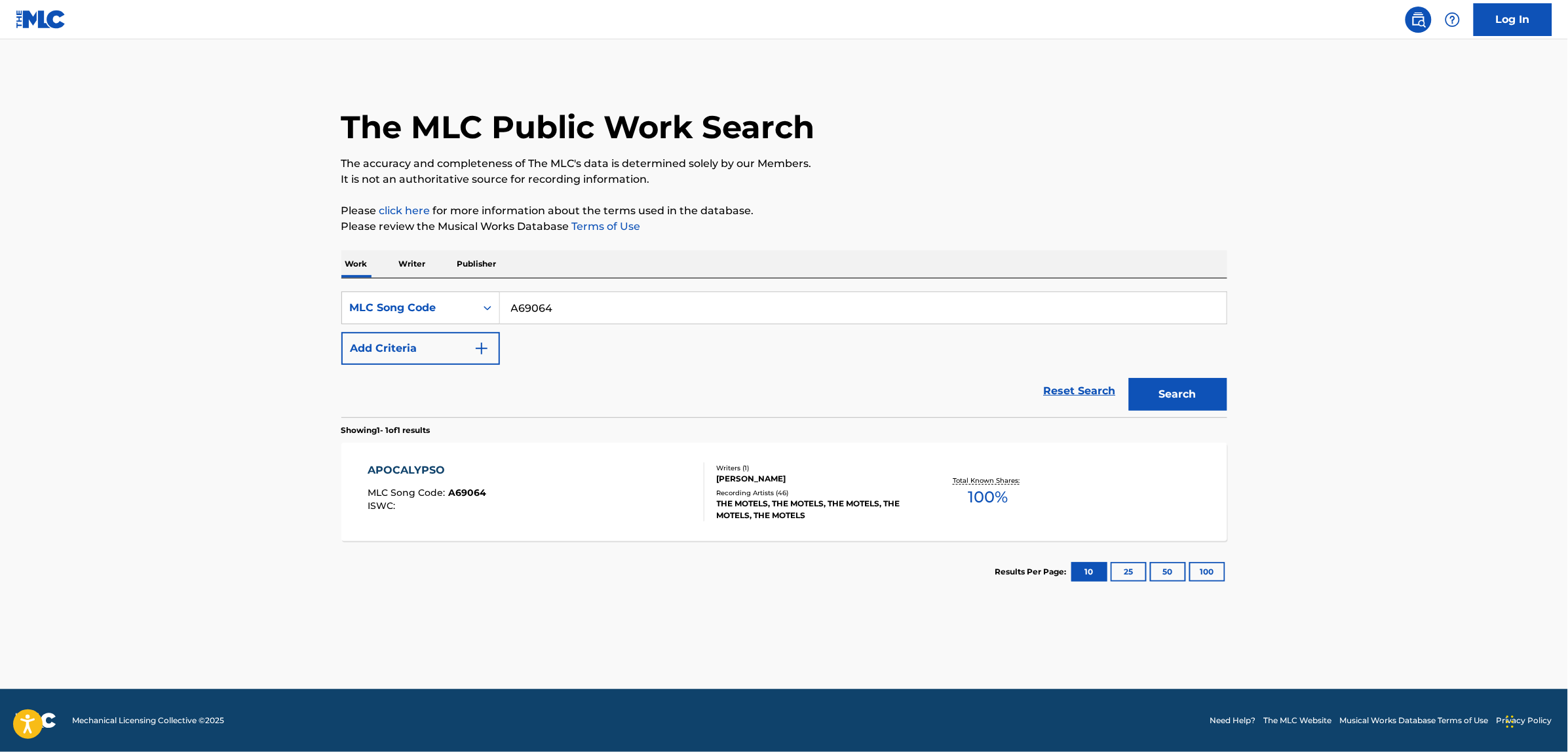
click at [538, 511] on div "APOCALYPSO MLC Song Code : A69064 ISWC :" at bounding box center [536, 491] width 337 height 59
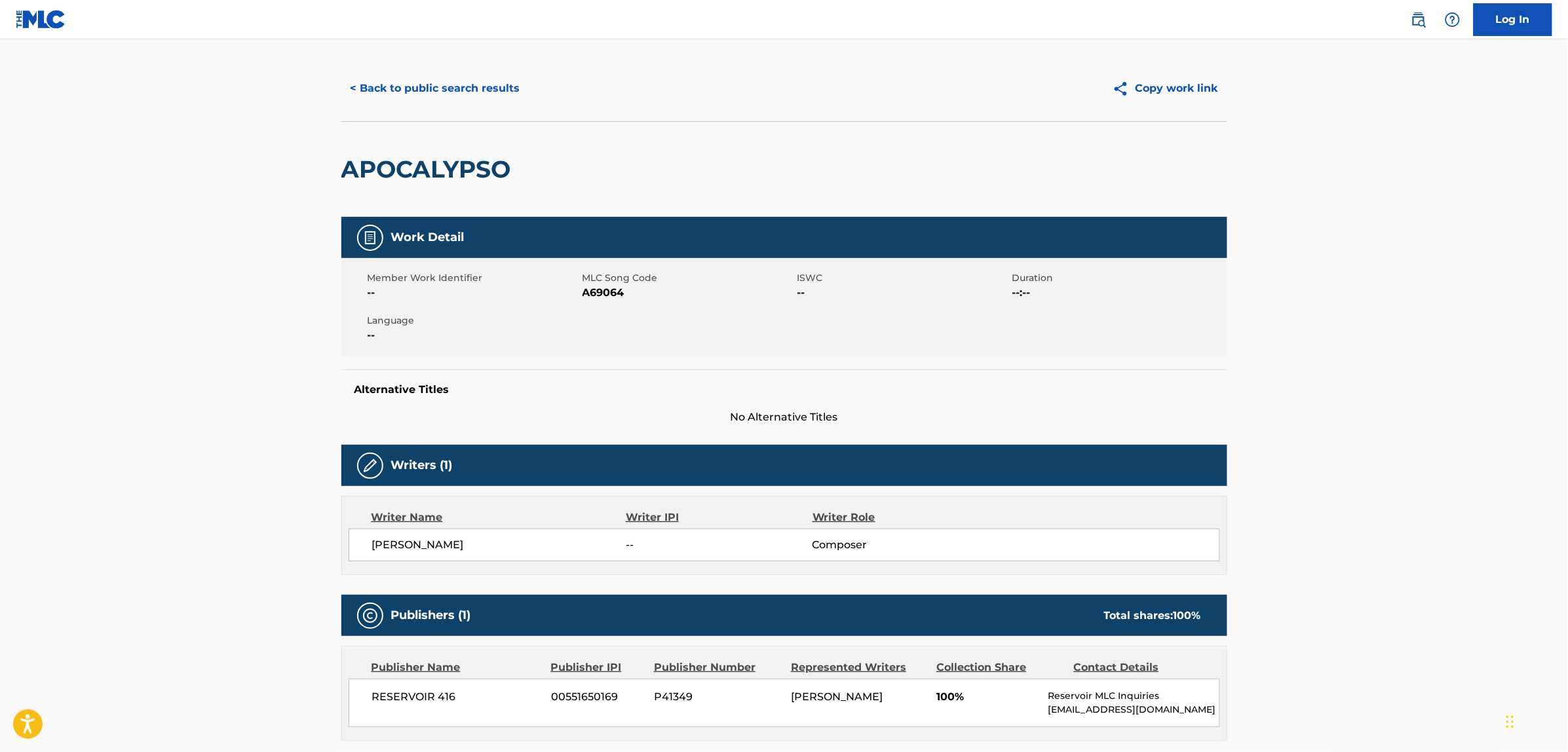
scroll to position [14, 0]
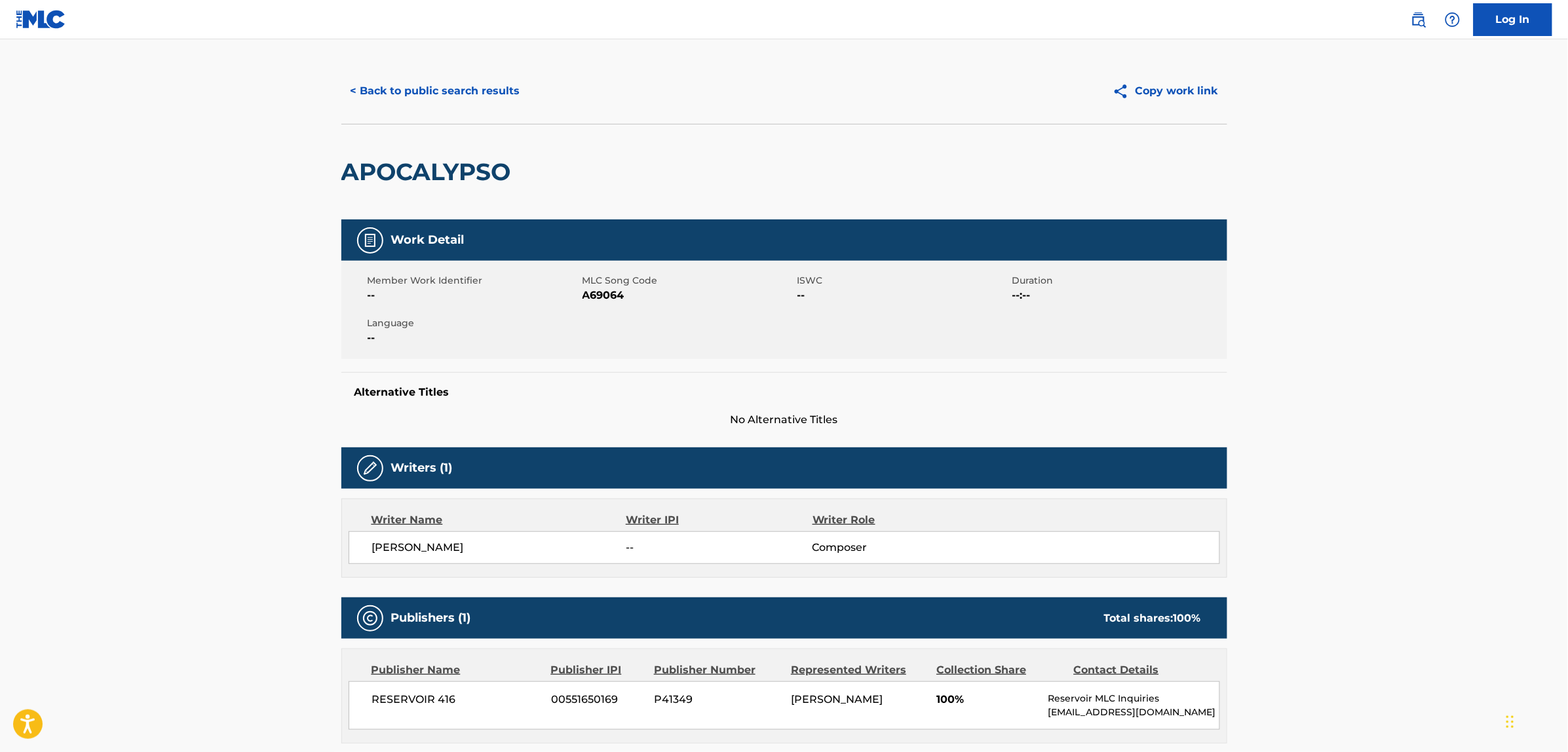
click at [395, 547] on span "[PERSON_NAME]" at bounding box center [498, 547] width 254 height 16
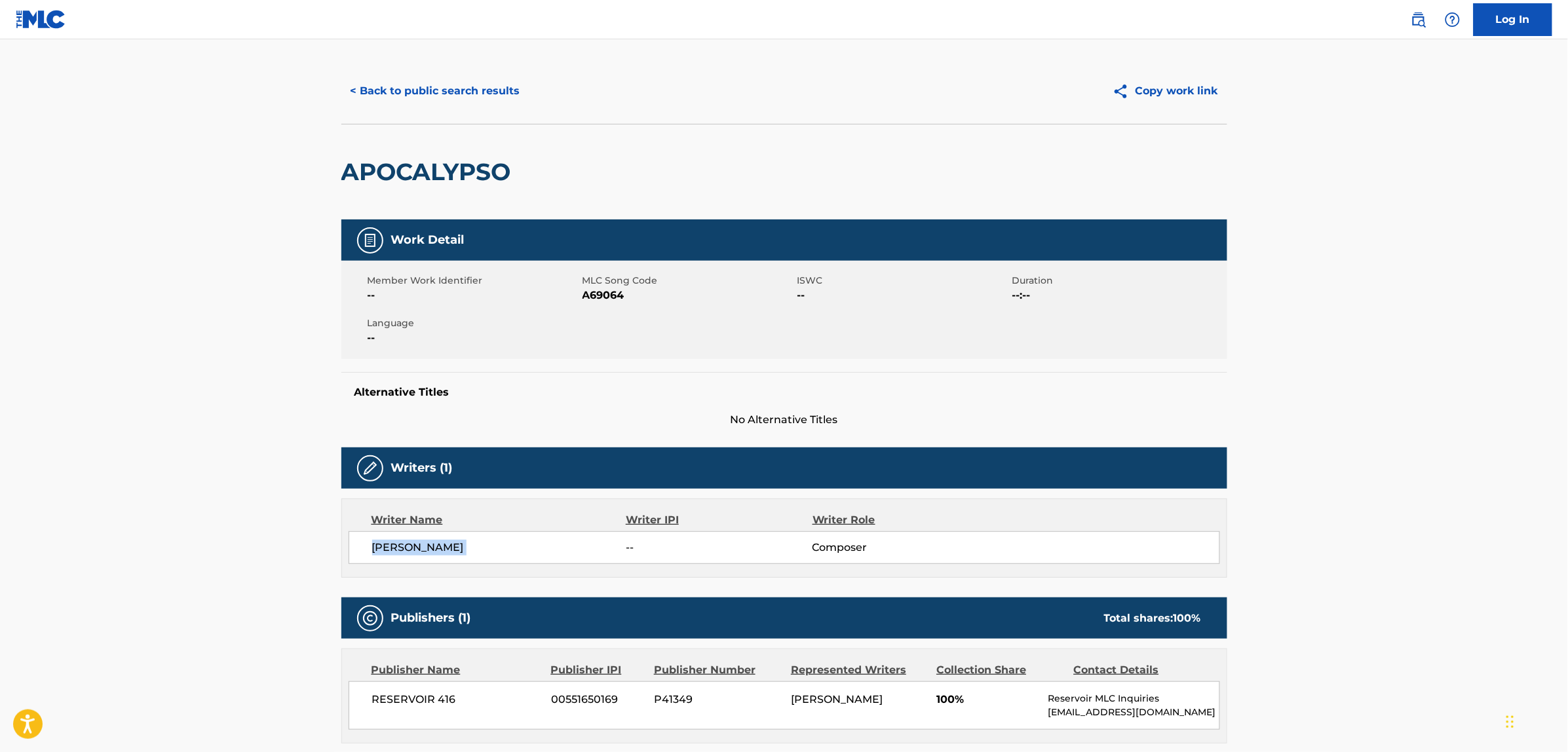
click at [477, 90] on button "< Back to public search results" at bounding box center [435, 91] width 188 height 33
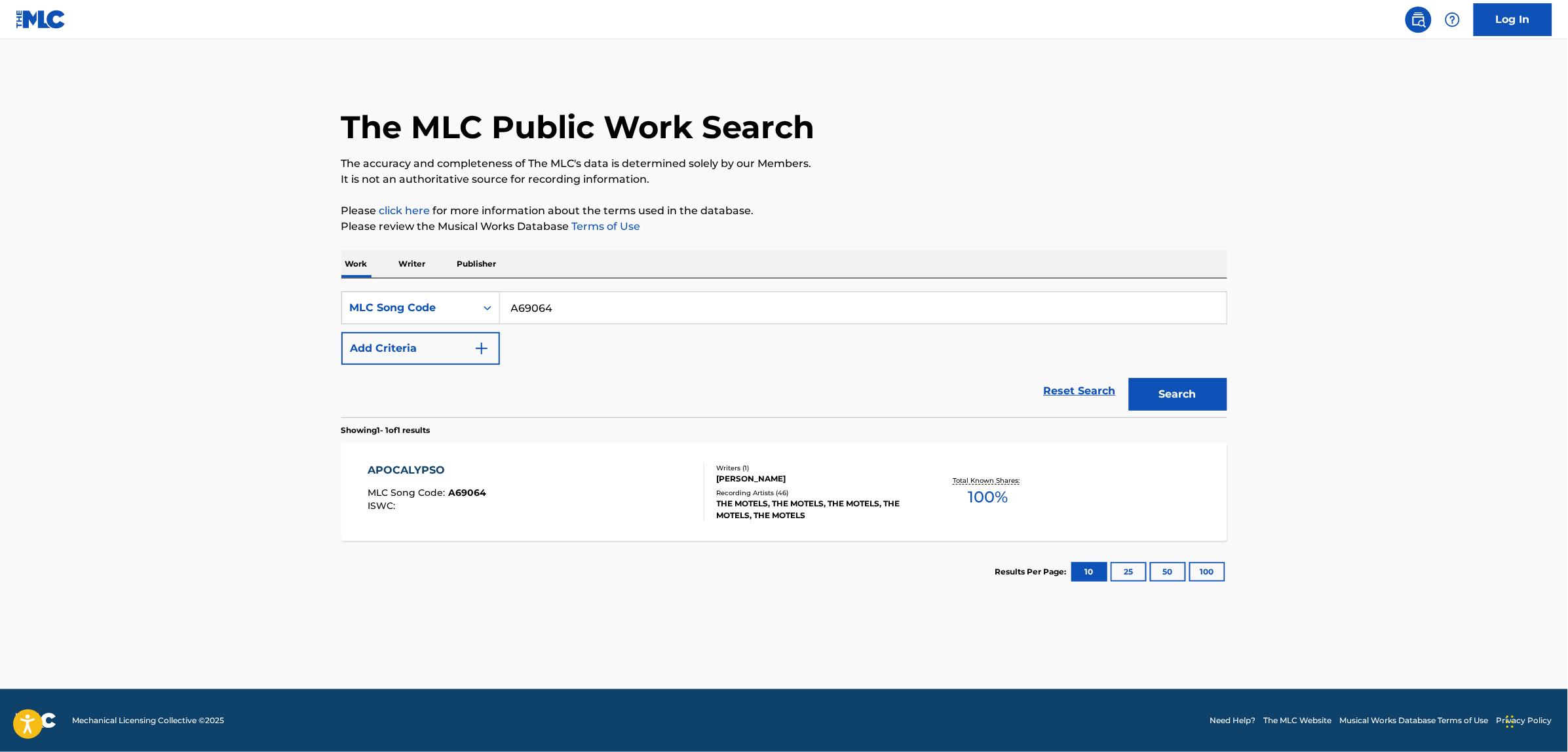
click at [1074, 383] on link "Reset Search" at bounding box center [1080, 390] width 85 height 29
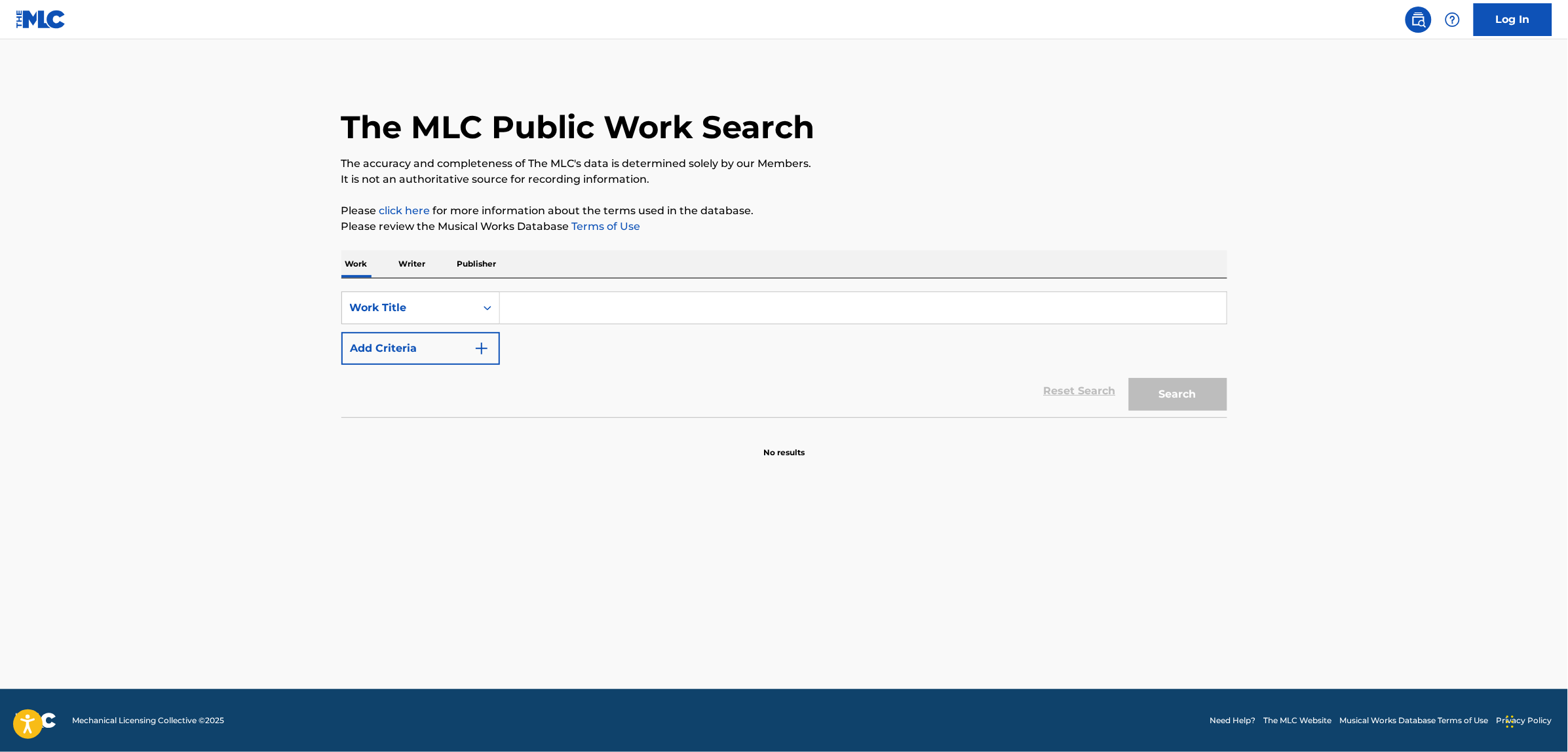
click at [453, 334] on button "Add Criteria" at bounding box center [420, 348] width 159 height 33
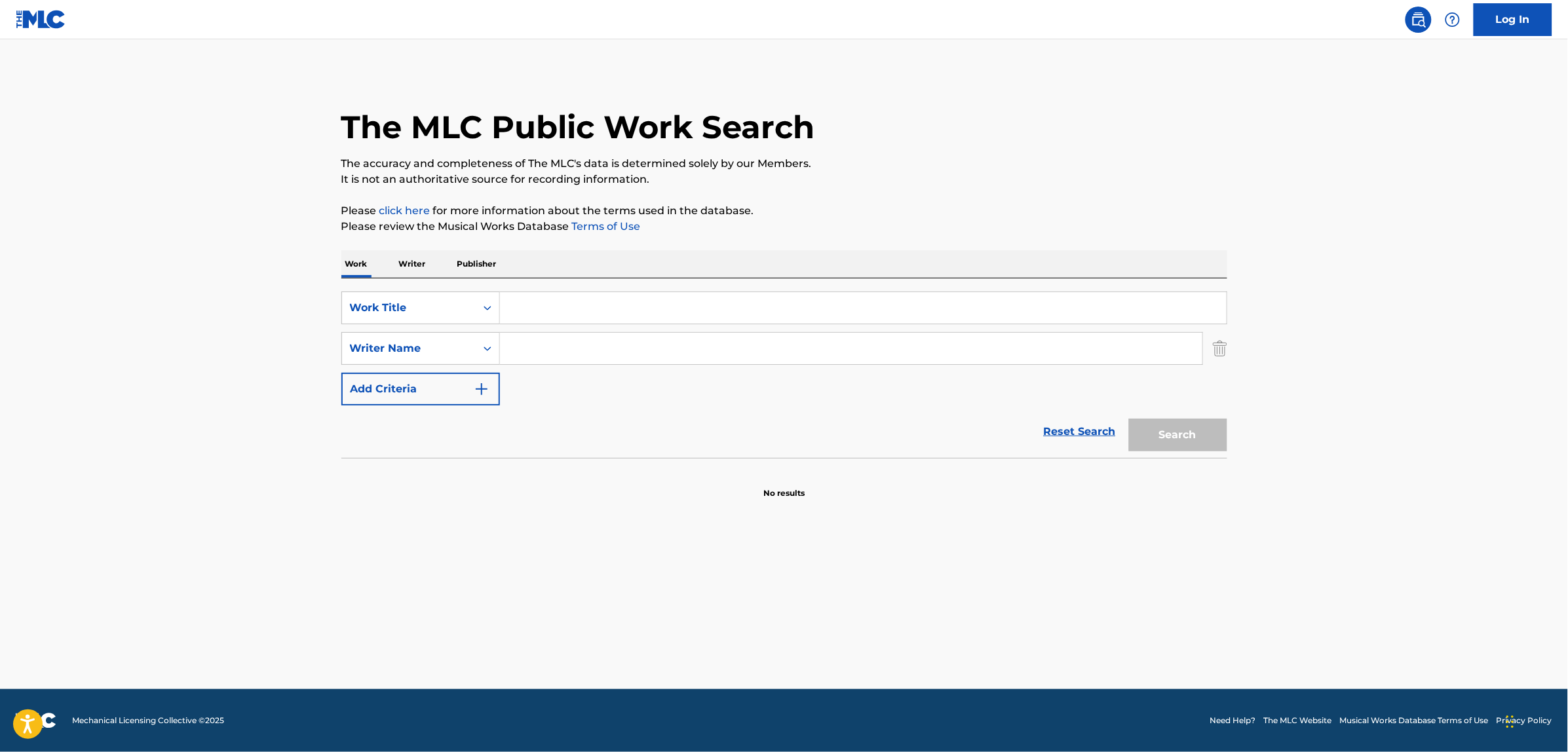
click at [565, 357] on input "Search Form" at bounding box center [851, 348] width 702 height 31
paste input "[PERSON_NAME]"
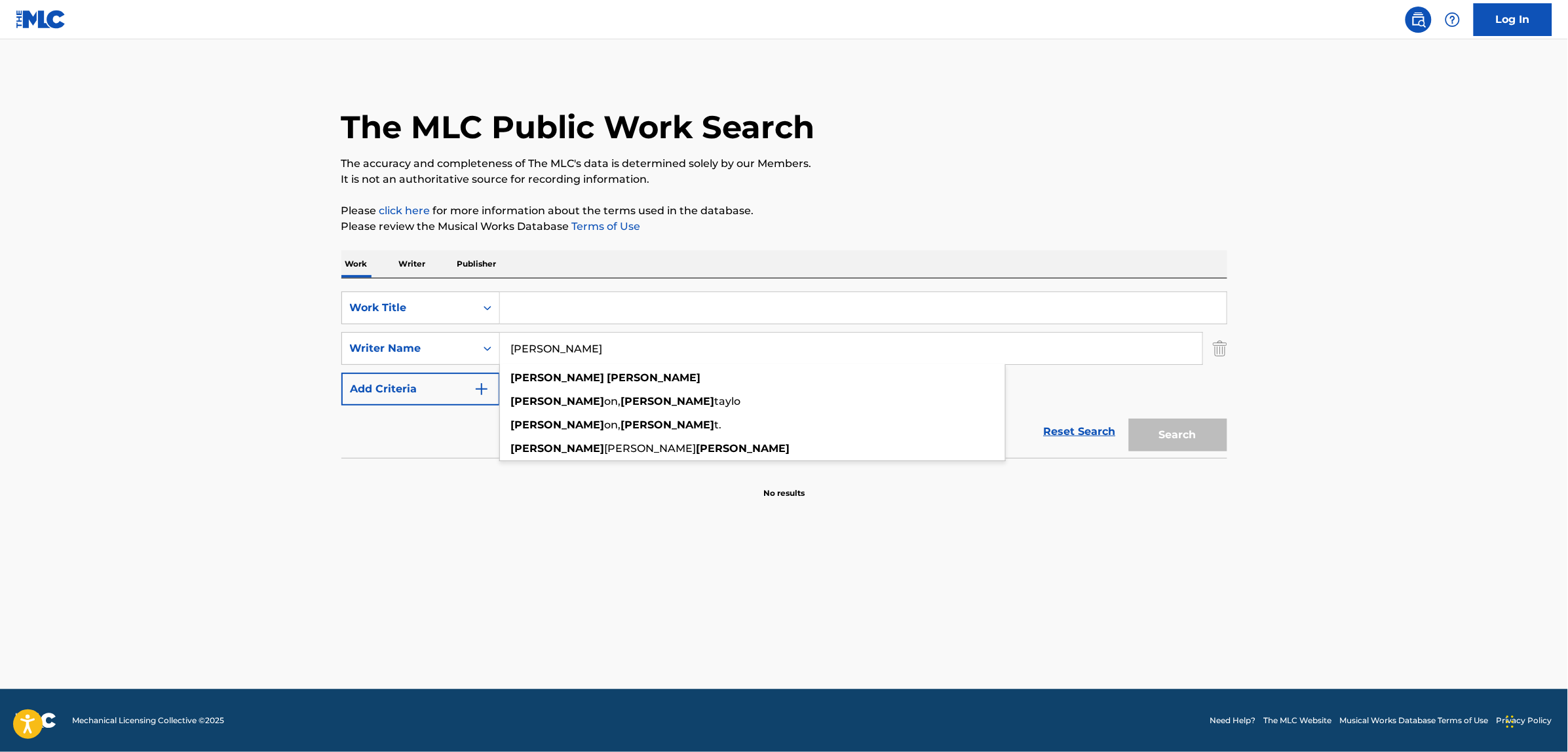
type input "[PERSON_NAME]"
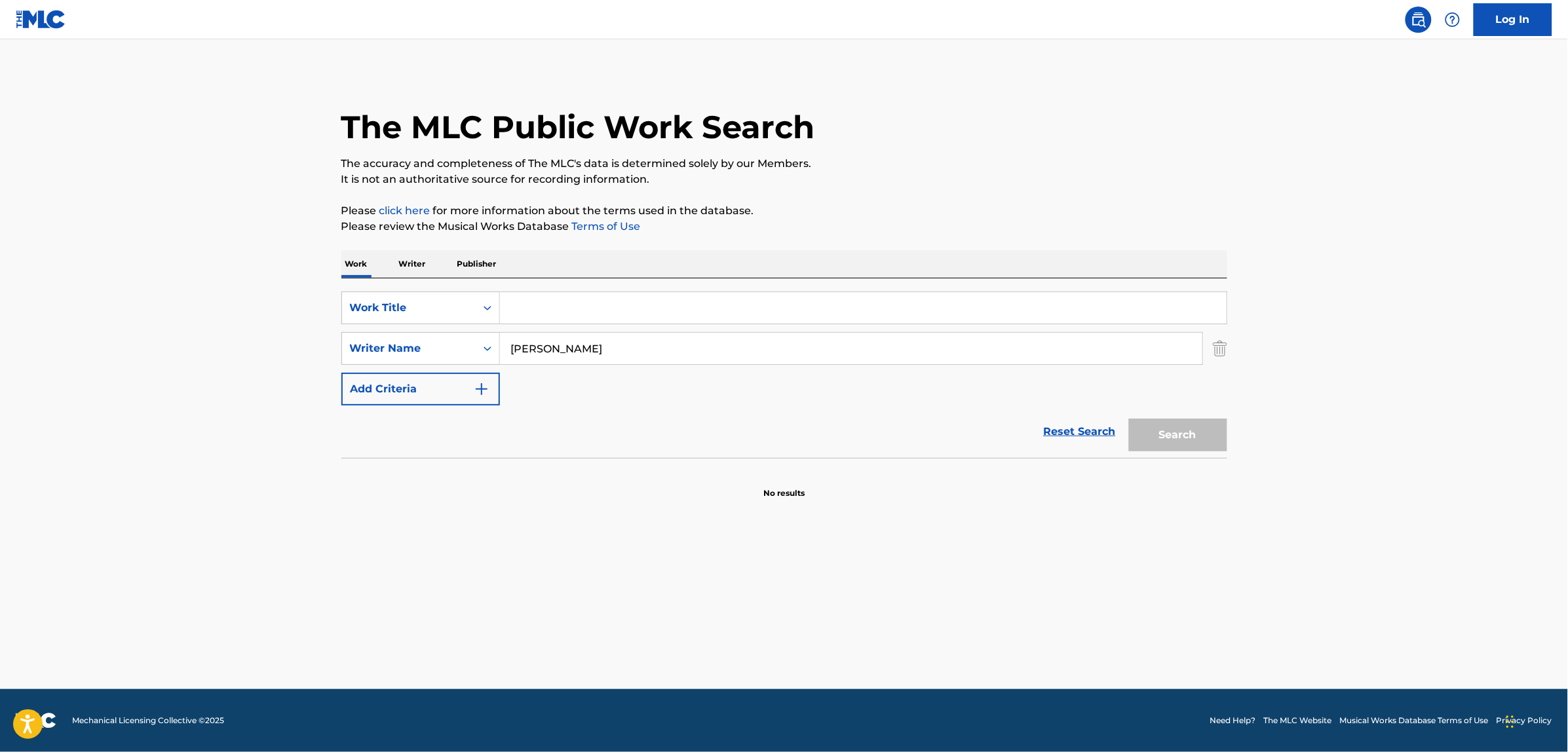
paste input "Schneekin"
type input "Schneekin"
click at [1129, 419] on button "Search" at bounding box center [1178, 435] width 98 height 33
click at [1089, 433] on link "Reset Search" at bounding box center [1080, 431] width 85 height 29
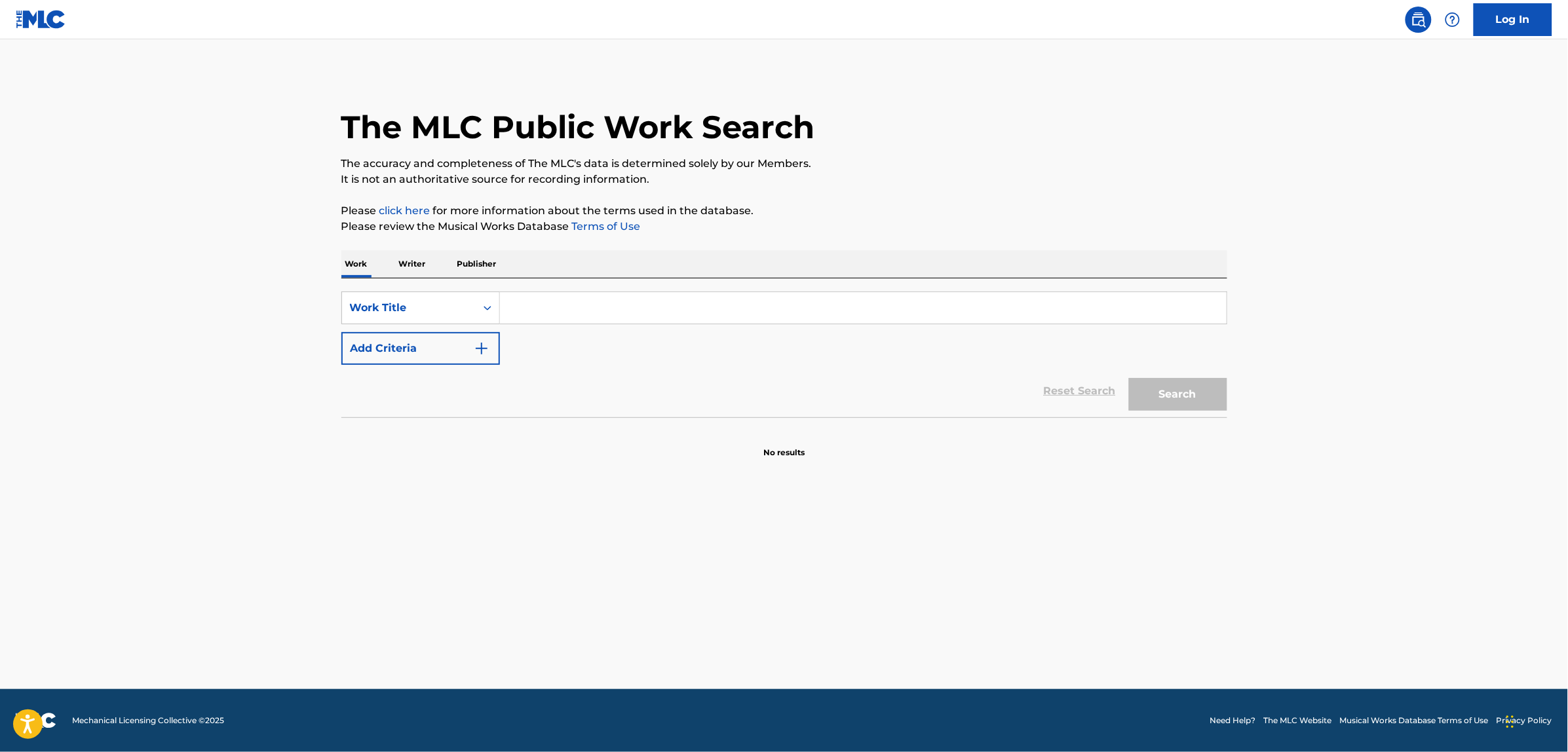
click at [599, 313] on input "Search Form" at bounding box center [863, 308] width 727 height 31
paste input "A69064"
type input "A69064"
click at [1129, 378] on button "Search" at bounding box center [1178, 394] width 98 height 33
click at [424, 308] on div "Work Title" at bounding box center [409, 308] width 118 height 16
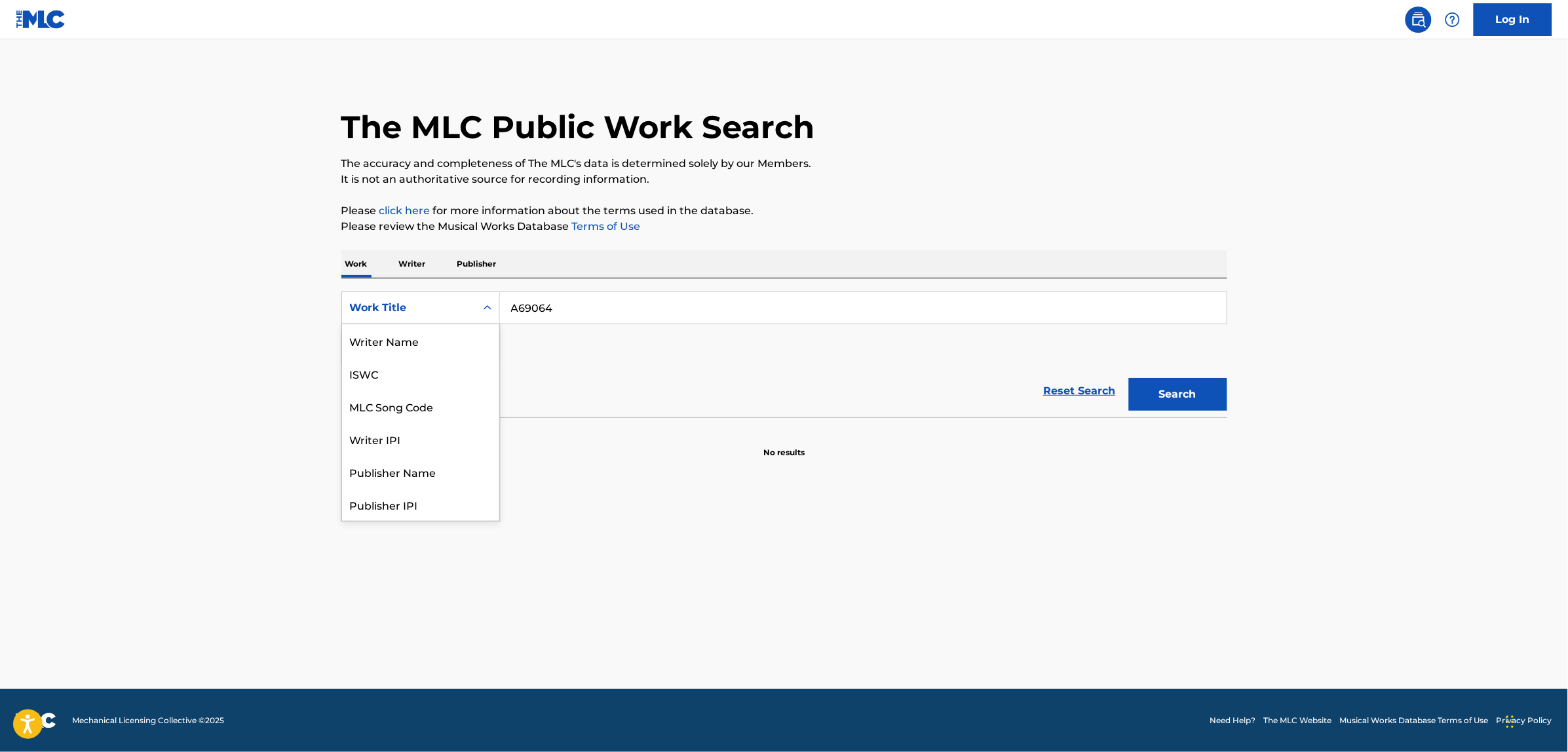
scroll to position [66, 0]
click at [443, 335] on div "MLC Song Code" at bounding box center [420, 340] width 157 height 33
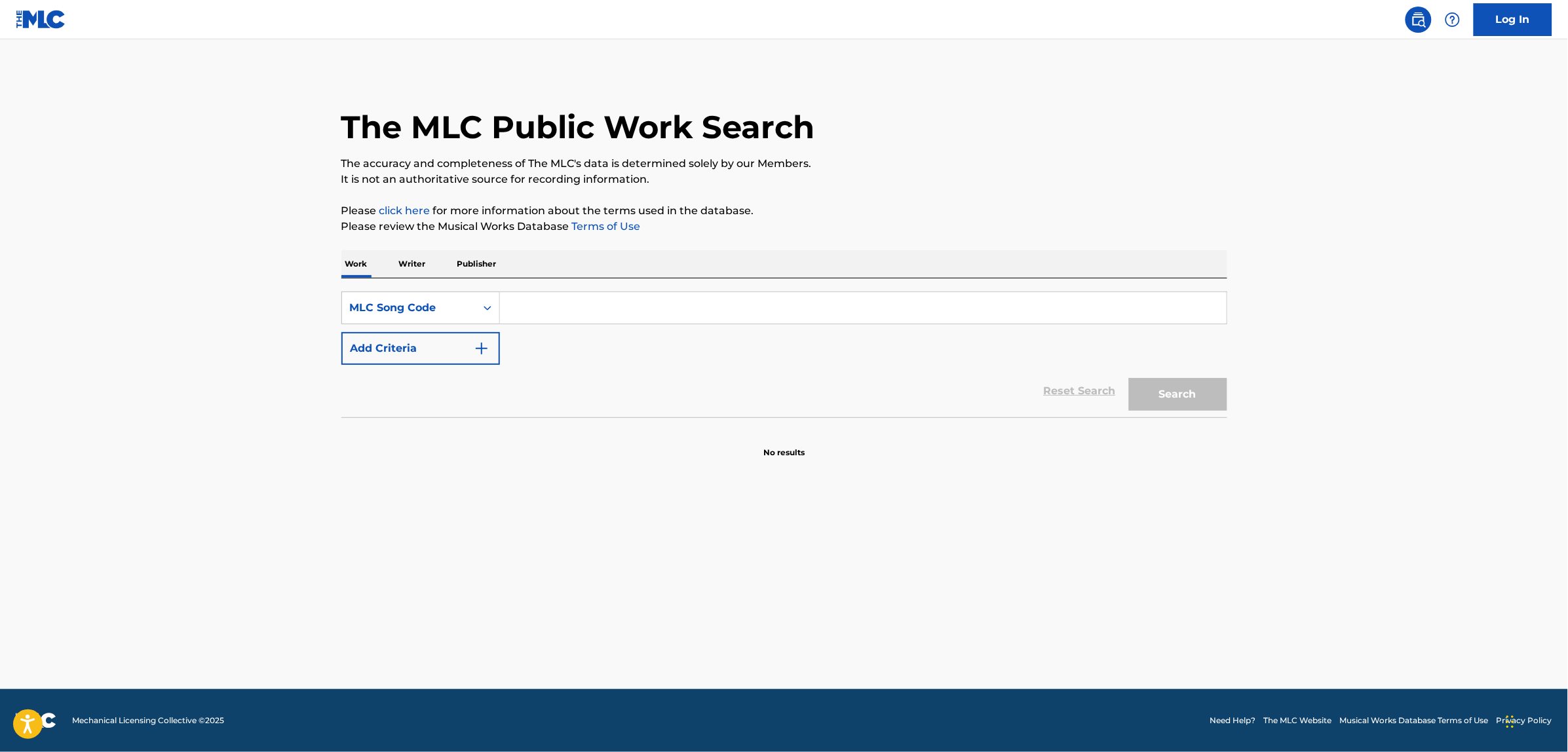
click at [530, 311] on input "Search Form" at bounding box center [863, 308] width 727 height 31
paste input "A69064"
type input "A69064"
click at [1129, 378] on button "Search" at bounding box center [1178, 394] width 98 height 33
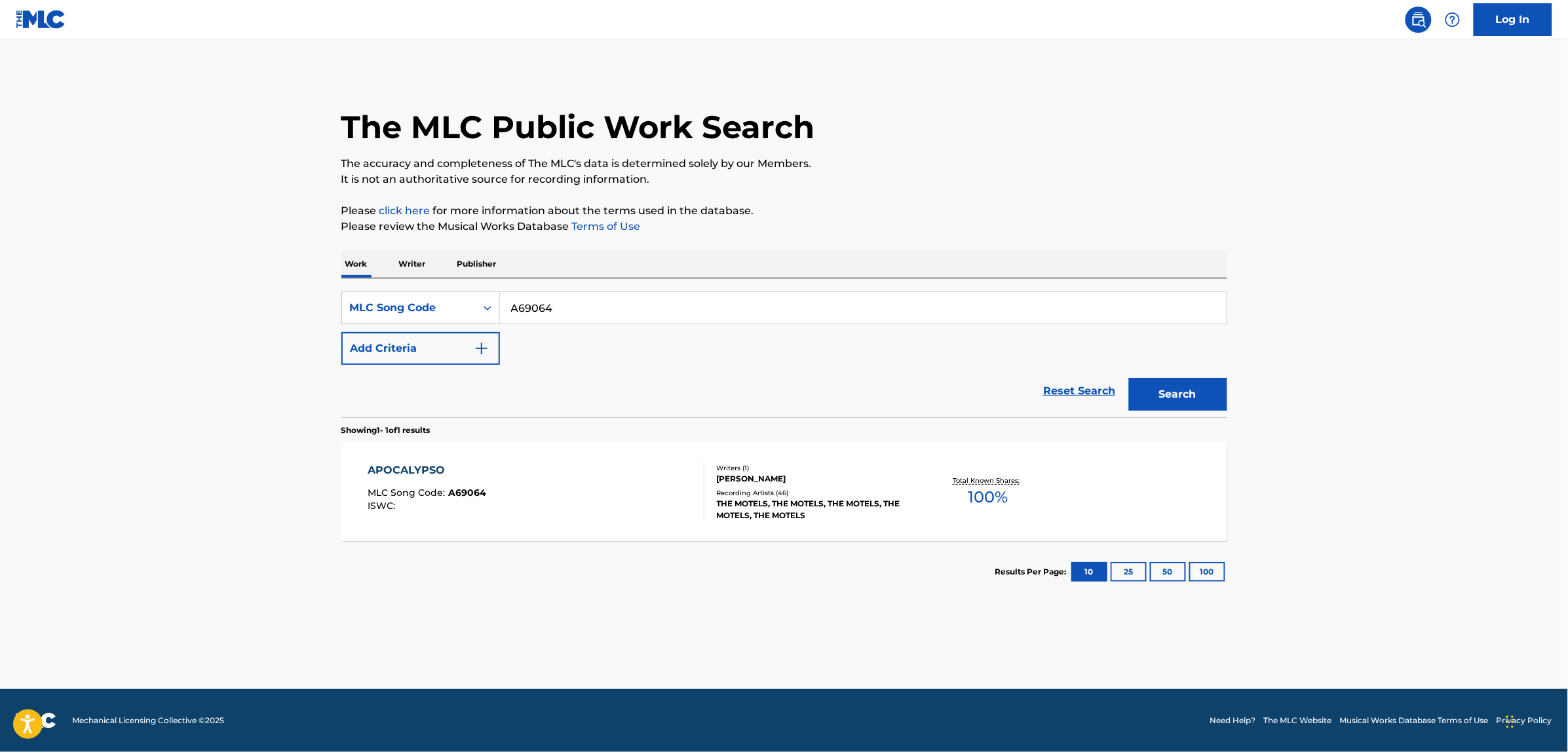
click at [648, 472] on div "APOCALYPSO MLC Song Code : A69064 ISWC :" at bounding box center [536, 491] width 337 height 59
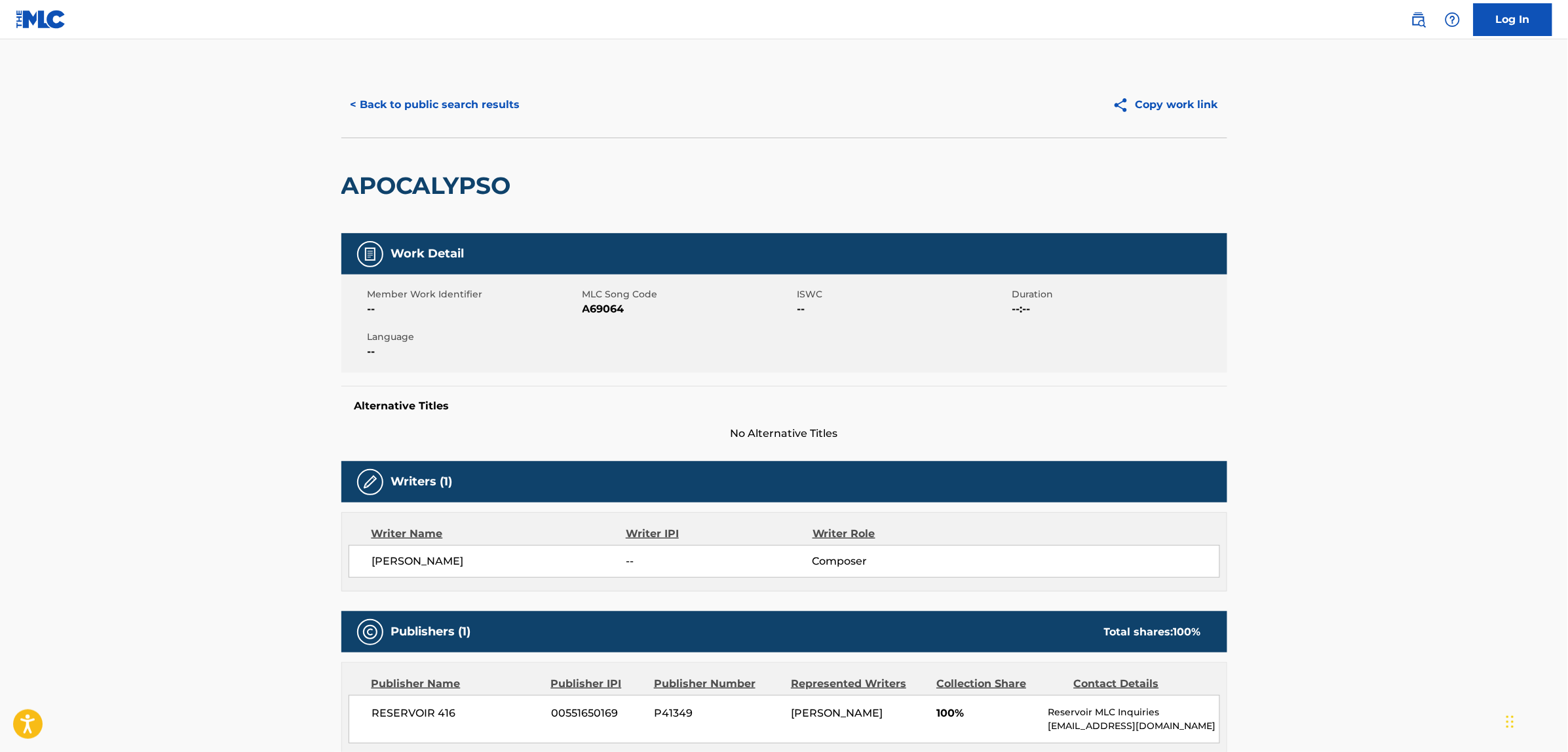
click at [443, 102] on button "< Back to public search results" at bounding box center [435, 105] width 188 height 33
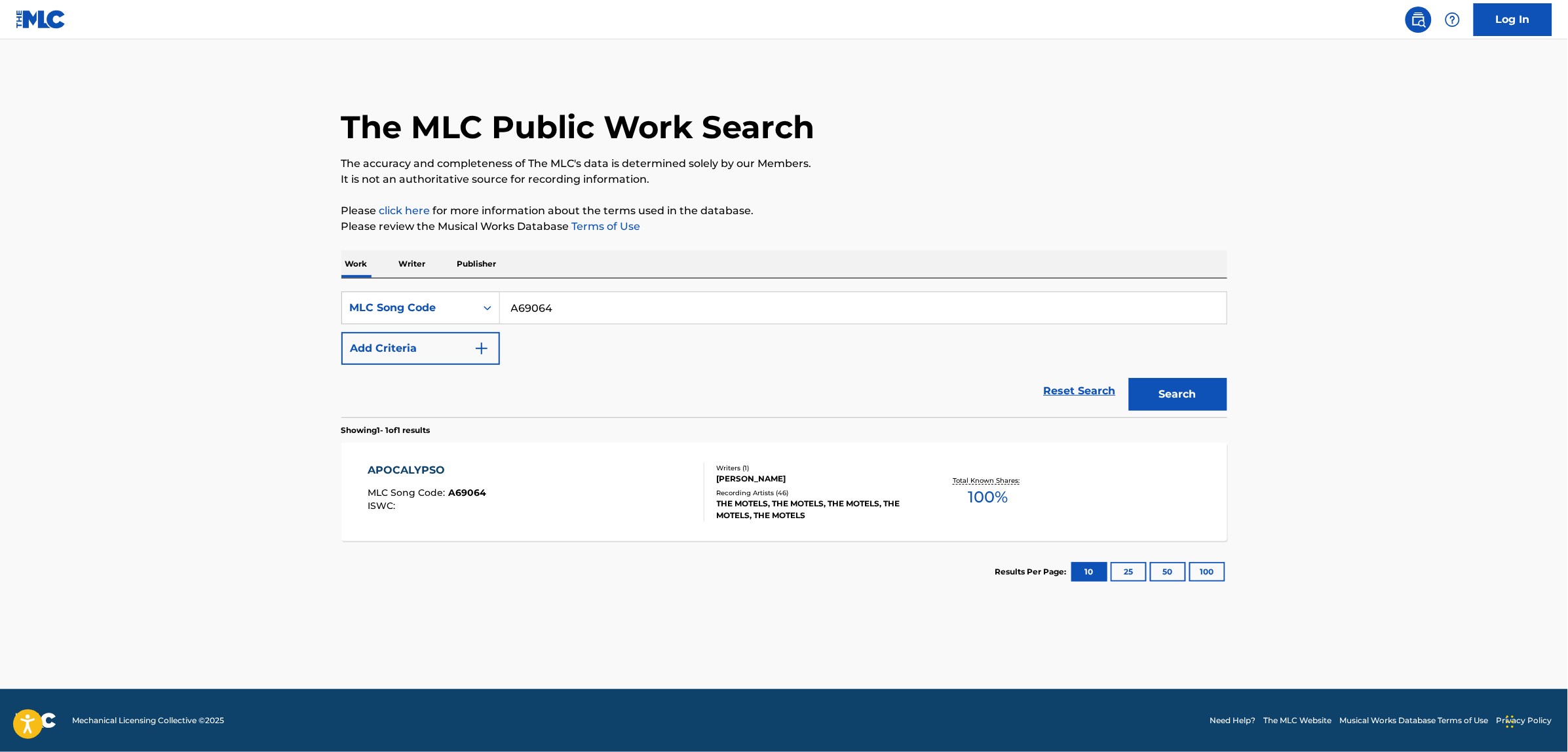
drag, startPoint x: 1055, startPoint y: 391, endPoint x: 784, endPoint y: 347, distance: 274.5
click at [784, 347] on div "SearchWithCriteria41d273b8-3e44-48da-bc1d-12513c9a7d83 MLC Song Code A69064 Add…" at bounding box center [784, 328] width 886 height 73
click at [1095, 383] on link "Reset Search" at bounding box center [1080, 390] width 85 height 29
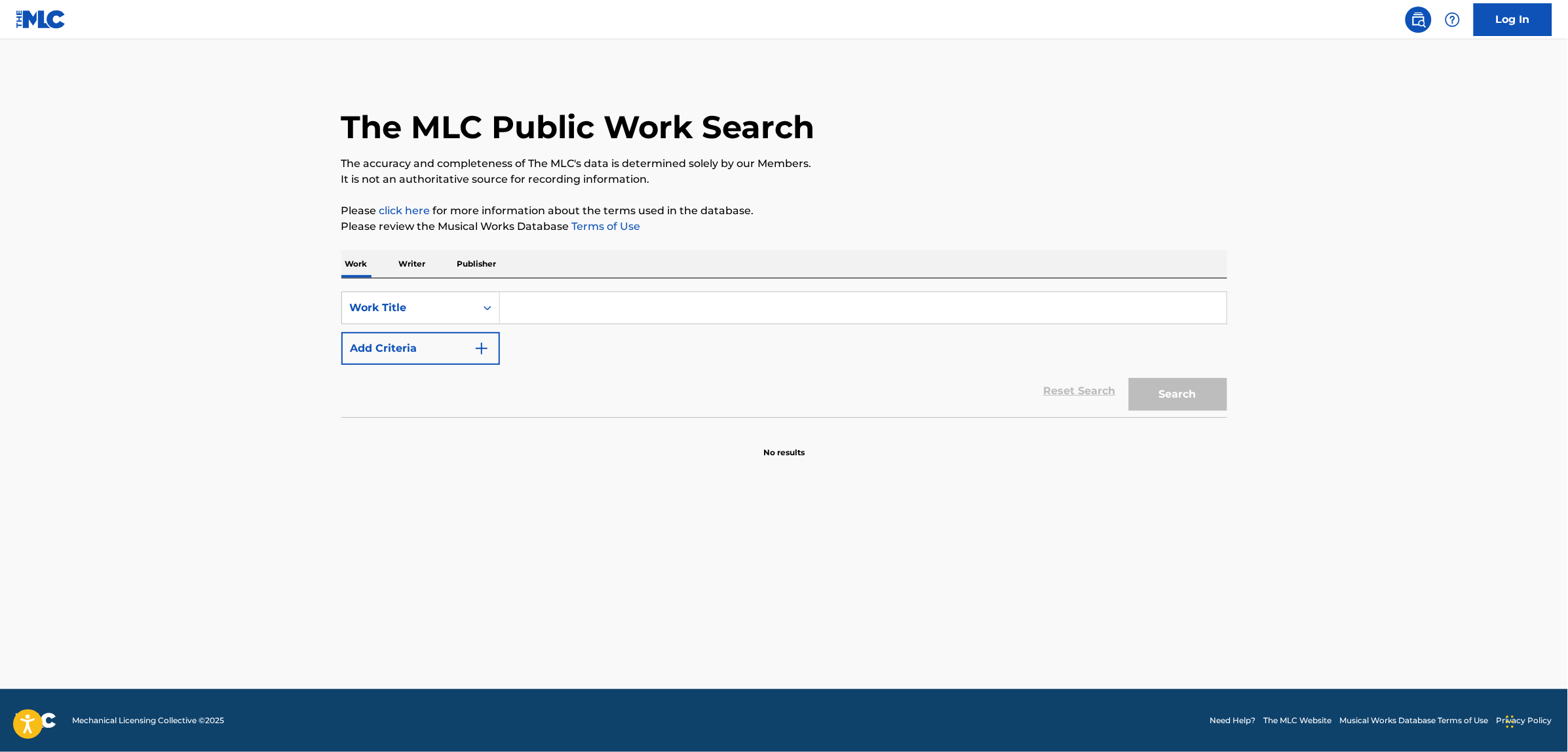
click at [585, 318] on input "Search Form" at bounding box center [863, 308] width 727 height 31
paste input "[DEMOGRAPHIC_DATA][PERSON_NAME] Reign Wherever the Sun"
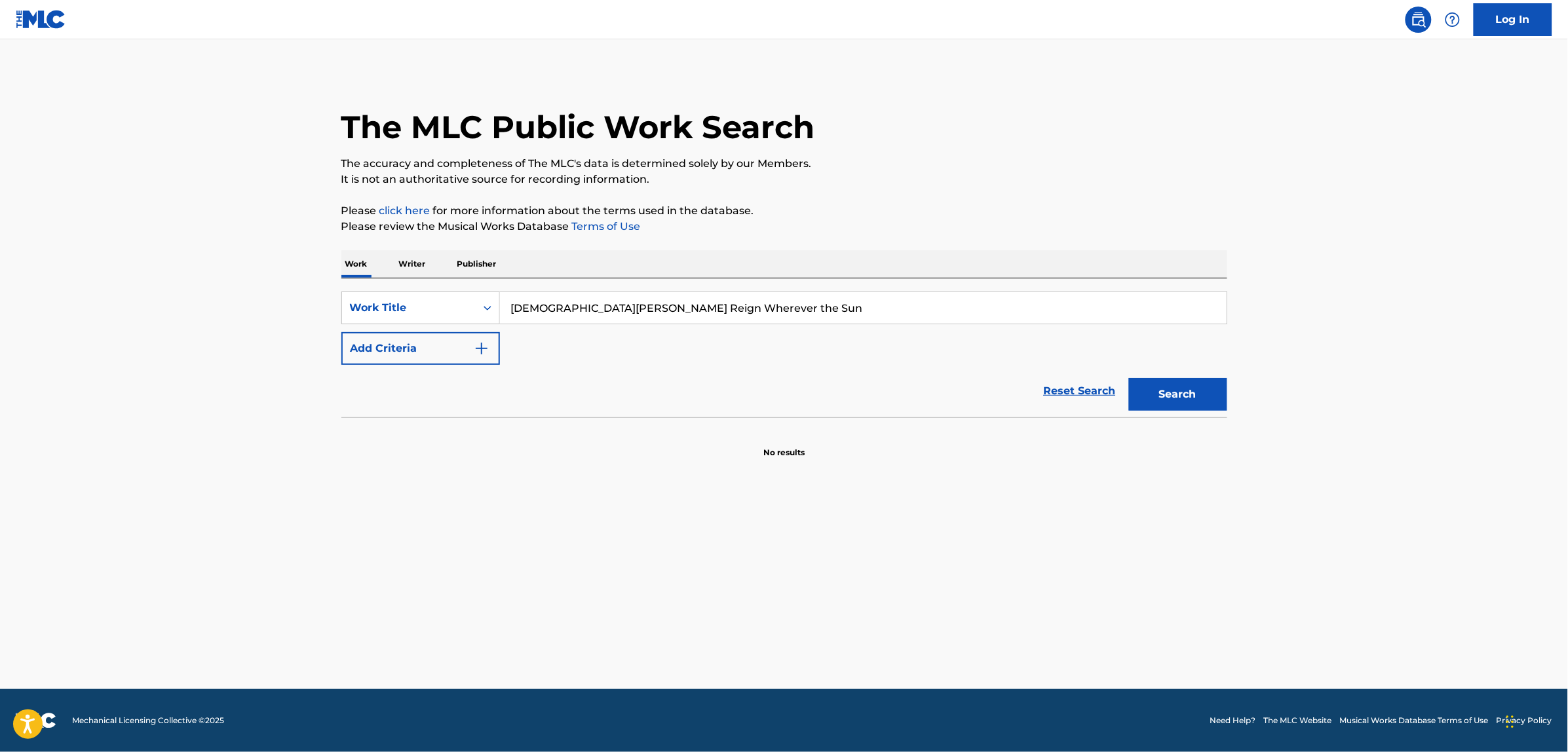
type input "[DEMOGRAPHIC_DATA][PERSON_NAME] Reign Wherever the Sun"
click at [1129, 378] on button "Search" at bounding box center [1178, 394] width 98 height 33
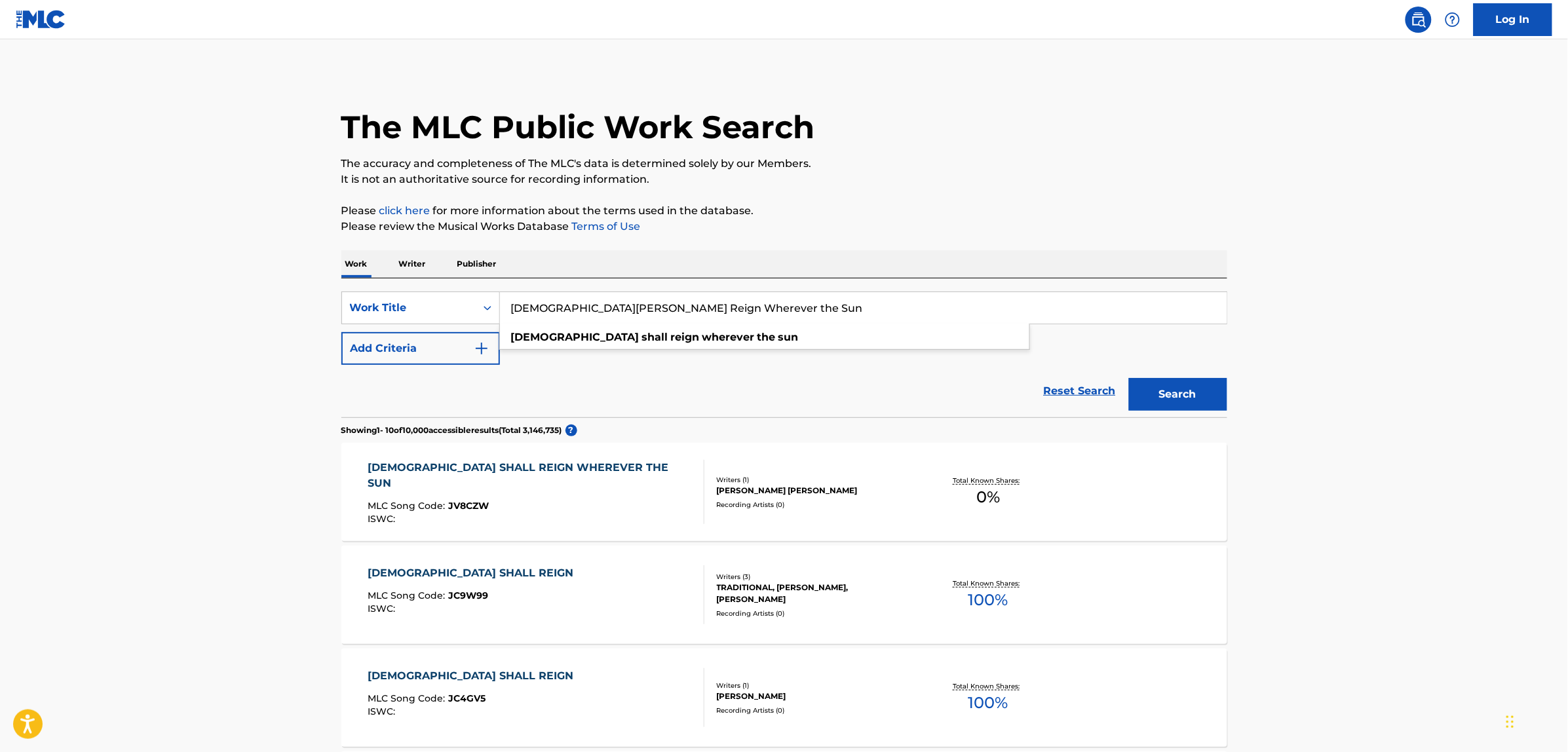
click at [591, 501] on div "MLC Song Code : JV8CZW" at bounding box center [530, 508] width 326 height 13
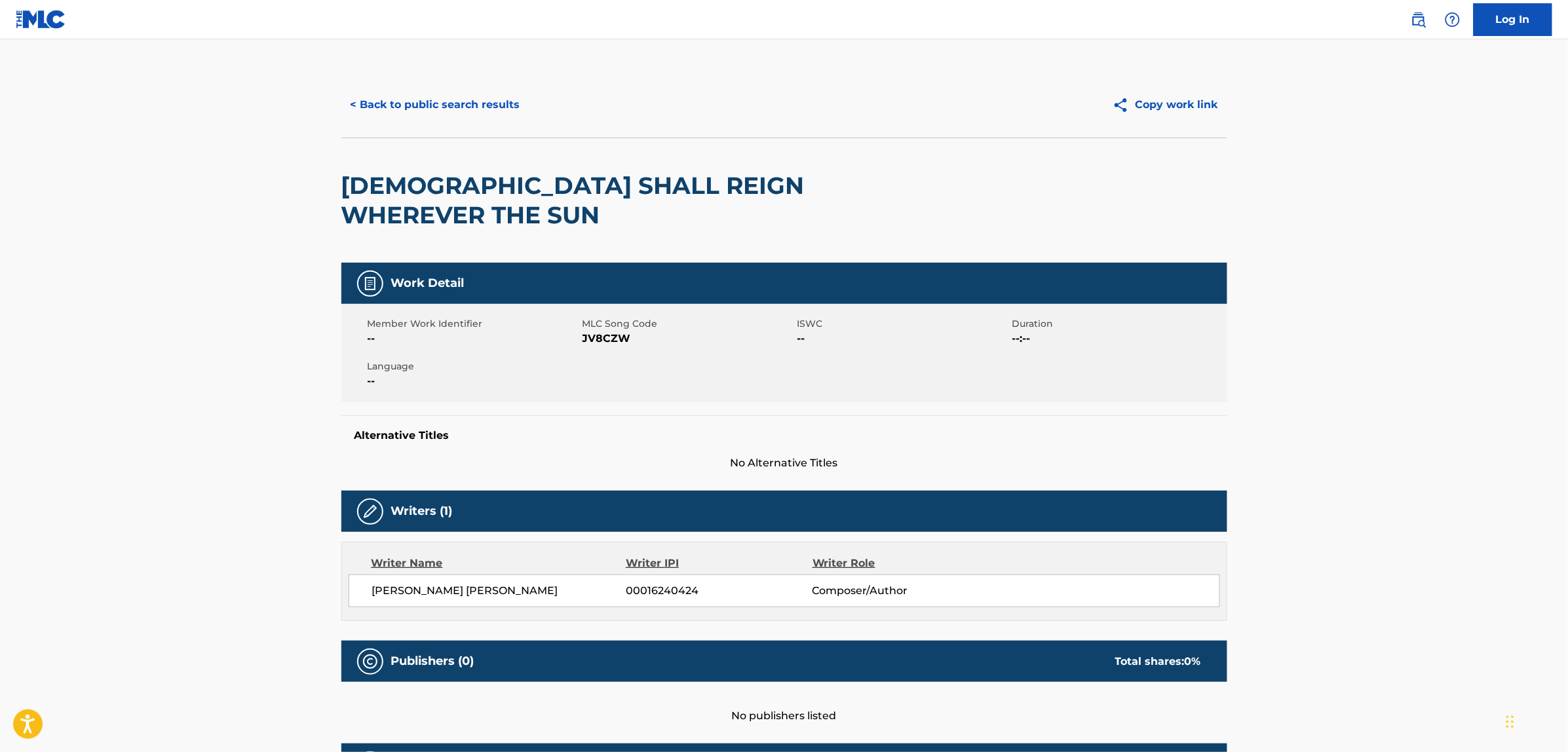
click at [408, 91] on button "< Back to public search results" at bounding box center [435, 105] width 188 height 33
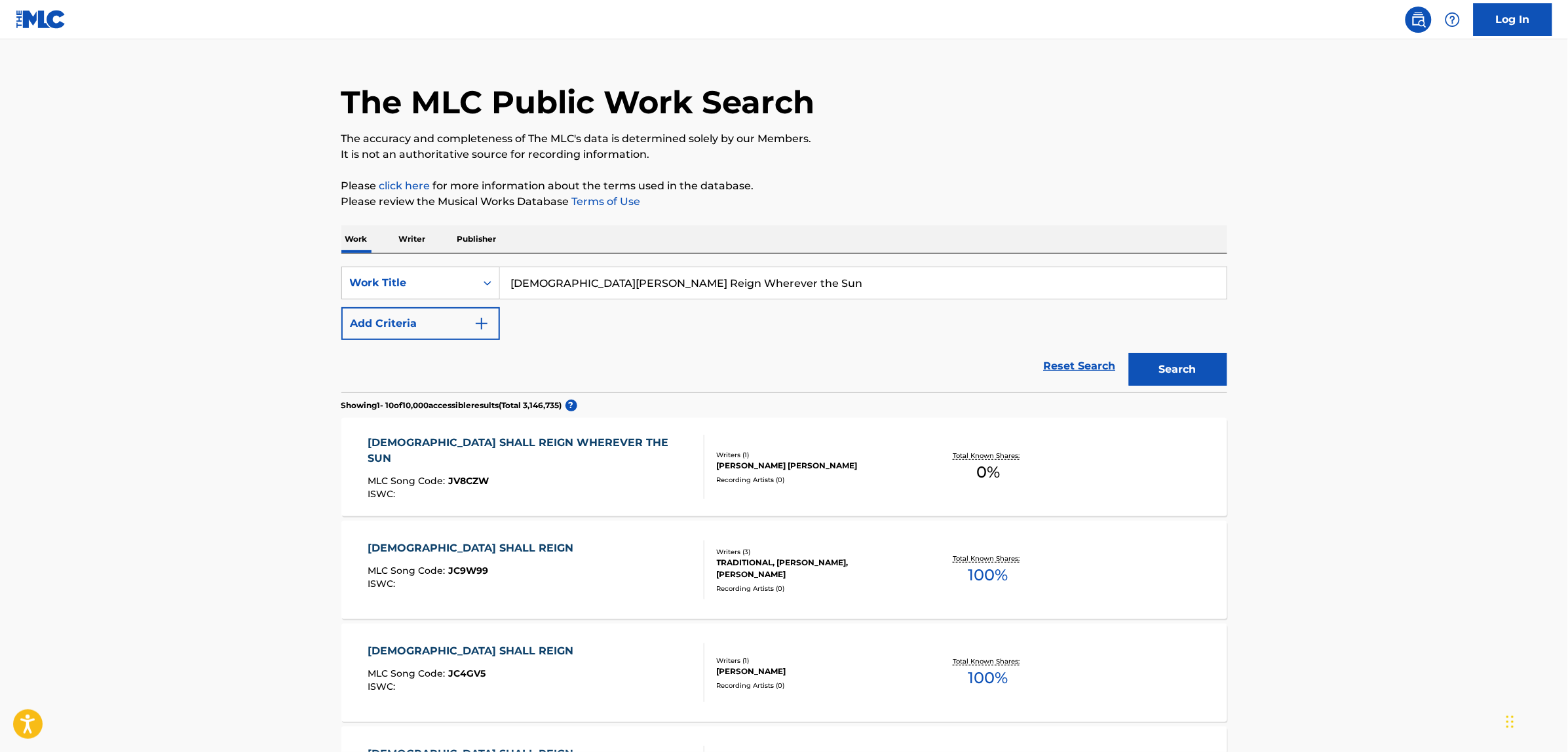
scroll to position [27, 0]
click at [1070, 373] on link "Reset Search" at bounding box center [1080, 365] width 85 height 29
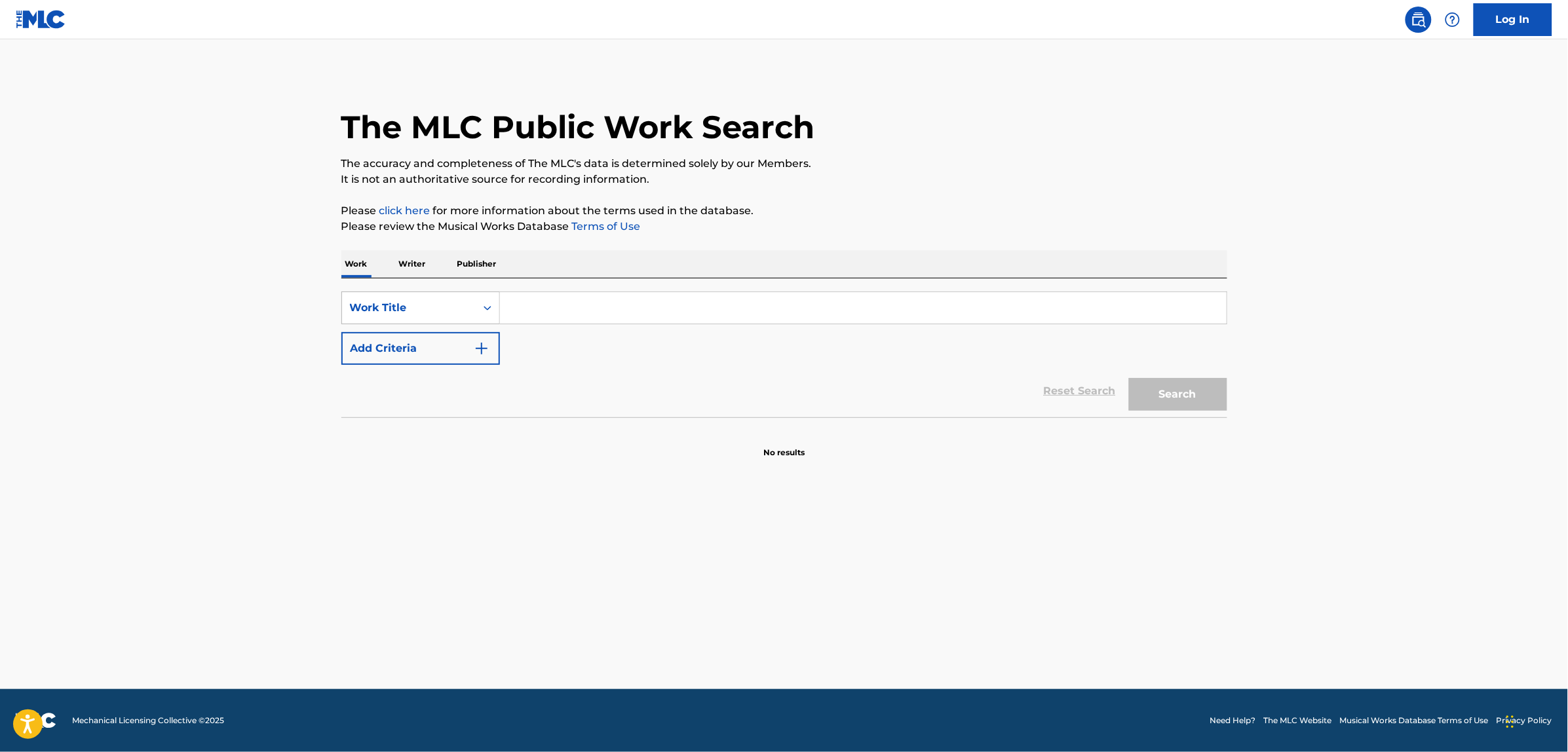
scroll to position [0, 0]
click at [397, 322] on div "Work Title" at bounding box center [420, 308] width 159 height 33
click at [413, 347] on div "MLC Song Code" at bounding box center [420, 340] width 157 height 33
click at [531, 308] on input "Search Form" at bounding box center [863, 308] width 727 height 31
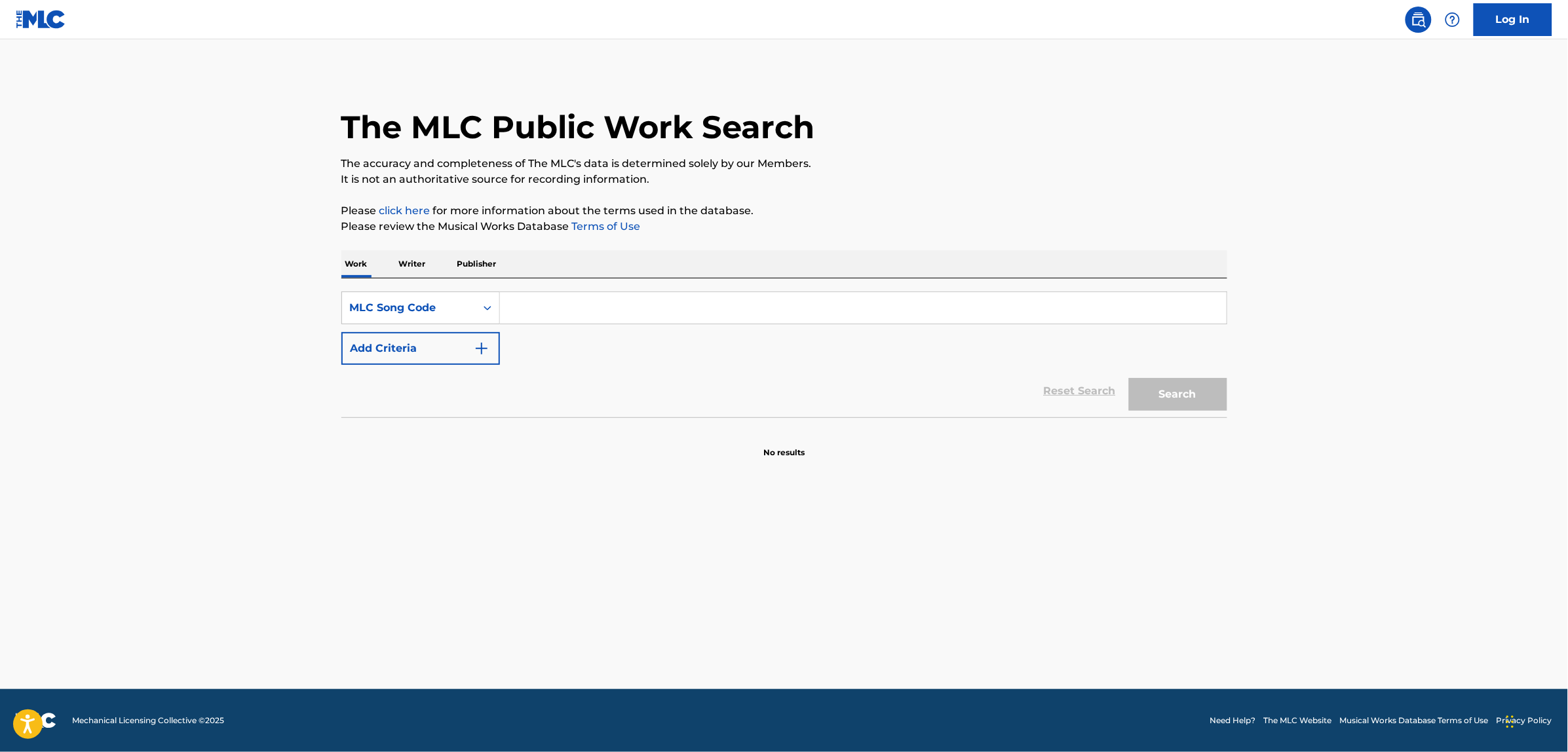
paste input "JV8FKO"
click at [1129, 378] on button "Search" at bounding box center [1178, 394] width 98 height 33
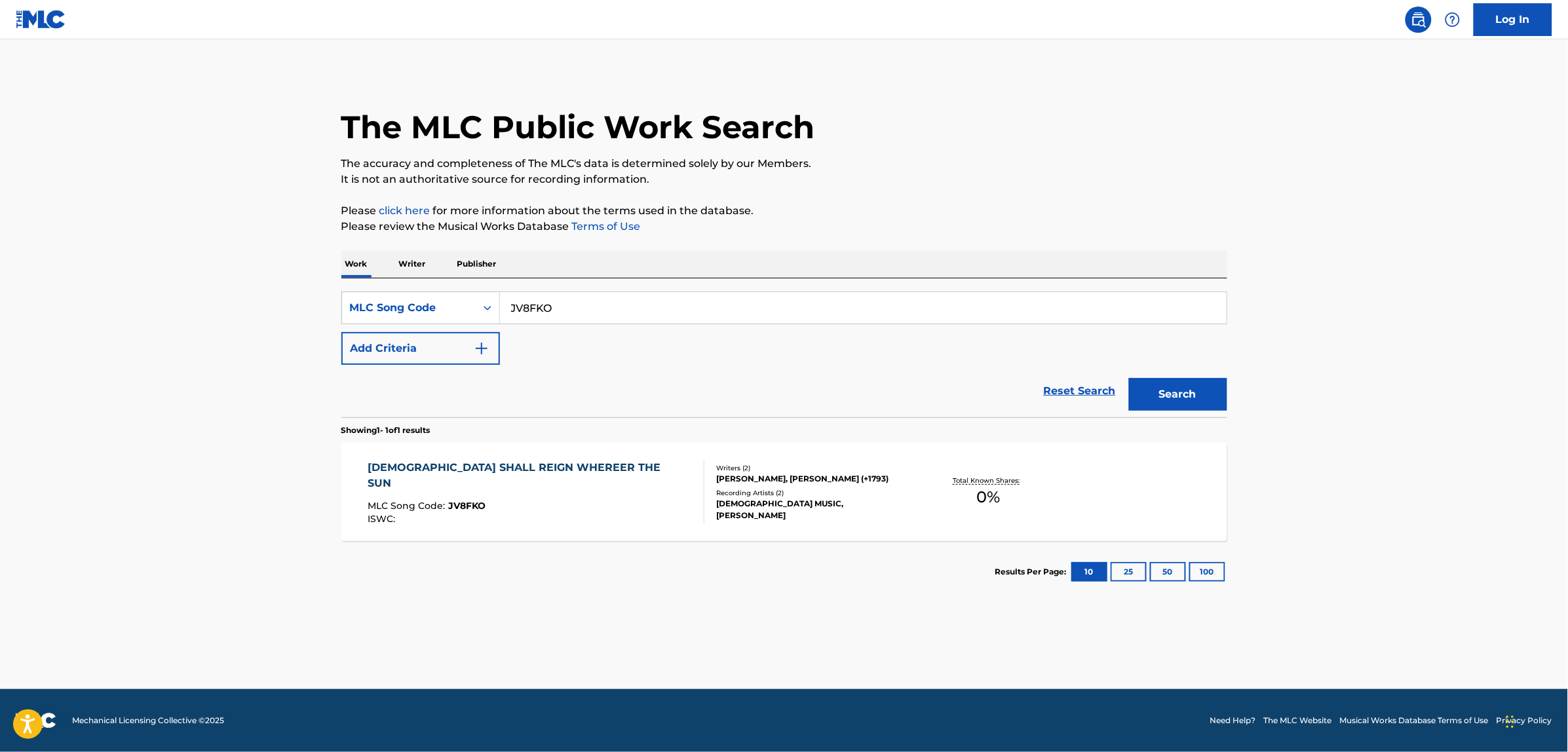
click at [601, 302] on input "JV8FKO" at bounding box center [863, 308] width 727 height 31
paste input "N5124P"
click at [1129, 378] on button "Search" at bounding box center [1178, 394] width 98 height 33
click at [548, 305] on input "N5124P" at bounding box center [863, 308] width 727 height 31
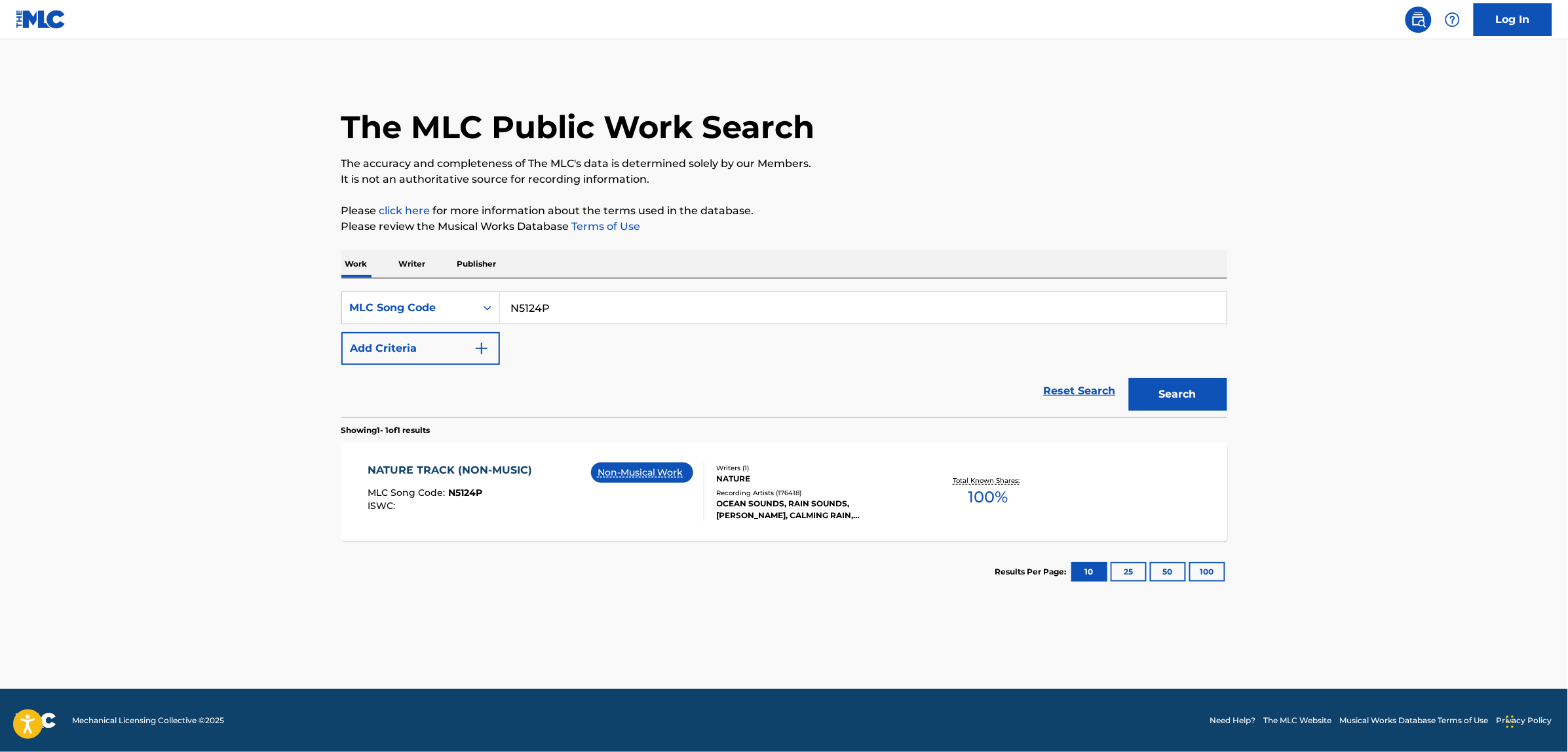
click at [548, 305] on input "N5124P" at bounding box center [863, 308] width 727 height 31
paste input "DA0JSV"
type input "DA0JSV"
click at [1178, 401] on button "Search" at bounding box center [1178, 394] width 98 height 33
click at [535, 473] on div "DAYMAN MLC Song Code : DA0JSV ISWC : T9026551531" at bounding box center [536, 491] width 337 height 59
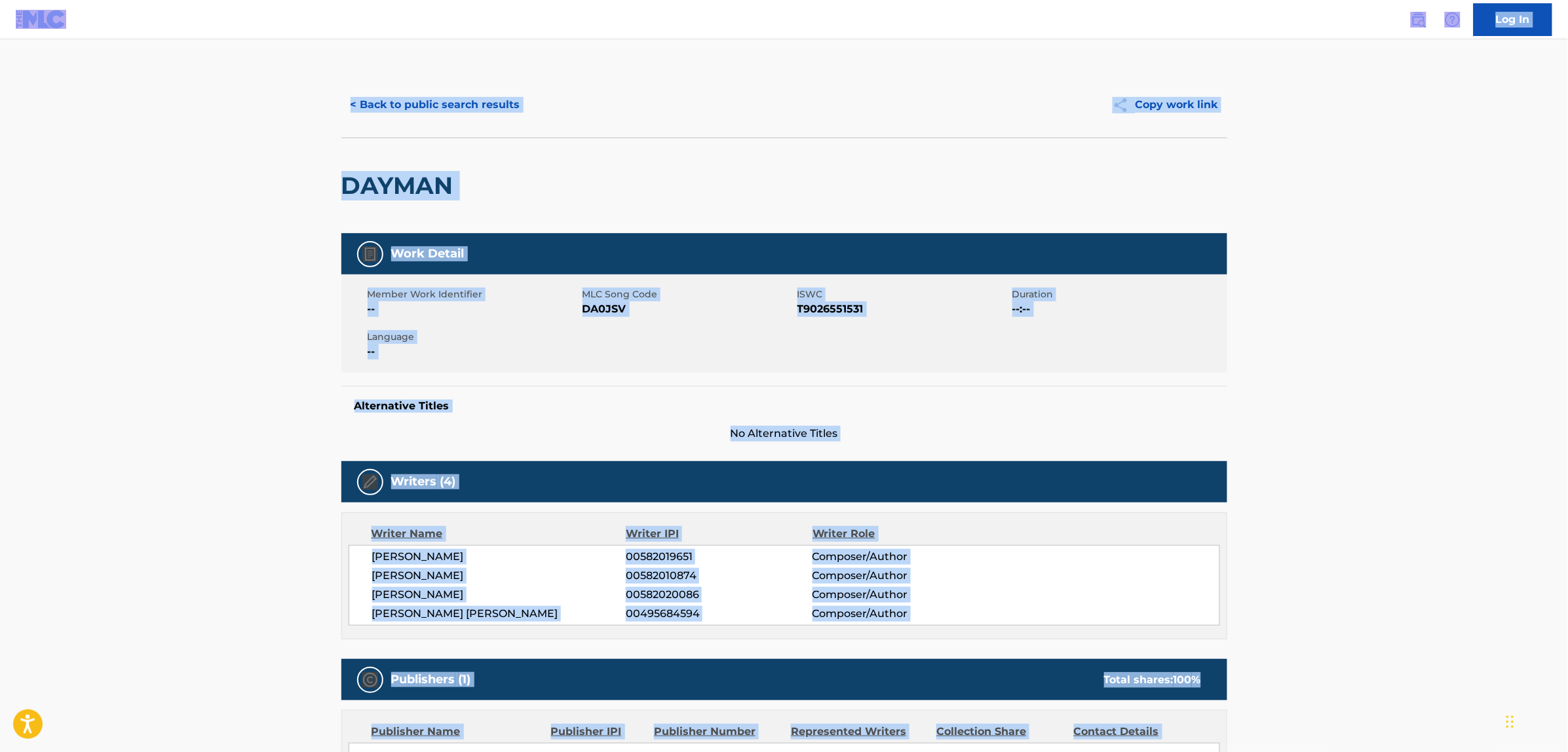
click at [421, 109] on button "< Back to public search results" at bounding box center [435, 105] width 188 height 33
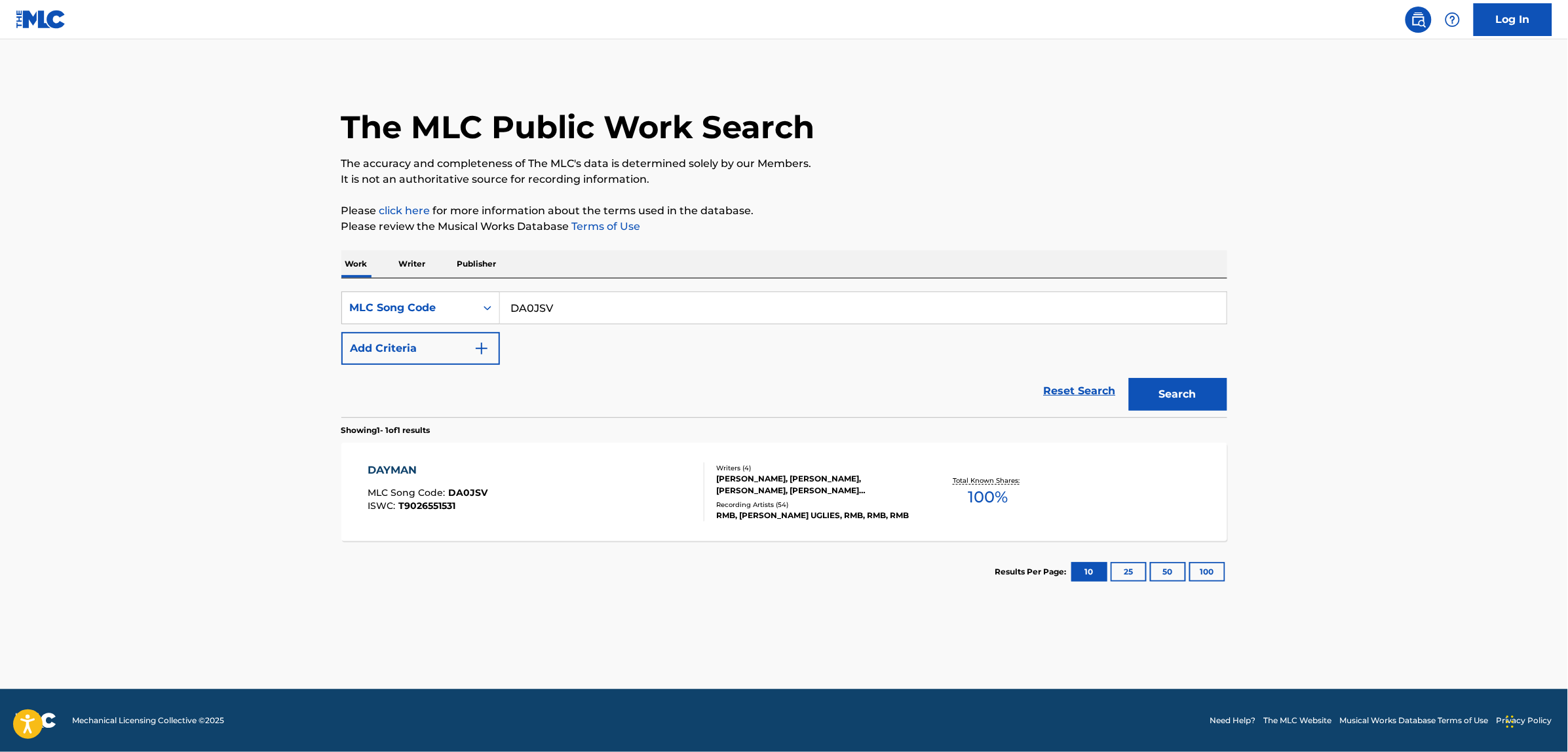
click at [536, 311] on input "DA0JSV" at bounding box center [863, 308] width 727 height 31
paste input "S655U9"
type input "S655U9"
click at [1129, 378] on button "Search" at bounding box center [1178, 394] width 98 height 33
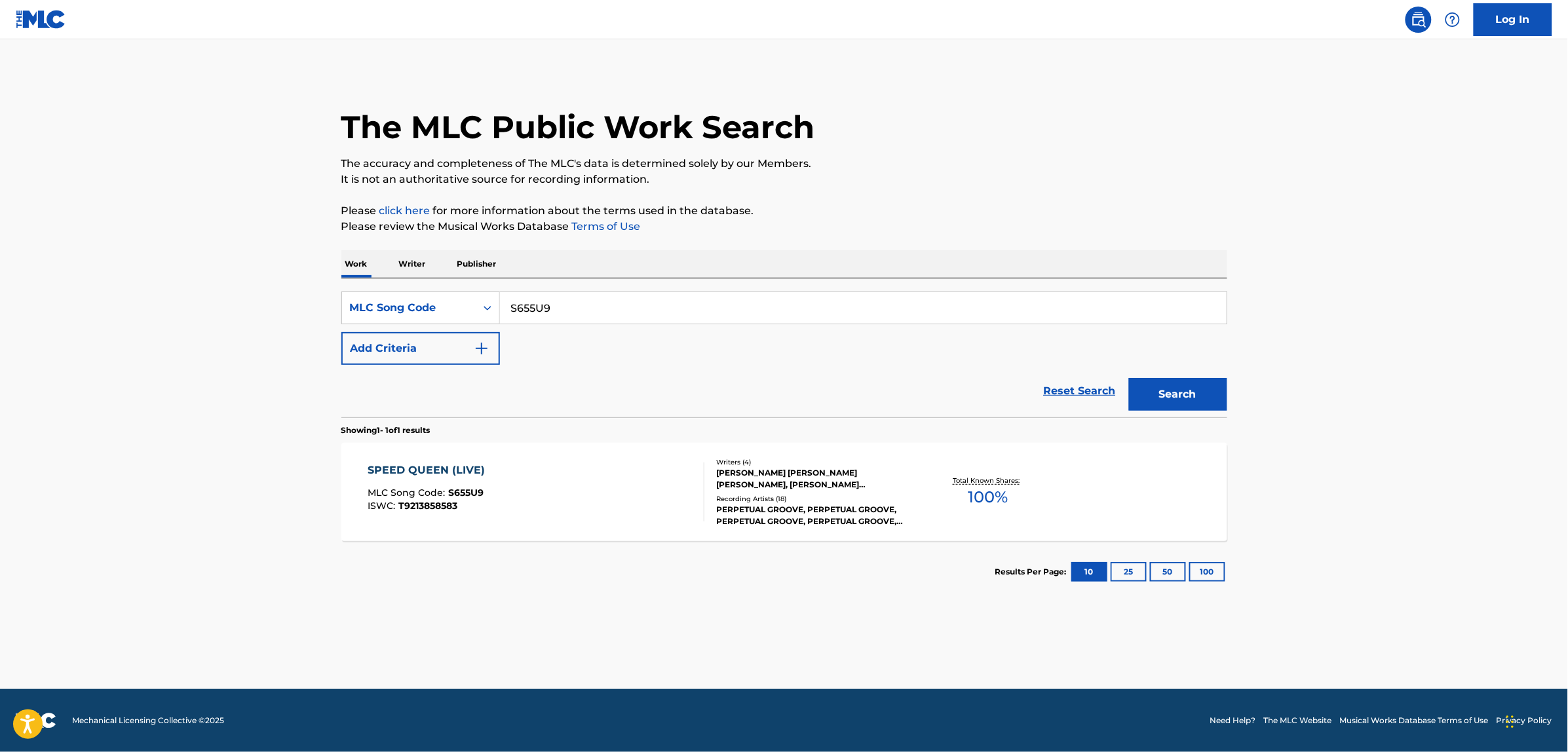
click at [575, 516] on div "SPEED QUEEN (LIVE) MLC Song Code : S655U9 ISWC : T9213858583" at bounding box center [536, 491] width 337 height 59
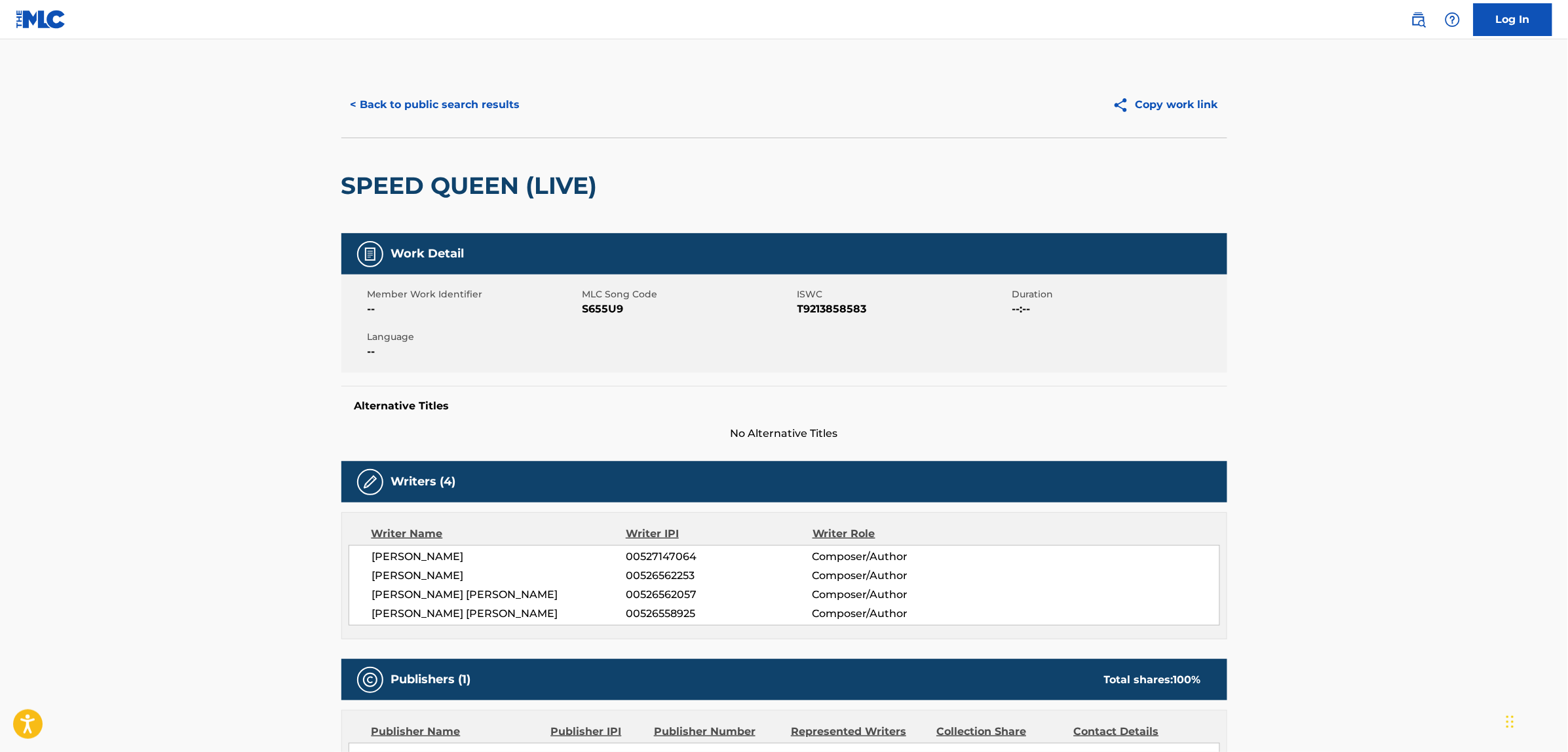
drag, startPoint x: 424, startPoint y: 178, endPoint x: 418, endPoint y: 169, distance: 10.8
click at [418, 169] on div "SPEED QUEEN (LIVE)" at bounding box center [473, 186] width 263 height 95
click at [395, 95] on button "< Back to public search results" at bounding box center [435, 105] width 188 height 33
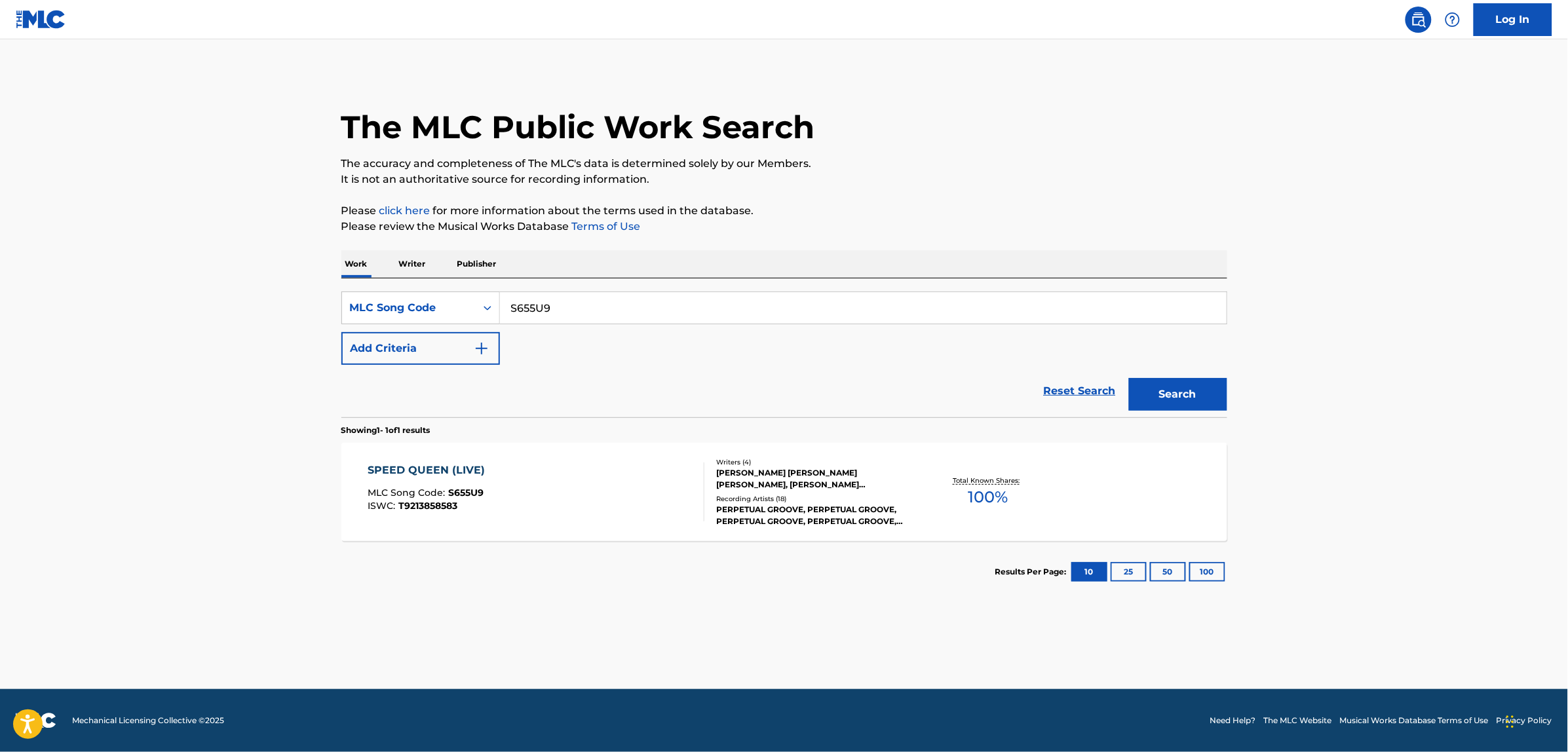
click at [570, 302] on input "S655U9" at bounding box center [863, 308] width 727 height 31
paste input "G03985"
type input "G03985"
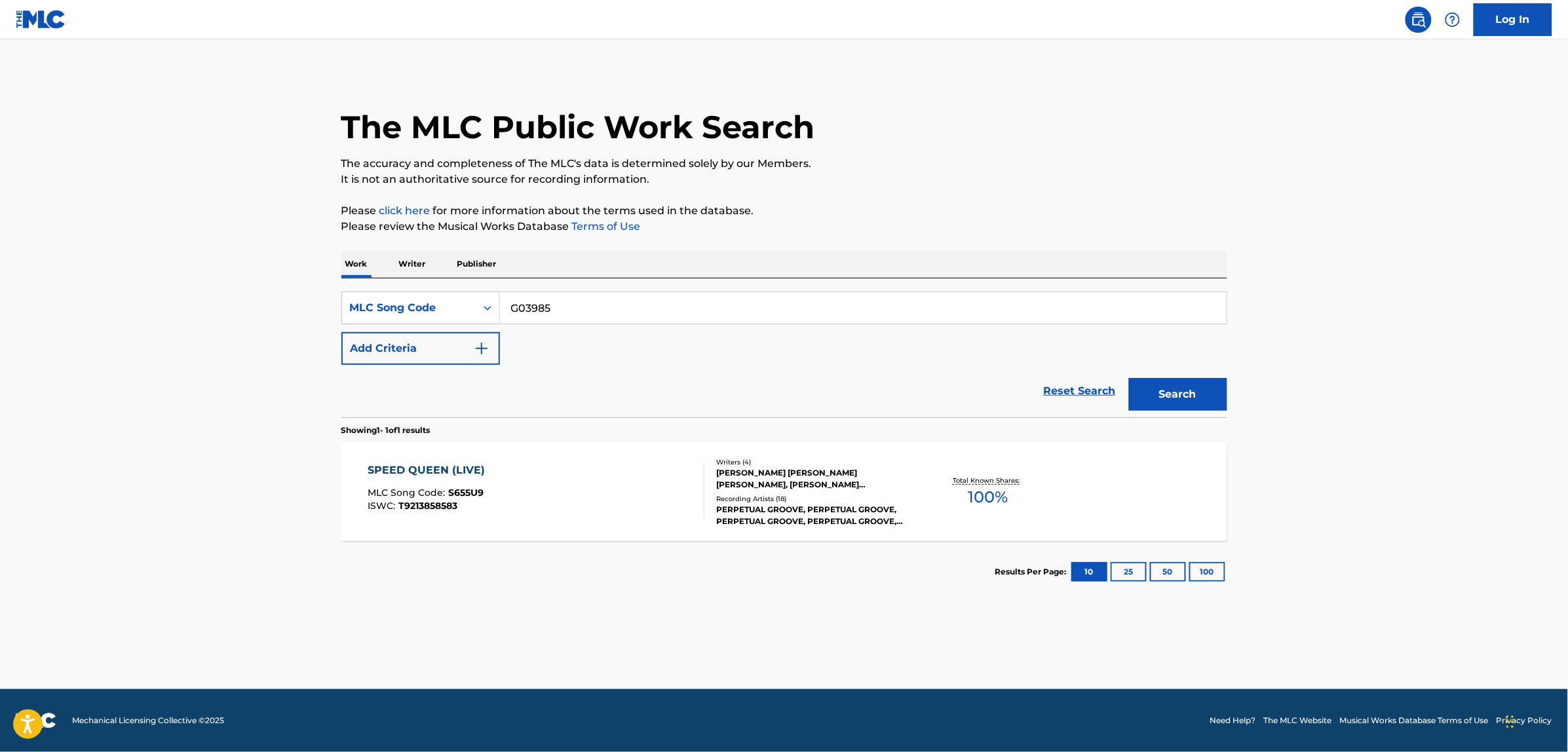
click at [1129, 378] on button "Search" at bounding box center [1178, 394] width 98 height 33
click at [541, 512] on div "GUIDE ME, O THOU GREAT JEHOVAH MLC Song Code : G03985 ISWC :" at bounding box center [473, 491] width 209 height 59
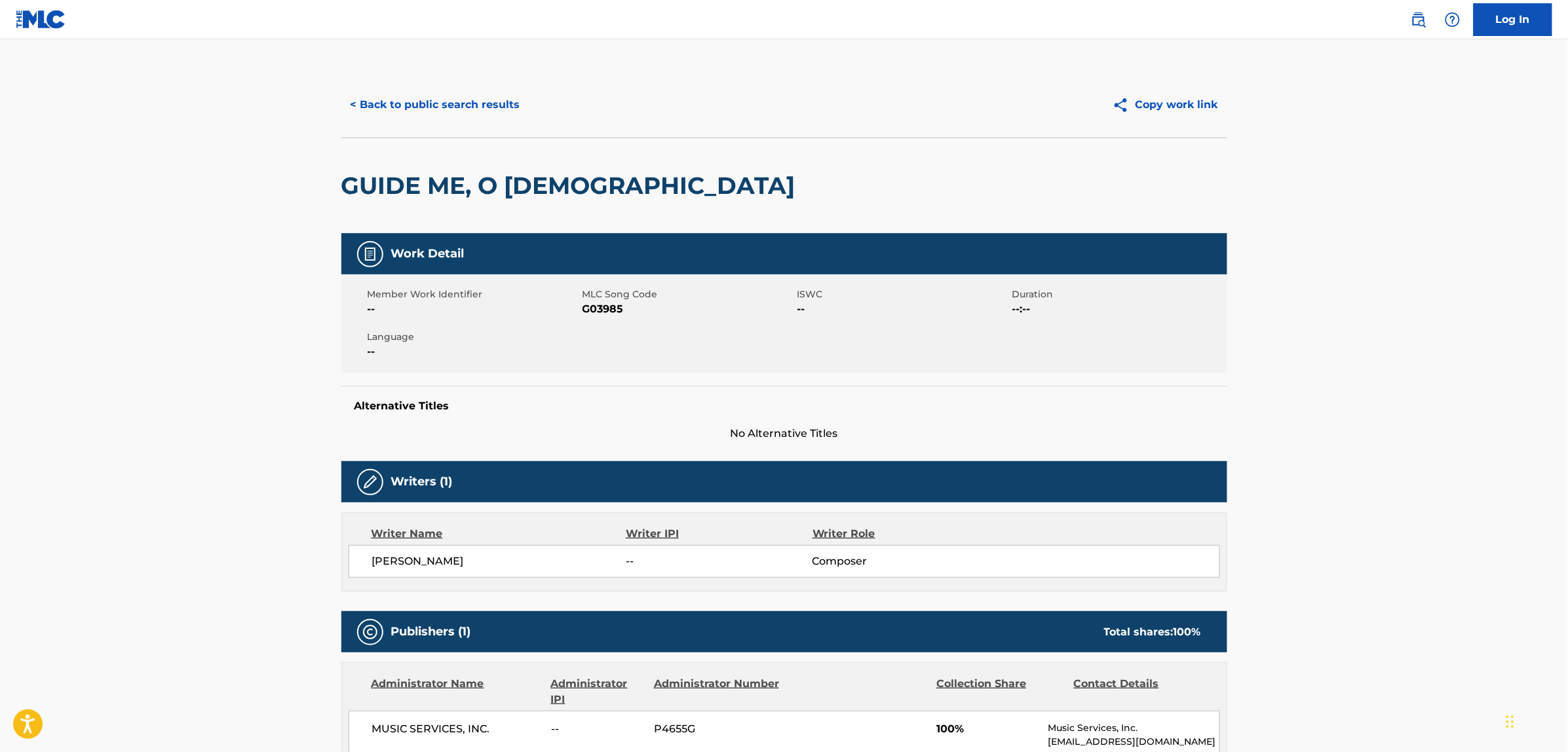
click at [473, 100] on button "< Back to public search results" at bounding box center [435, 105] width 188 height 33
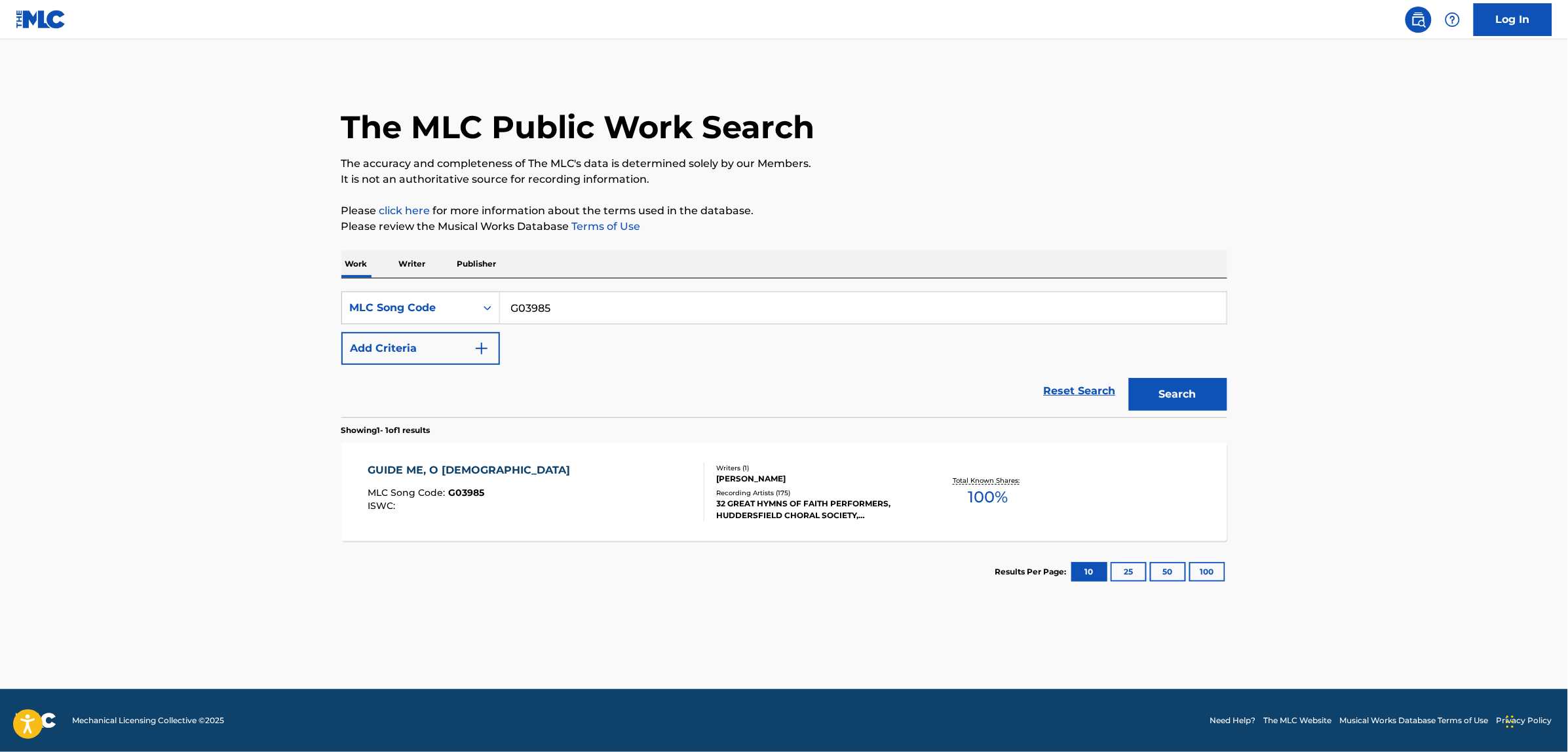
click at [574, 309] on input "G03985" at bounding box center [863, 308] width 727 height 31
paste input "I1337A"
click at [1129, 378] on button "Search" at bounding box center [1178, 394] width 98 height 33
click at [565, 312] on input "I1337A" at bounding box center [863, 308] width 727 height 31
paste input "32667"
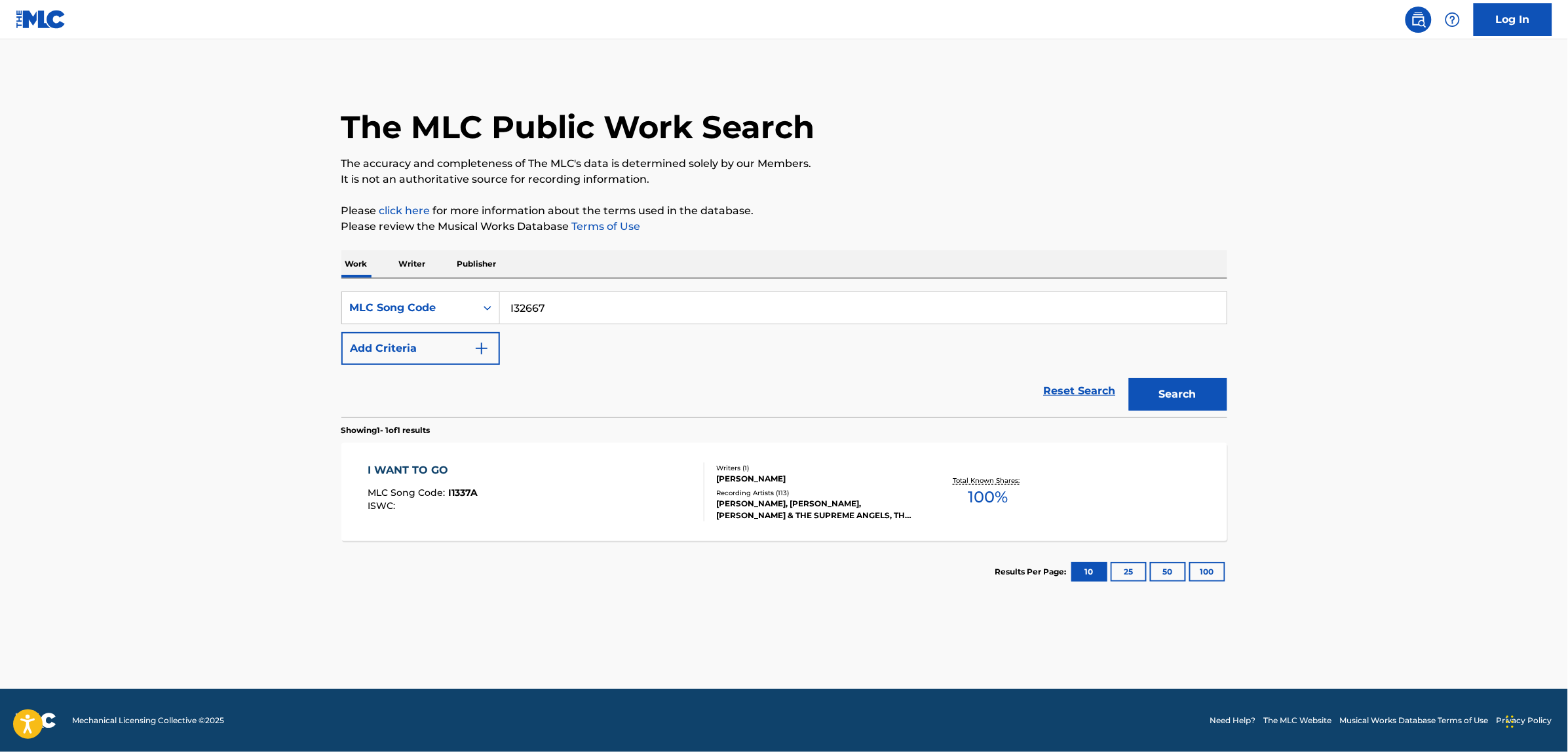
click at [1129, 378] on button "Search" at bounding box center [1178, 394] width 98 height 33
click at [555, 315] on input "I32667" at bounding box center [863, 308] width 727 height 31
paste input "Z6873R"
type input "Z6873R"
click at [1129, 378] on button "Search" at bounding box center [1178, 394] width 98 height 33
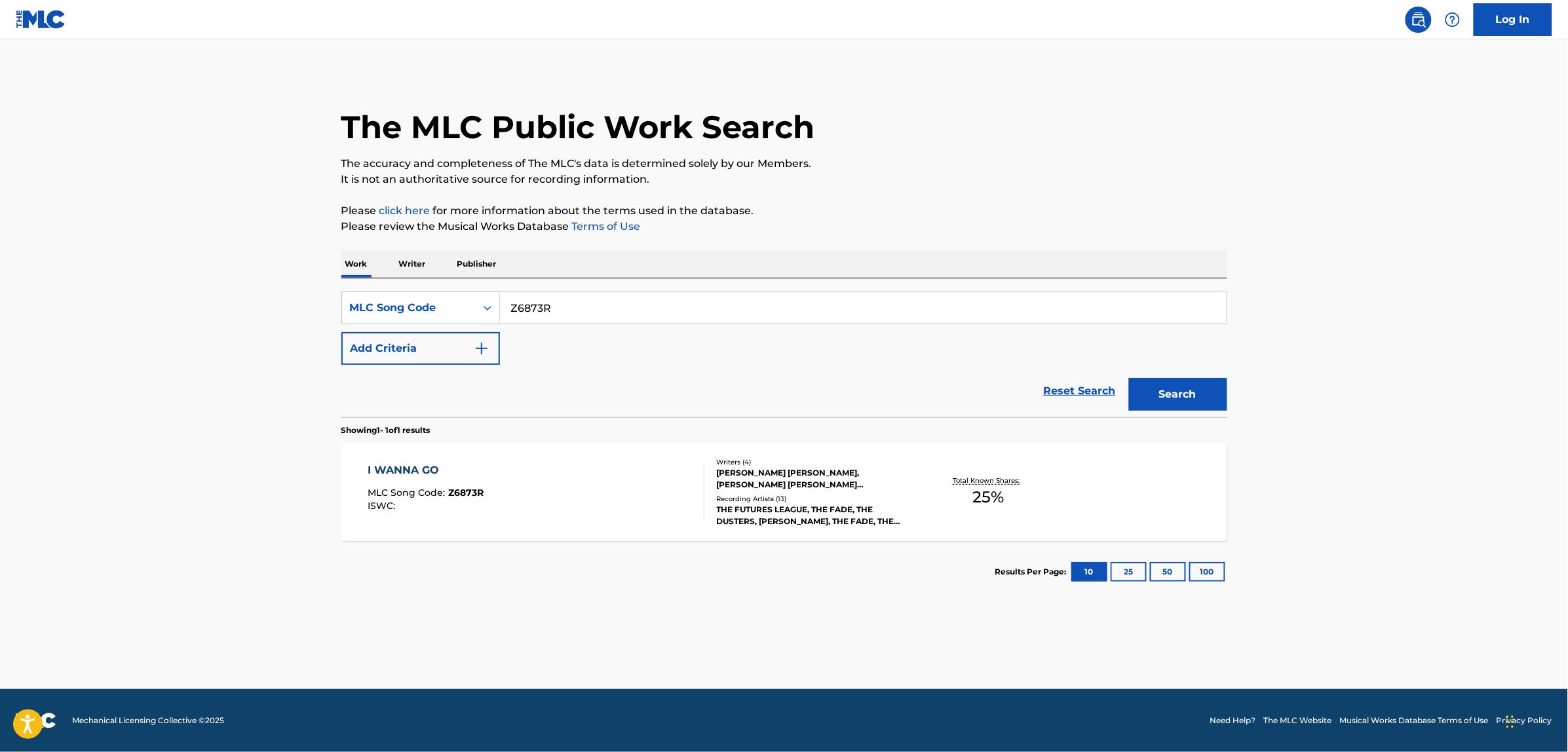
click at [649, 524] on div "I WANNA GO MLC Song Code : Z6873R ISWC : Writers ( 4 ) [PERSON_NAME] [PERSON_NA…" at bounding box center [784, 492] width 886 height 98
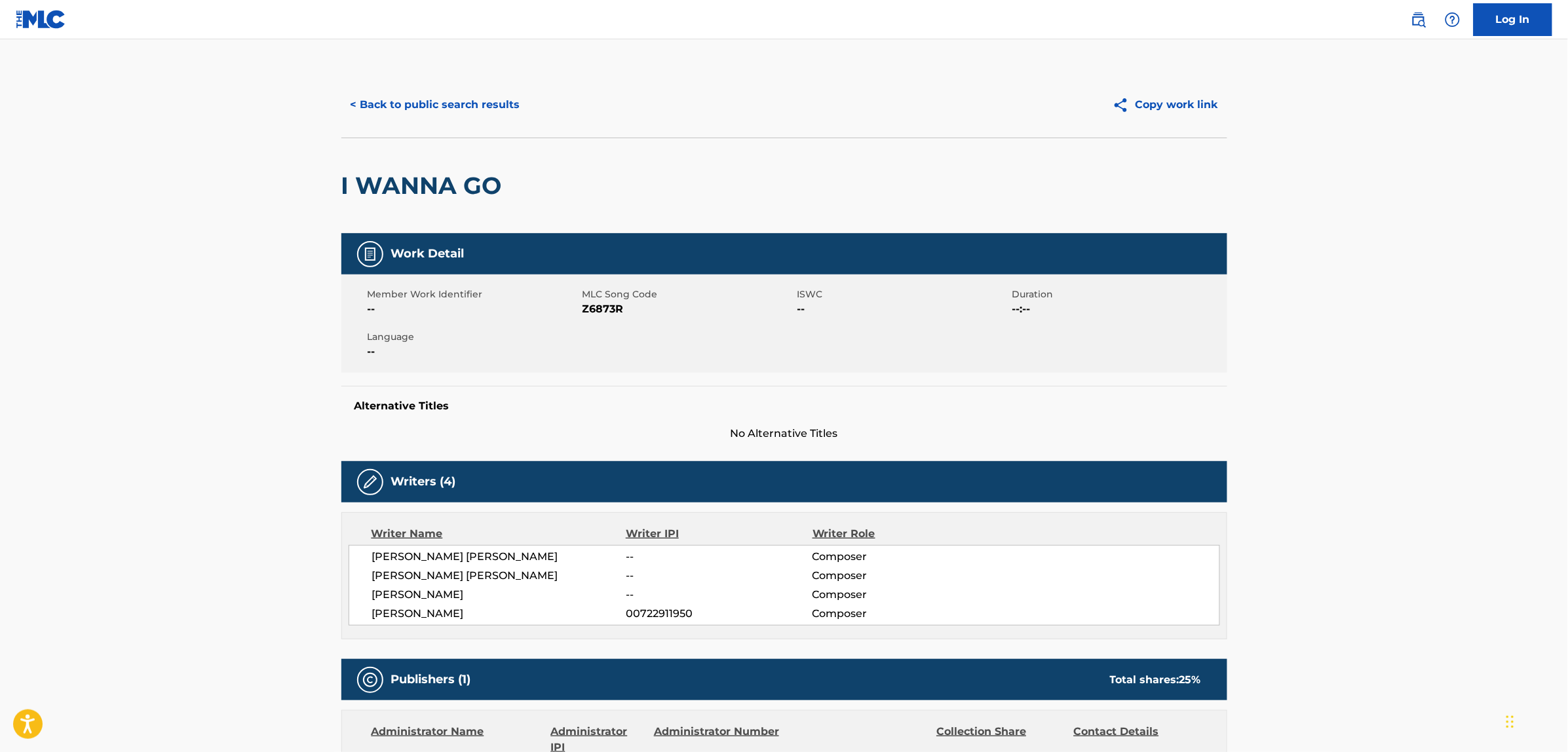
click at [430, 104] on button "< Back to public search results" at bounding box center [435, 105] width 188 height 33
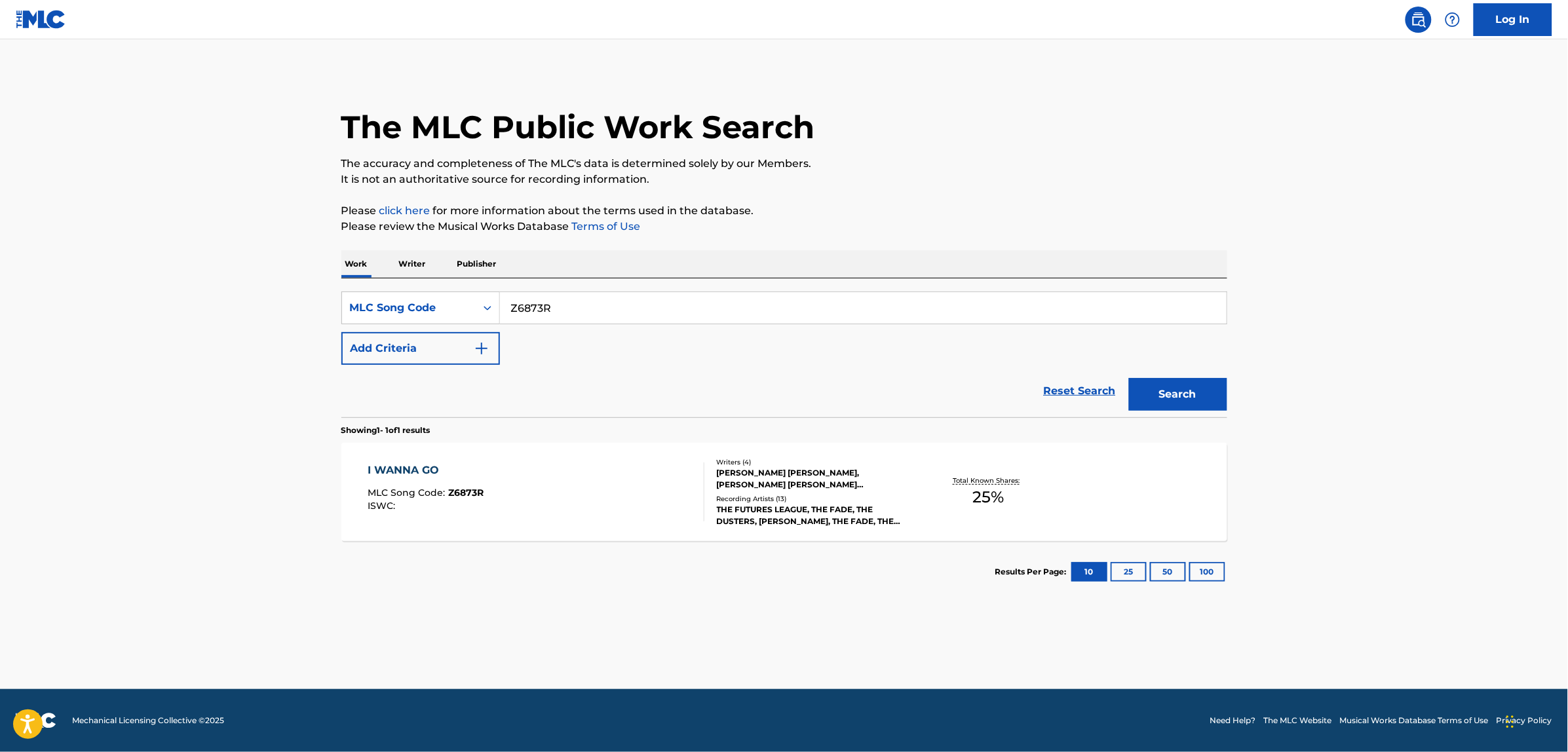
click at [577, 312] on input "Z6873R" at bounding box center [863, 308] width 727 height 31
paste input "I1337A"
type input "I1337A"
click at [1129, 378] on button "Search" at bounding box center [1178, 394] width 98 height 33
click at [605, 480] on div "I WANT TO GO MLC Song Code : I1337A ISWC :" at bounding box center [536, 491] width 337 height 59
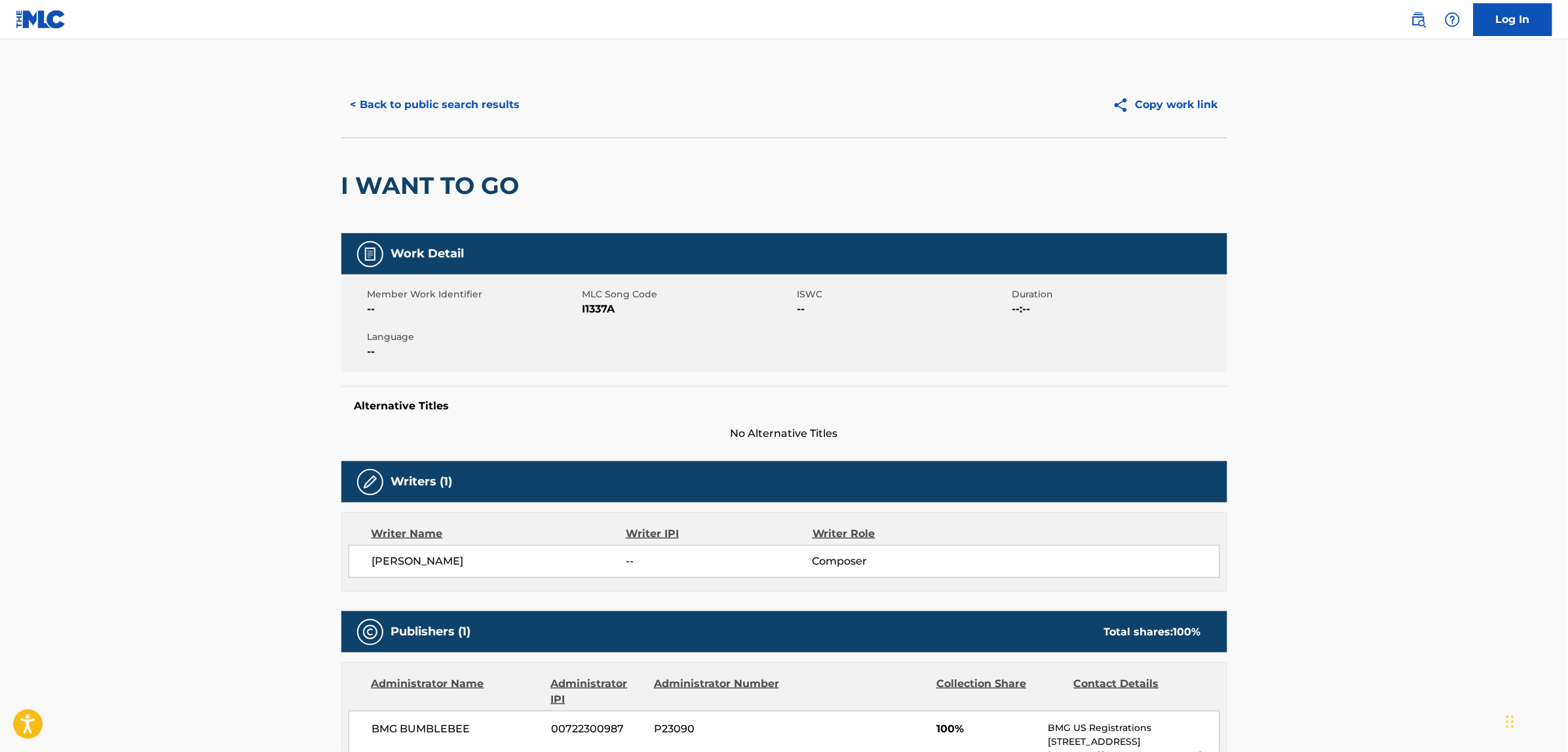
click at [396, 97] on button "< Back to public search results" at bounding box center [435, 105] width 188 height 33
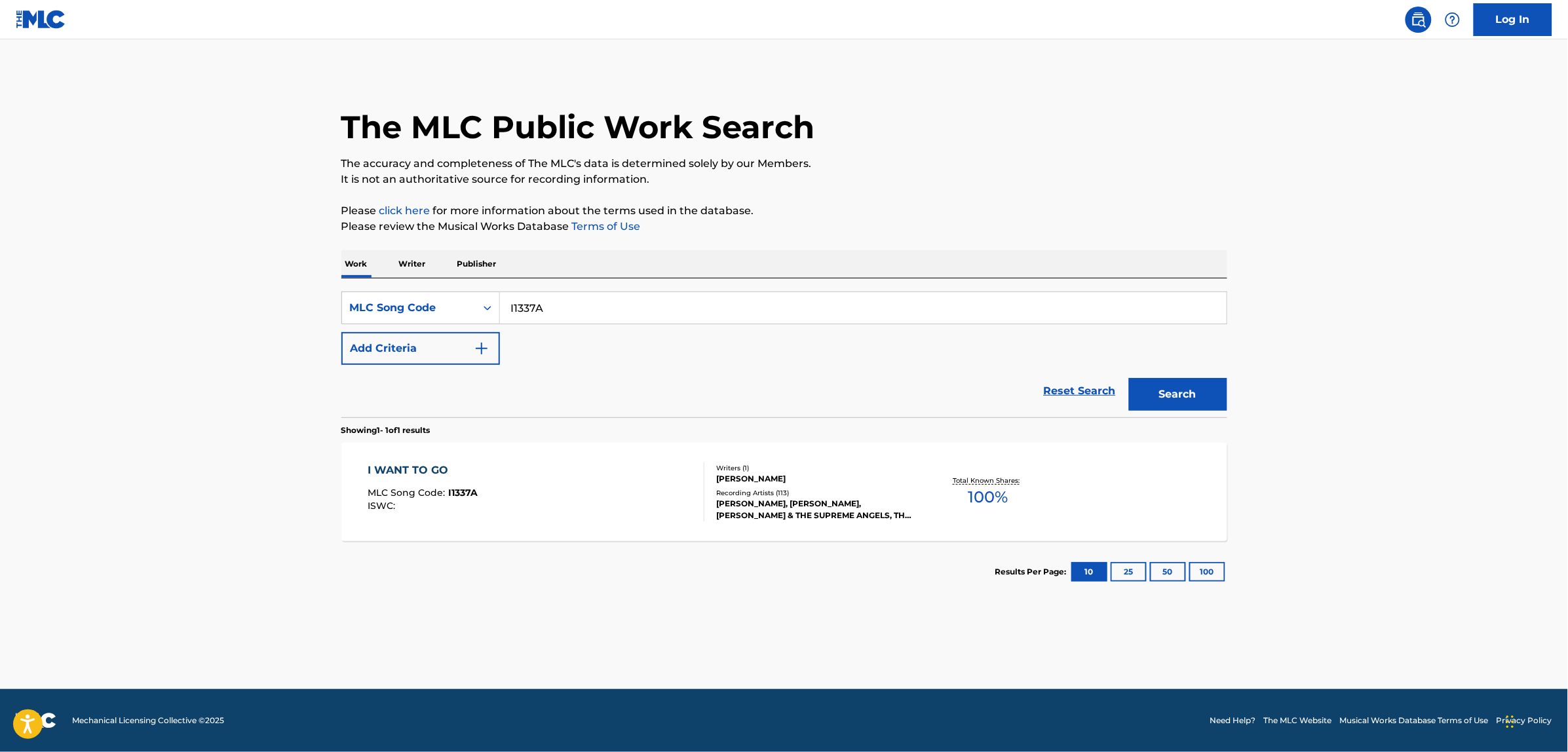
click at [1066, 392] on link "Reset Search" at bounding box center [1080, 390] width 85 height 29
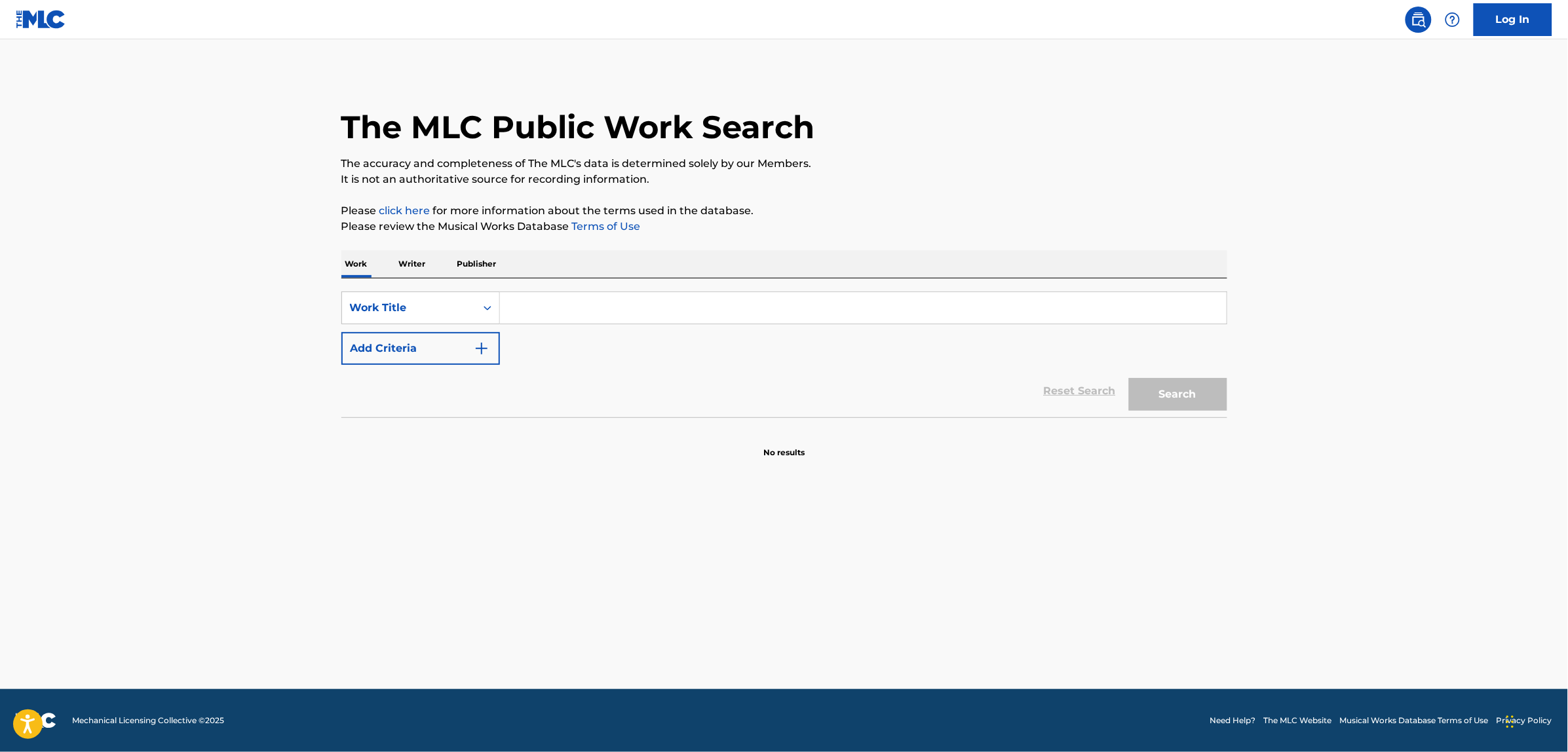
click at [647, 307] on input "Search Form" at bounding box center [863, 308] width 727 height 31
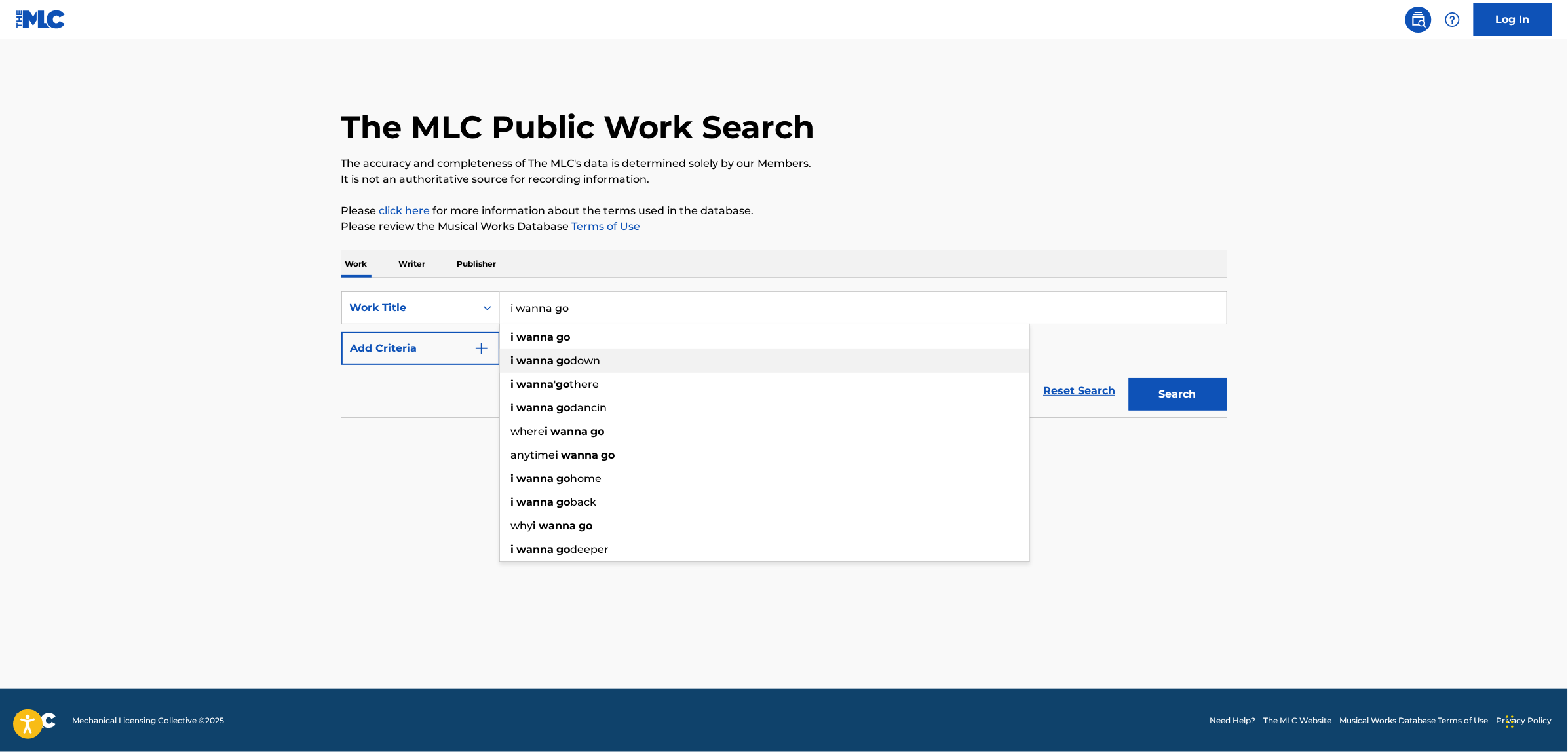
type input "i wanna go"
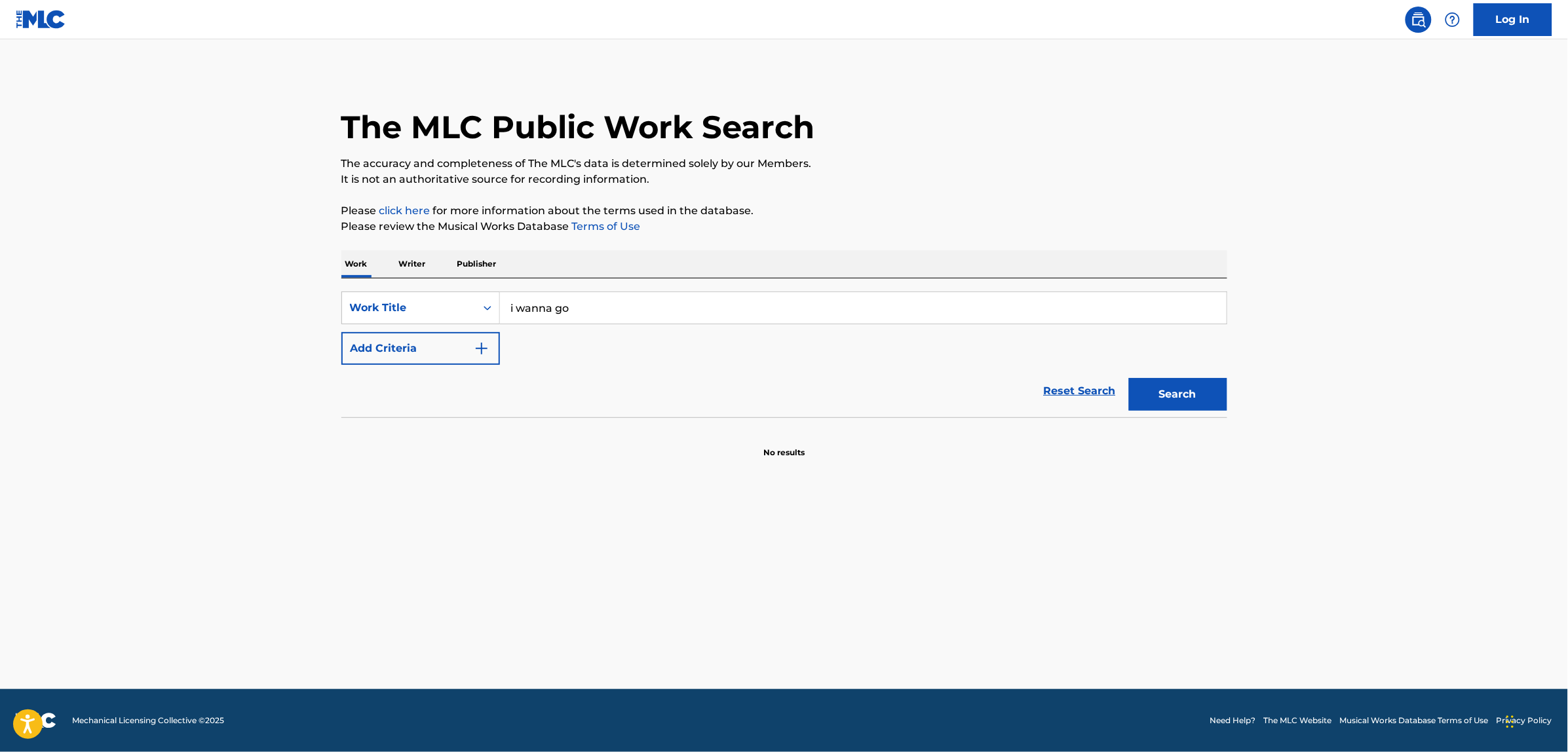
click at [475, 355] on img "Search Form" at bounding box center [481, 348] width 16 height 16
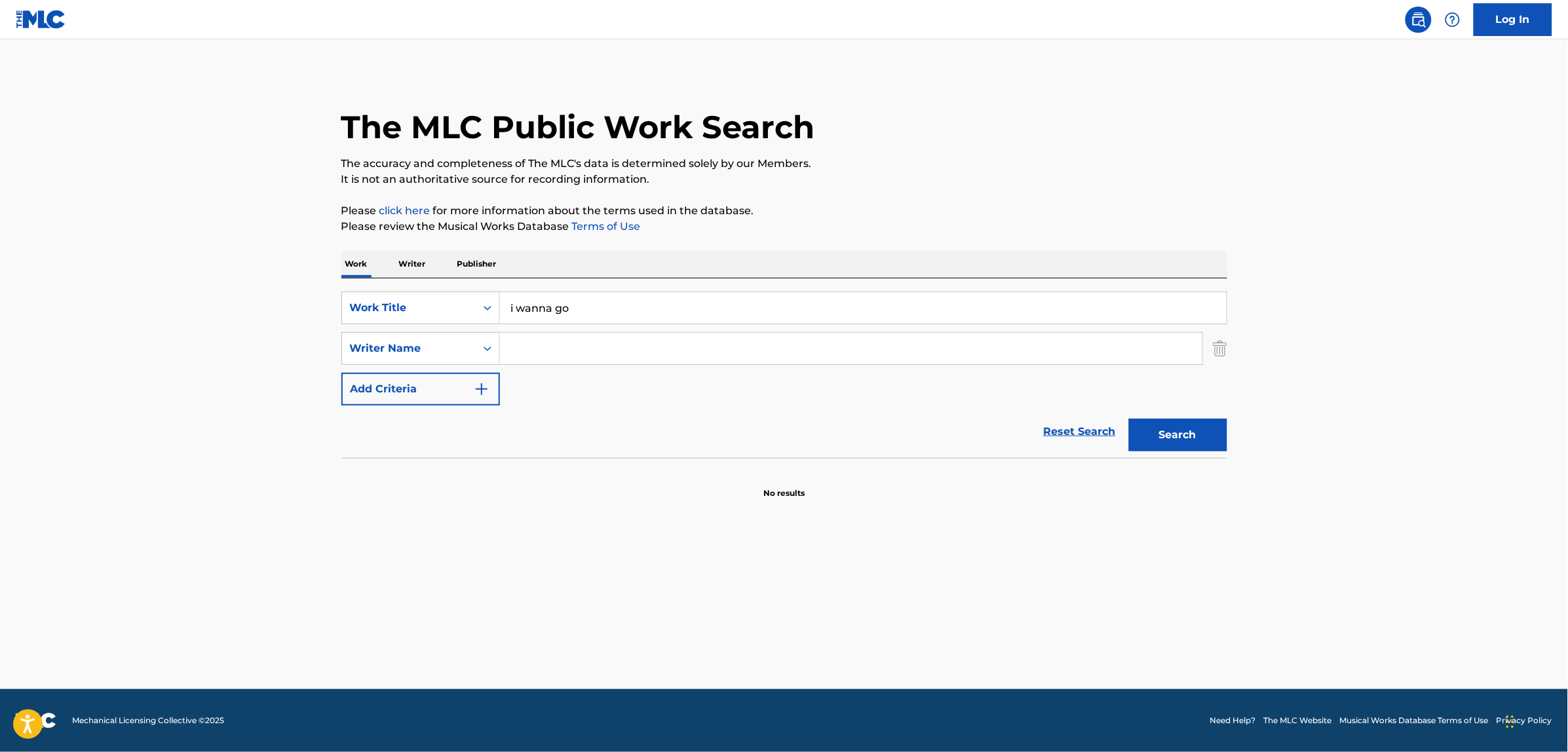
click at [566, 355] on input "Search Form" at bounding box center [851, 348] width 702 height 31
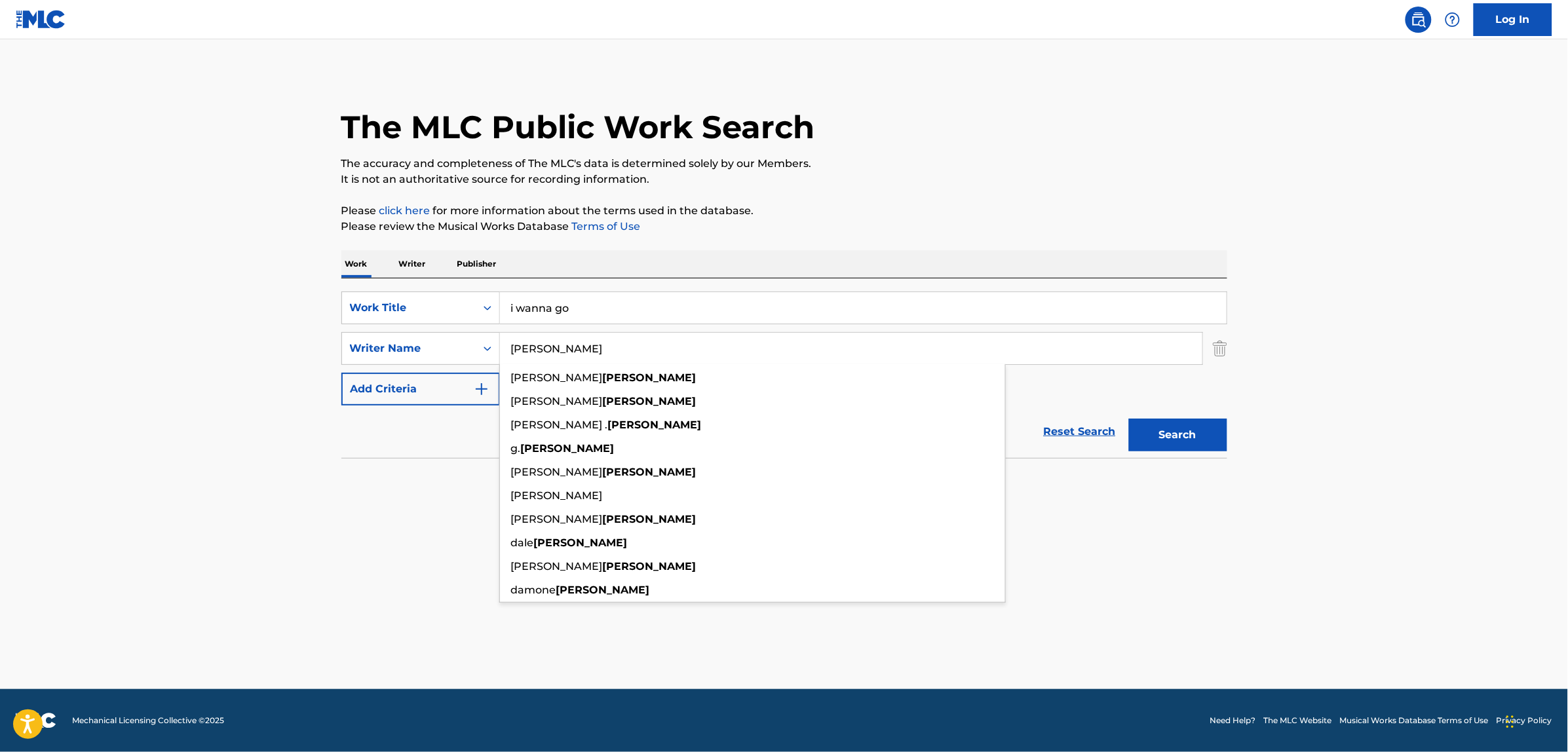
type input "[PERSON_NAME]"
click at [1129, 419] on button "Search" at bounding box center [1178, 435] width 98 height 33
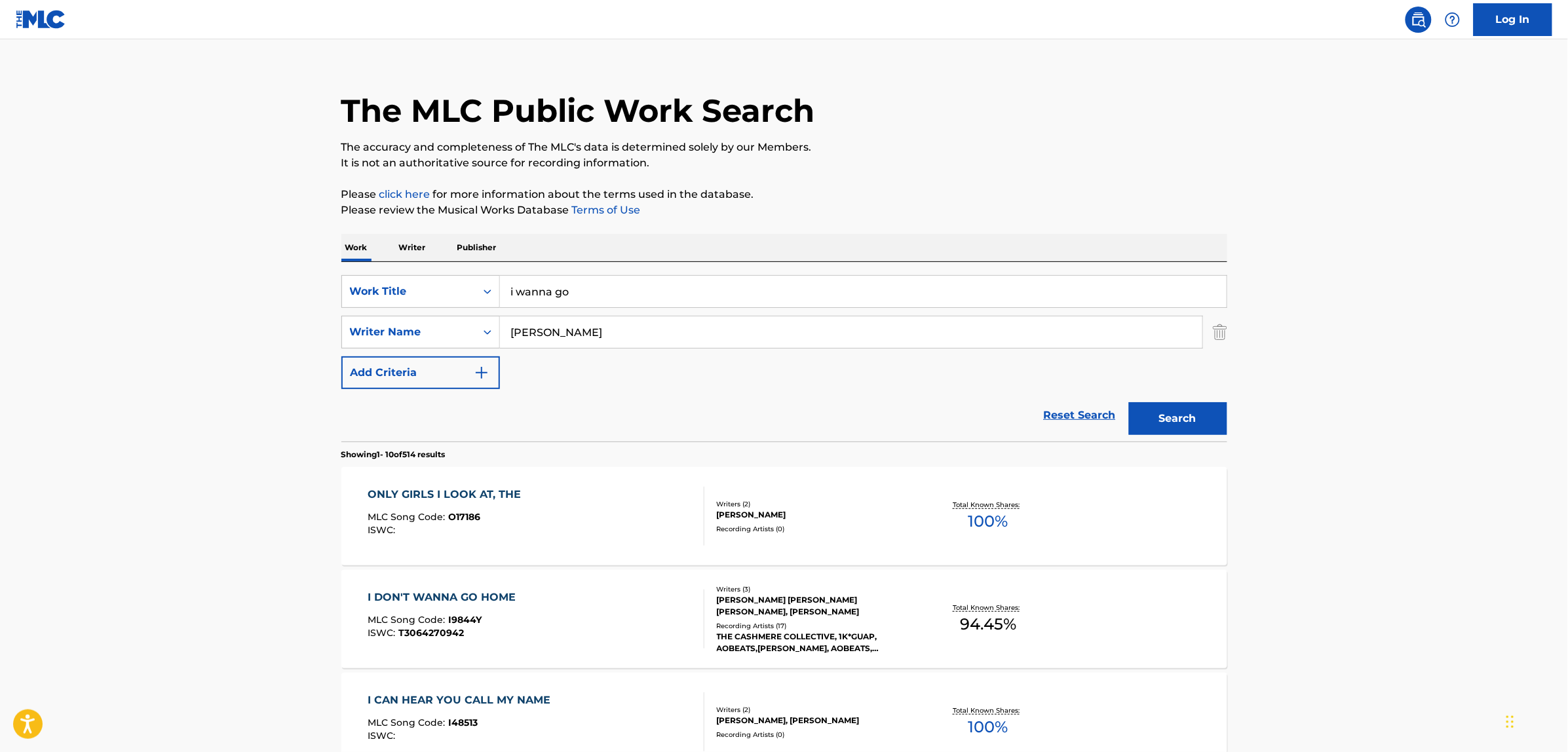
scroll to position [17, 0]
click at [588, 333] on input "[PERSON_NAME]" at bounding box center [851, 331] width 702 height 31
drag, startPoint x: 1059, startPoint y: 411, endPoint x: 843, endPoint y: 396, distance: 216.5
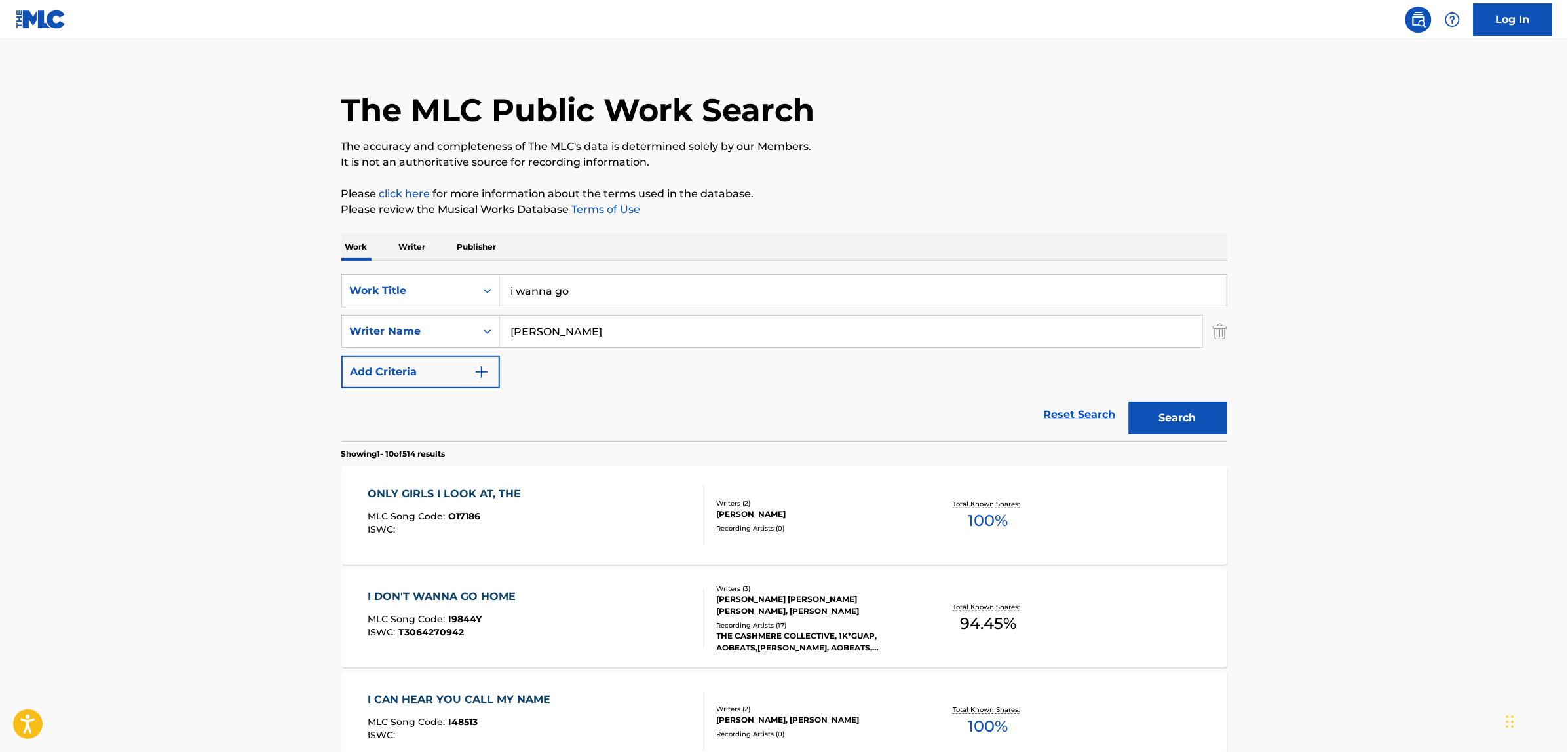
click at [1059, 411] on link "Reset Search" at bounding box center [1080, 414] width 85 height 29
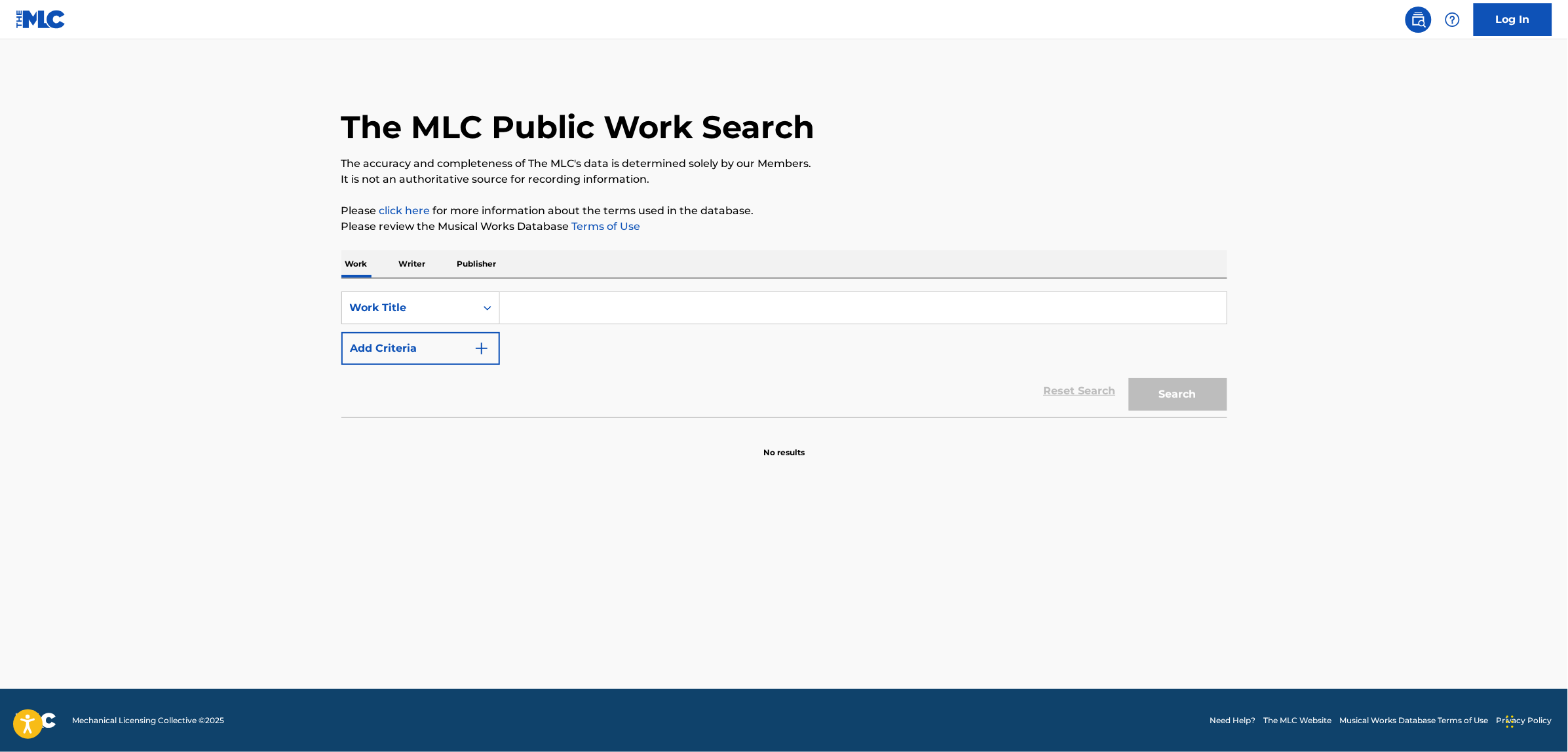
scroll to position [0, 0]
click at [371, 319] on div "Work Title" at bounding box center [409, 308] width 134 height 25
click at [395, 345] on div "MLC Song Code" at bounding box center [420, 340] width 157 height 33
click at [560, 296] on input "Search Form" at bounding box center [863, 308] width 727 height 31
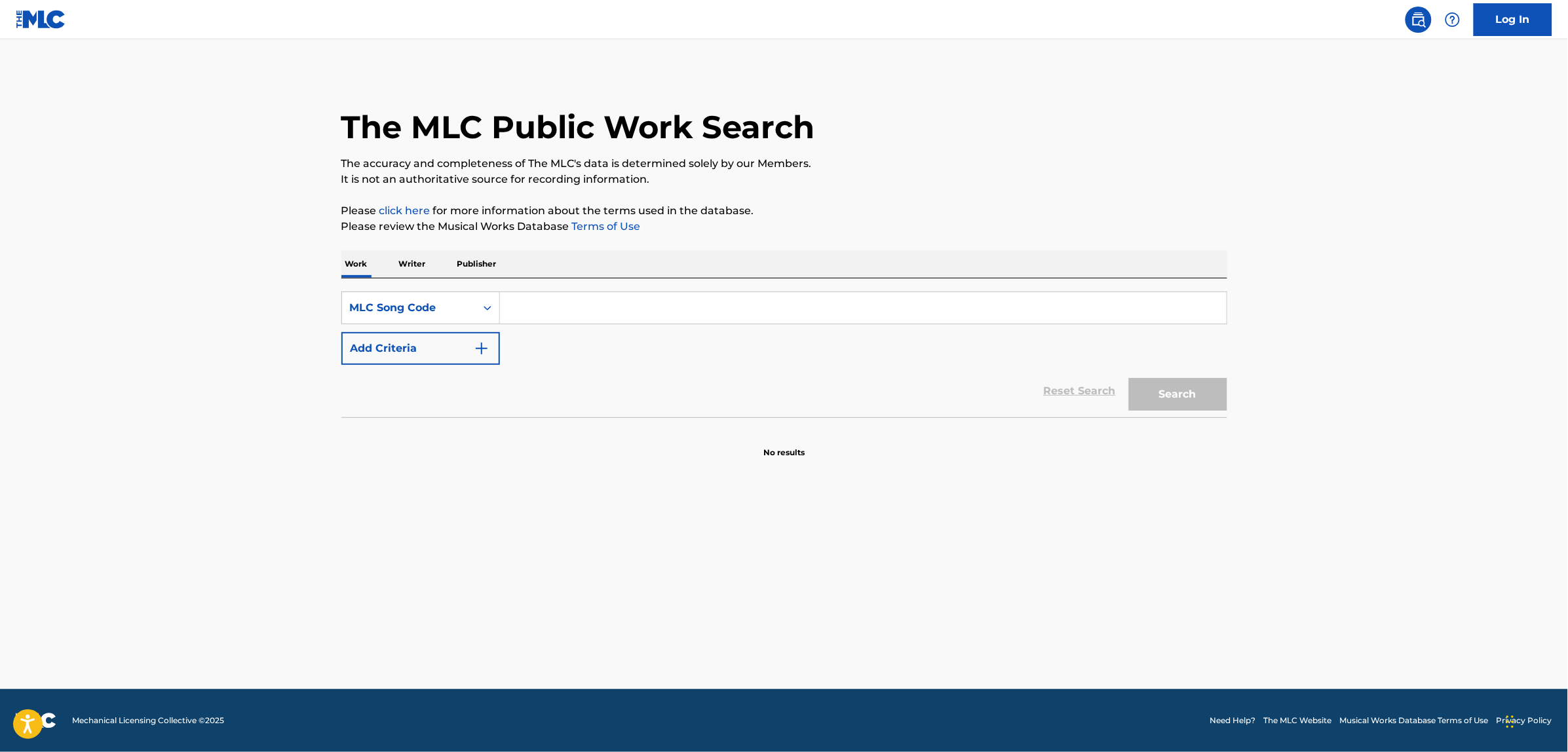
paste input "I1337A"
type input "I1337A"
click at [1129, 378] on button "Search" at bounding box center [1178, 394] width 98 height 33
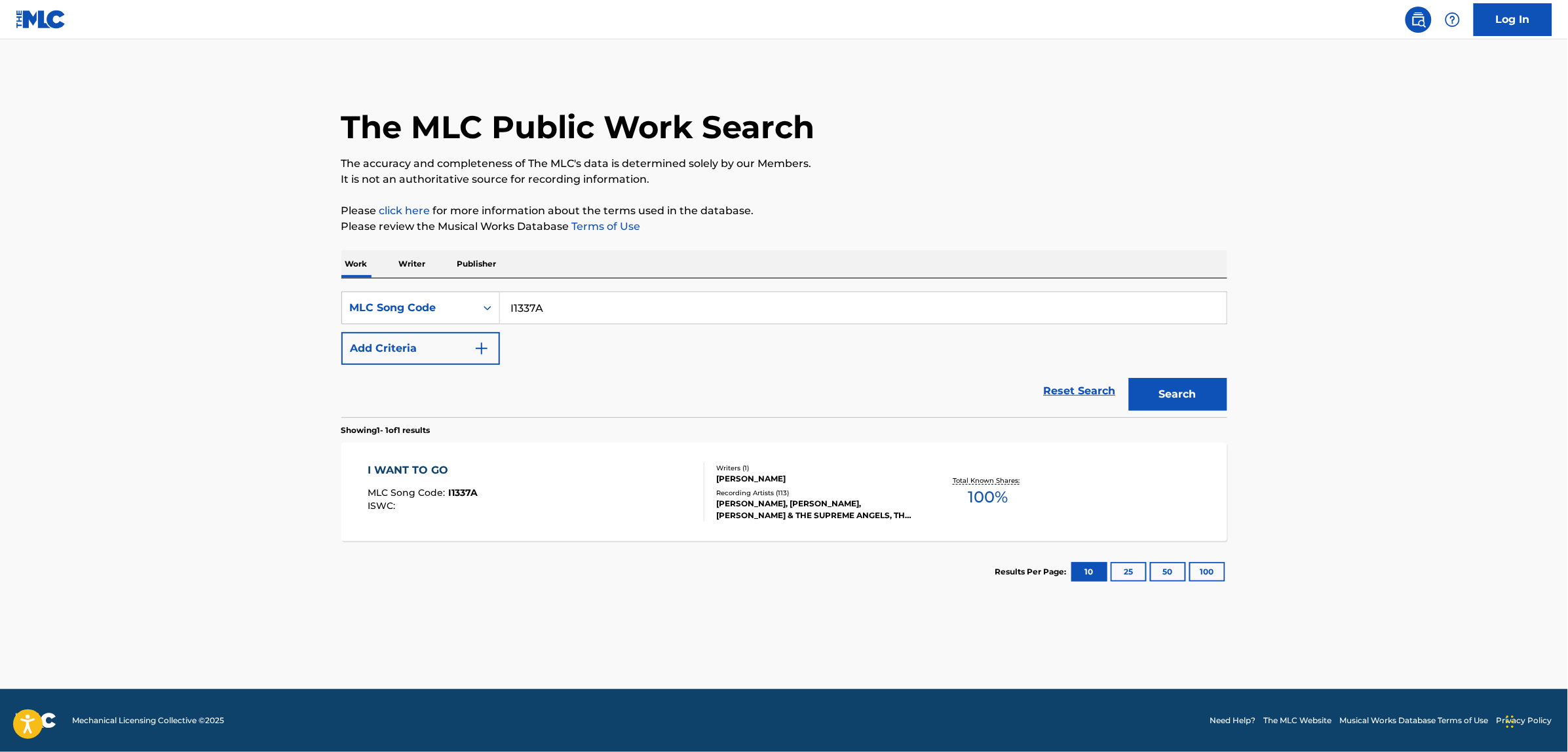
click at [574, 486] on div "I WANT TO GO MLC Song Code : I1337A ISWC :" at bounding box center [536, 491] width 337 height 59
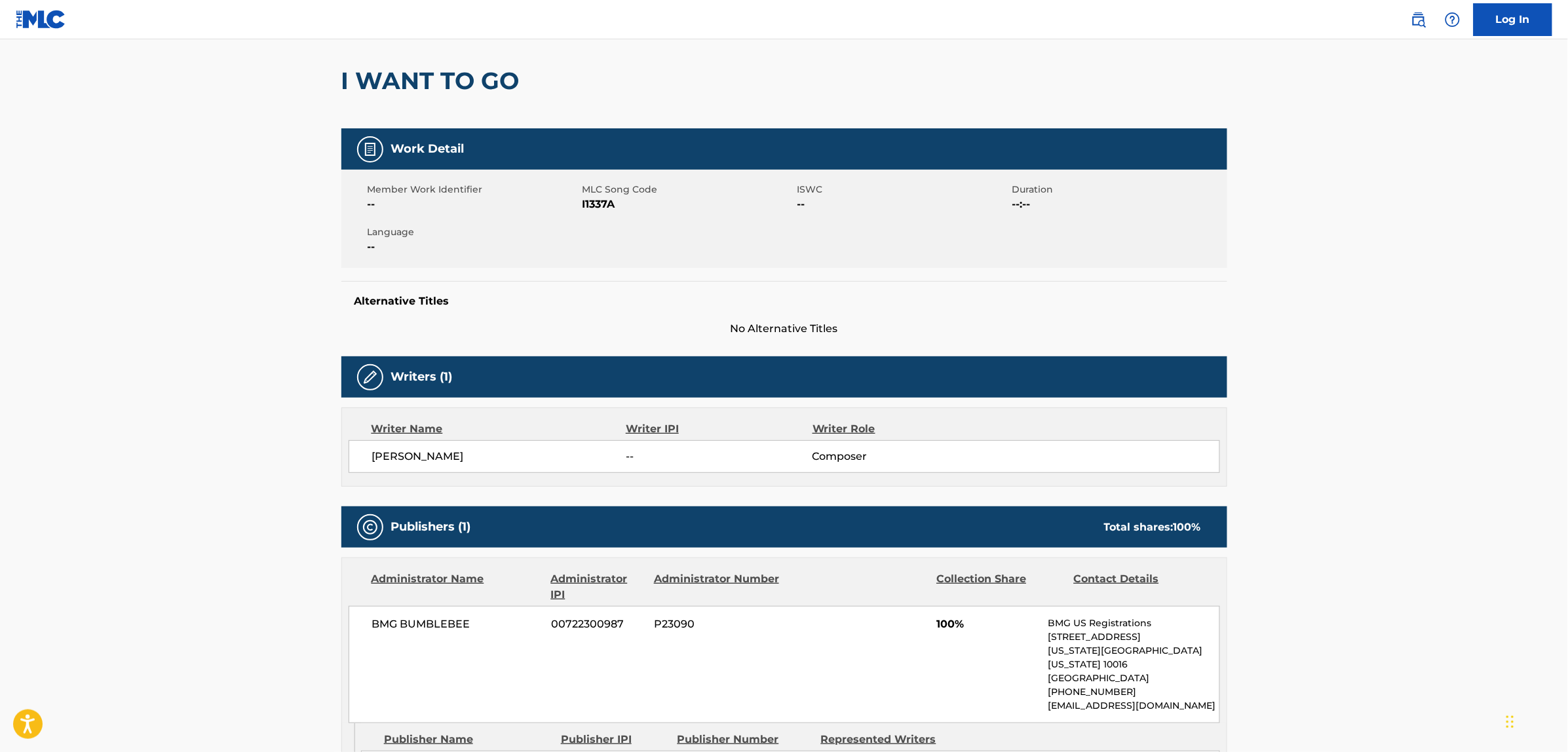
scroll to position [100, 0]
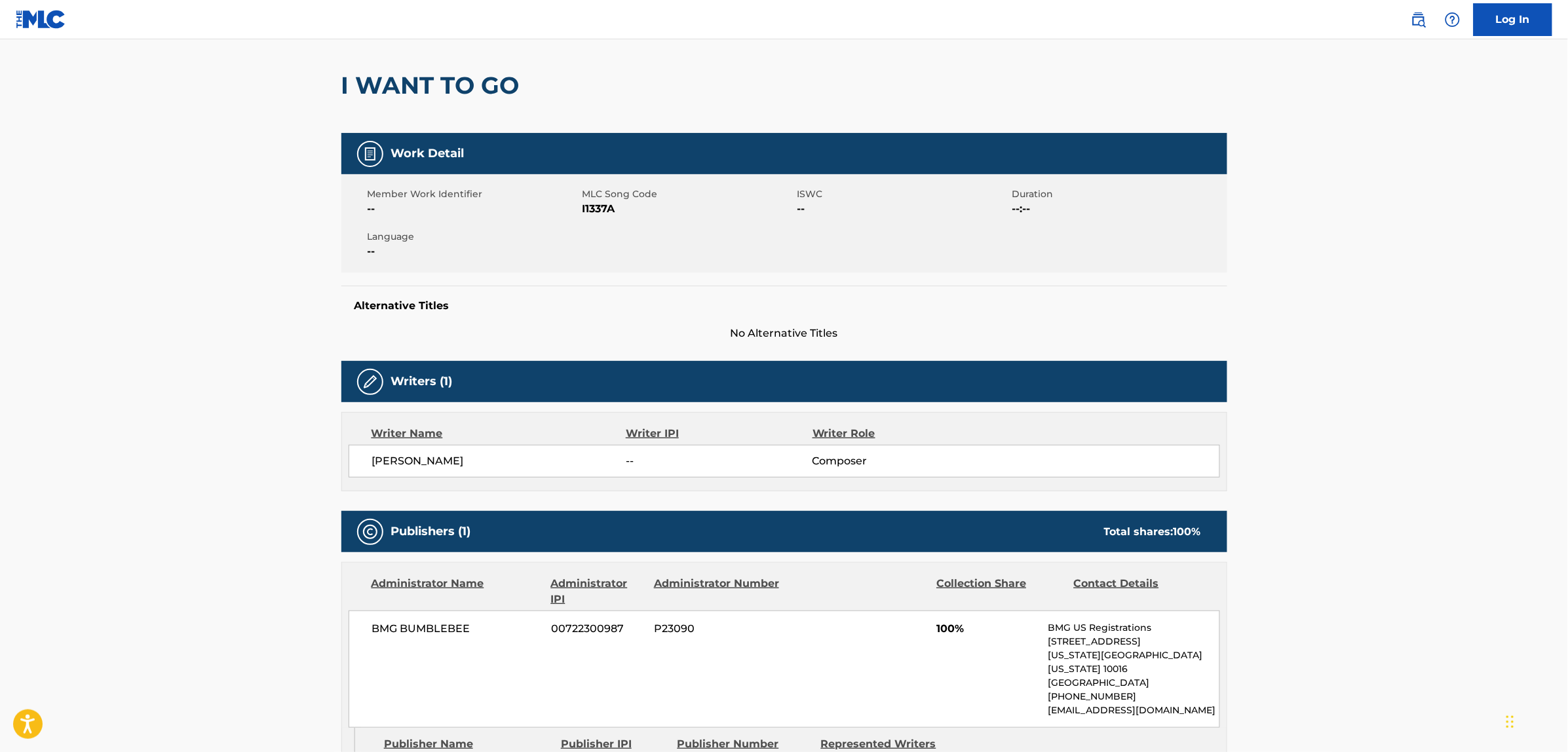
click at [391, 464] on span "[PERSON_NAME]" at bounding box center [498, 461] width 254 height 16
copy div "[PERSON_NAME]"
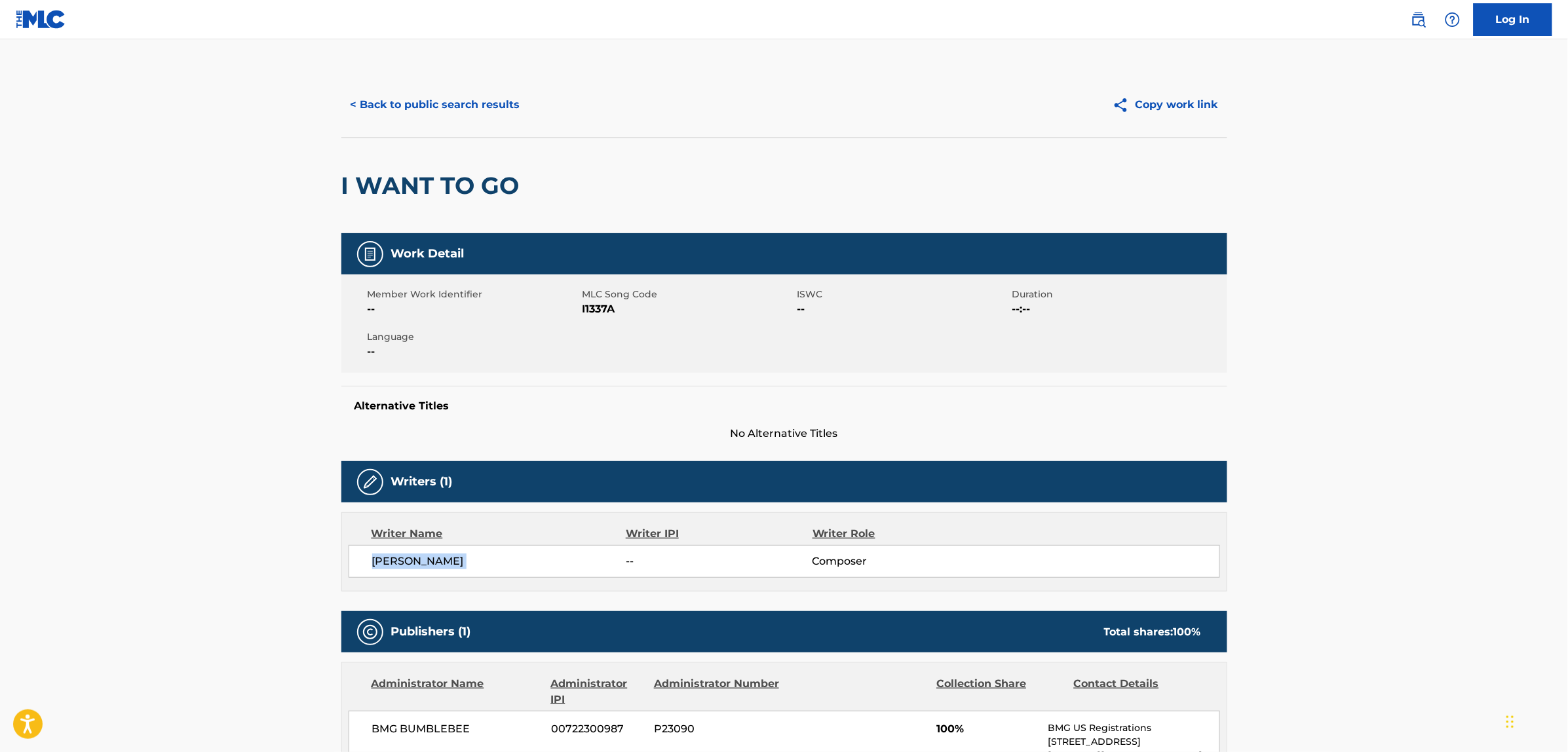
click at [428, 104] on button "< Back to public search results" at bounding box center [435, 105] width 188 height 33
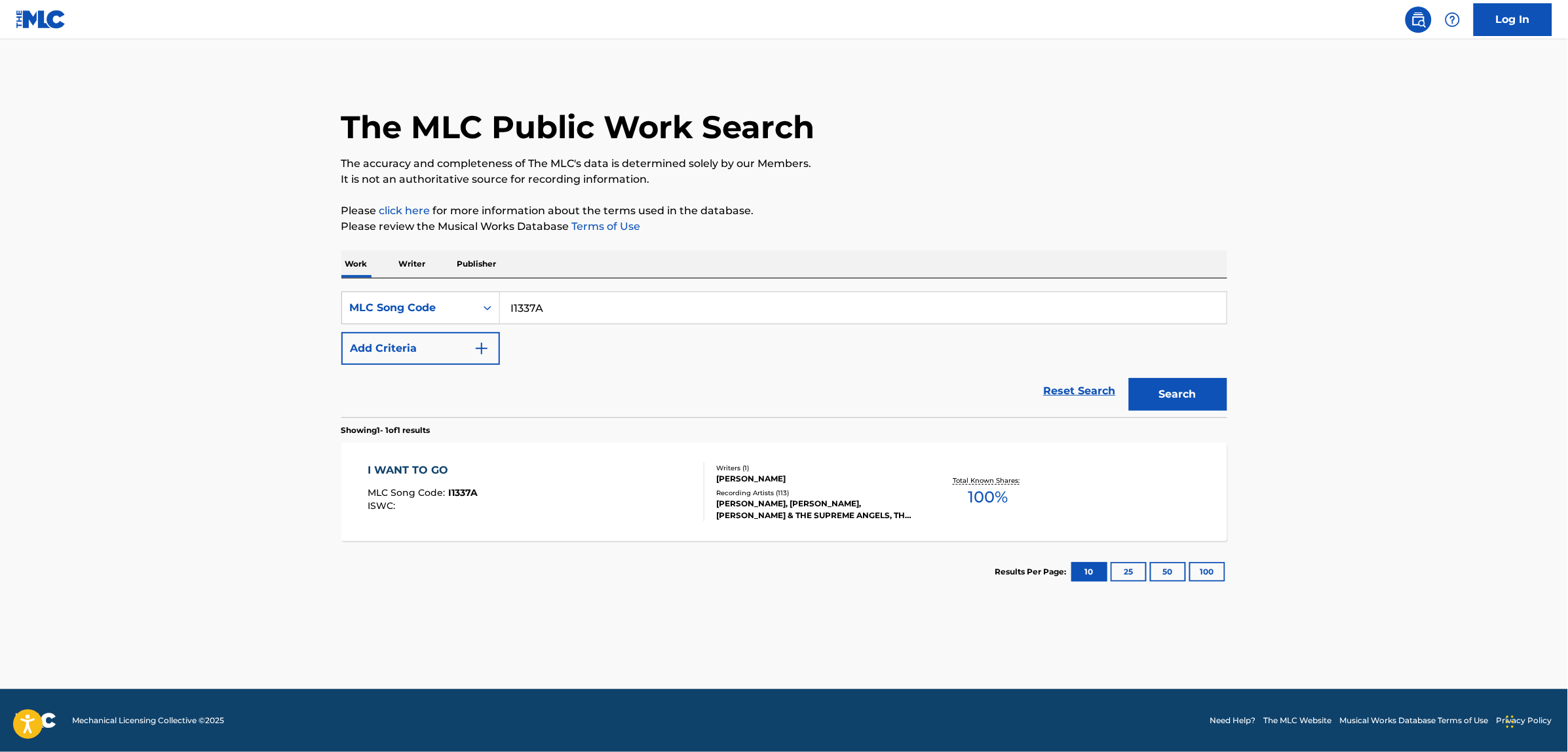
click at [591, 310] on input "I1337A" at bounding box center [863, 308] width 727 height 31
paste input "32667"
type input "I32667"
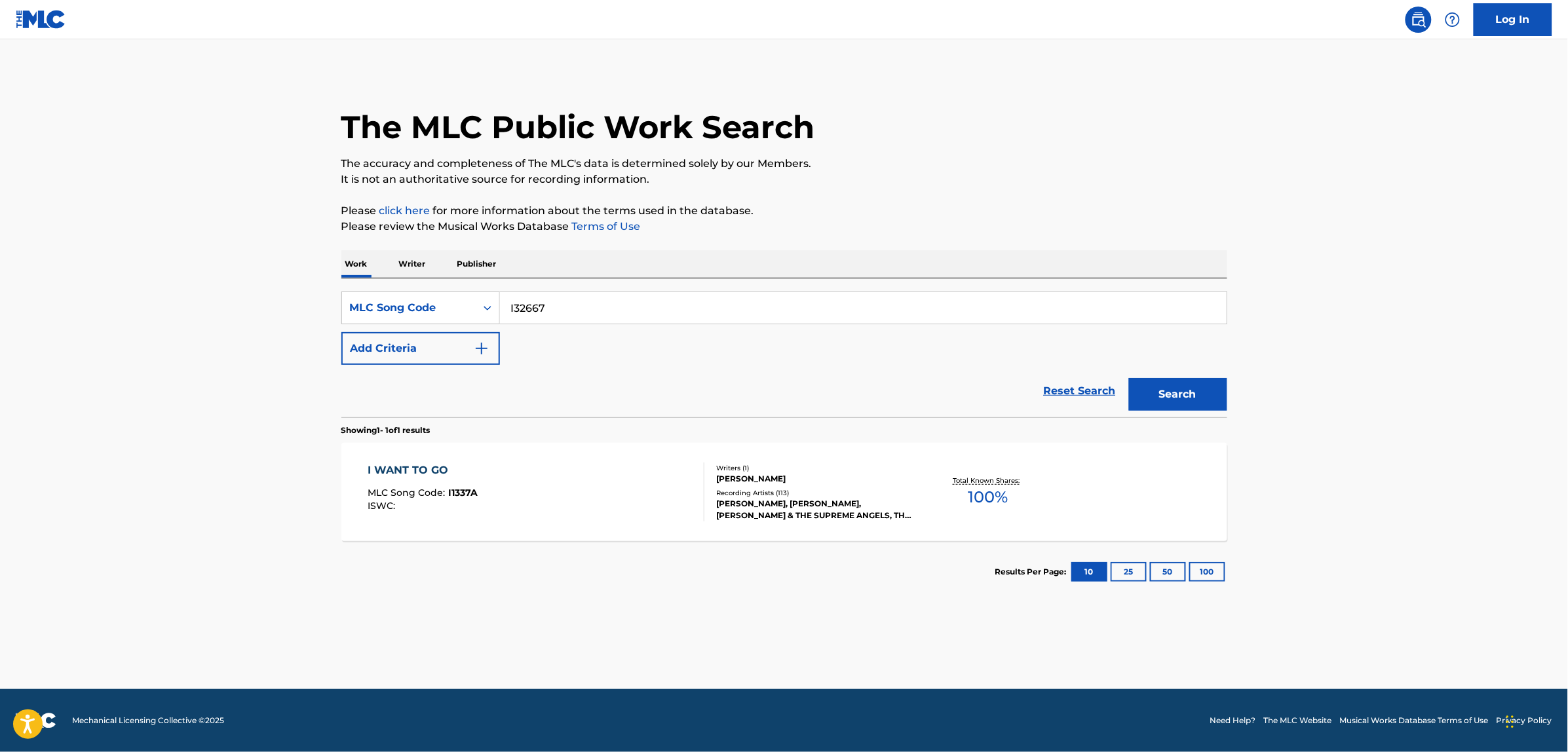
click at [1129, 378] on button "Search" at bounding box center [1178, 394] width 98 height 33
click at [598, 501] on div "I WANNA GO HOME MLC Song Code : I32667 ISWC :" at bounding box center [536, 491] width 337 height 59
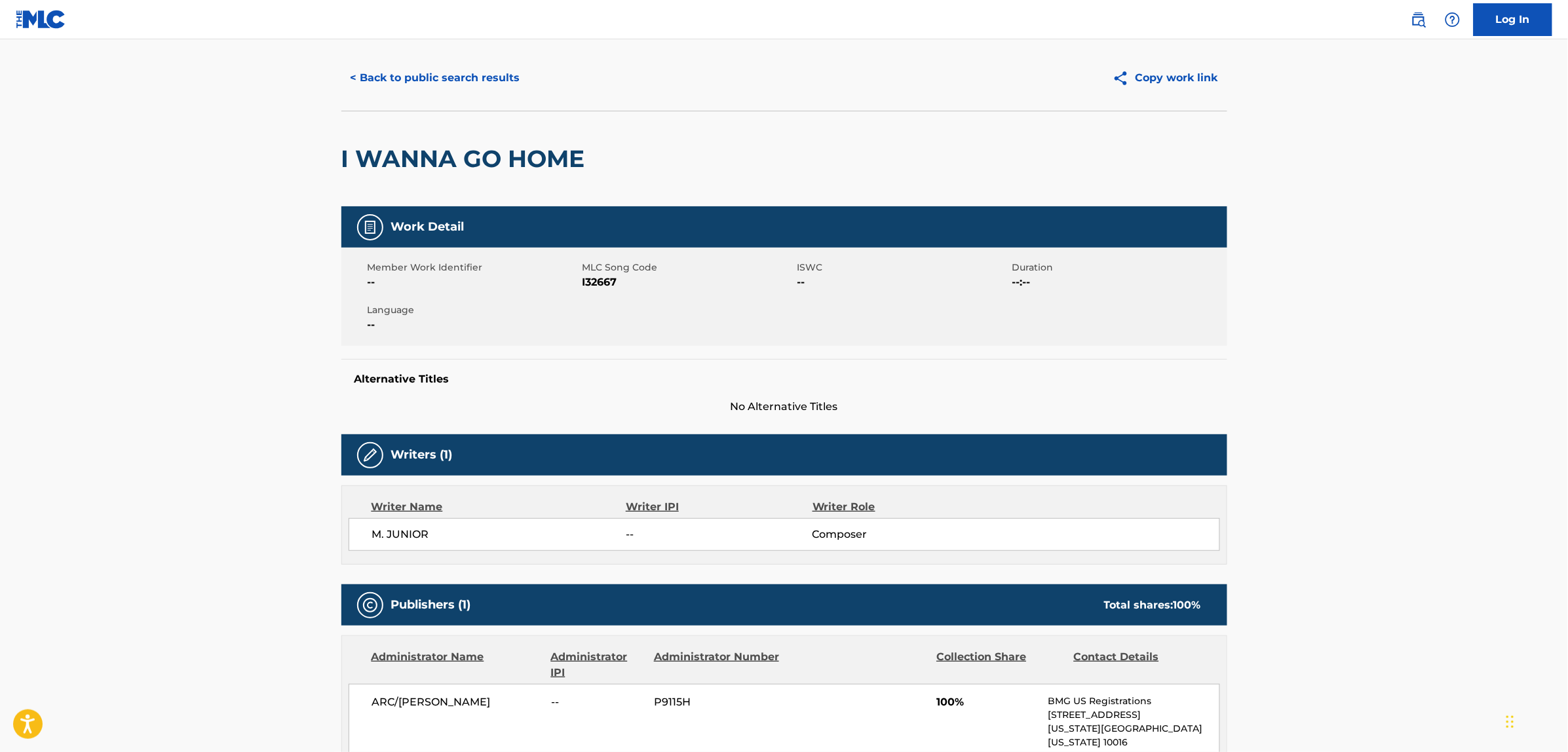
scroll to position [24, 0]
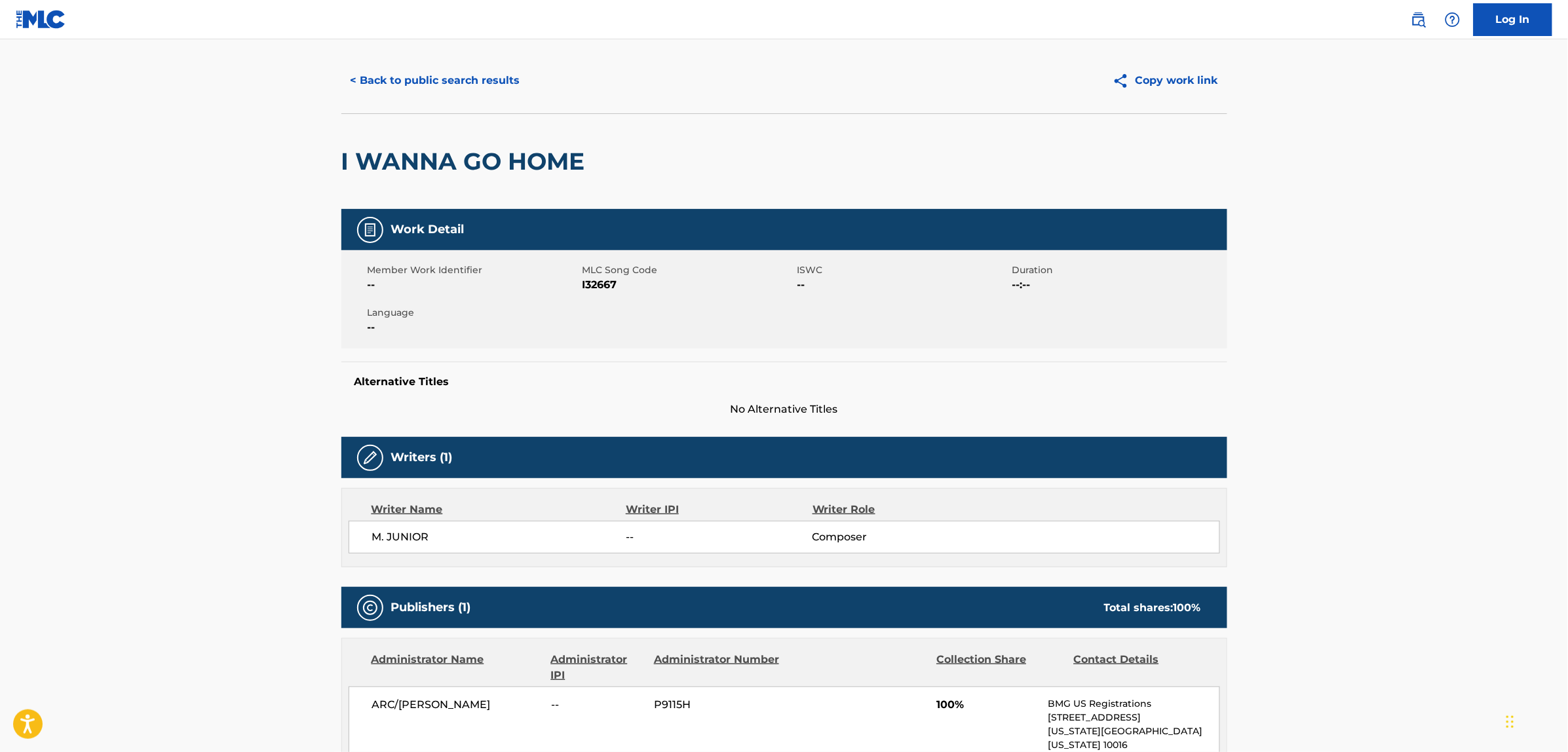
click at [404, 529] on span "M. JUNIOR" at bounding box center [498, 537] width 254 height 16
copy div "M. JUNIOR"
